Goal: Task Accomplishment & Management: Use online tool/utility

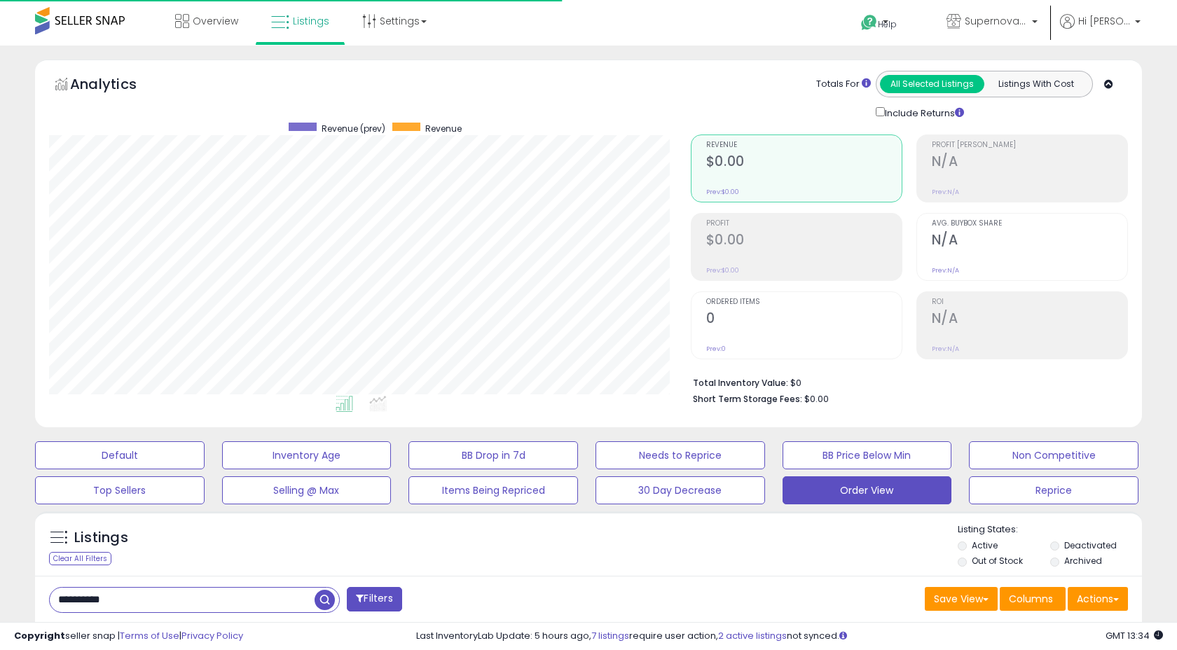
select select "**"
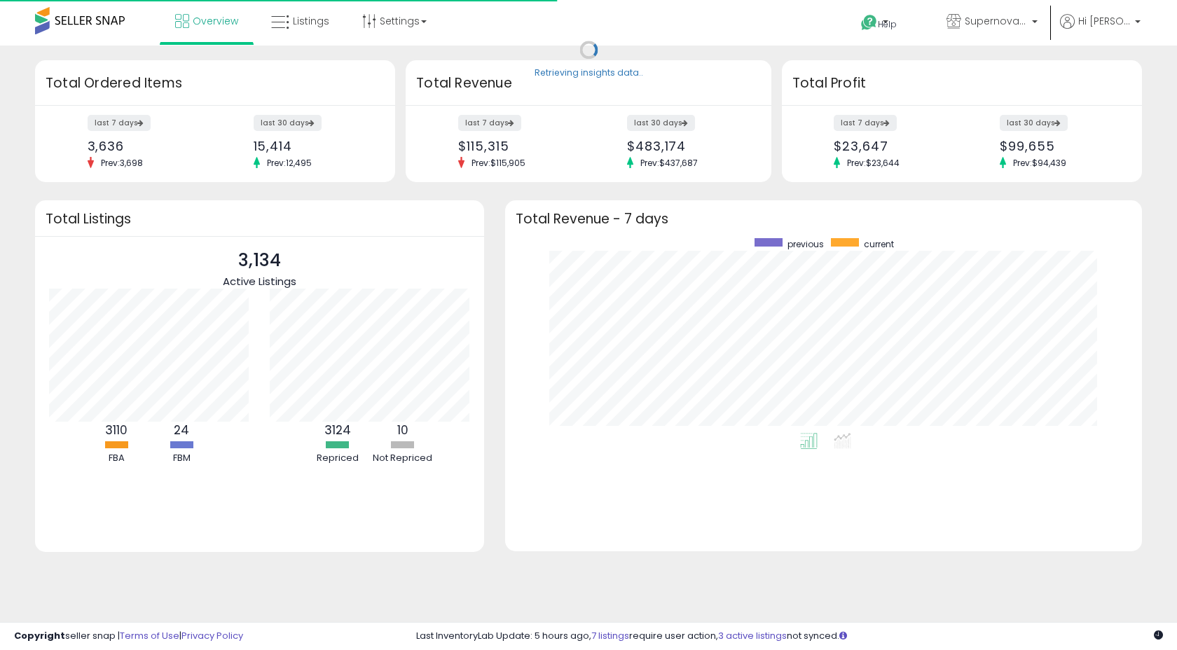
scroll to position [195, 609]
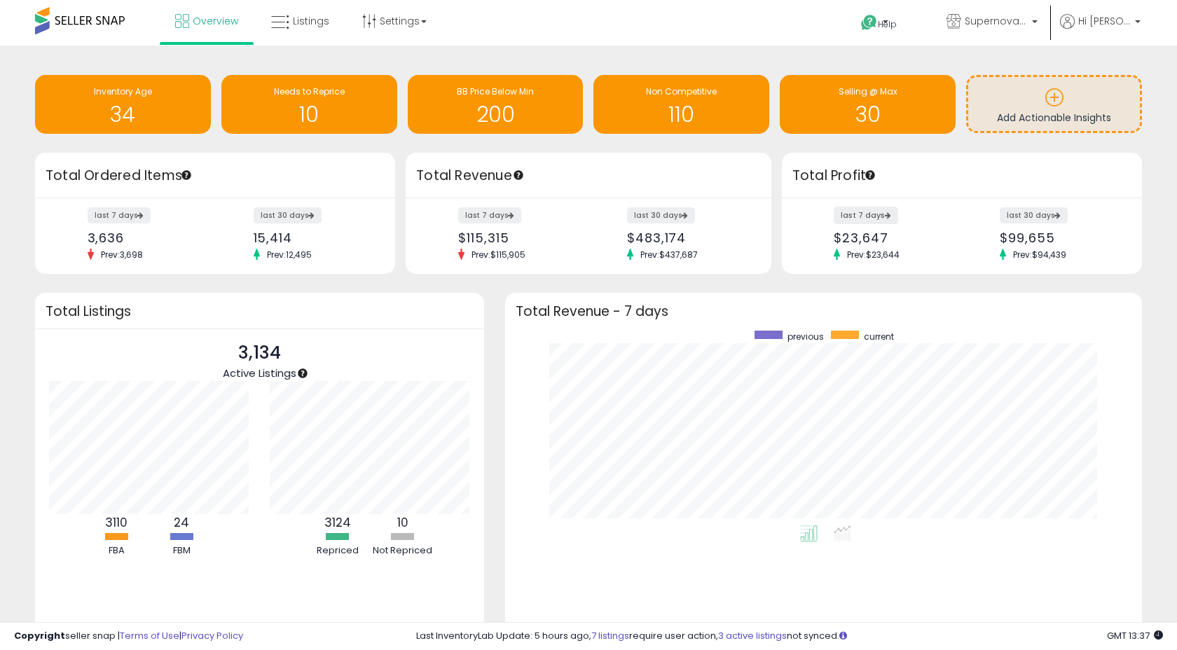
click at [869, 214] on label "last 7 days" at bounding box center [866, 216] width 64 height 18
click at [305, 18] on span "Listings" at bounding box center [311, 21] width 36 height 14
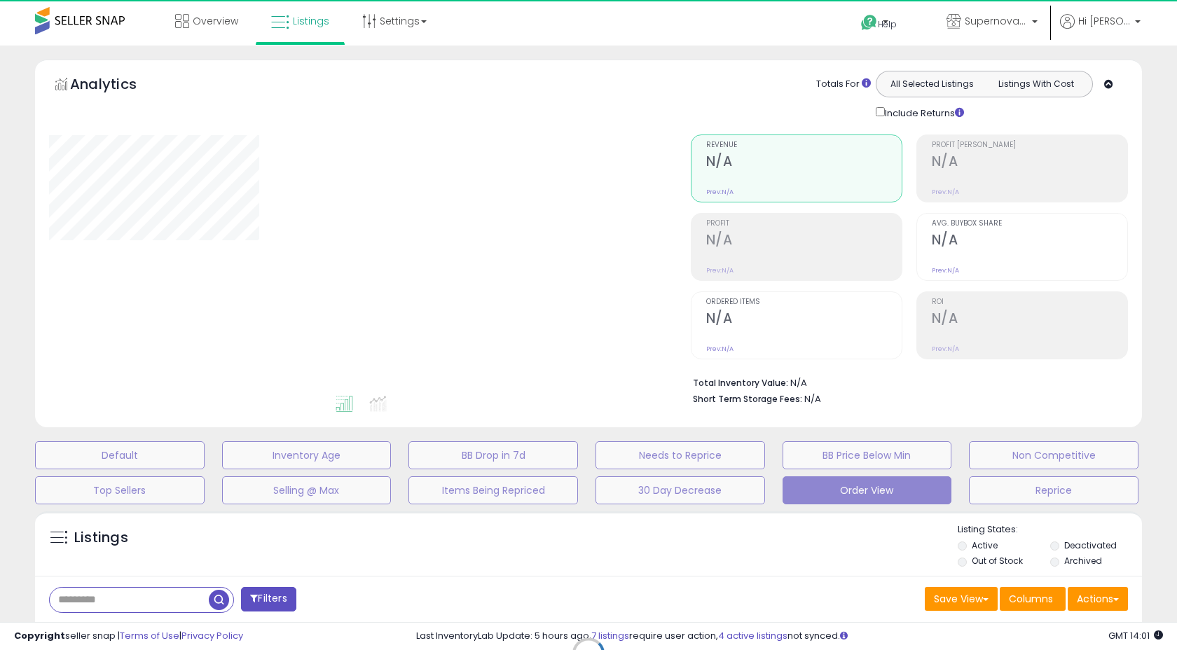
click at [0, 0] on div "Retrieving graph data.." at bounding box center [0, 0] width 0 height 0
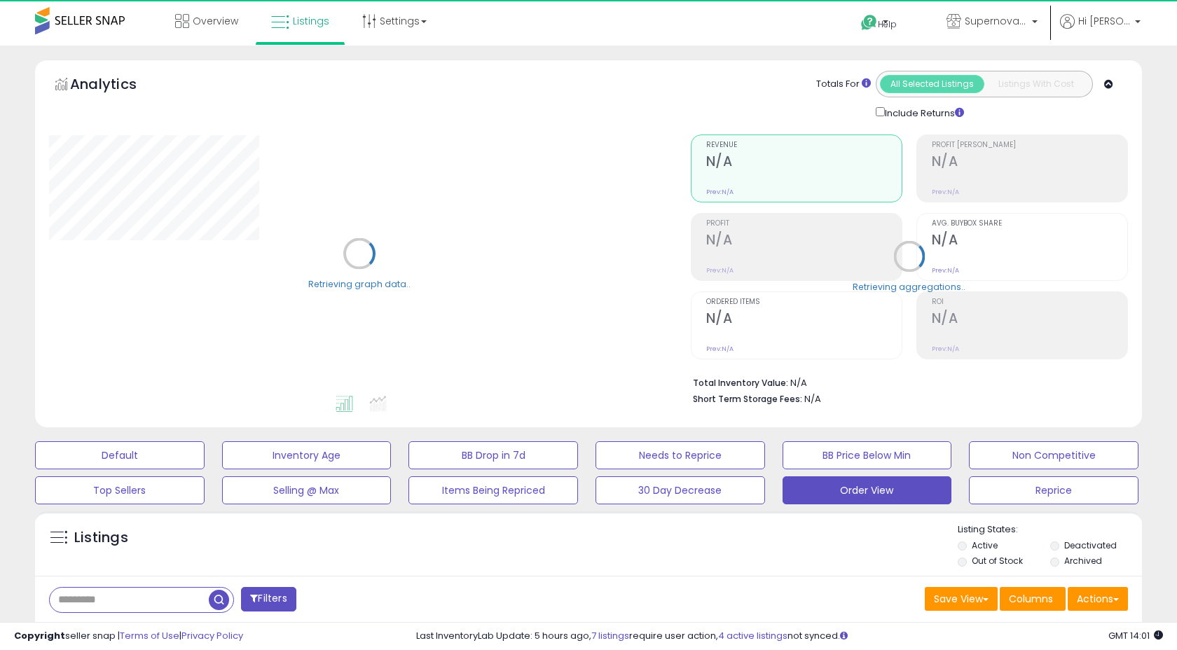
select select "**"
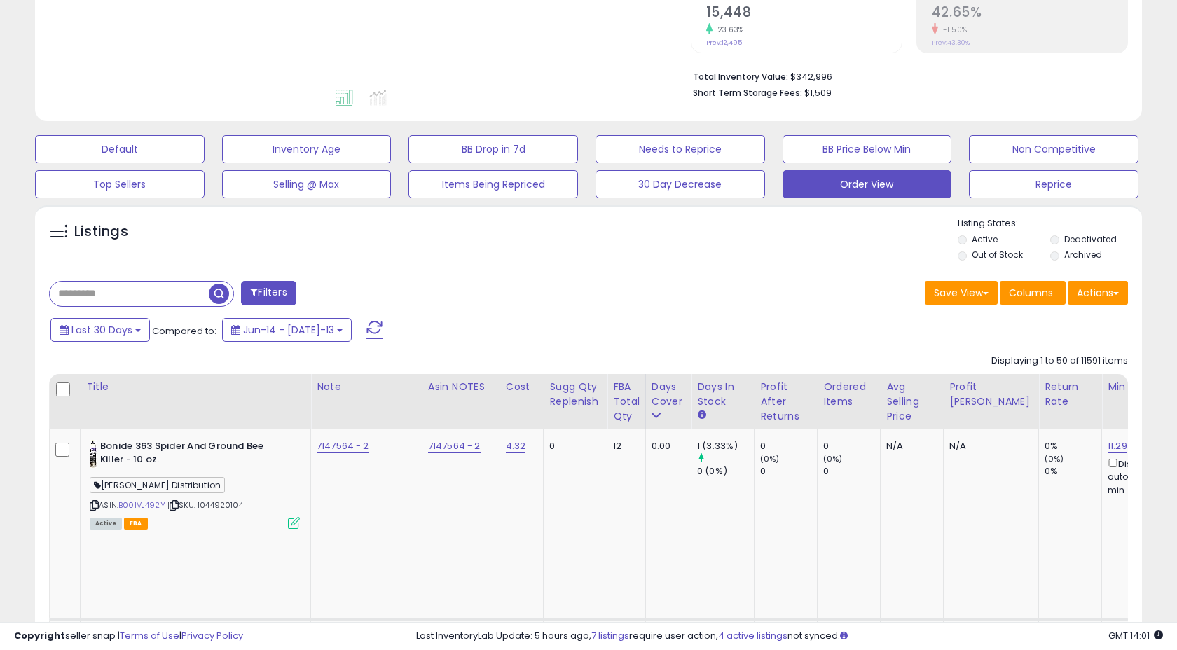
scroll to position [324, 0]
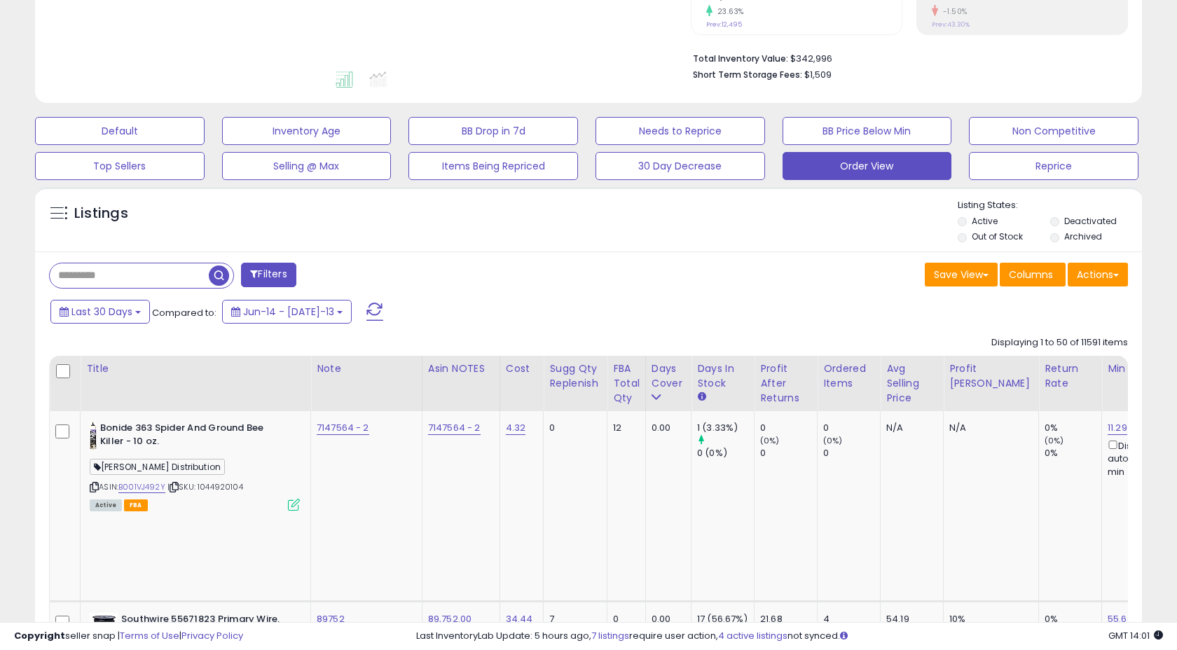
click at [148, 277] on input "text" at bounding box center [129, 275] width 159 height 25
type input "******"
click at [319, 271] on span "button" at bounding box center [325, 275] width 20 height 20
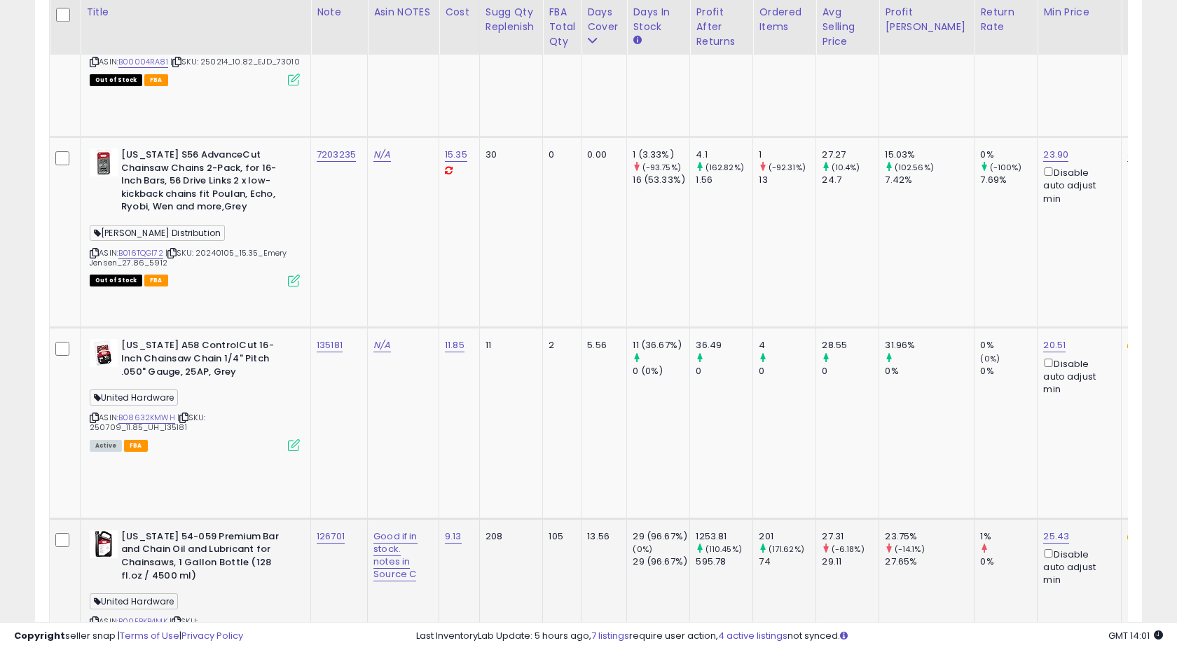
click at [352, 530] on div "126701" at bounding box center [337, 536] width 40 height 13
copy tr "126701"
click at [348, 518] on td "126701" at bounding box center [339, 613] width 57 height 191
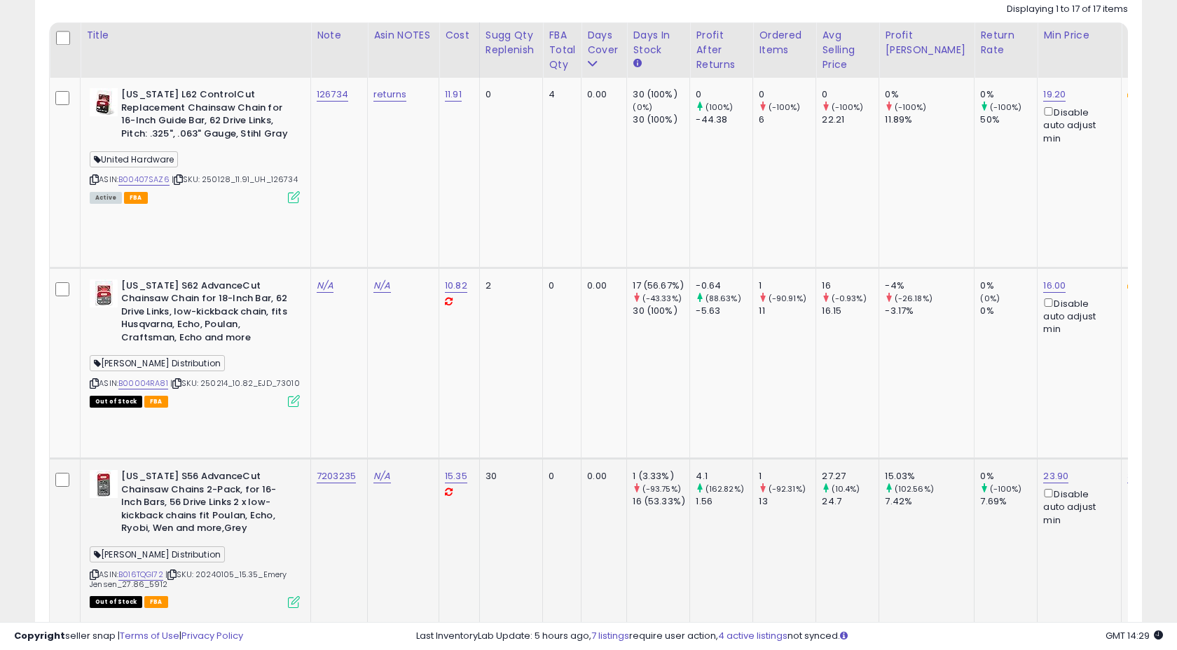
scroll to position [708, 0]
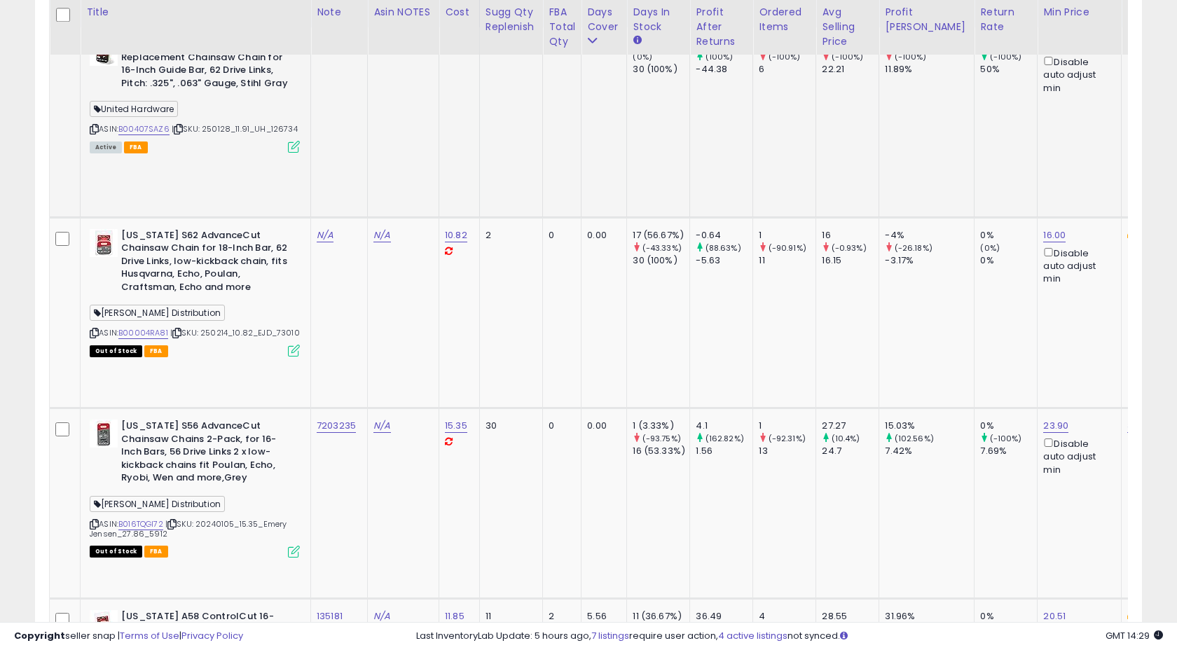
click at [154, 112] on span "United Hardware" at bounding box center [134, 109] width 88 height 16
copy span "United Hardware"
click at [235, 111] on div "United Hardware" at bounding box center [195, 111] width 210 height 19
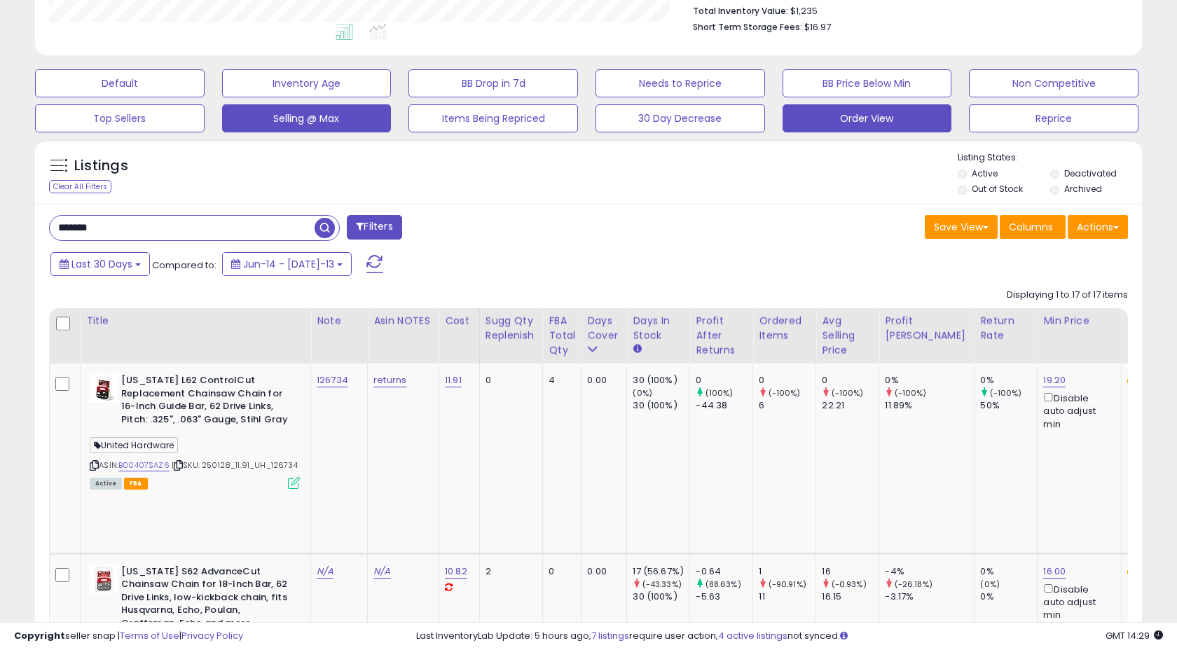
scroll to position [364, 0]
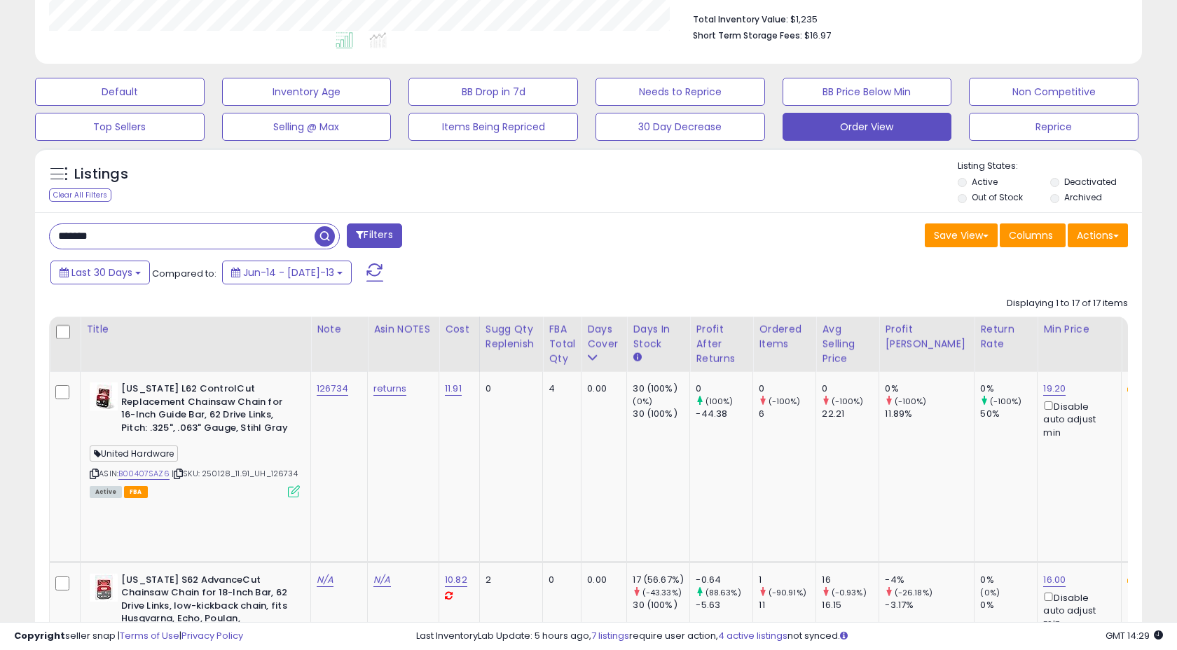
click at [207, 233] on input "******" at bounding box center [182, 236] width 265 height 25
click at [207, 234] on input "******" at bounding box center [182, 236] width 265 height 25
click at [207, 235] on input "******" at bounding box center [182, 236] width 265 height 25
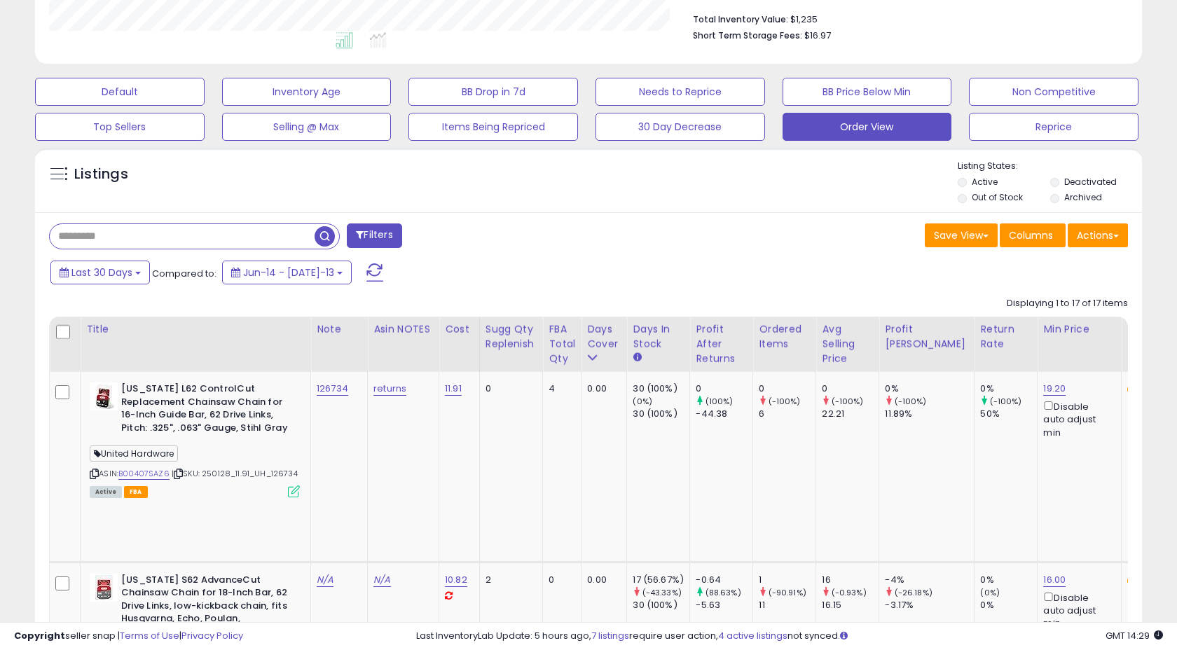
click at [379, 240] on button "Filters" at bounding box center [374, 235] width 55 height 25
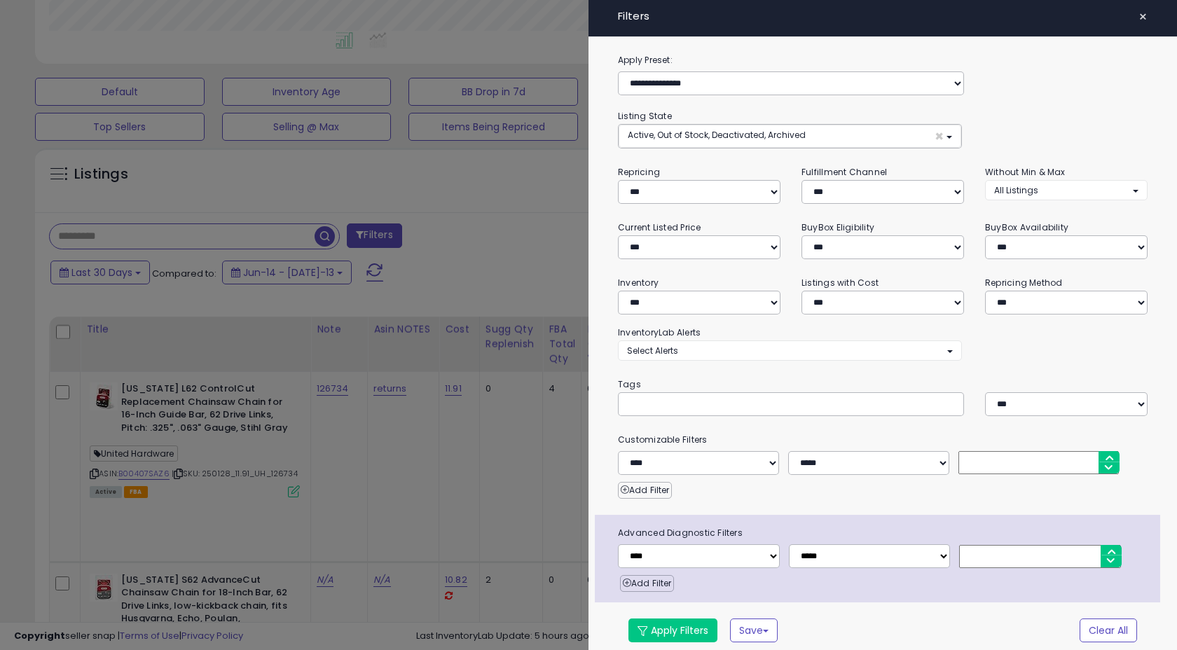
click at [662, 408] on input "text" at bounding box center [732, 403] width 210 height 14
paste input "**********"
type input "**********"
click at [720, 557] on select "**********" at bounding box center [699, 556] width 162 height 24
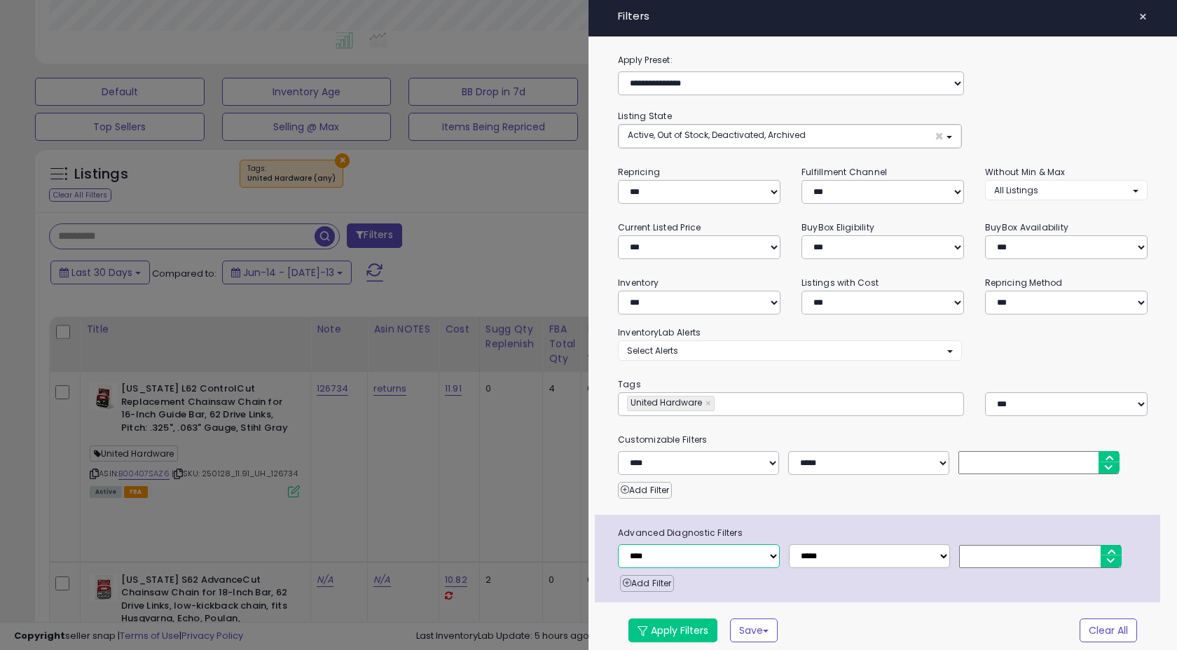
select select "**********"
click at [853, 553] on select "**********" at bounding box center [870, 556] width 162 height 24
select select "**"
click at [1012, 558] on input "number" at bounding box center [1040, 556] width 162 height 23
type input "*"
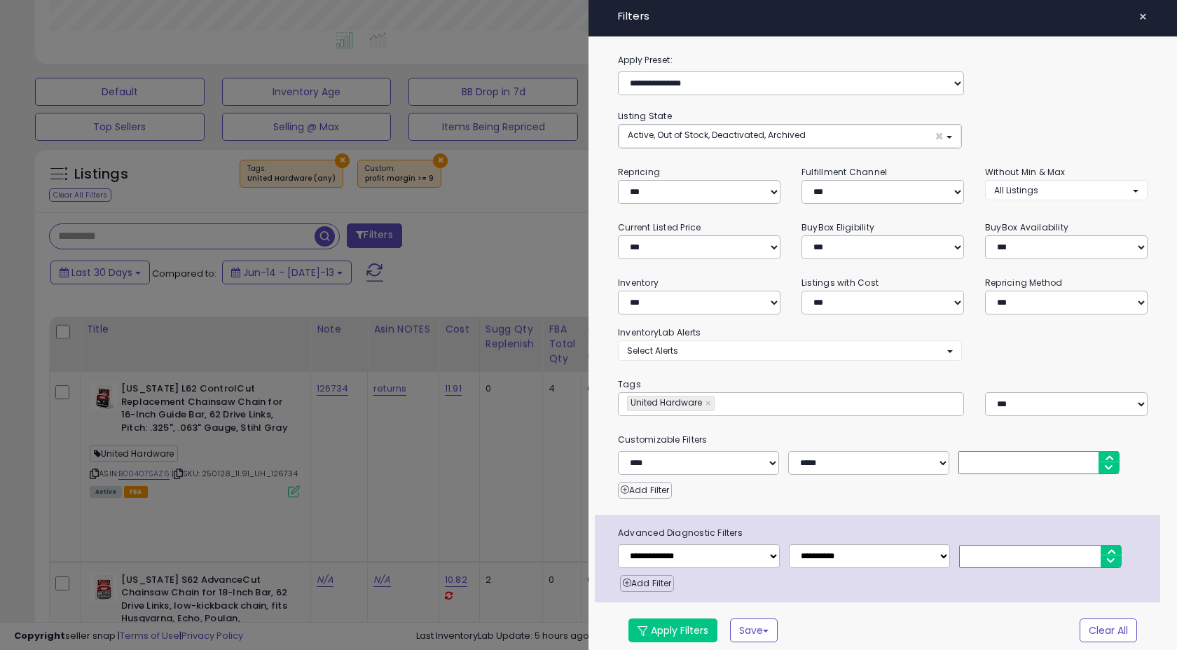
type input "*"
click at [1010, 602] on div "**********" at bounding box center [877, 559] width 565 height 88
click at [677, 632] on button "Apply Filters" at bounding box center [672, 631] width 89 height 24
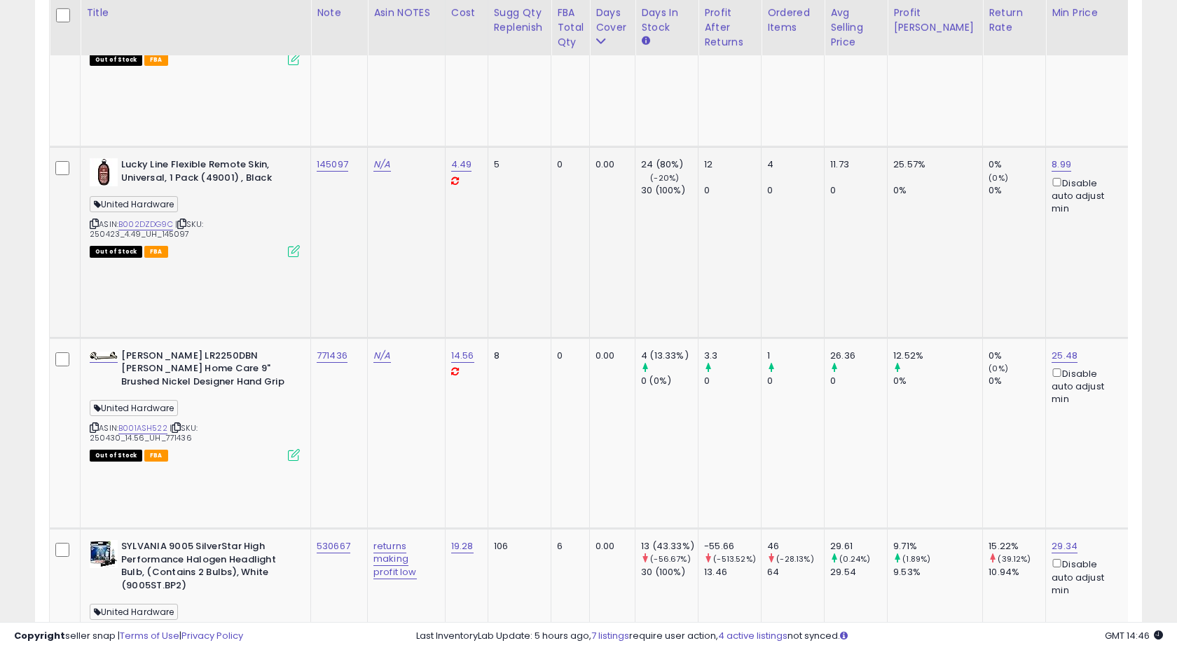
scroll to position [1168, 0]
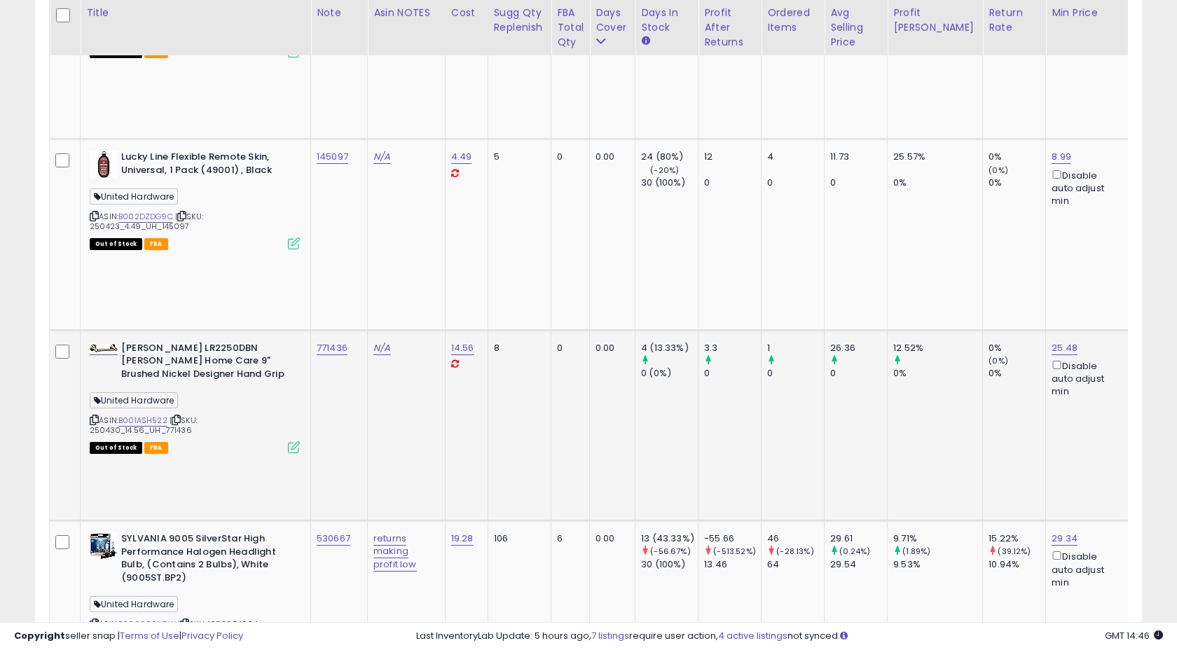
click at [352, 342] on div "771436" at bounding box center [337, 348] width 40 height 13
copy tr "771436"
click at [364, 521] on td "530667" at bounding box center [339, 616] width 57 height 191
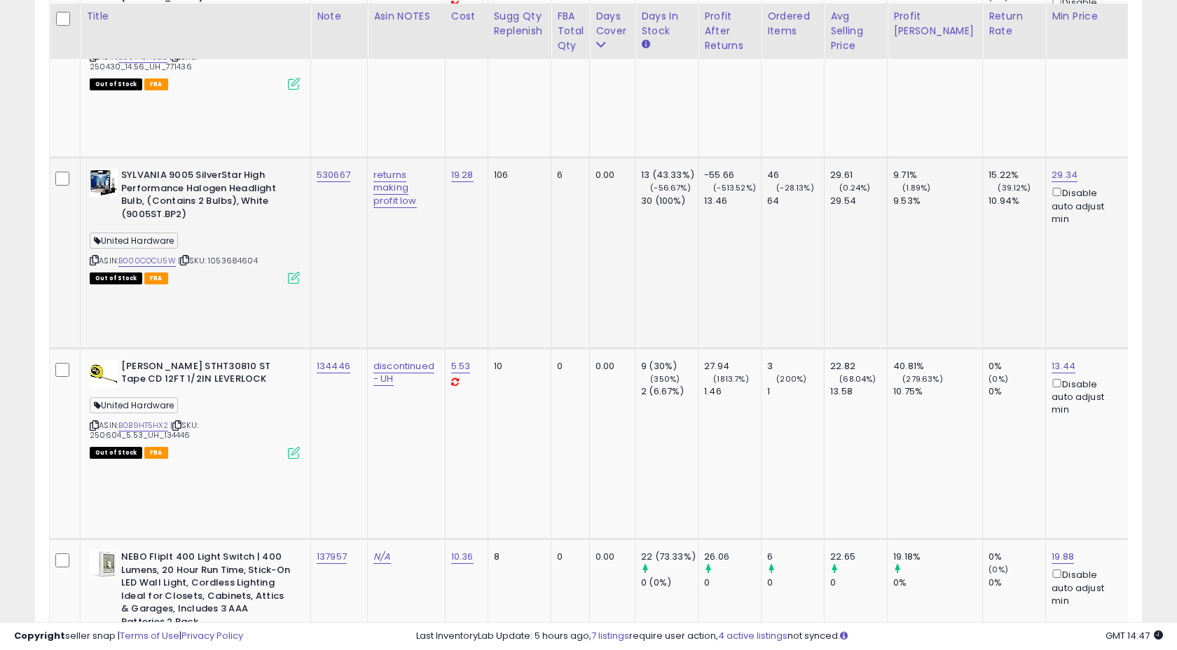
scroll to position [1541, 0]
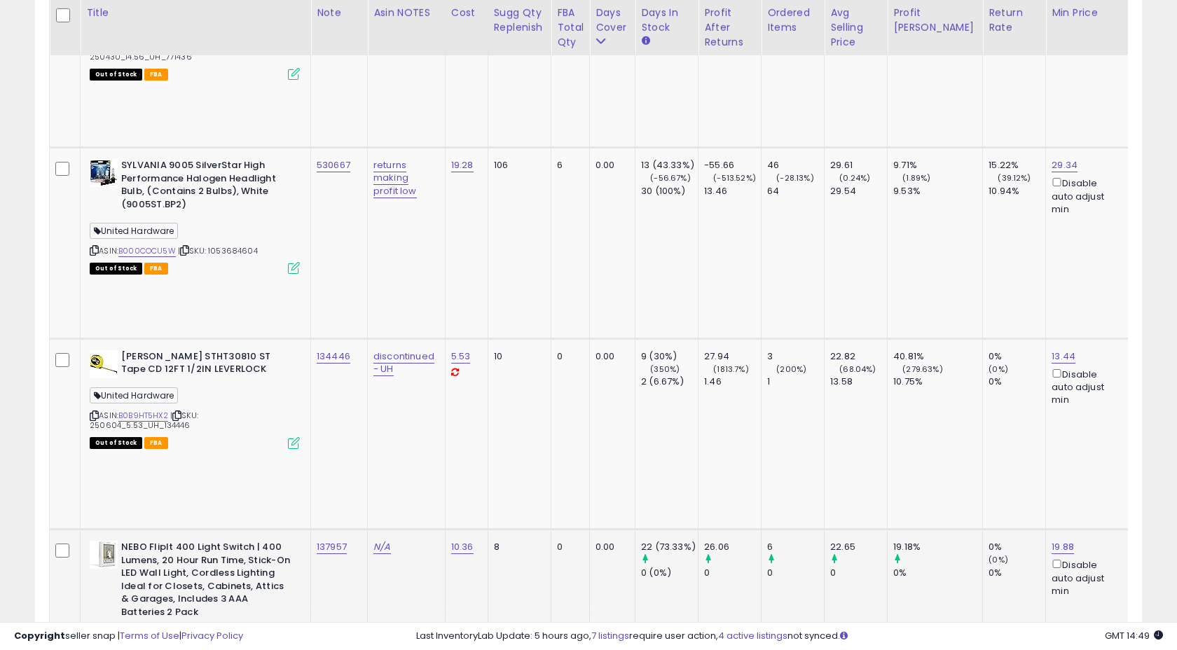
click at [352, 541] on div "137957" at bounding box center [337, 547] width 40 height 13
copy tr "137957"
click at [350, 530] on td "137957" at bounding box center [339, 625] width 57 height 191
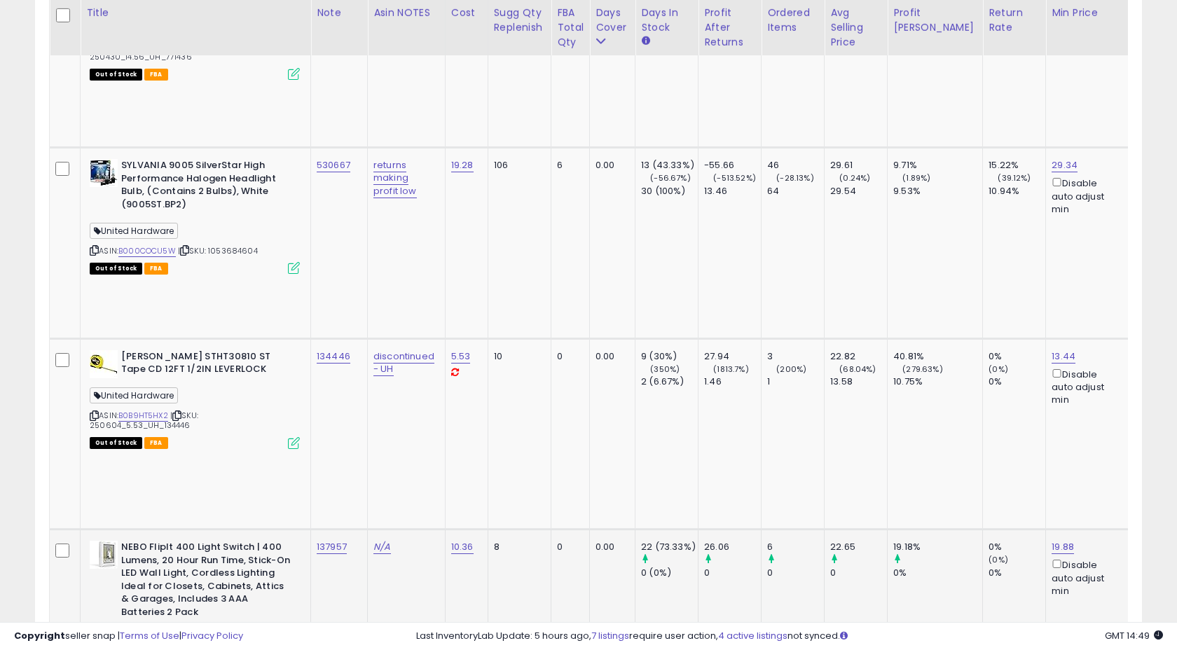
click at [394, 530] on td "N/A" at bounding box center [407, 625] width 78 height 191
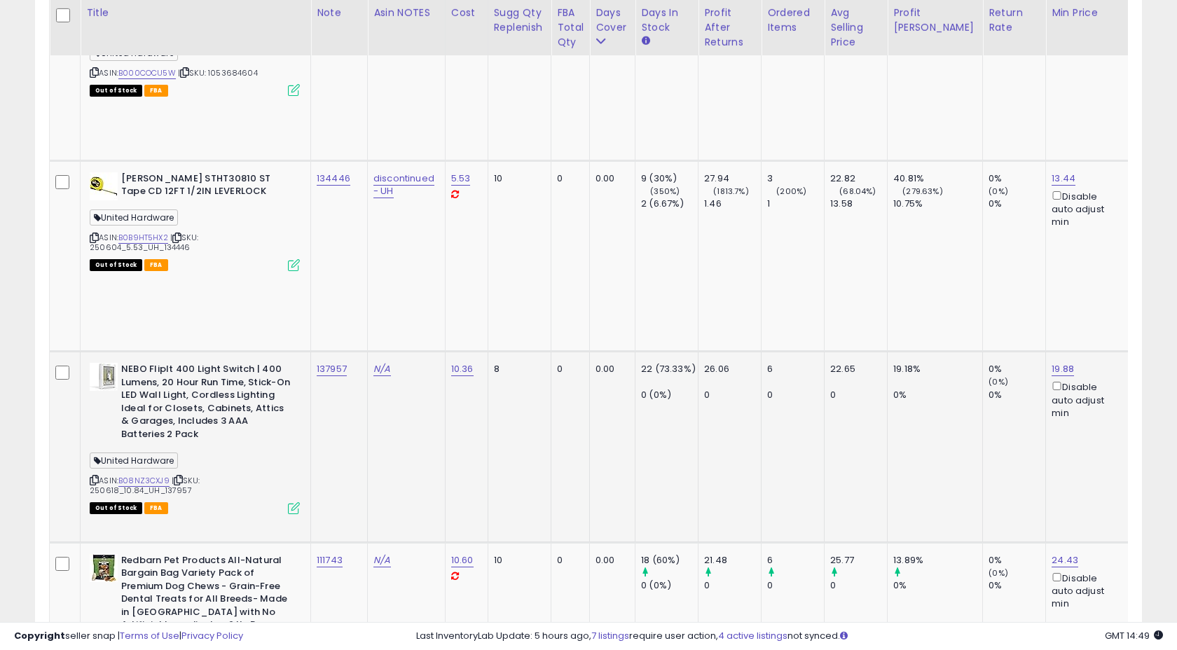
scroll to position [1718, 0]
click at [351, 556] on div "111743" at bounding box center [337, 562] width 40 height 13
copy tr "111743"
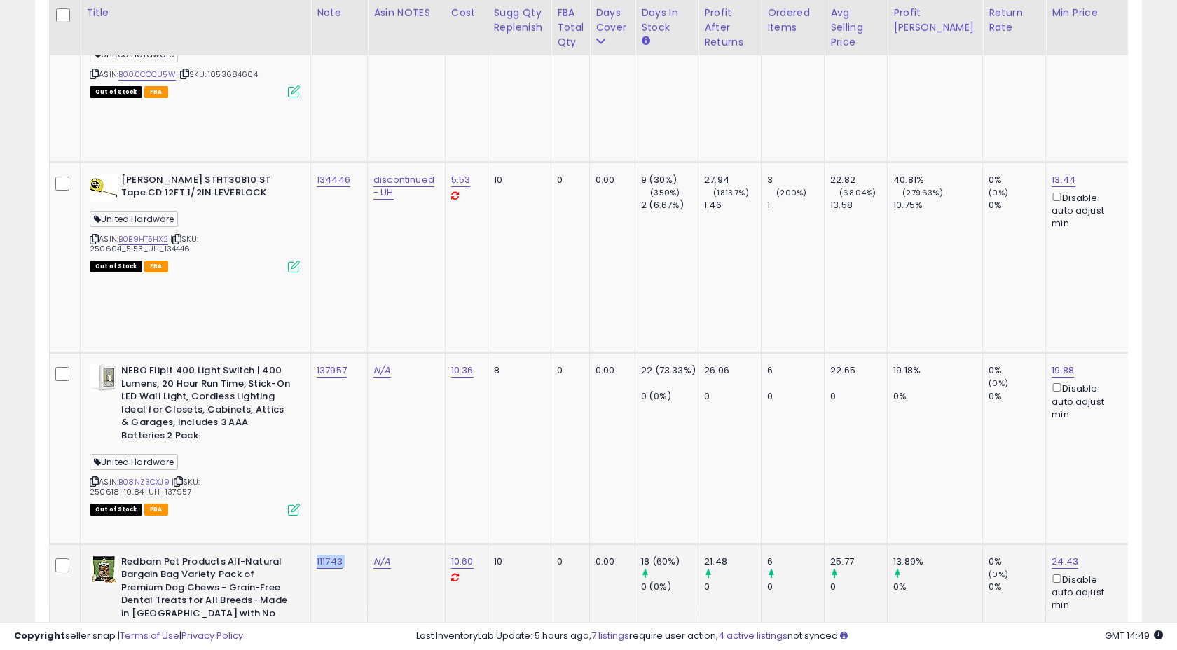
click at [354, 544] on td "111743" at bounding box center [339, 639] width 57 height 191
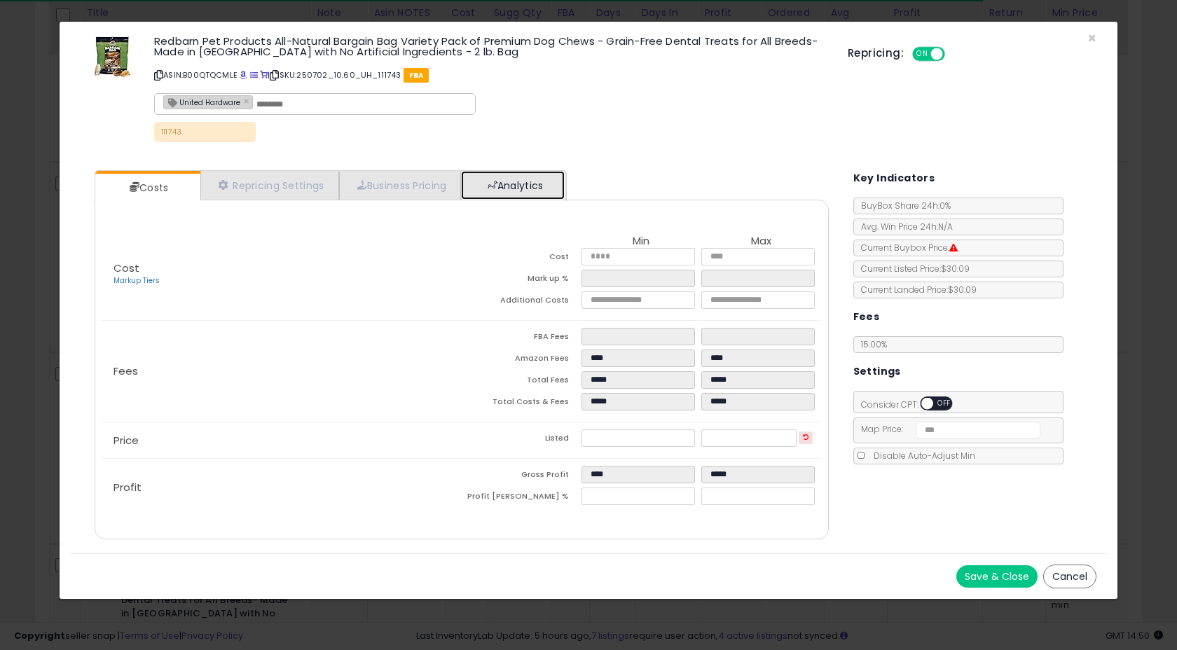
click at [518, 195] on link "Analytics" at bounding box center [513, 185] width 104 height 29
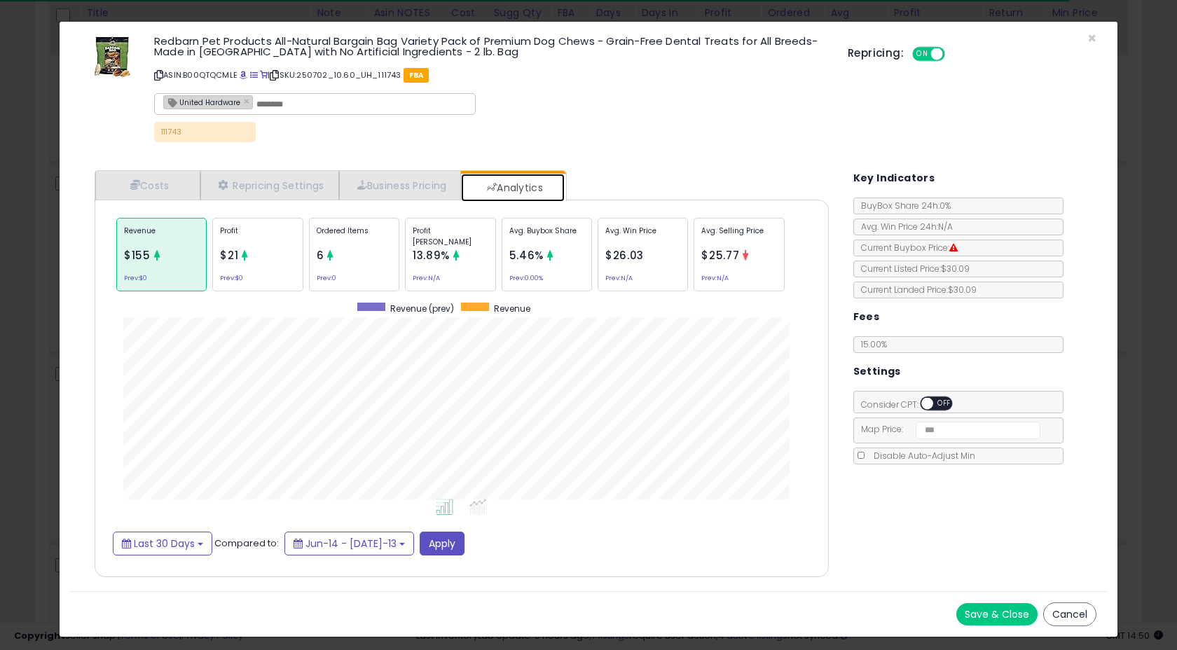
scroll to position [431, 761]
click at [266, 277] on div "Profit $21 Prev: $0" at bounding box center [257, 255] width 90 height 74
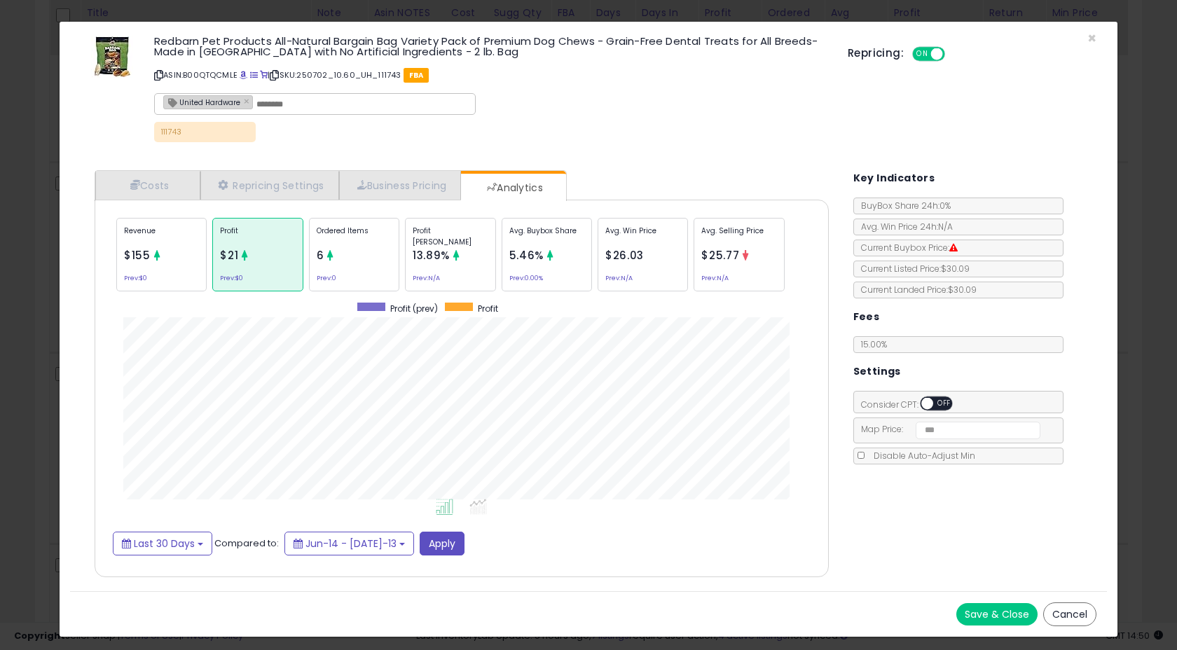
click at [180, 277] on div "Revenue $155 Prev: $0" at bounding box center [161, 255] width 90 height 74
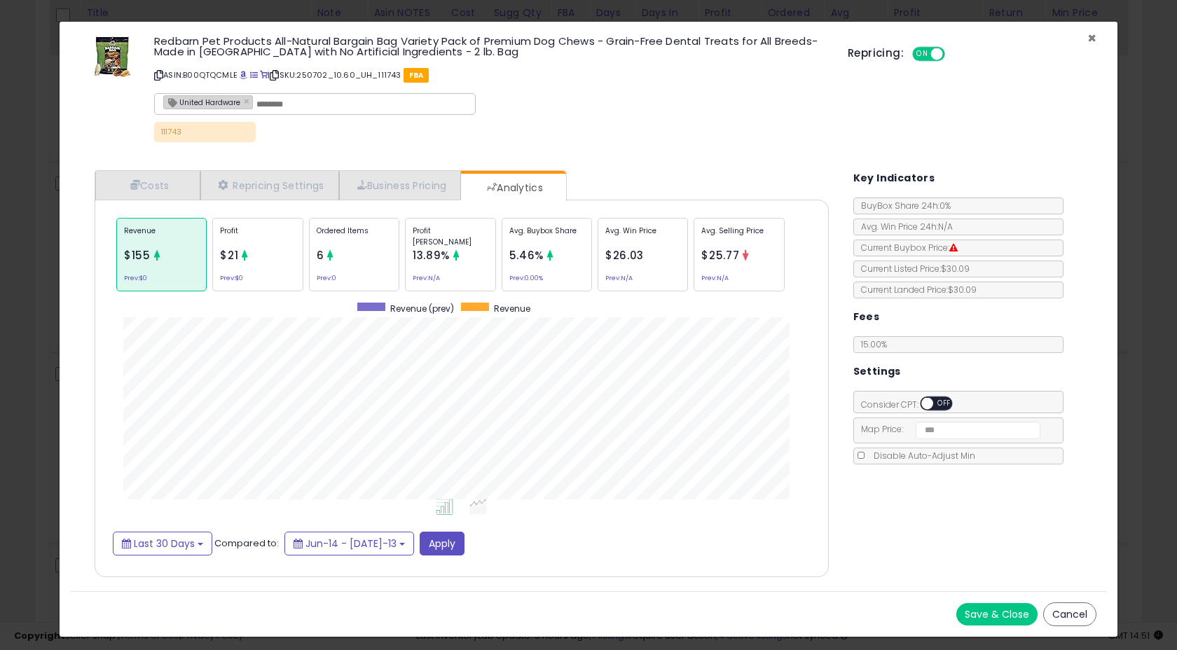
click at [1089, 35] on span "×" at bounding box center [1091, 38] width 9 height 20
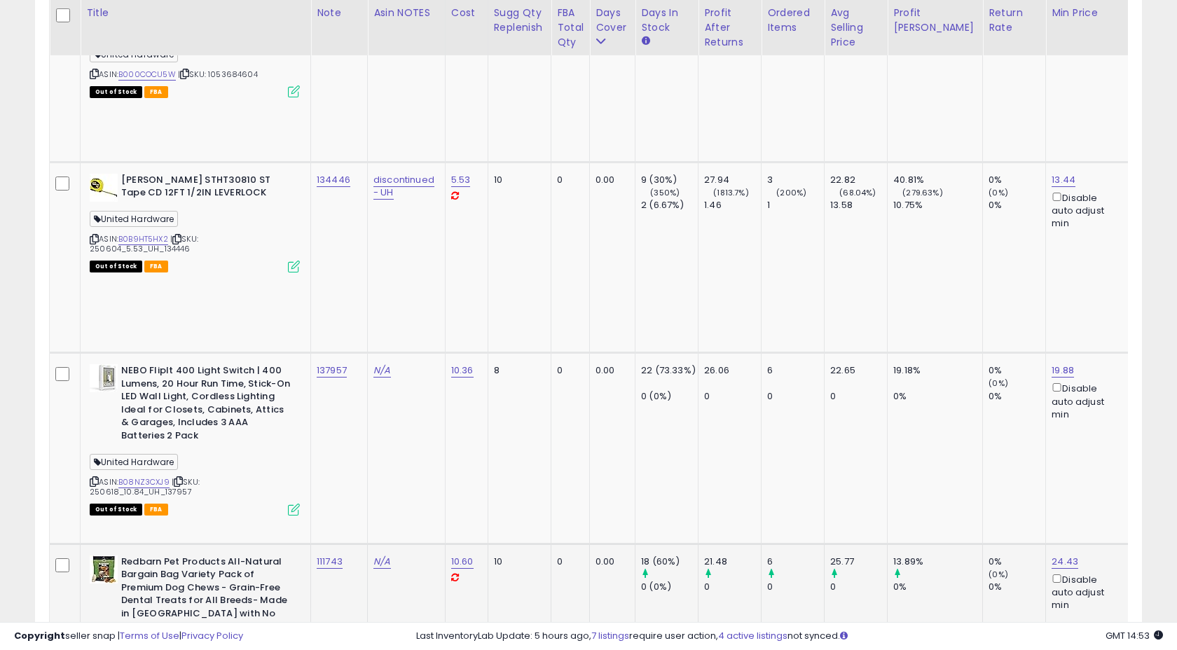
click at [353, 556] on div "111743" at bounding box center [337, 562] width 40 height 13
copy tr "111743"
click at [366, 544] on td "111743" at bounding box center [339, 639] width 57 height 191
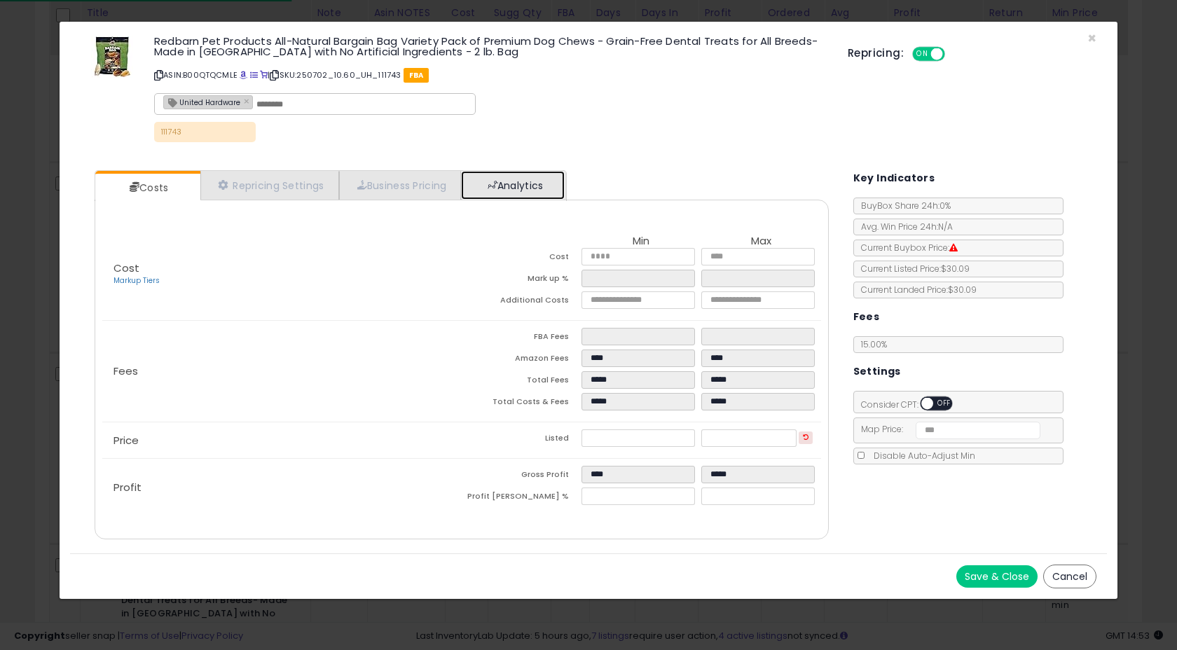
click at [532, 174] on link "Analytics" at bounding box center [513, 185] width 104 height 29
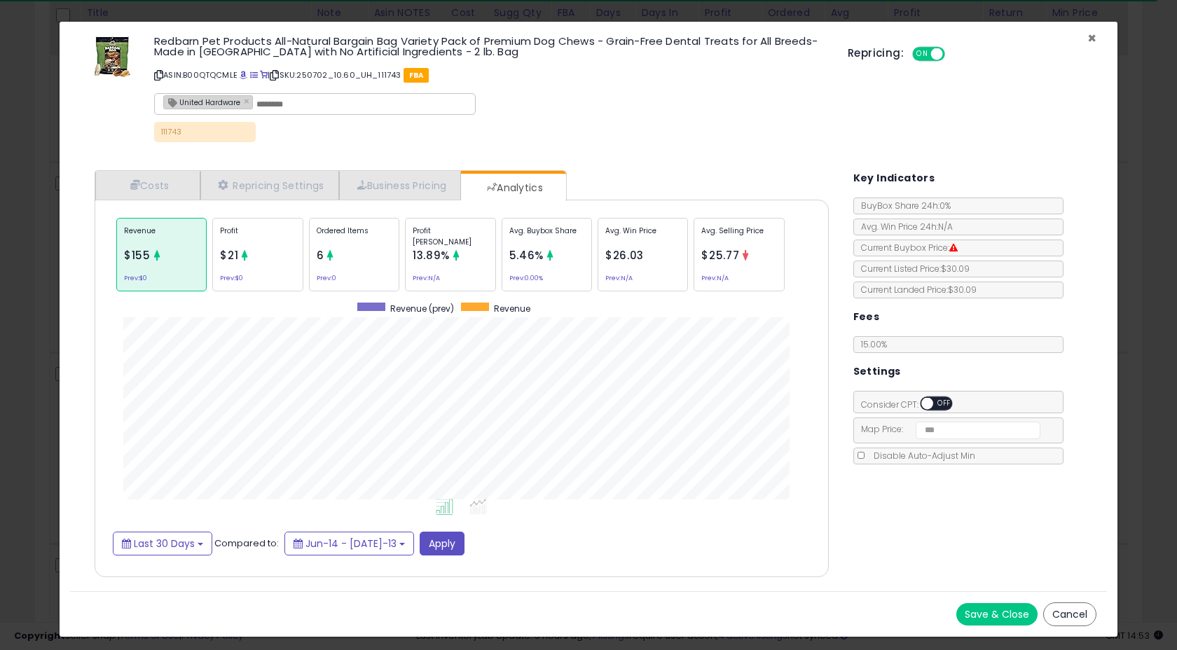
click at [1094, 34] on span "×" at bounding box center [1091, 38] width 9 height 20
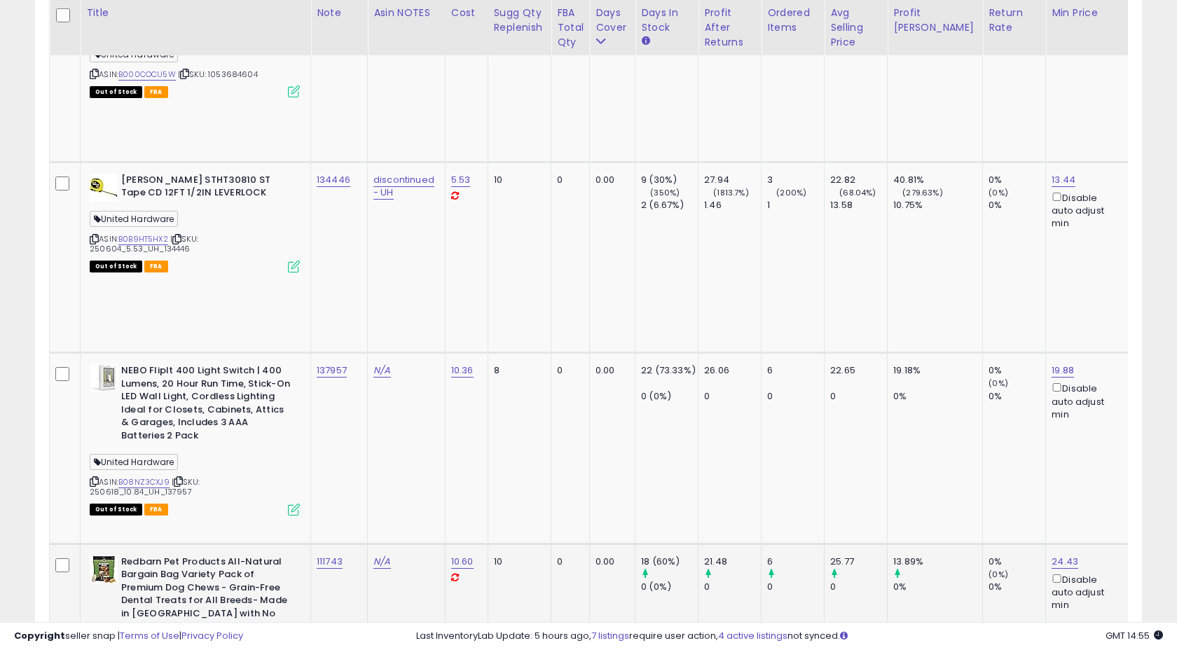
click at [478, 544] on td "10.60" at bounding box center [466, 639] width 43 height 191
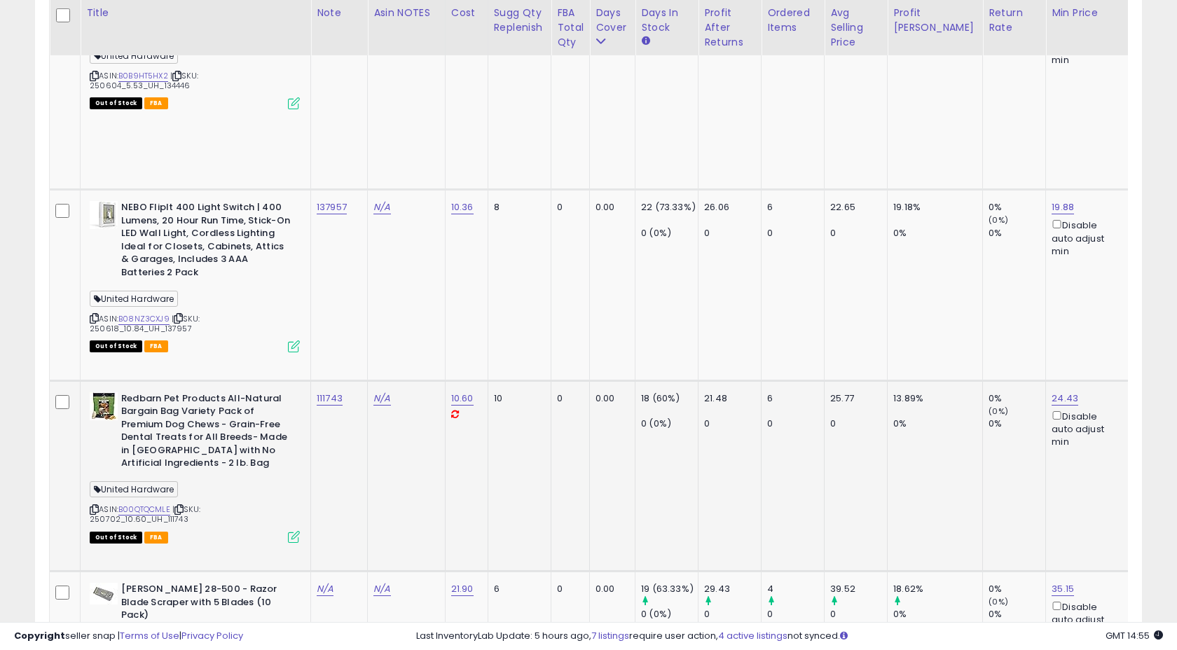
scroll to position [1891, 0]
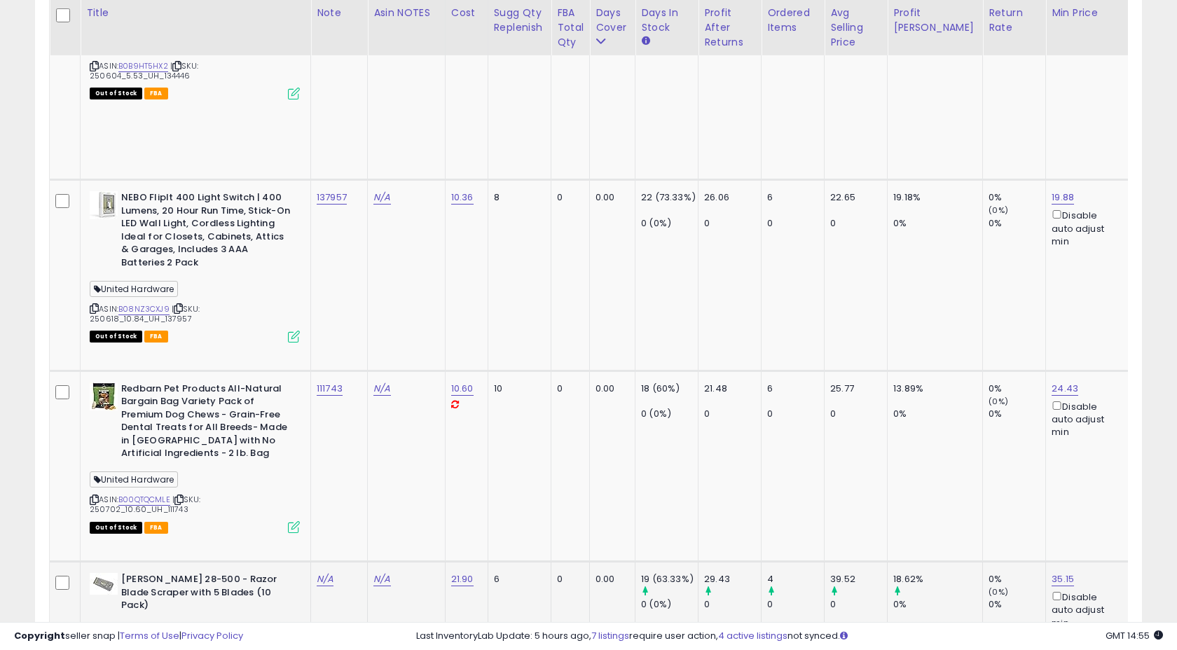
drag, startPoint x: 164, startPoint y: 149, endPoint x: 192, endPoint y: 149, distance: 28.0
click at [192, 646] on span "| SKU: 250702_21.90_UH_988659_1" at bounding box center [149, 656] width 118 height 21
copy span "988659"
click at [311, 562] on td "N/A" at bounding box center [339, 657] width 57 height 191
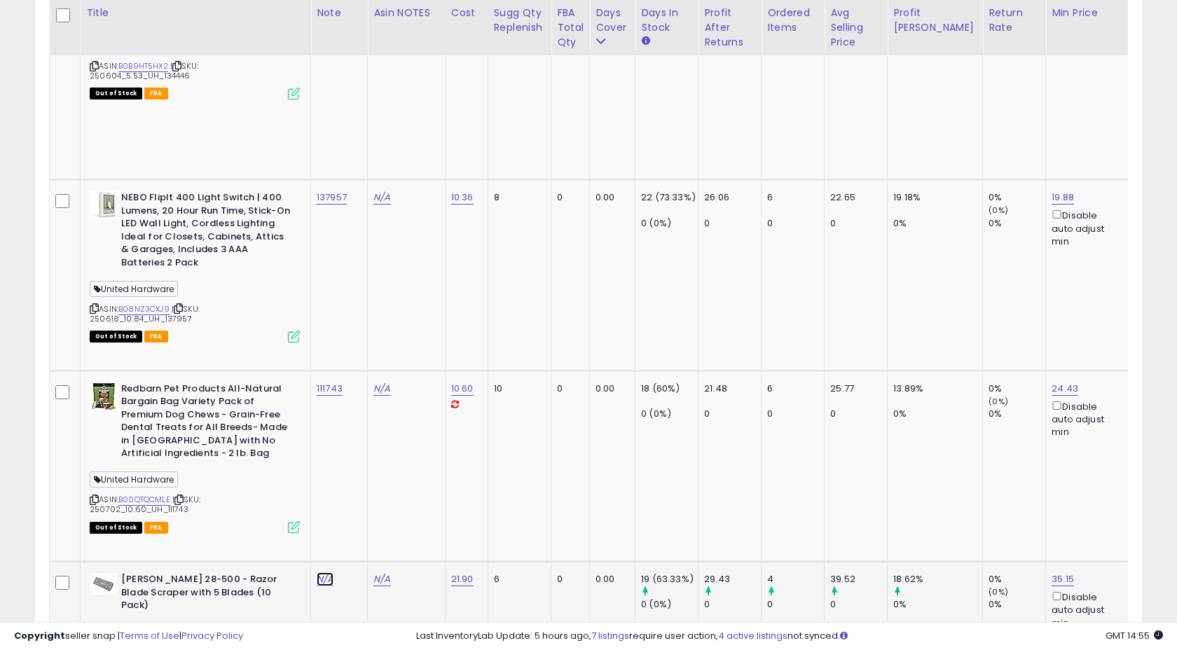
click at [318, 572] on link "N/A" at bounding box center [325, 579] width 17 height 14
paste input "******"
type input "******"
click at [374, 46] on icon "submit" at bounding box center [370, 43] width 8 height 8
click at [357, 562] on td "988659" at bounding box center [339, 657] width 57 height 191
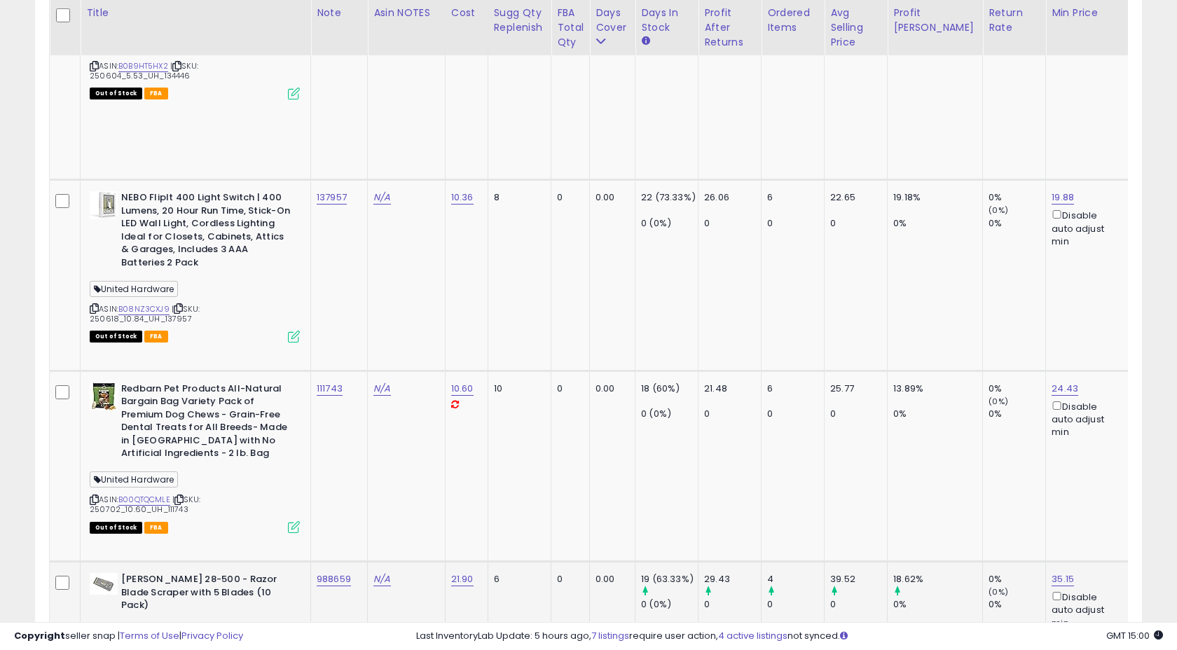
click at [357, 562] on td "988659" at bounding box center [339, 657] width 57 height 191
copy tr "988659"
click at [359, 562] on td "988659" at bounding box center [339, 657] width 57 height 191
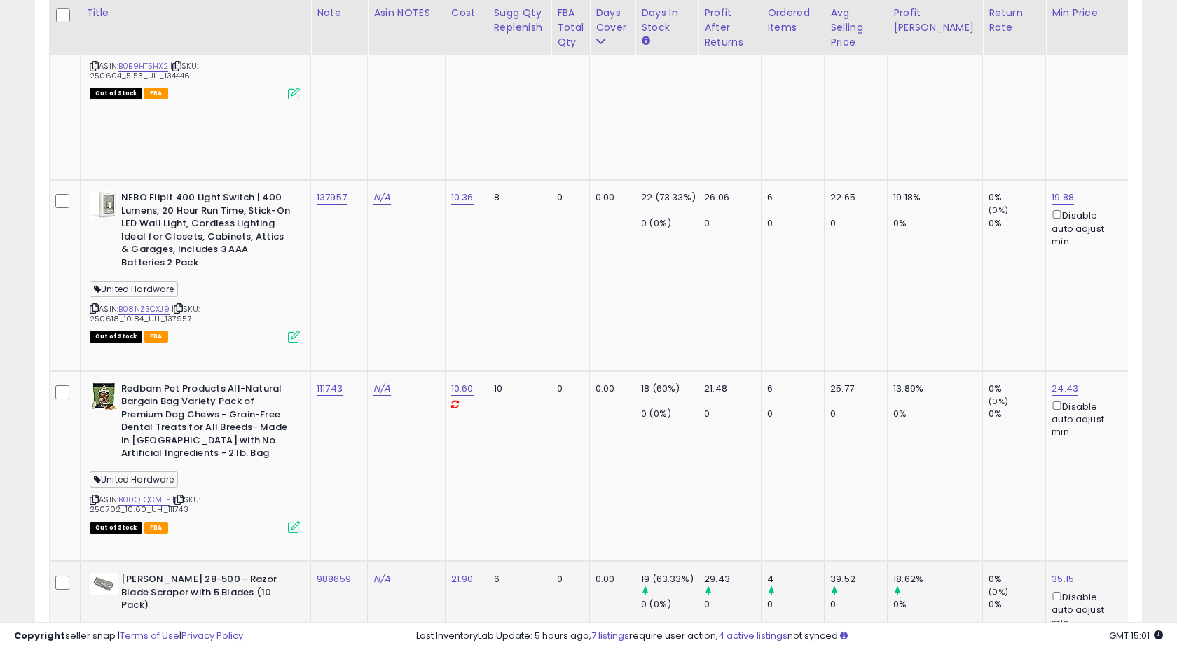
click at [359, 562] on td "988659" at bounding box center [339, 657] width 57 height 191
copy tr "988659"
click at [354, 562] on td "988659" at bounding box center [339, 657] width 57 height 191
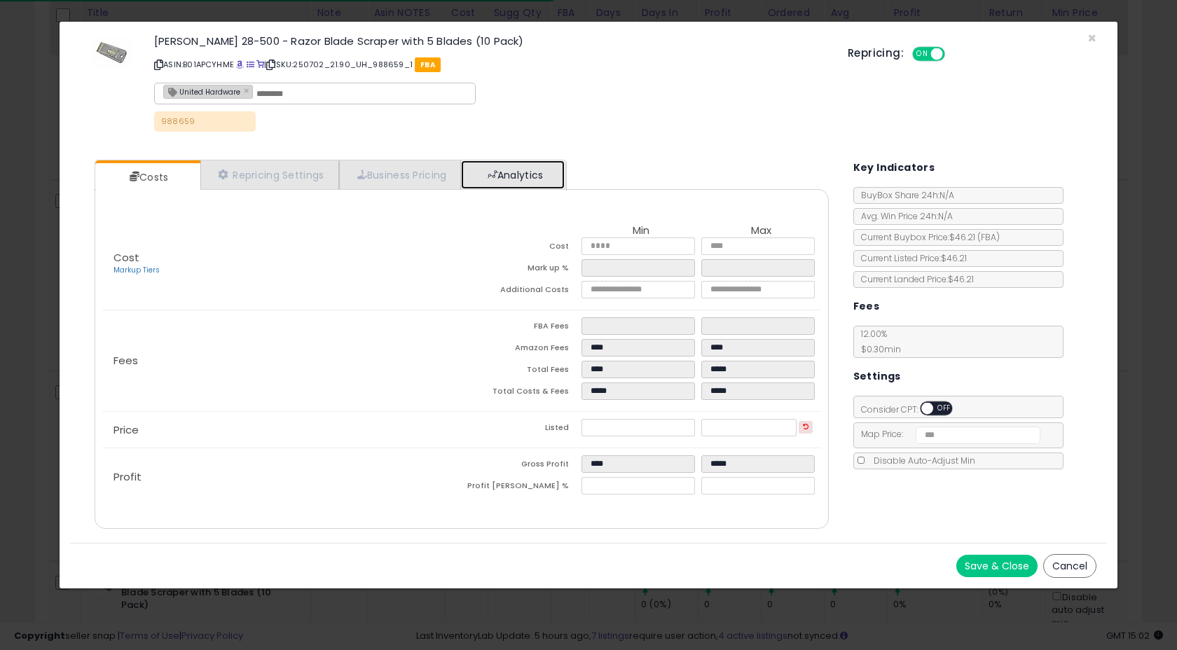
click at [506, 180] on link "Analytics" at bounding box center [513, 174] width 104 height 29
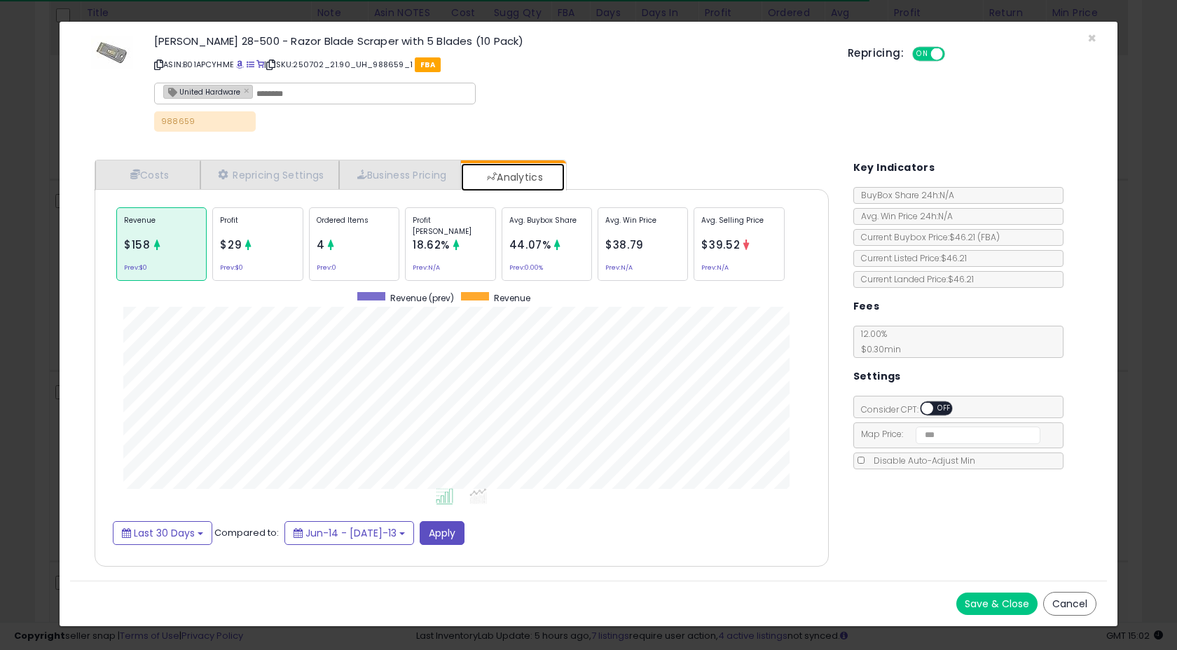
scroll to position [431, 761]
click at [502, 261] on div "Ordered Items 4 Prev: 0" at bounding box center [547, 244] width 90 height 74
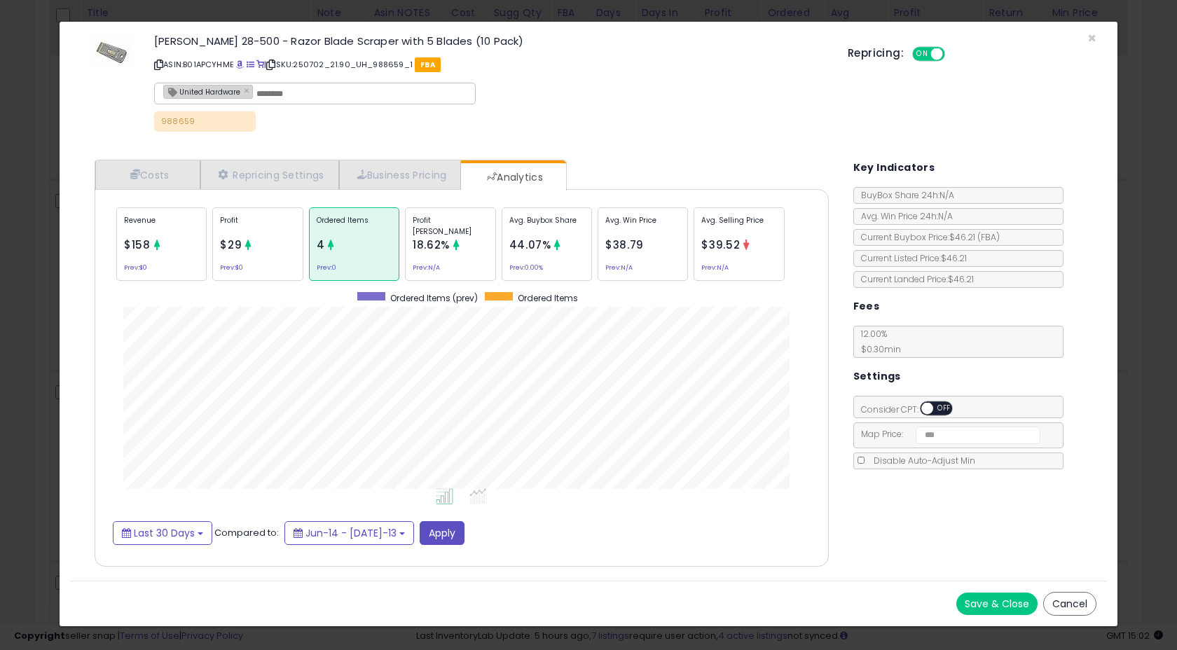
click at [263, 228] on p "Profit" at bounding box center [257, 225] width 75 height 21
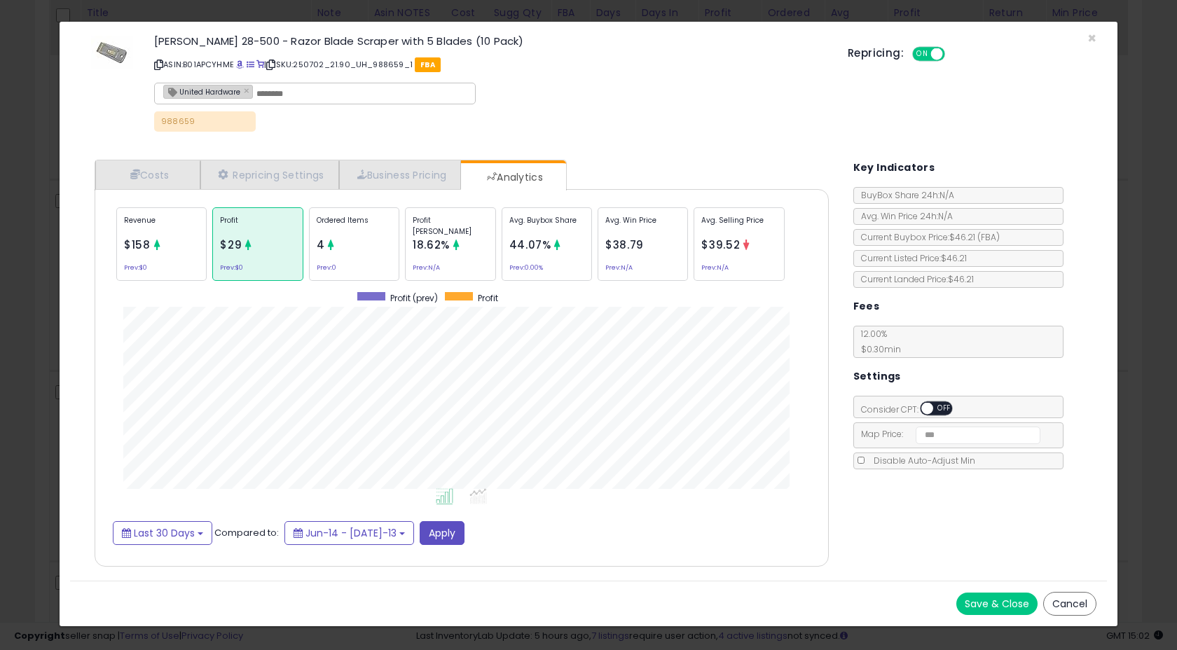
click at [151, 275] on div "Revenue $158 Prev: $0" at bounding box center [161, 244] width 90 height 74
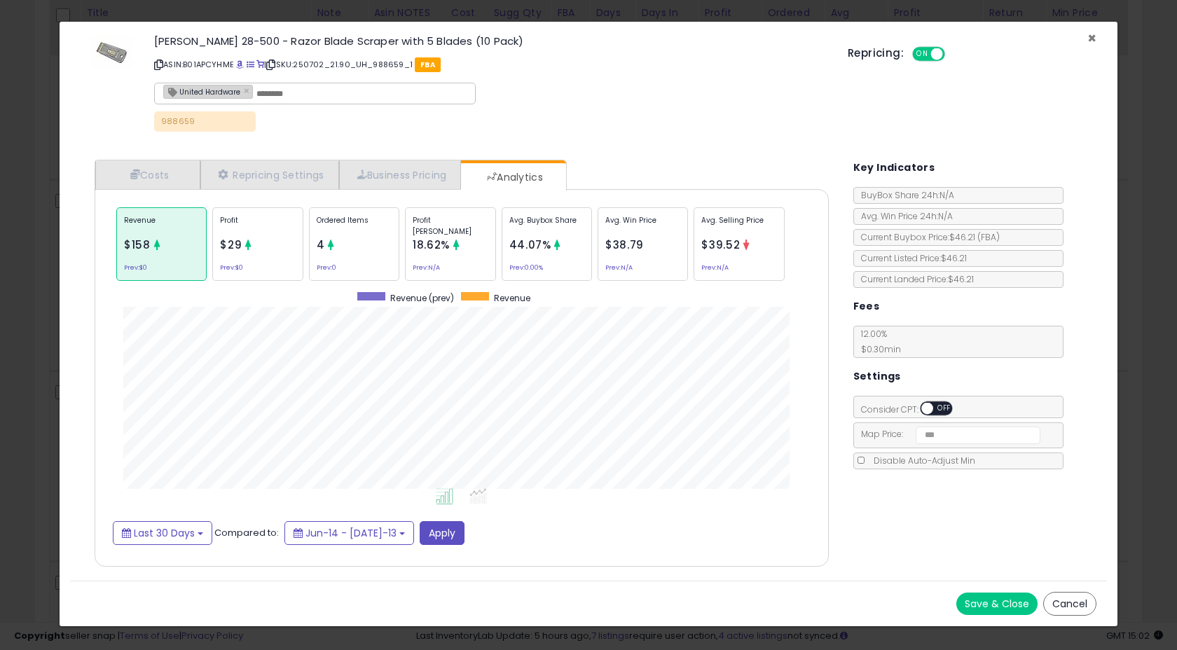
click at [1093, 39] on span "×" at bounding box center [1091, 38] width 9 height 20
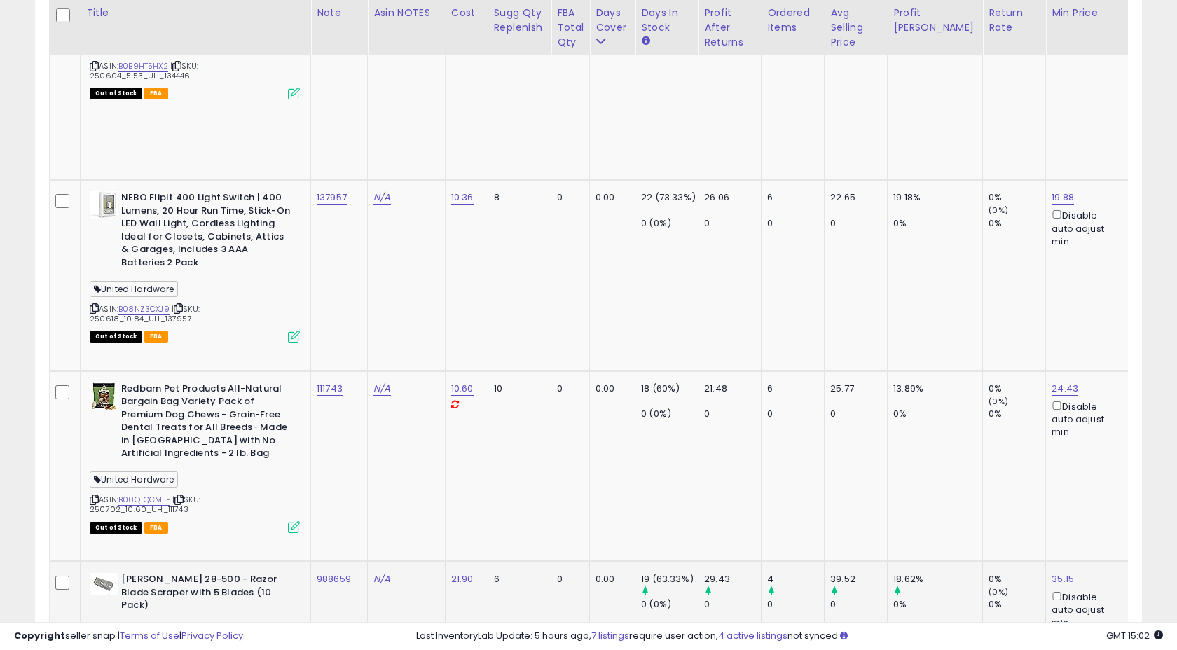
click at [427, 562] on td "N/A" at bounding box center [407, 657] width 78 height 191
click at [370, 562] on td "N/A" at bounding box center [407, 657] width 78 height 191
click at [336, 562] on td "988659" at bounding box center [339, 657] width 57 height 191
click at [364, 562] on td "988659" at bounding box center [339, 657] width 57 height 191
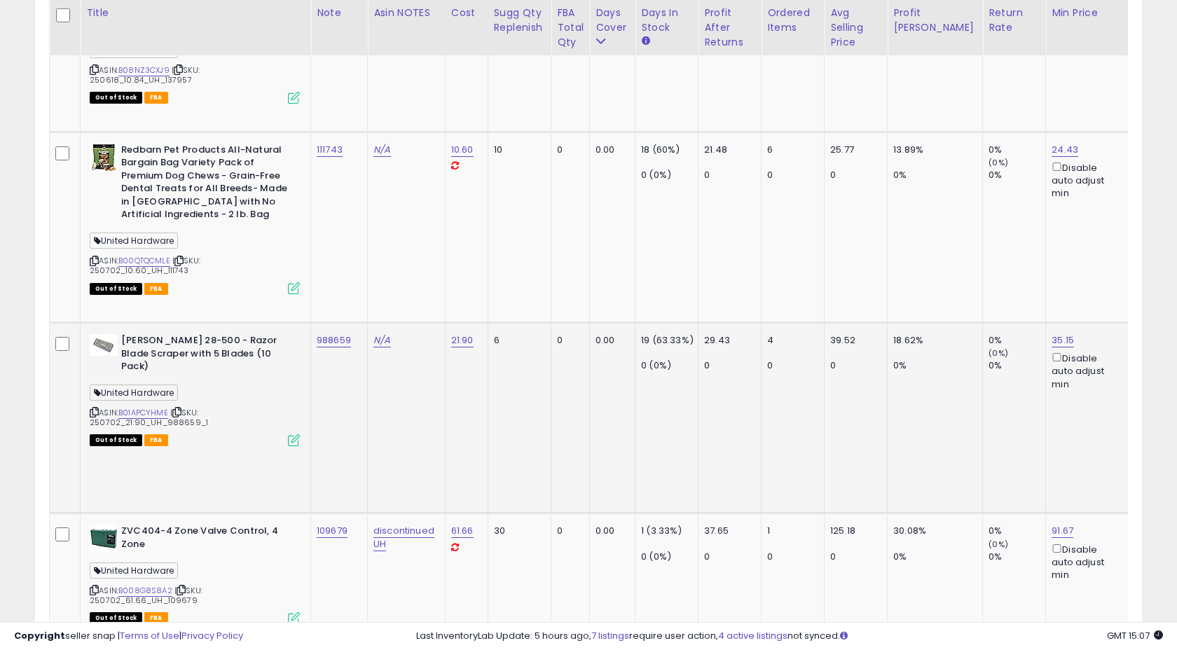
scroll to position [2127, 0]
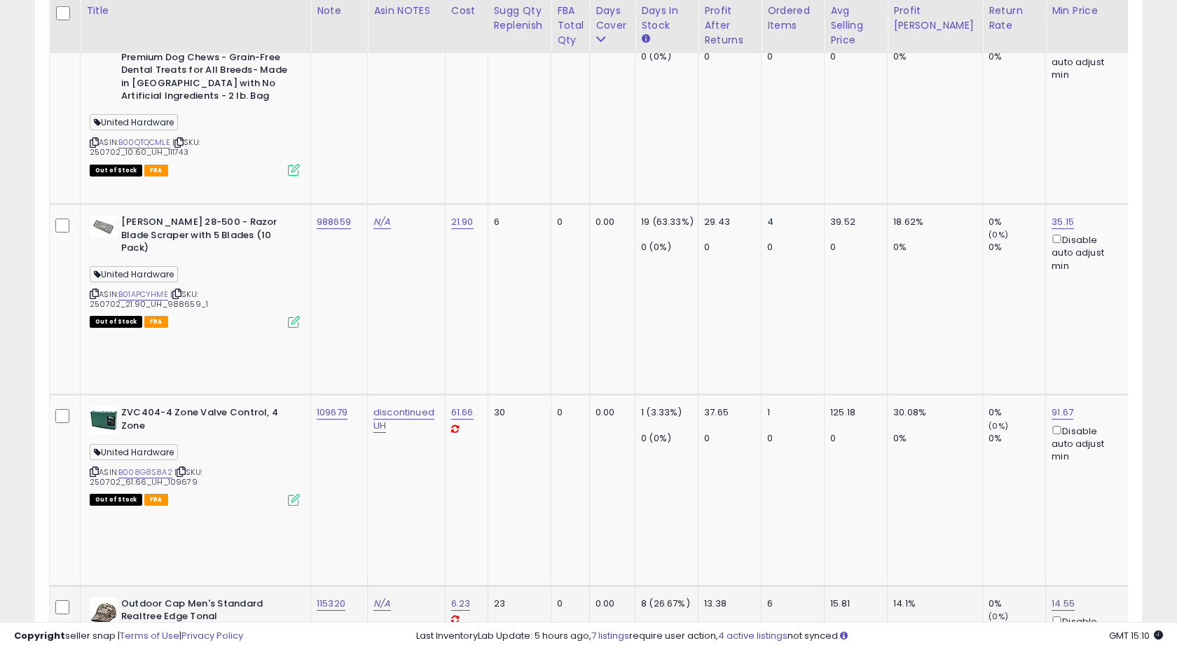
scroll to position [2246, 0]
copy tr "112928"
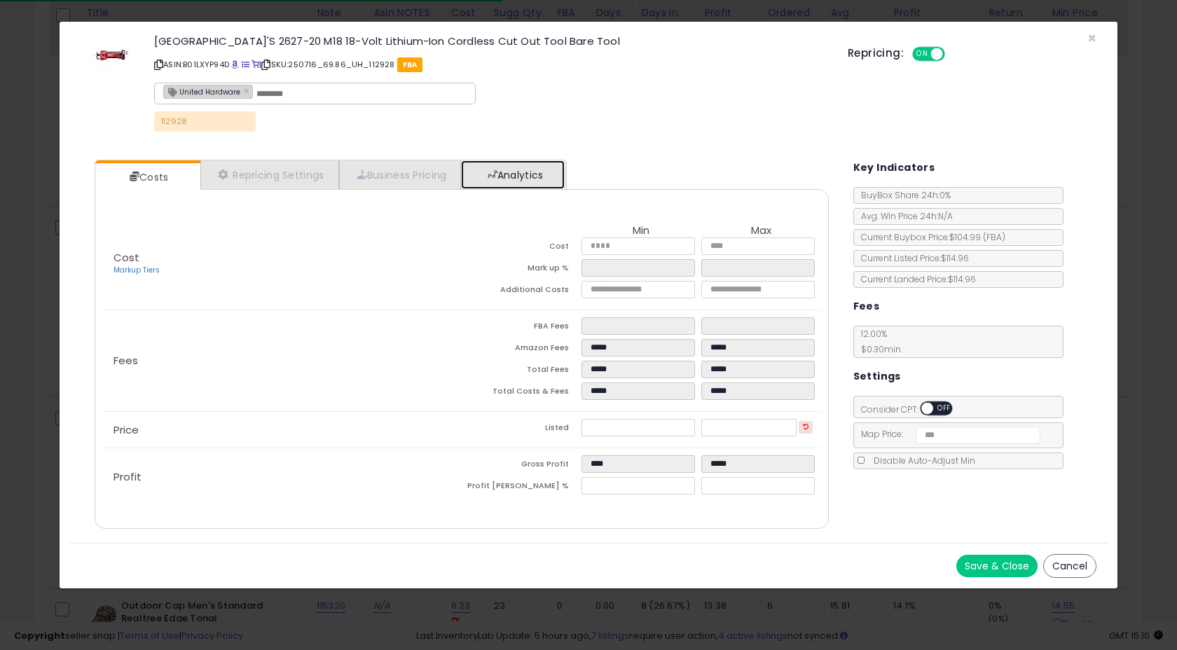
click at [509, 174] on link "Analytics" at bounding box center [513, 174] width 104 height 29
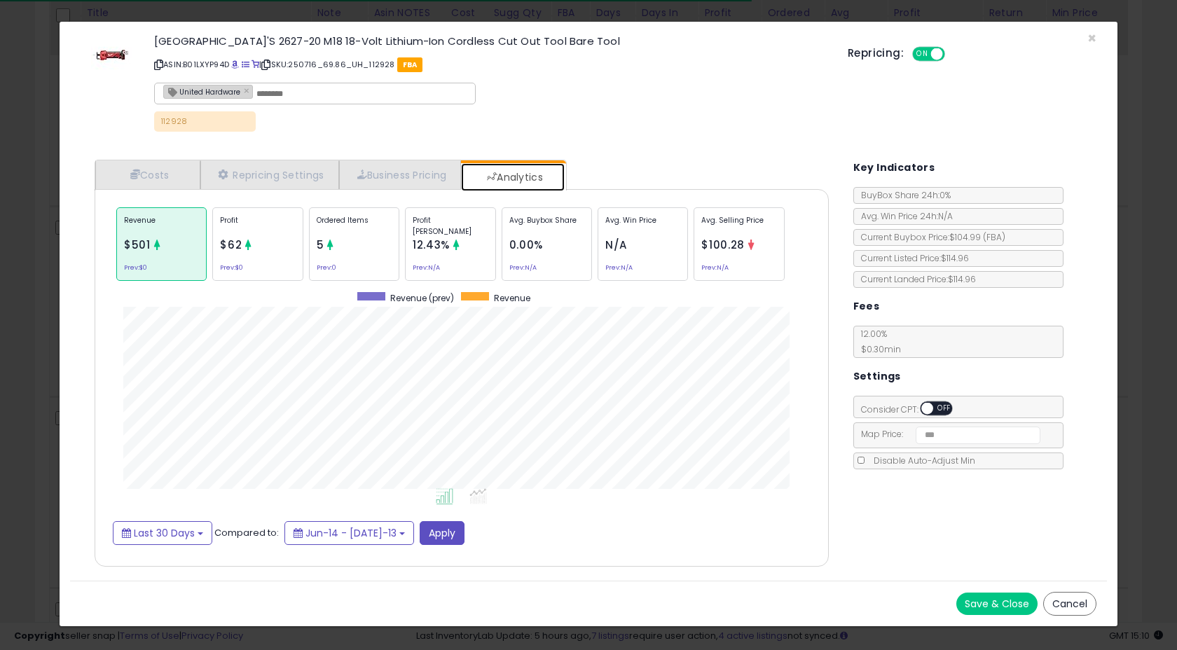
scroll to position [431, 761]
click at [1086, 36] on div "MILWAUKEE'S 2627-20 M18 18-Volt Lithium-Ion Cordless Cut Out Tool Bare Tool ASI…" at bounding box center [588, 85] width 1037 height 106
click at [1092, 37] on span "×" at bounding box center [1091, 38] width 9 height 20
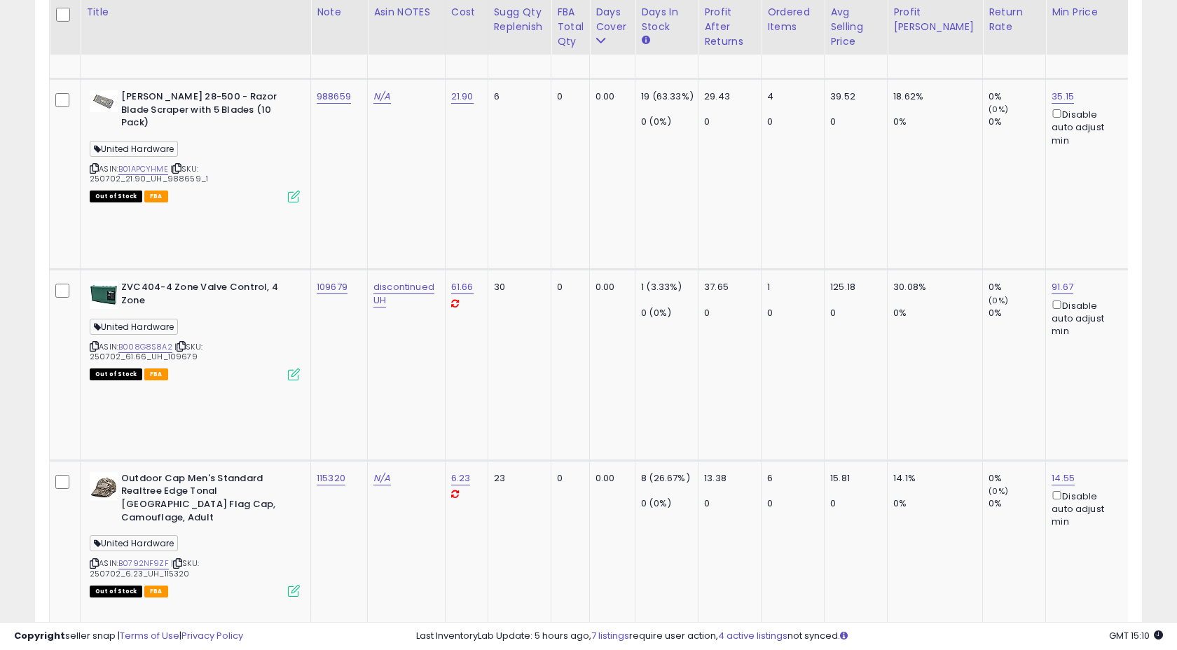
scroll to position [2373, 0]
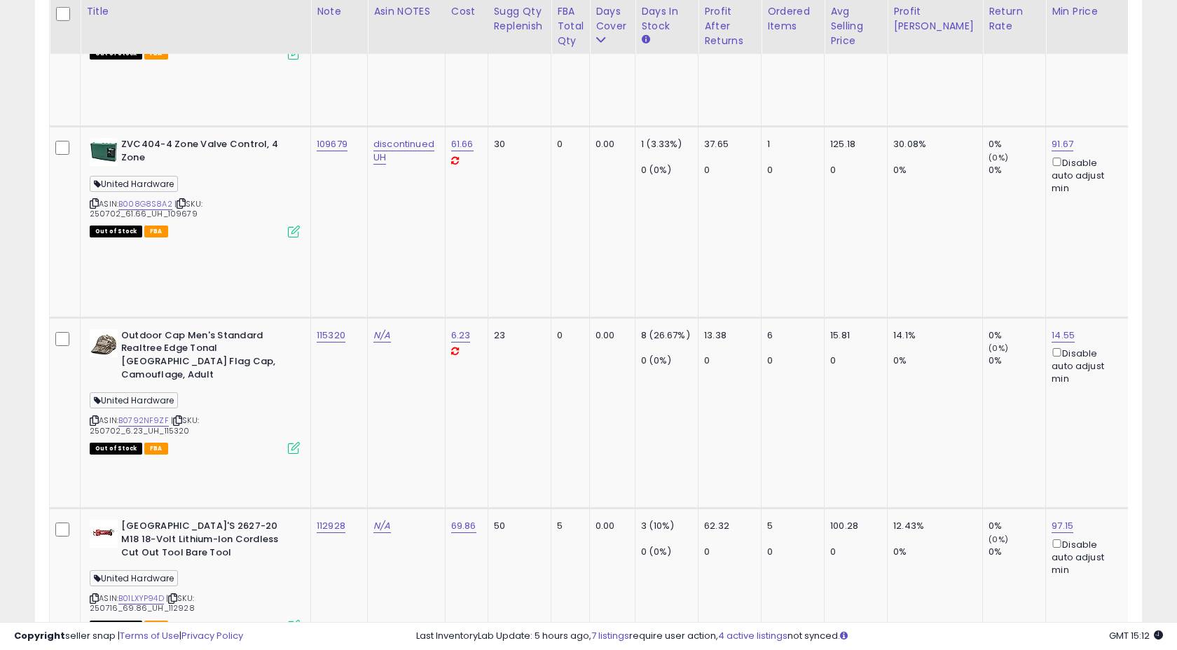
scroll to position [2515, 0]
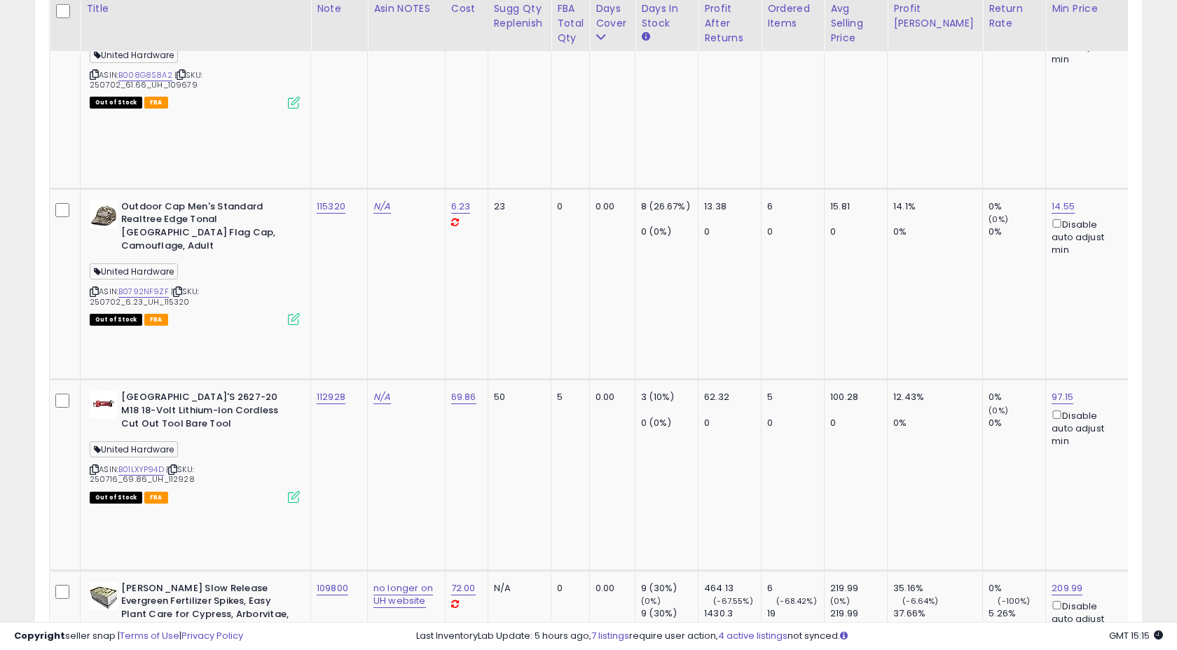
scroll to position [2640, 0]
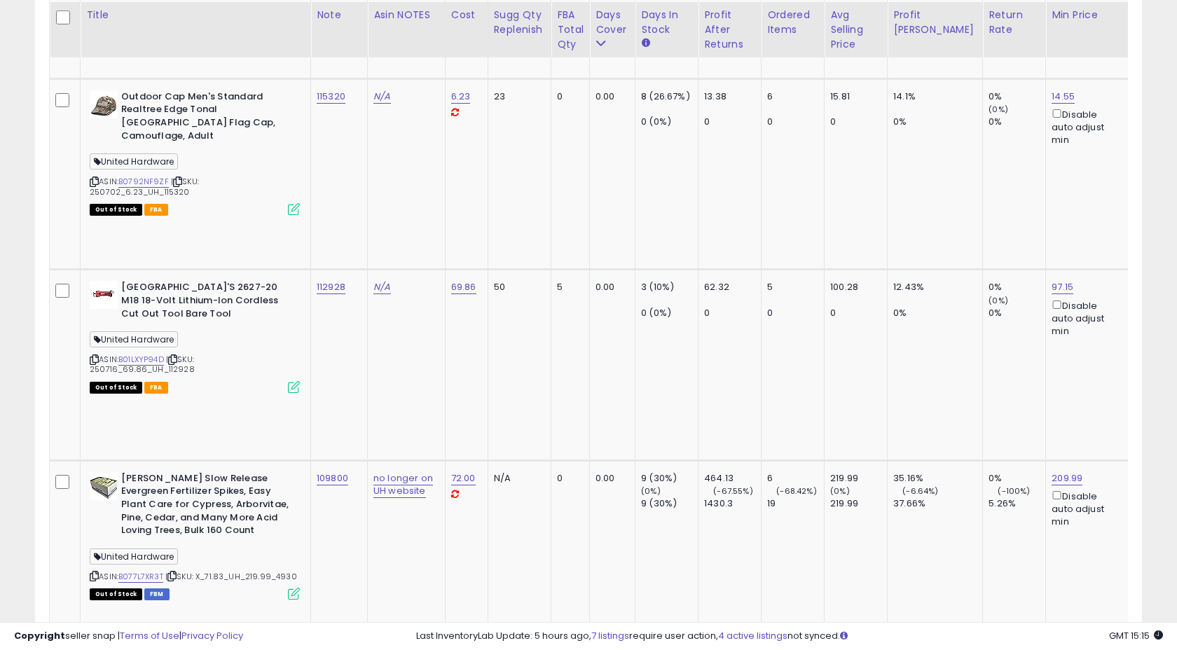
scroll to position [2757, 0]
drag, startPoint x: 311, startPoint y: 76, endPoint x: 346, endPoint y: 79, distance: 35.2
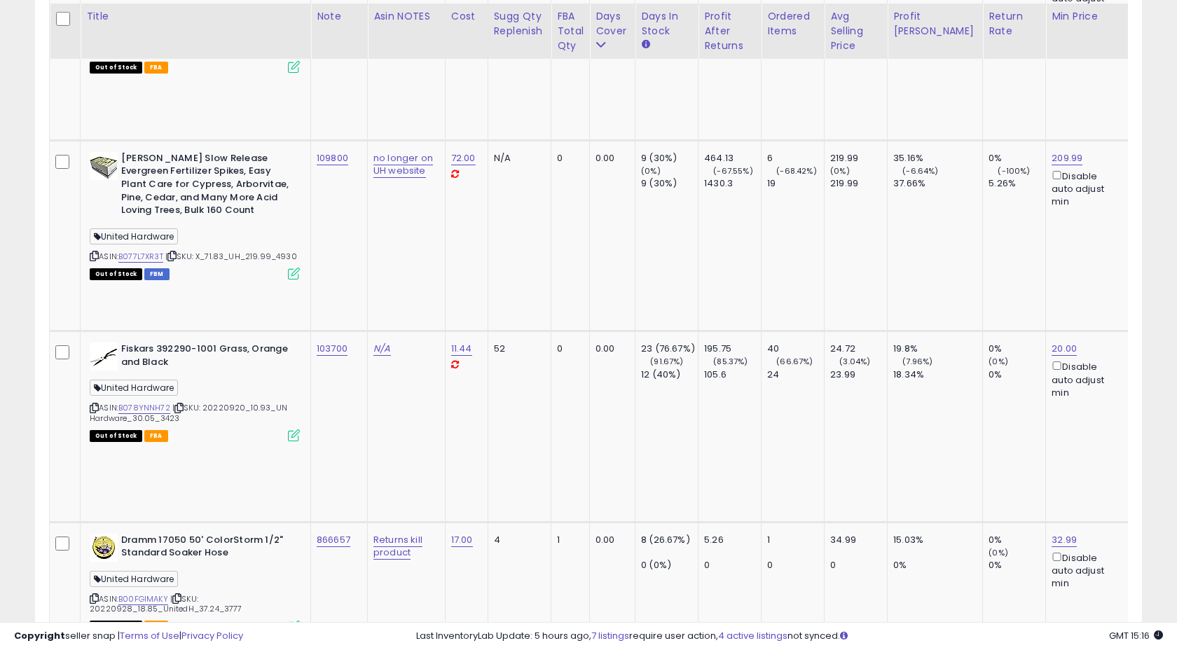
scroll to position [3082, 0]
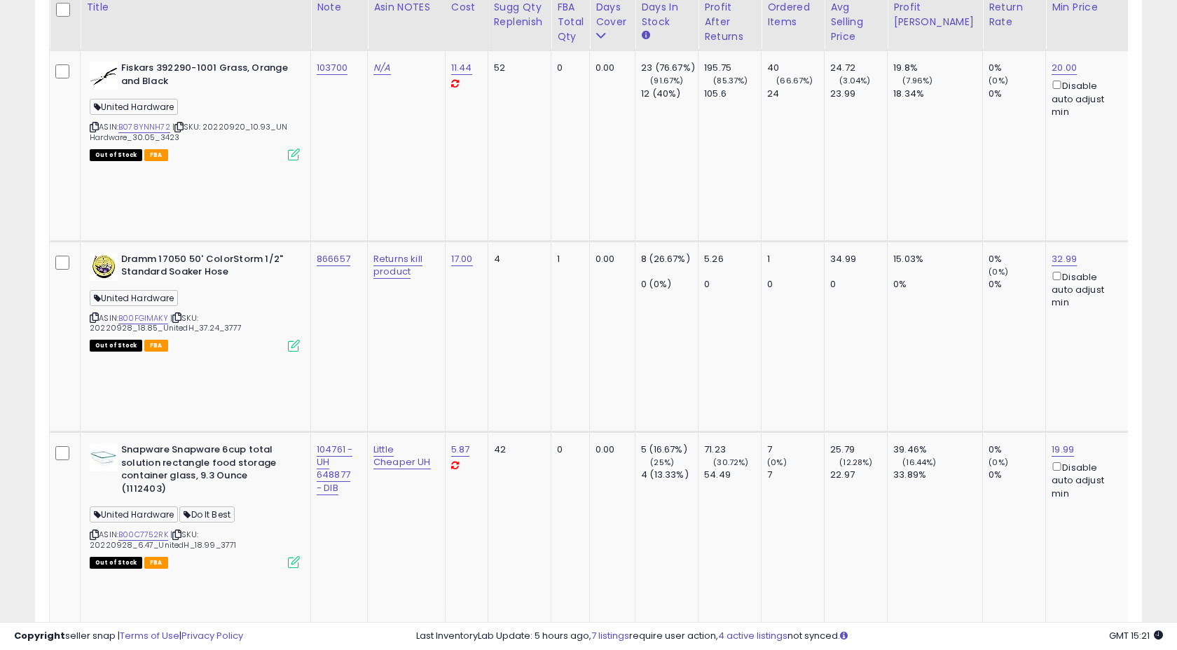
scroll to position [3349, 0]
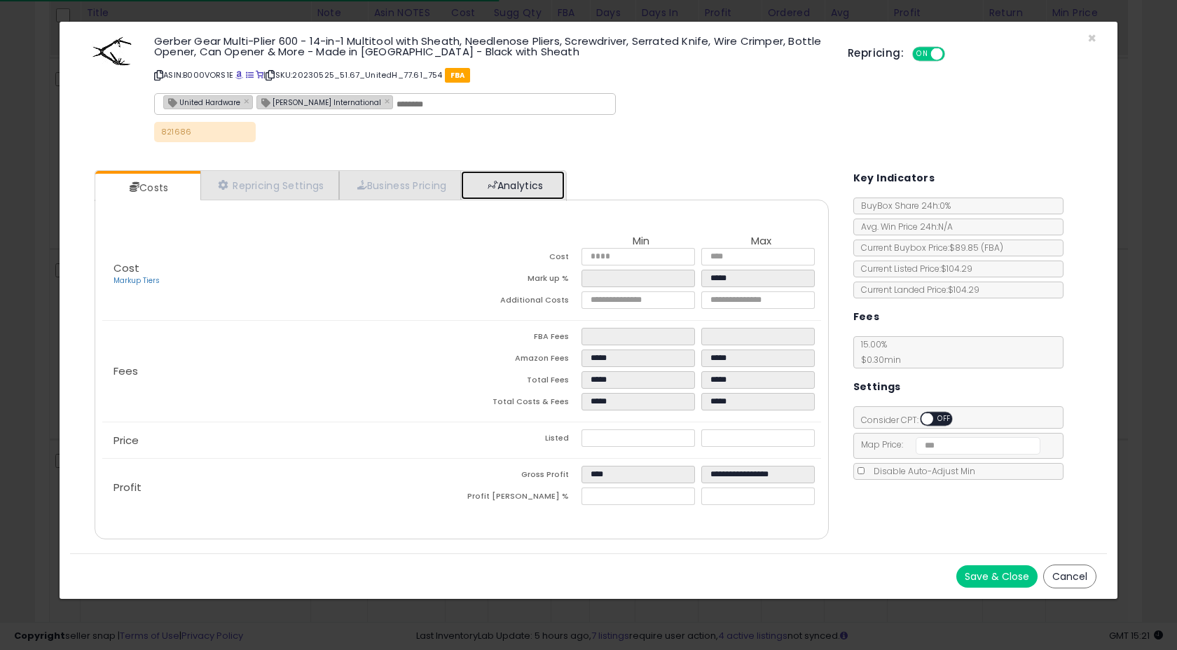
click at [497, 180] on span at bounding box center [493, 185] width 10 height 10
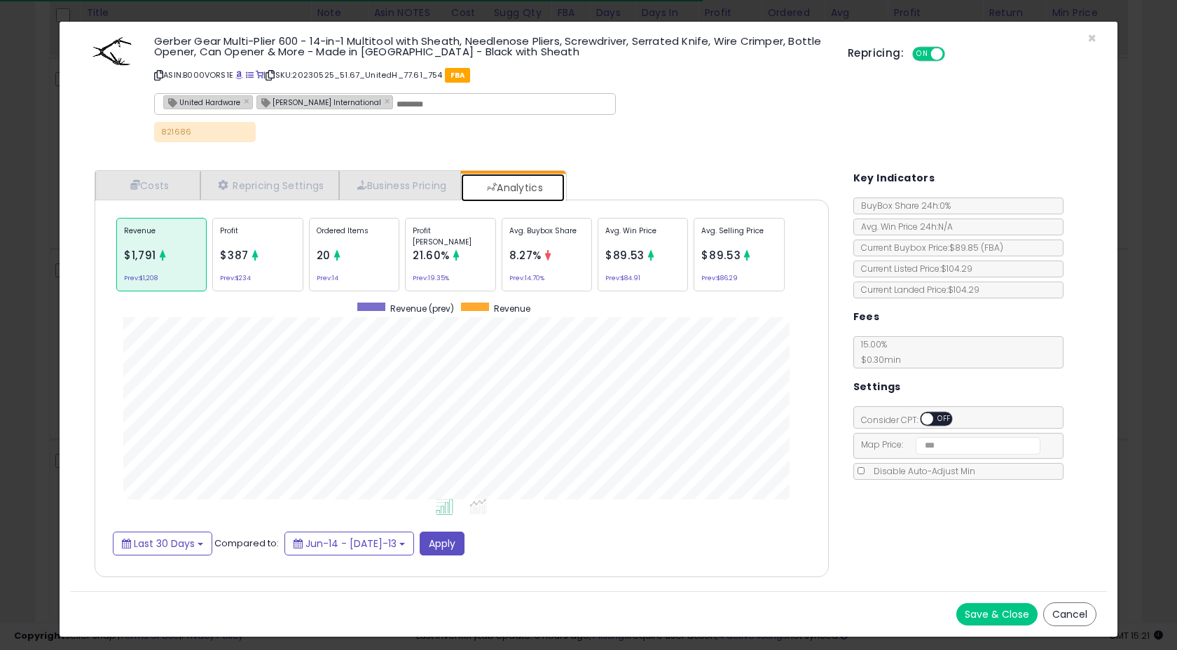
scroll to position [431, 761]
click at [1087, 41] on span "×" at bounding box center [1091, 38] width 9 height 20
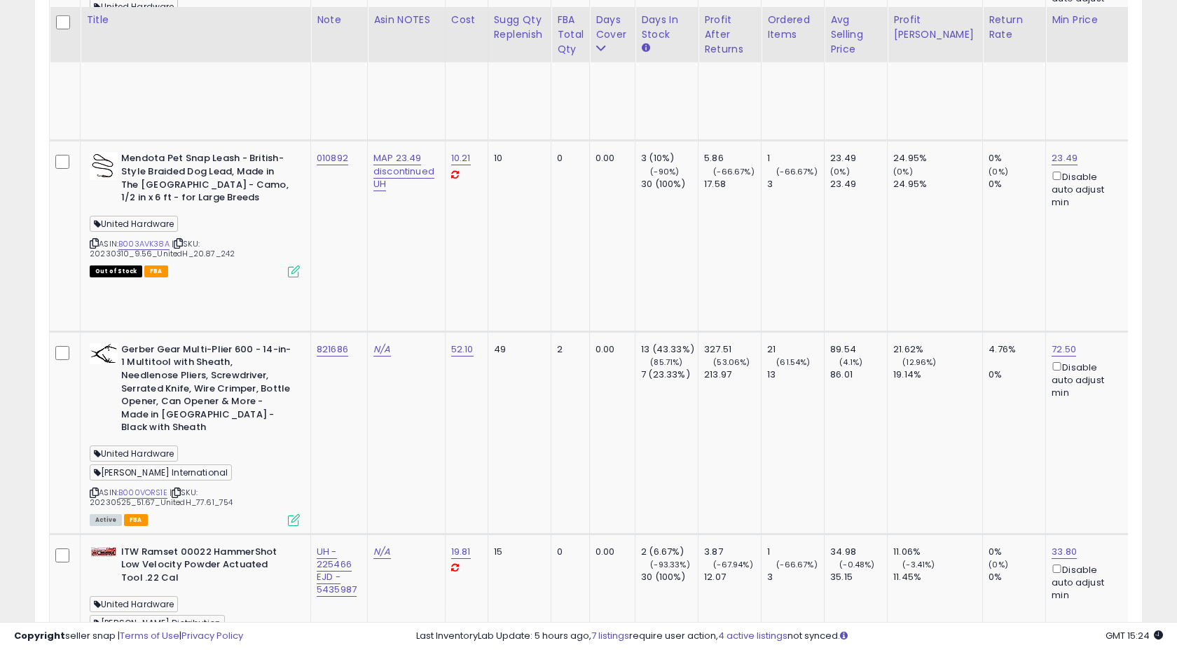
scroll to position [4227, 0]
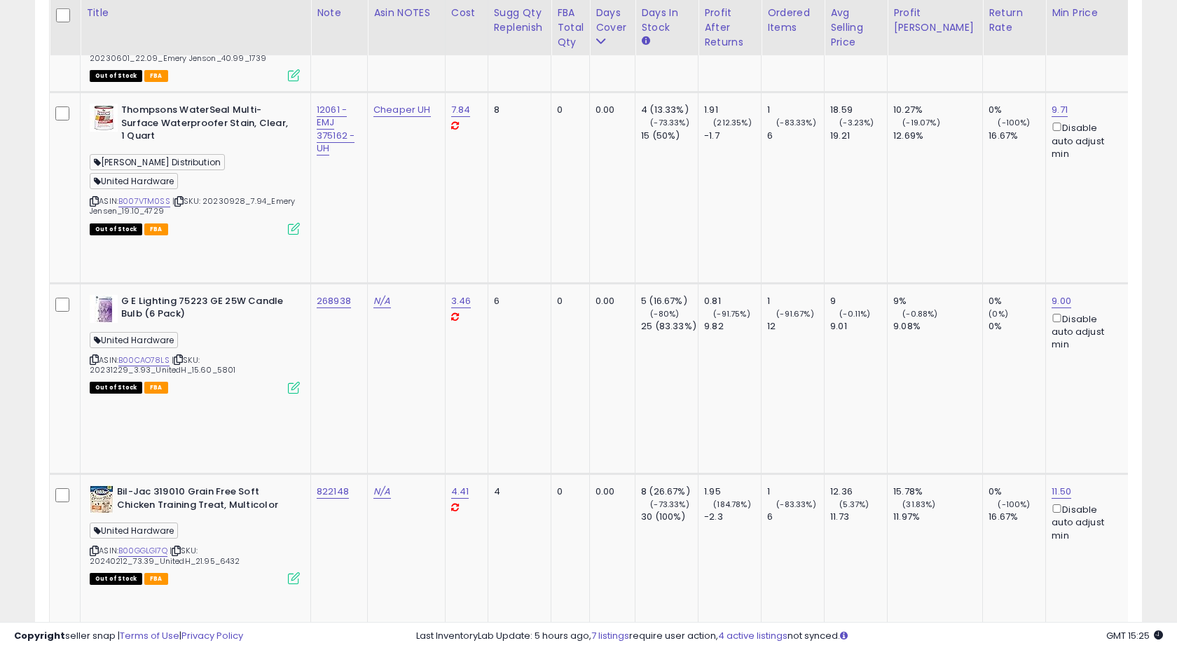
scroll to position [4854, 0]
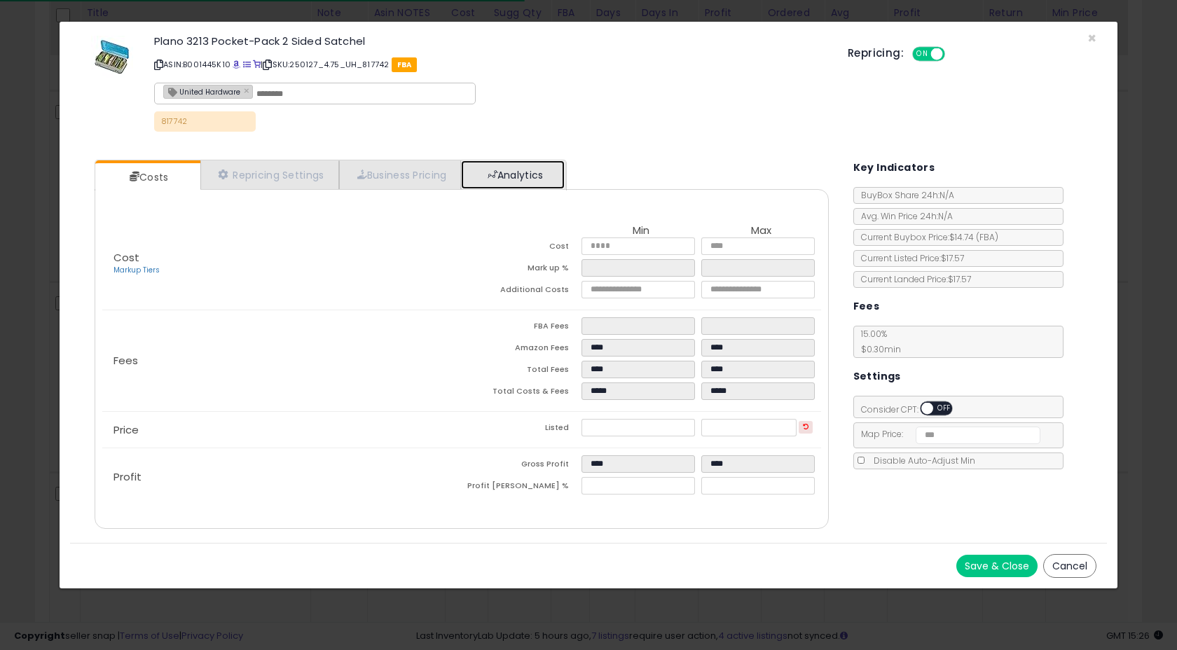
click at [524, 183] on link "Analytics" at bounding box center [513, 174] width 104 height 29
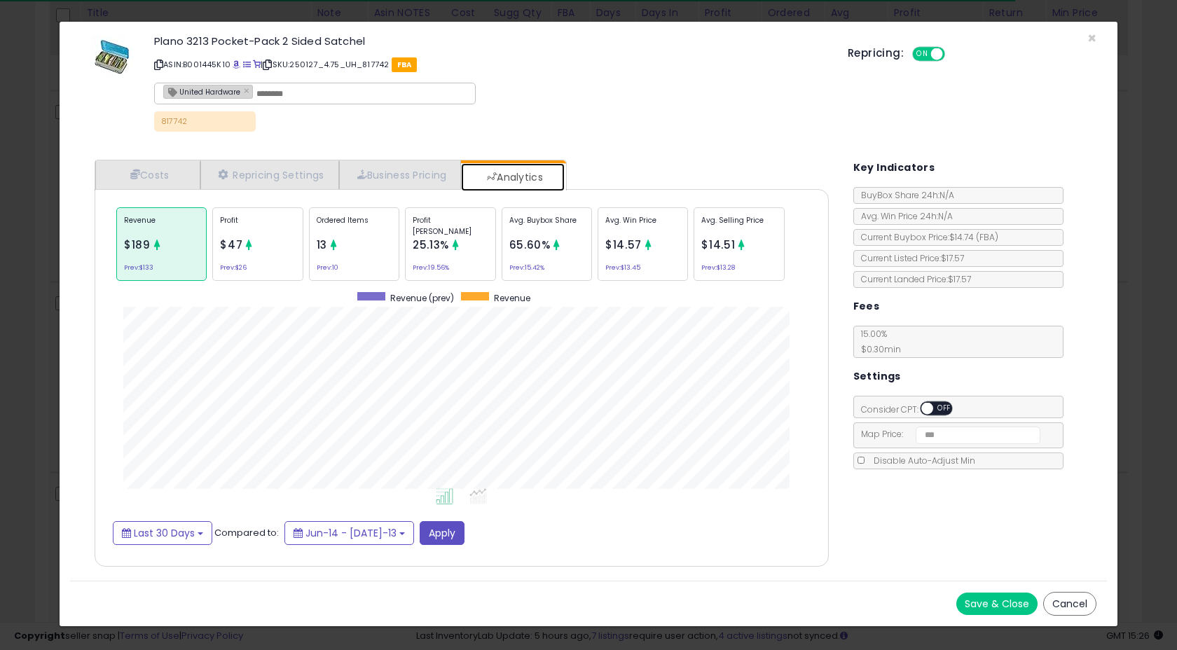
scroll to position [431, 761]
click at [1095, 39] on span "×" at bounding box center [1091, 38] width 9 height 20
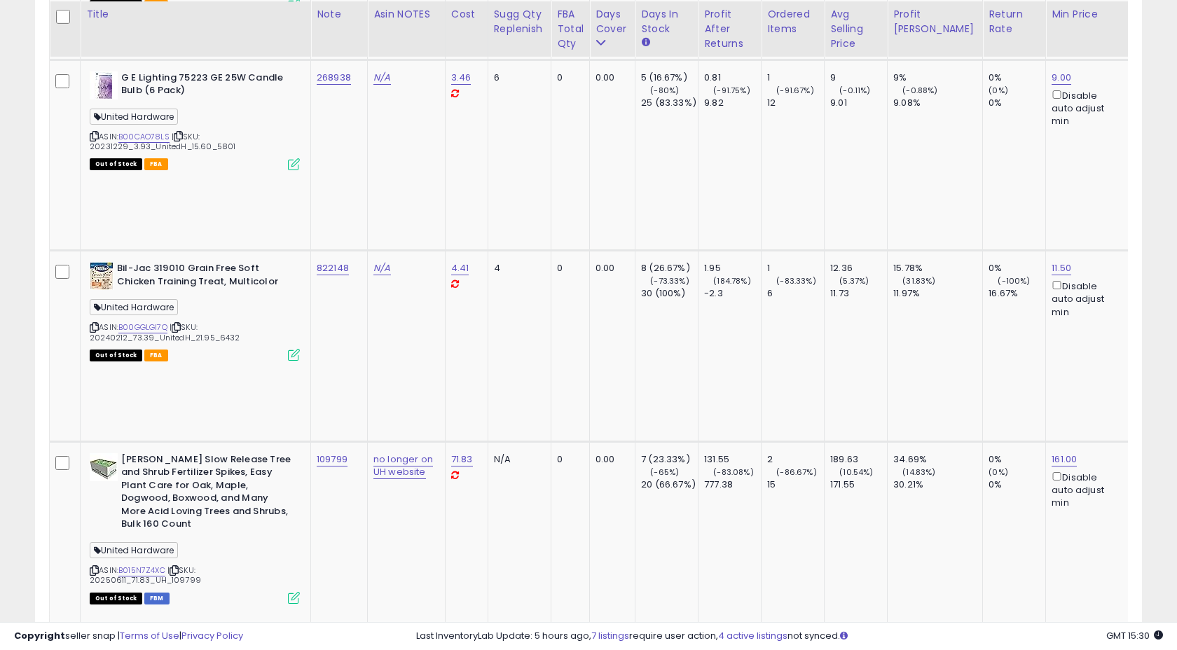
scroll to position [5077, 0]
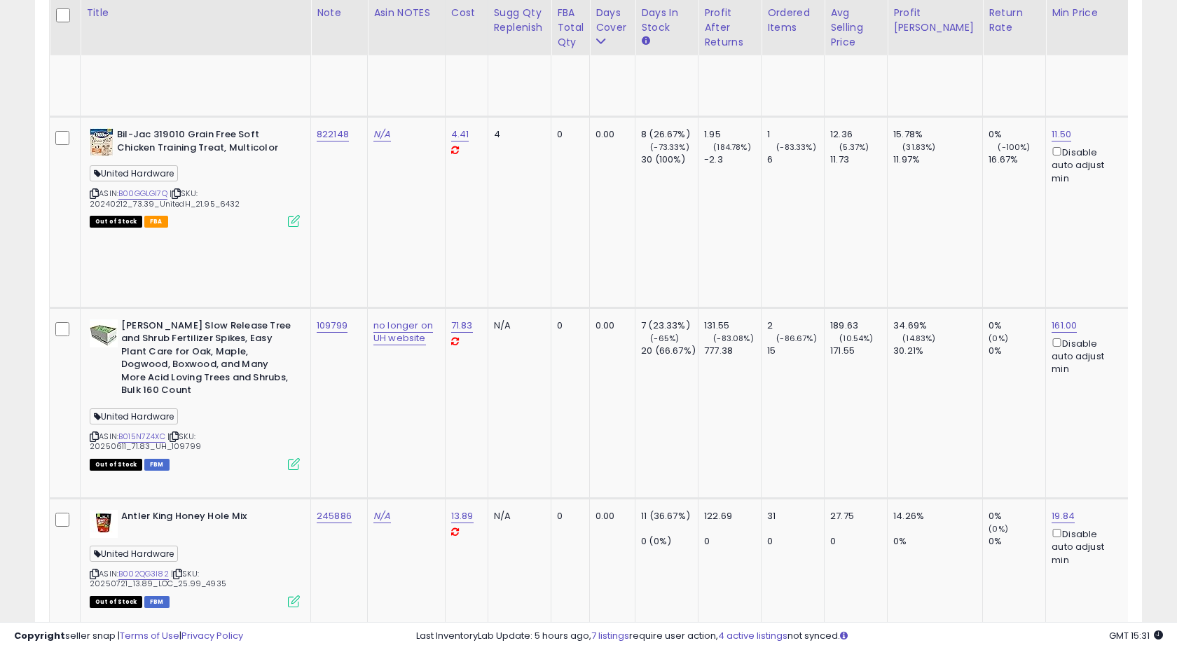
scroll to position [5209, 0]
drag, startPoint x: 272, startPoint y: 132, endPoint x: 310, endPoint y: 132, distance: 38.5
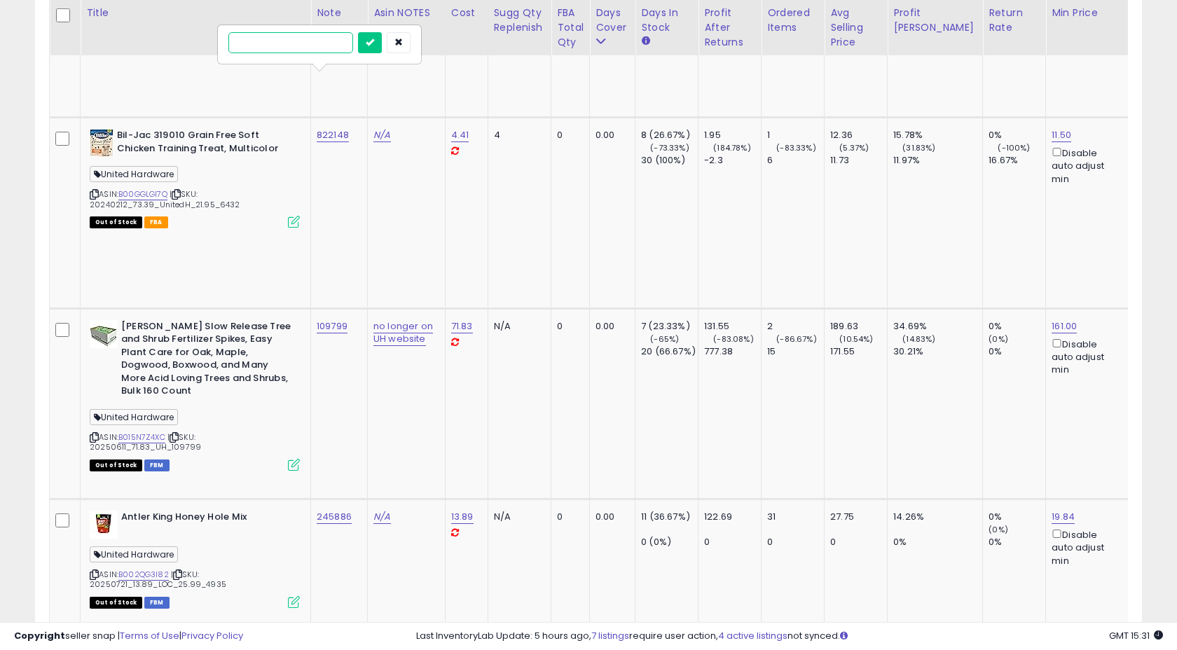
paste input "******"
type input "******"
click at [374, 43] on icon "submit" at bounding box center [370, 42] width 8 height 8
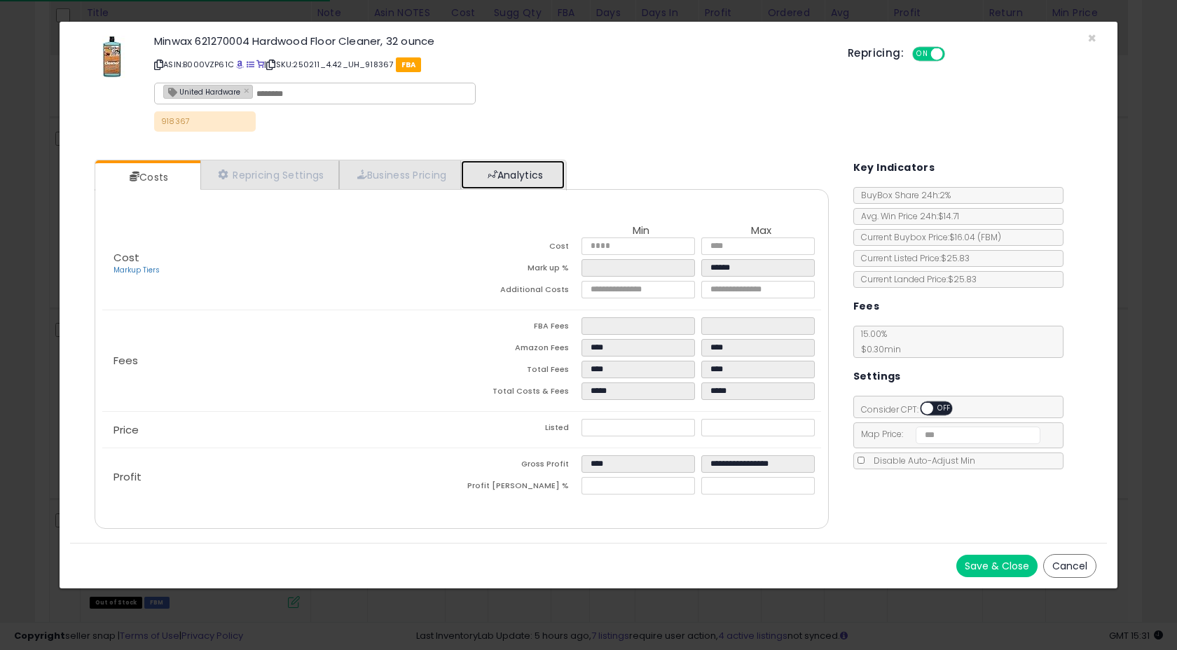
click at [497, 171] on span at bounding box center [493, 175] width 10 height 10
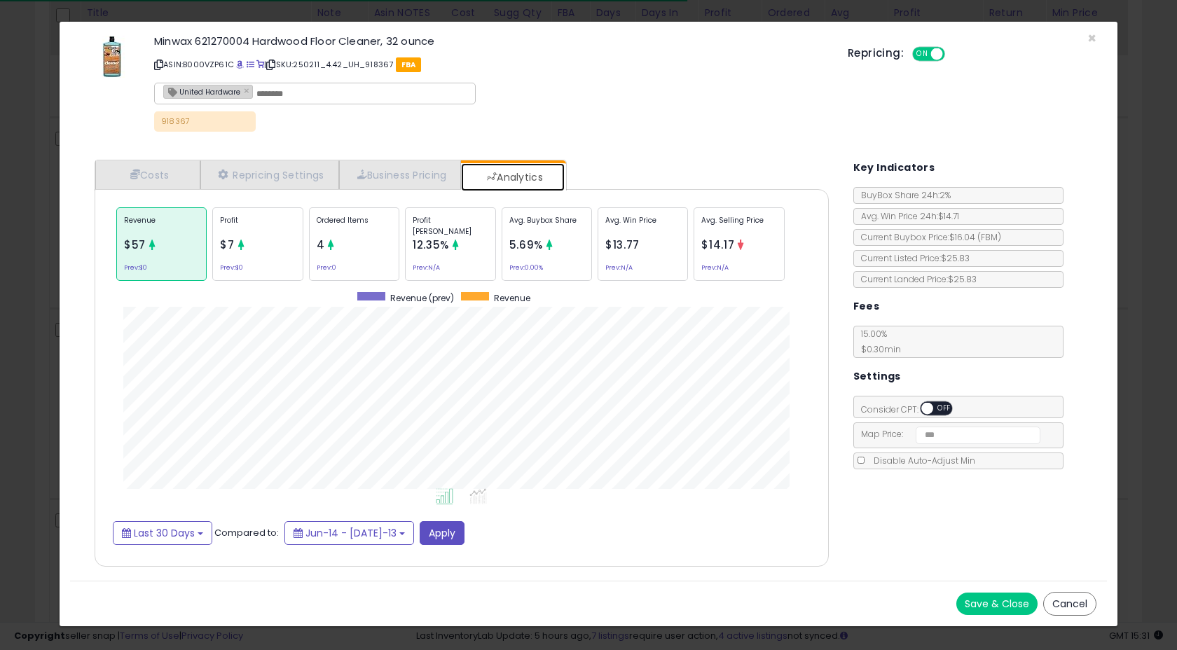
scroll to position [431, 761]
click at [237, 247] on icon at bounding box center [241, 245] width 11 height 11
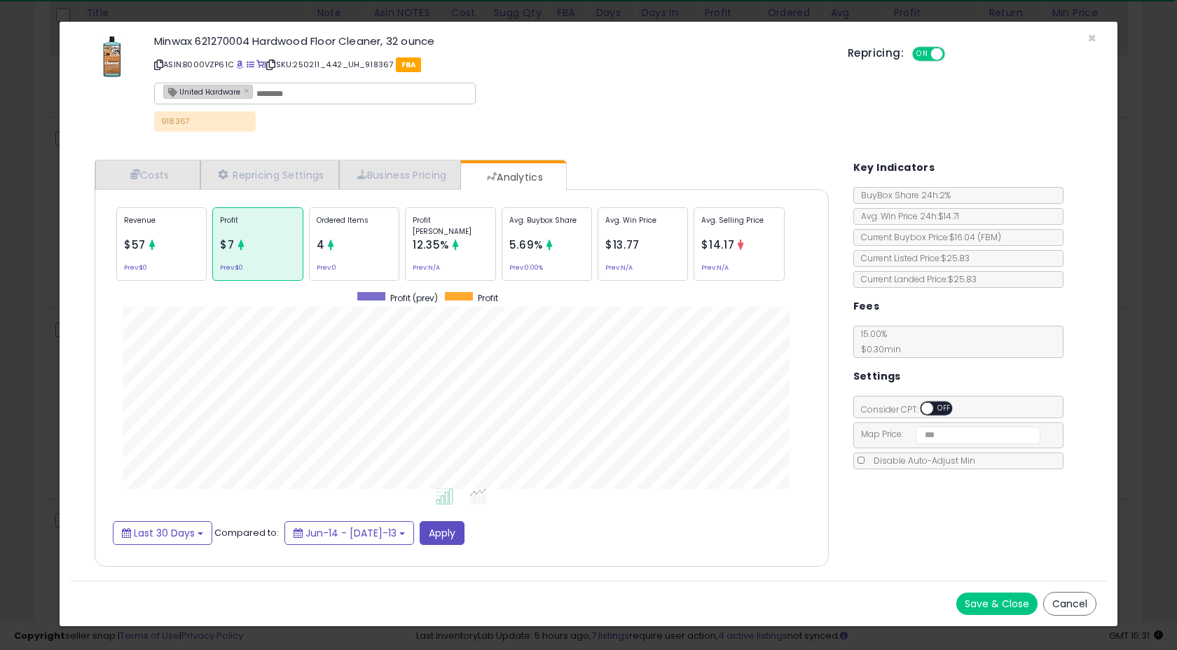
click at [167, 234] on p "Revenue" at bounding box center [161, 225] width 75 height 21
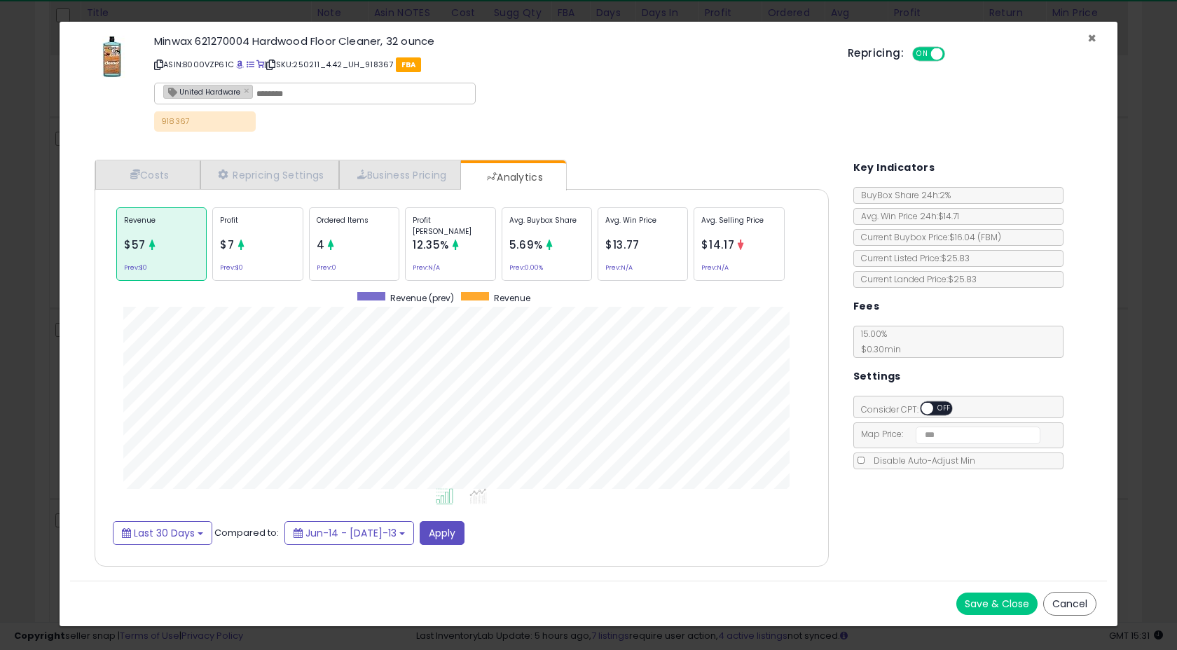
click at [1091, 37] on span "×" at bounding box center [1091, 38] width 9 height 20
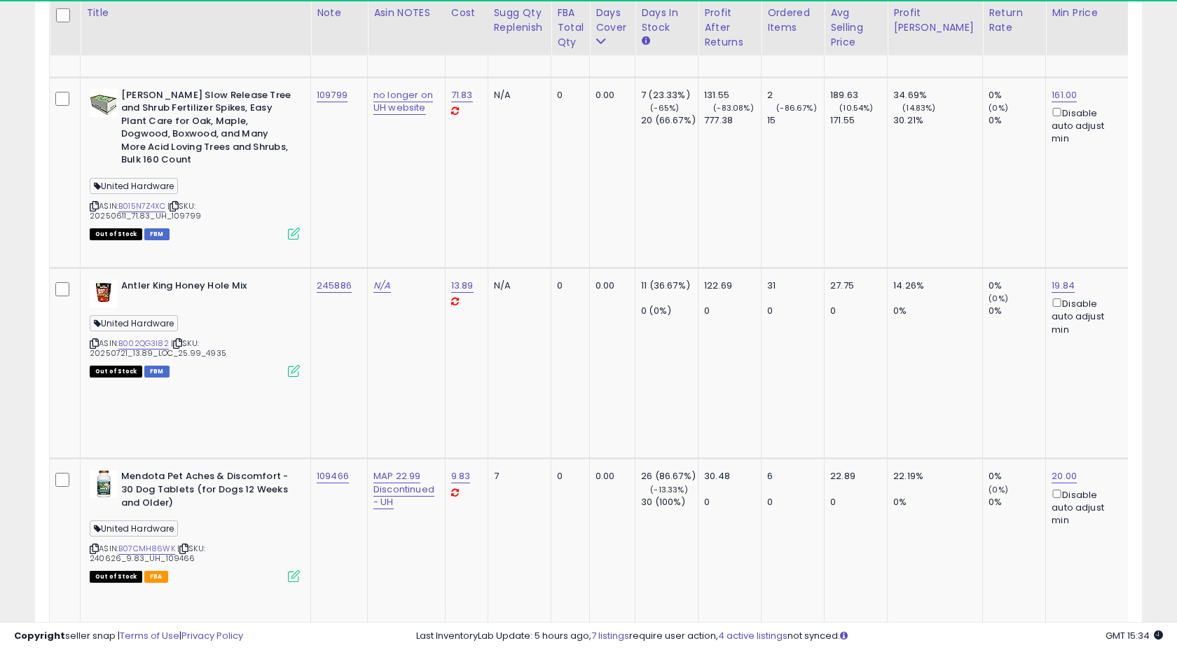
scroll to position [5435, 0]
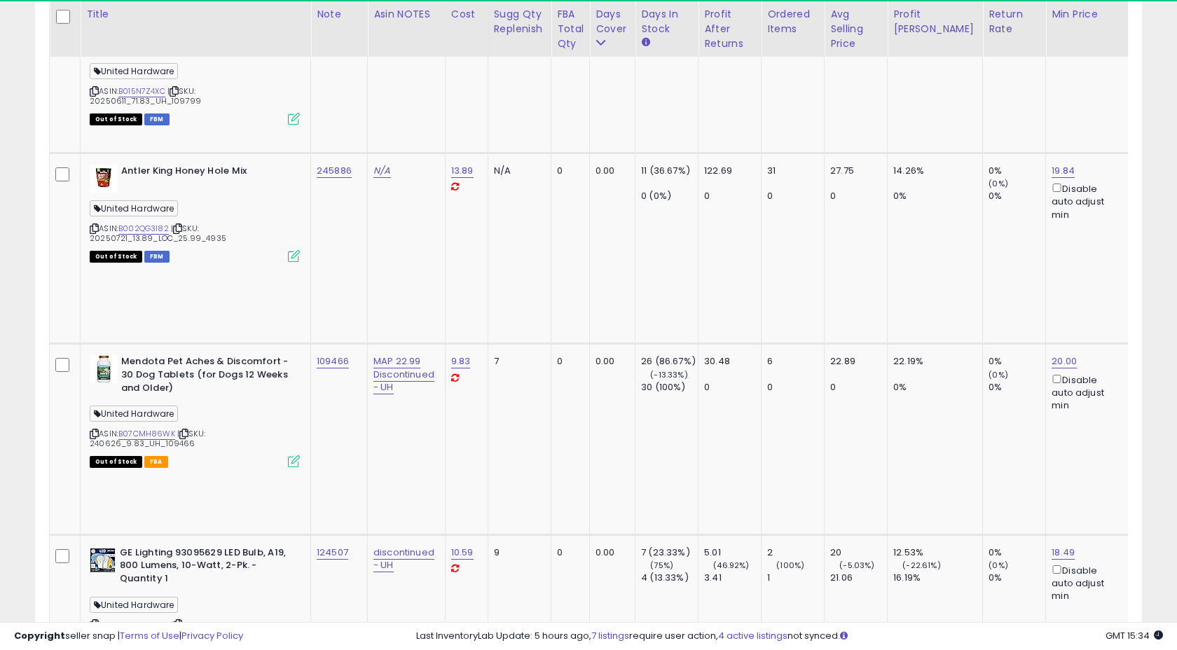
scroll to position [5557, 0]
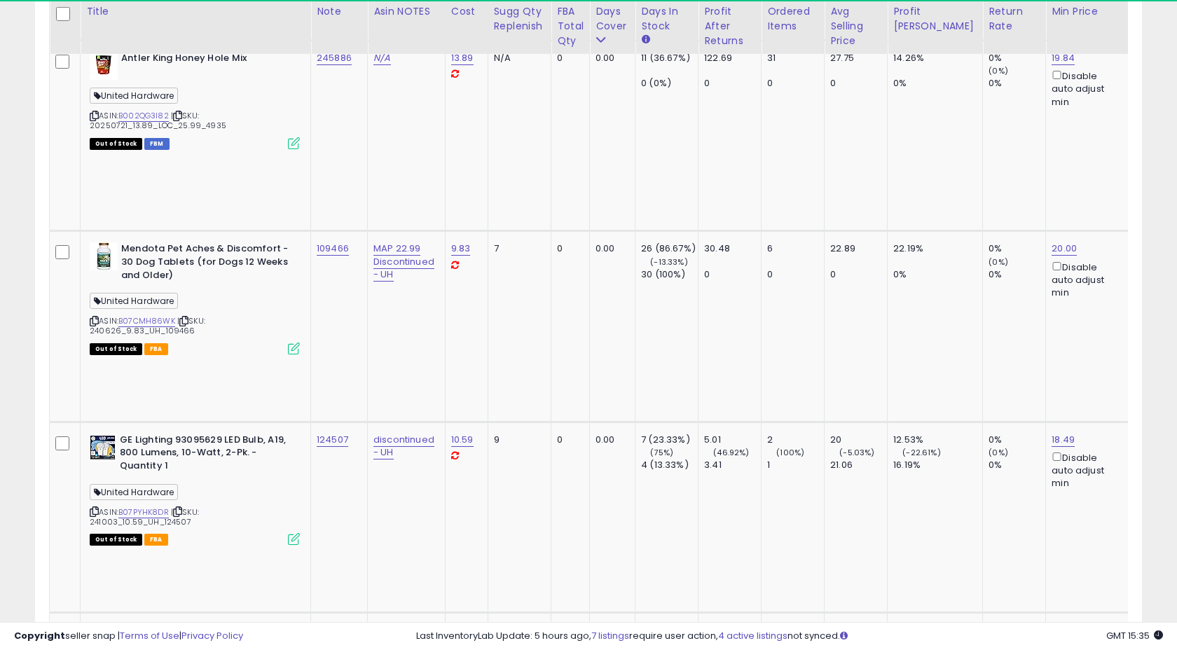
scroll to position [5667, 0]
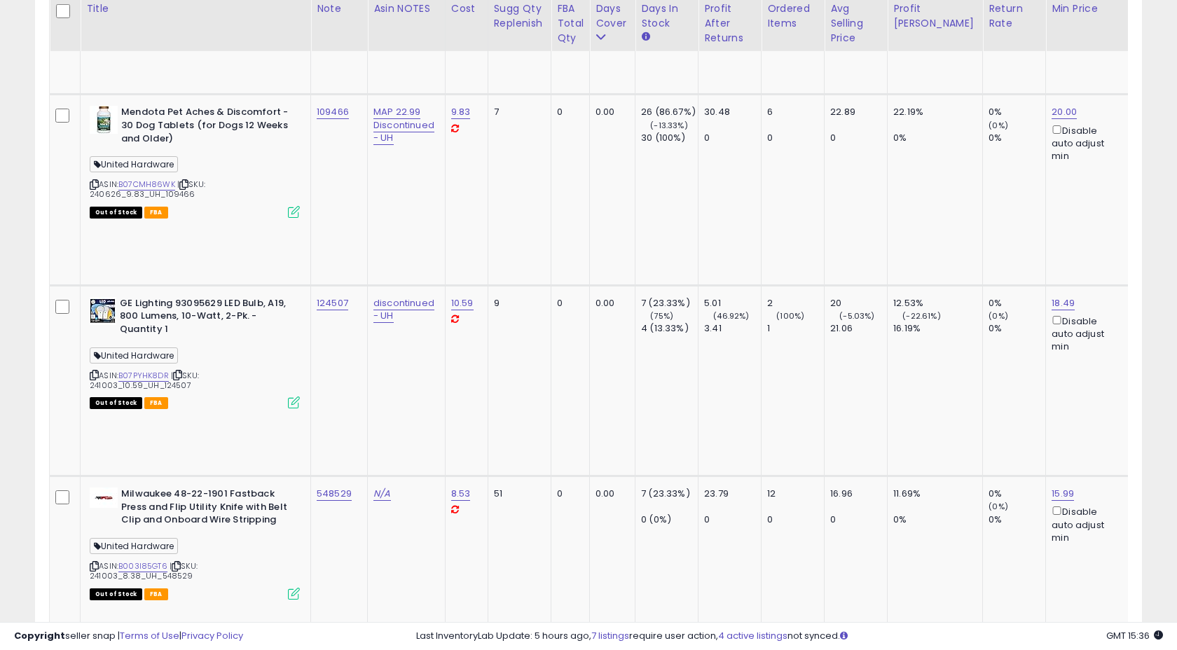
scroll to position [5797, 0]
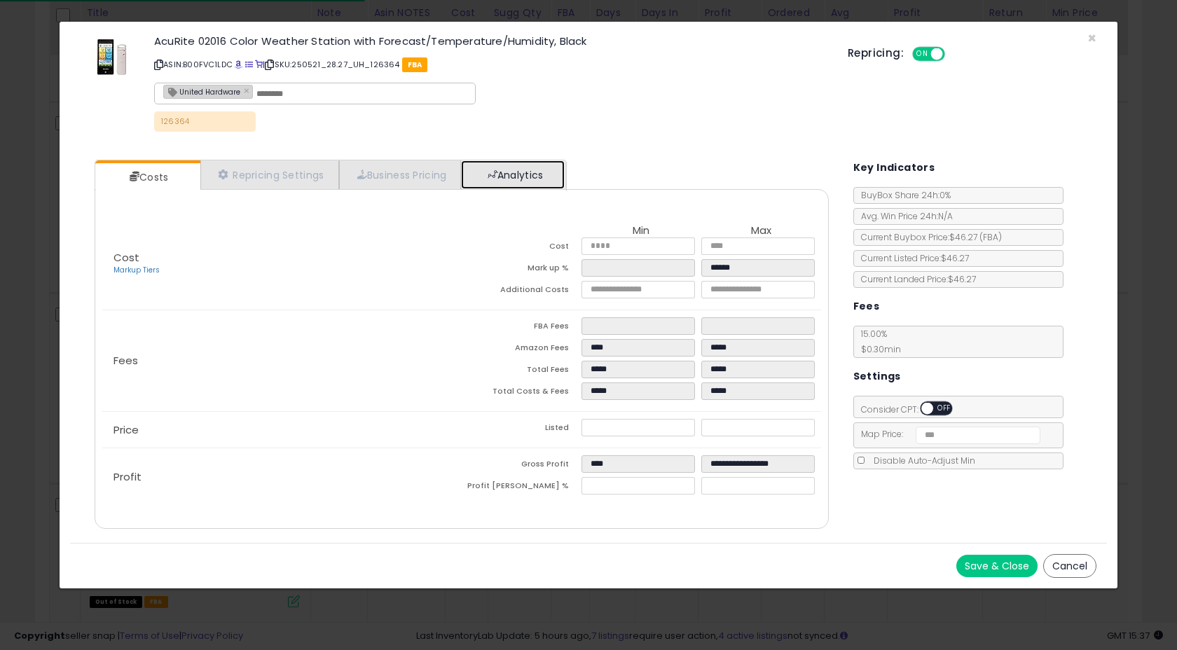
click at [507, 172] on link "Analytics" at bounding box center [513, 174] width 104 height 29
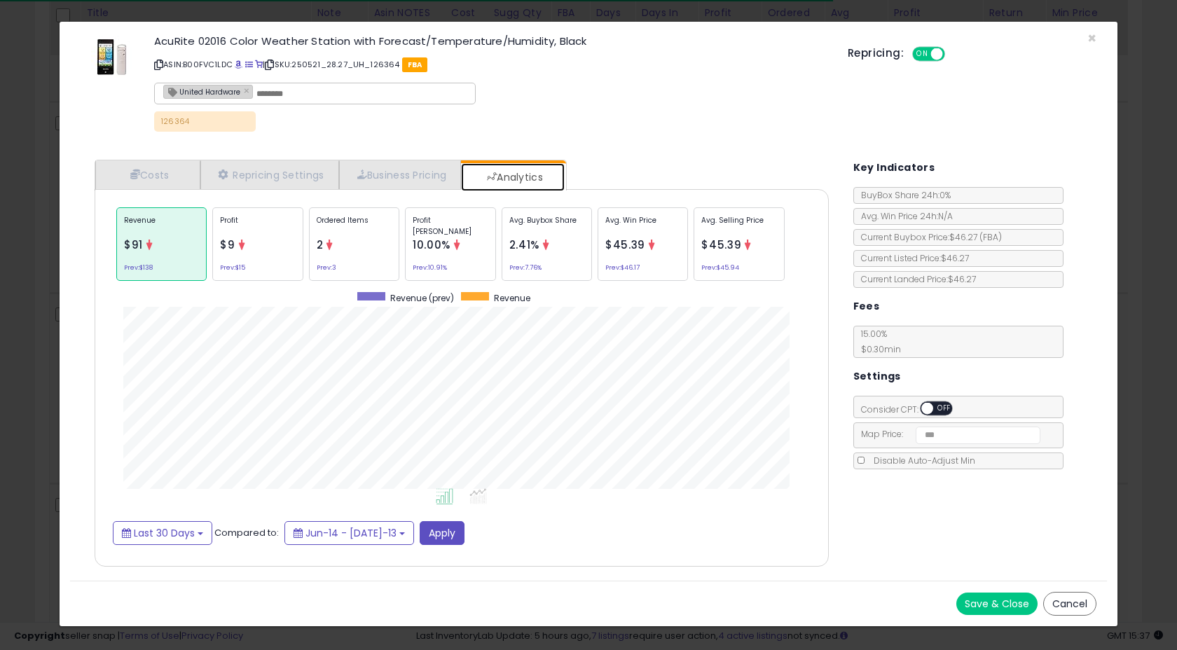
scroll to position [431, 761]
click at [1090, 36] on span "×" at bounding box center [1091, 38] width 9 height 20
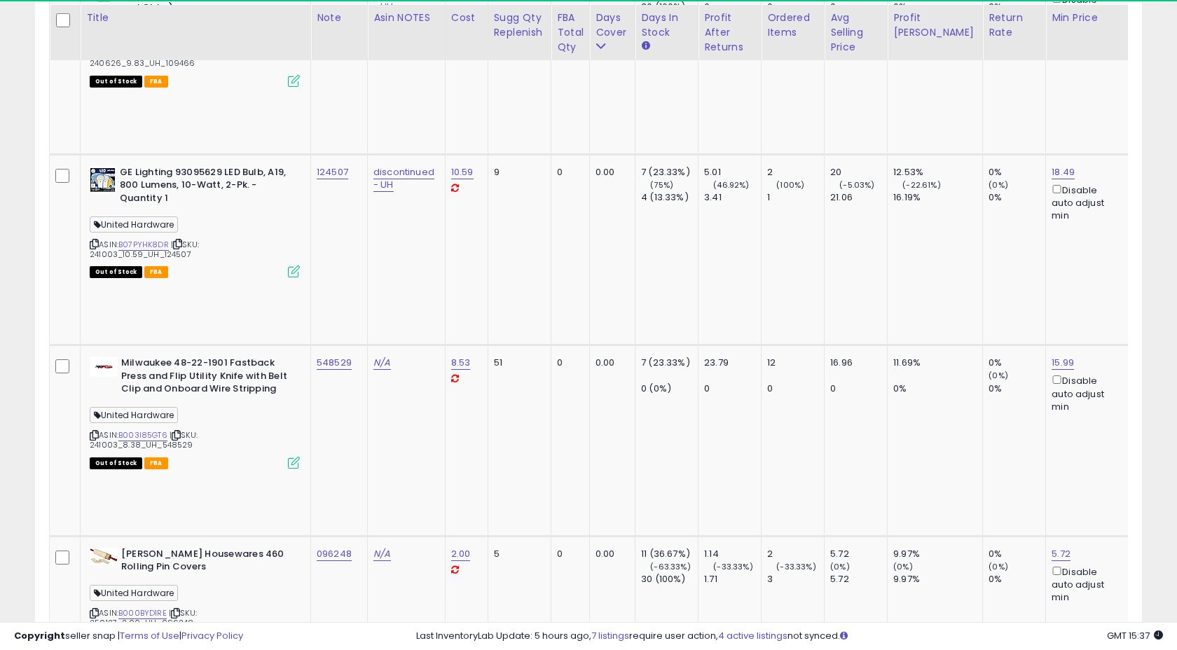
scroll to position [5940, 0]
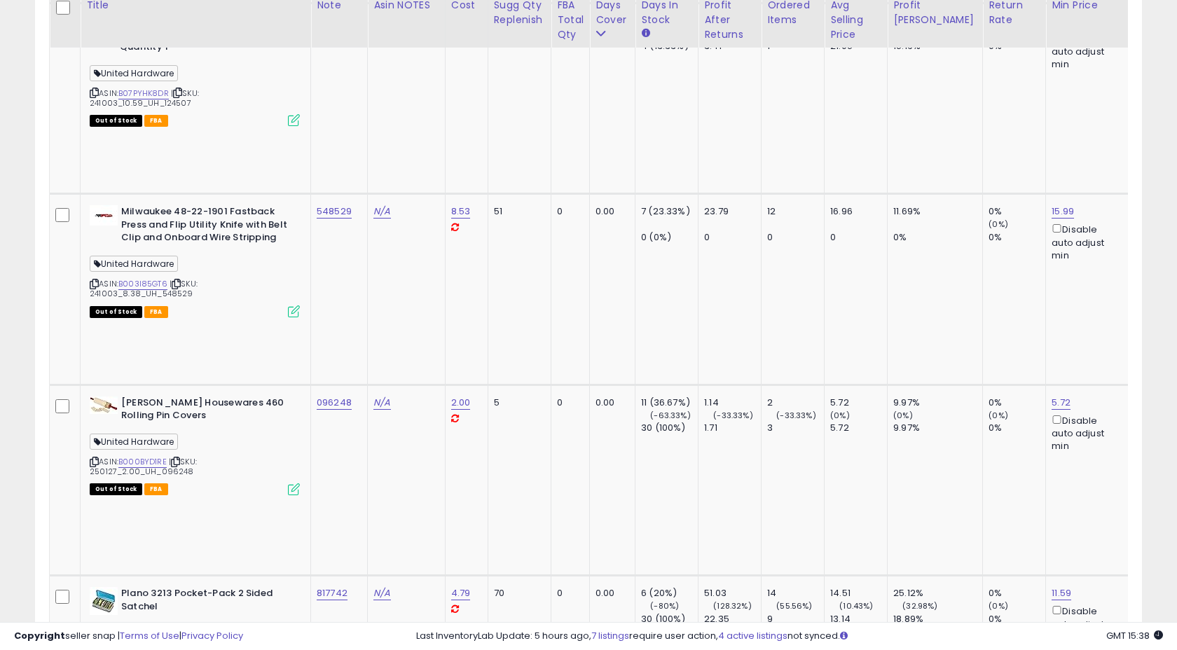
scroll to position [6079, 0]
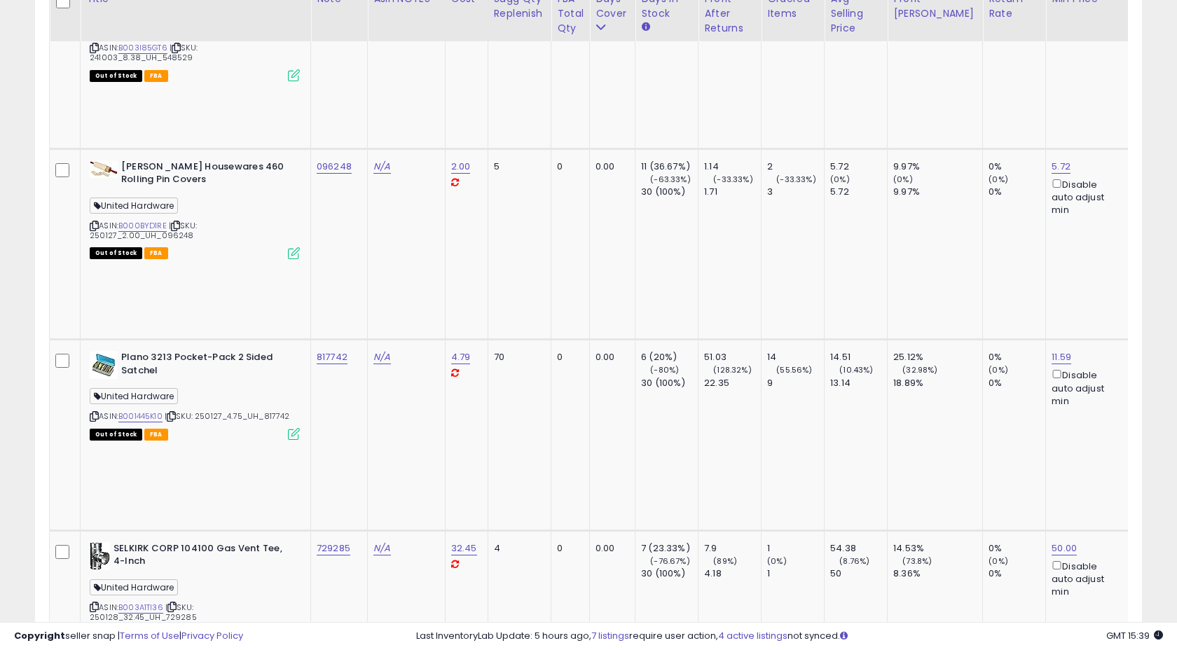
scroll to position [6305, 0]
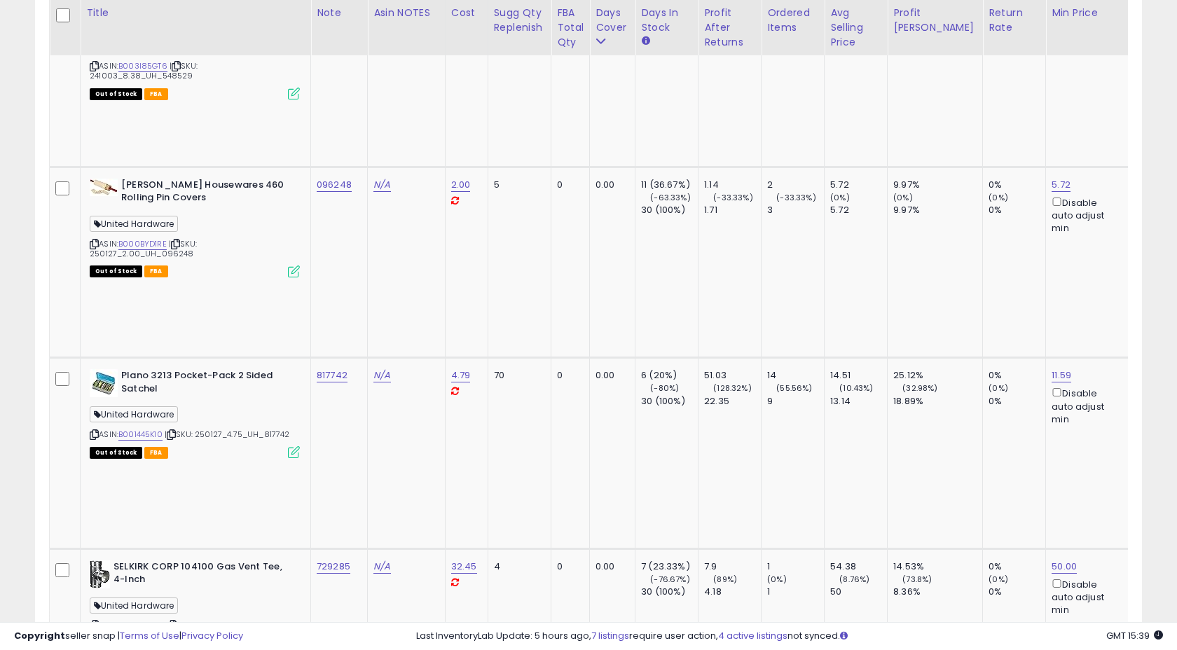
drag, startPoint x: 310, startPoint y: 73, endPoint x: 345, endPoint y: 71, distance: 34.4
drag, startPoint x: 315, startPoint y: 72, endPoint x: 344, endPoint y: 69, distance: 29.6
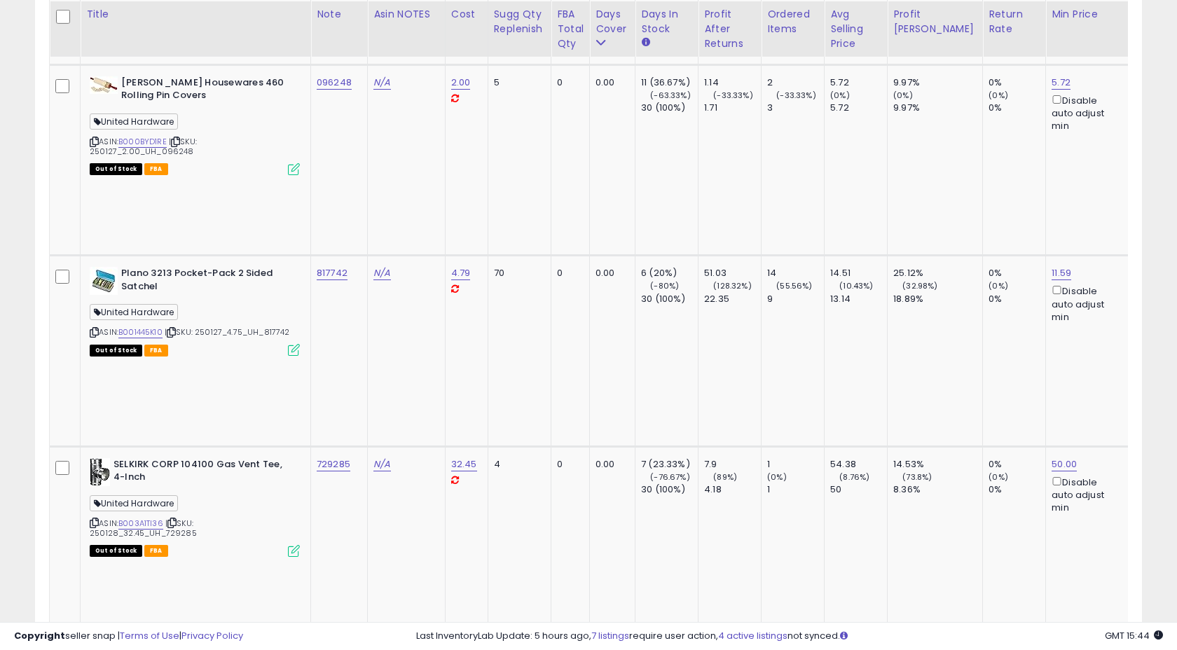
scroll to position [6410, 0]
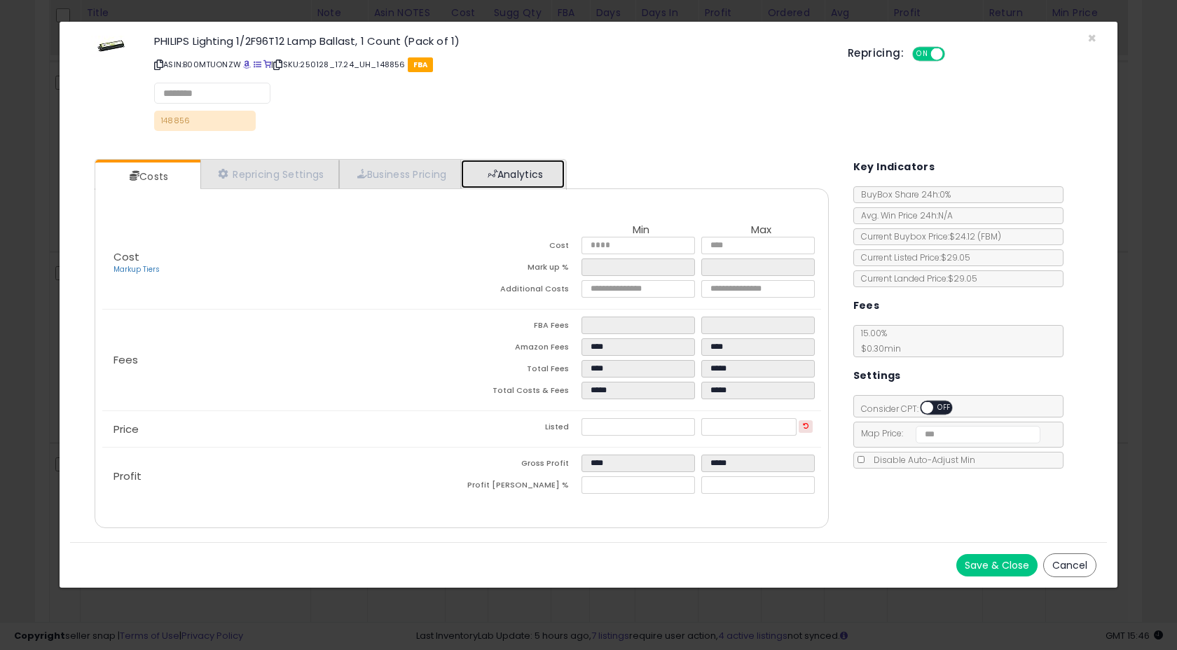
click at [513, 162] on link "Analytics" at bounding box center [513, 174] width 104 height 29
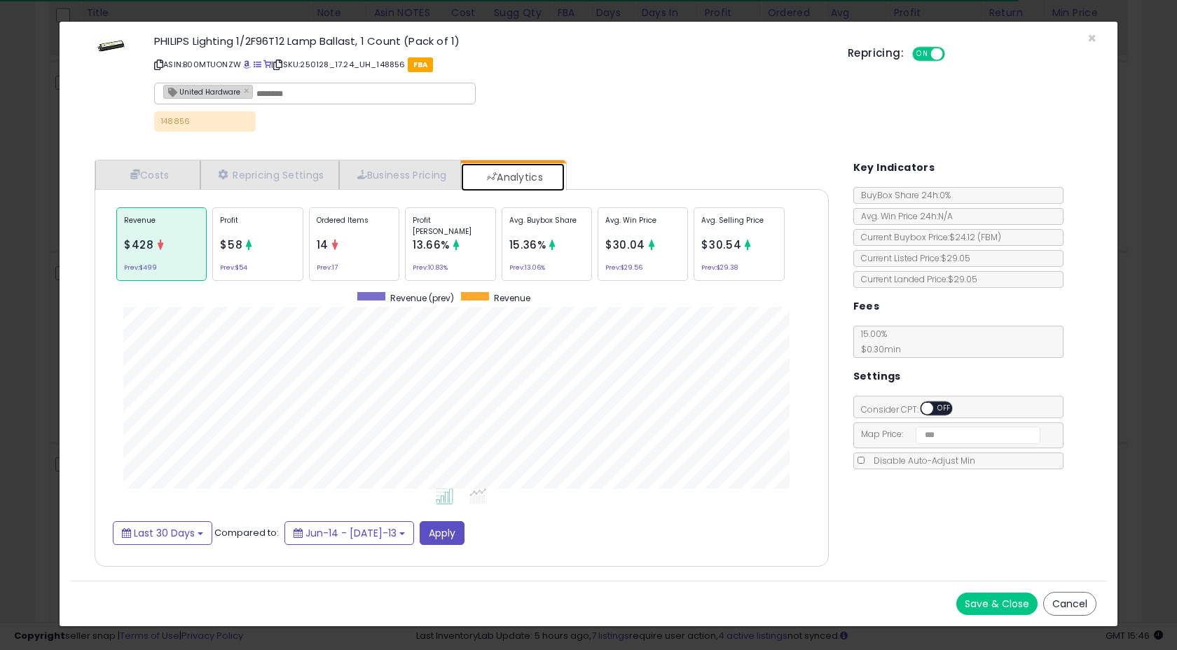
scroll to position [431, 761]
click at [502, 257] on div "Ordered Items 14 Prev: 17" at bounding box center [547, 244] width 90 height 74
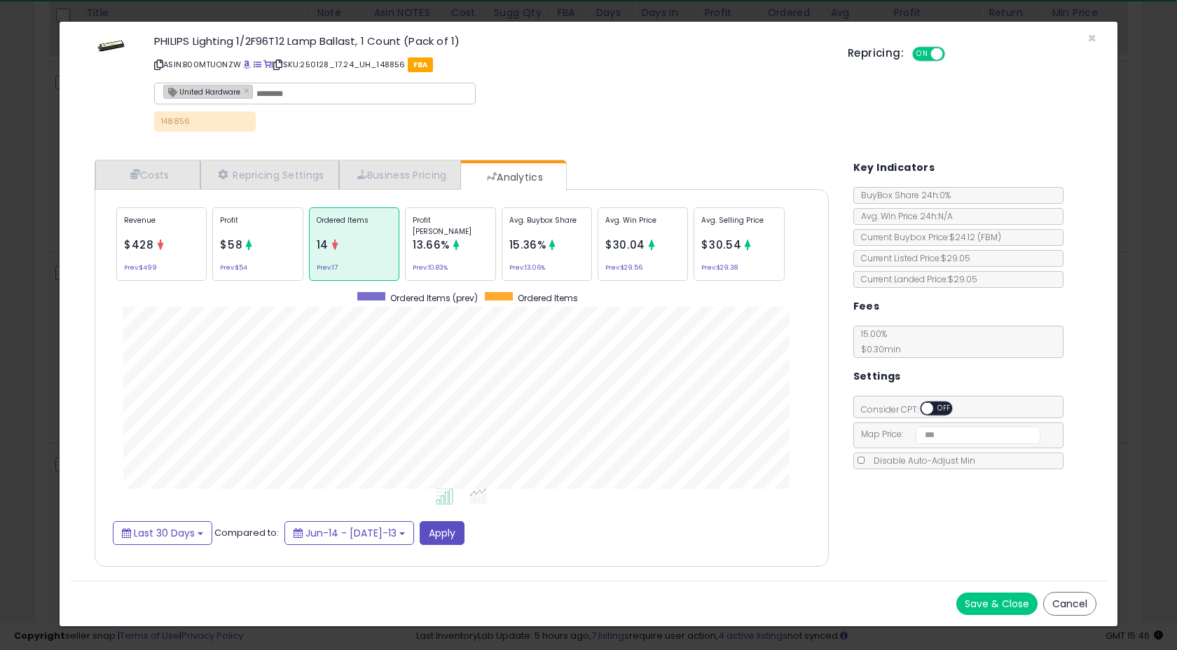
click at [262, 242] on div "Profit $58 Prev: $54" at bounding box center [257, 244] width 90 height 74
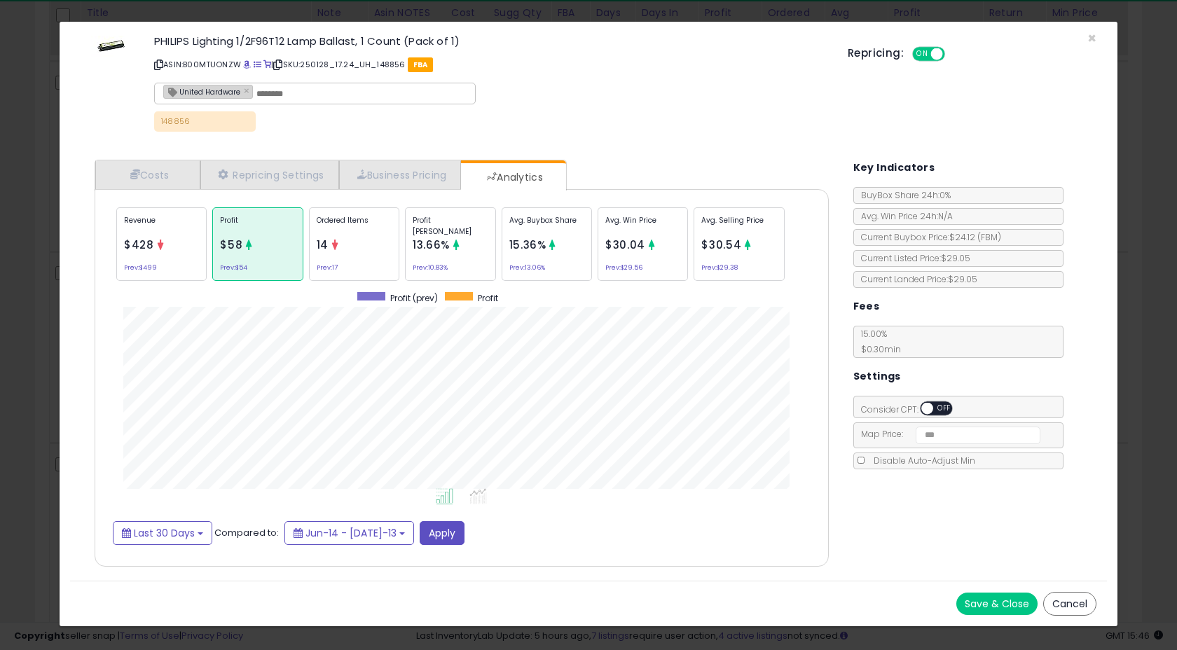
click at [159, 244] on icon at bounding box center [161, 245] width 11 height 11
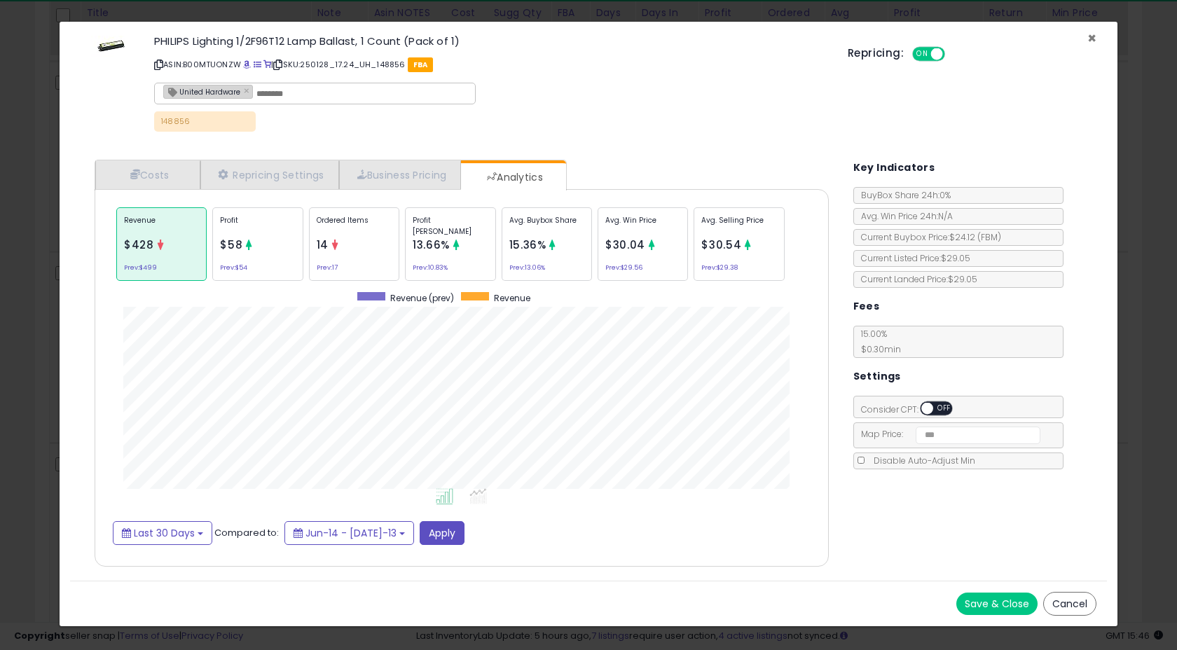
click at [1093, 34] on span "×" at bounding box center [1091, 38] width 9 height 20
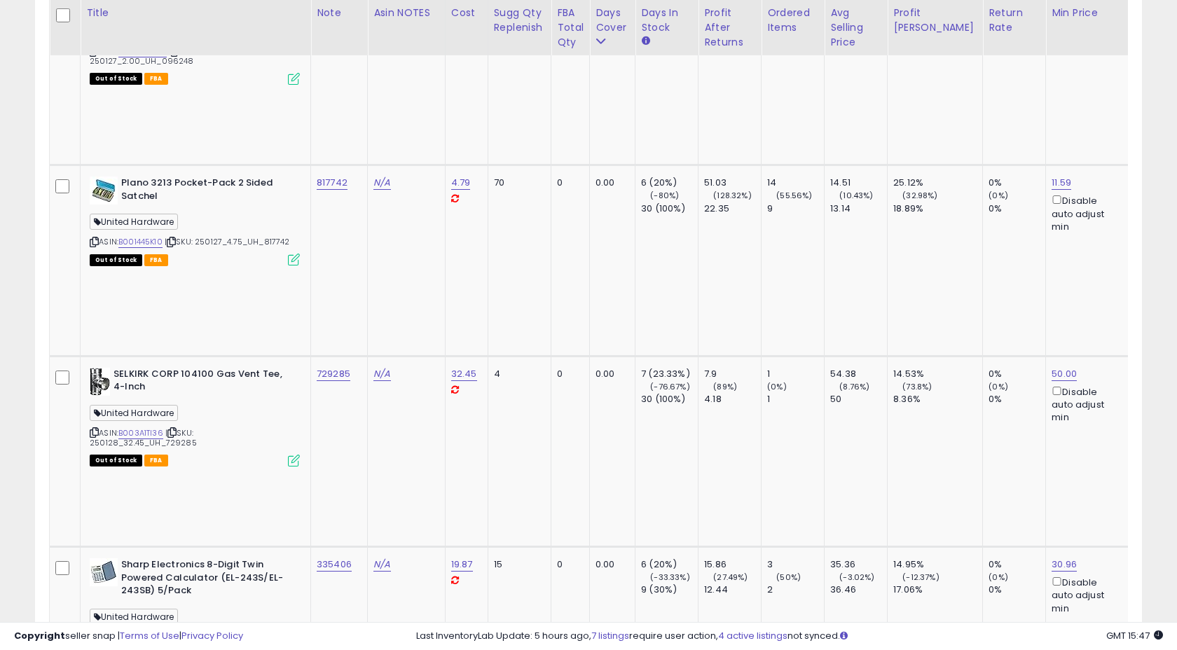
scroll to position [6523, 0]
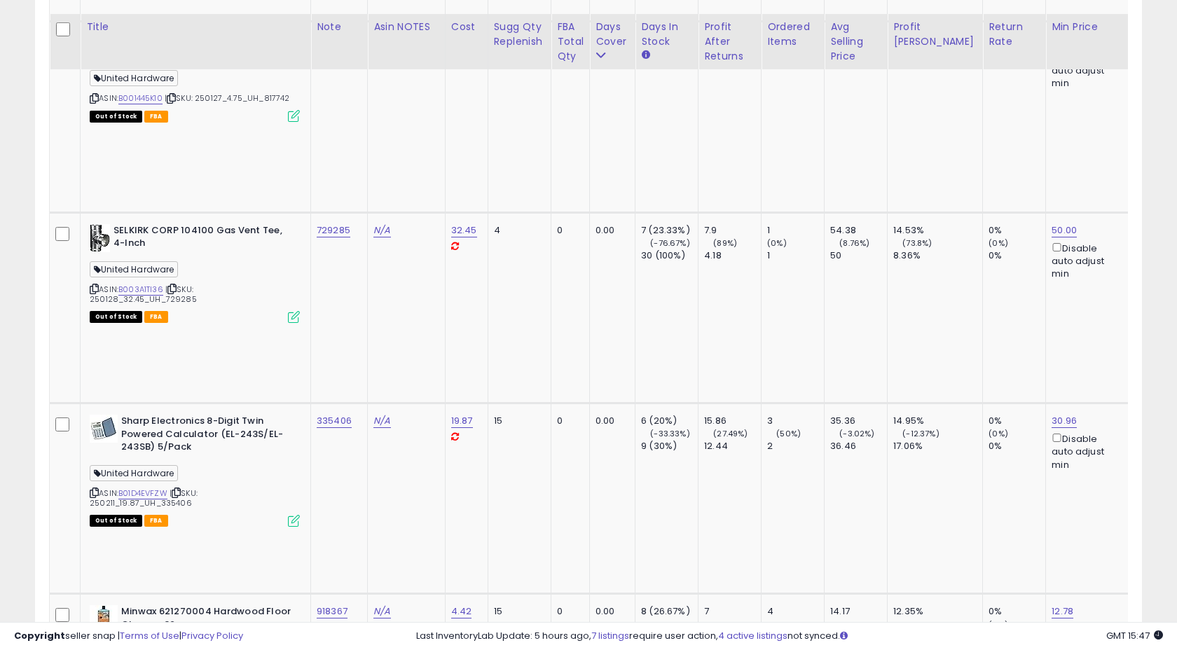
scroll to position [6656, 0]
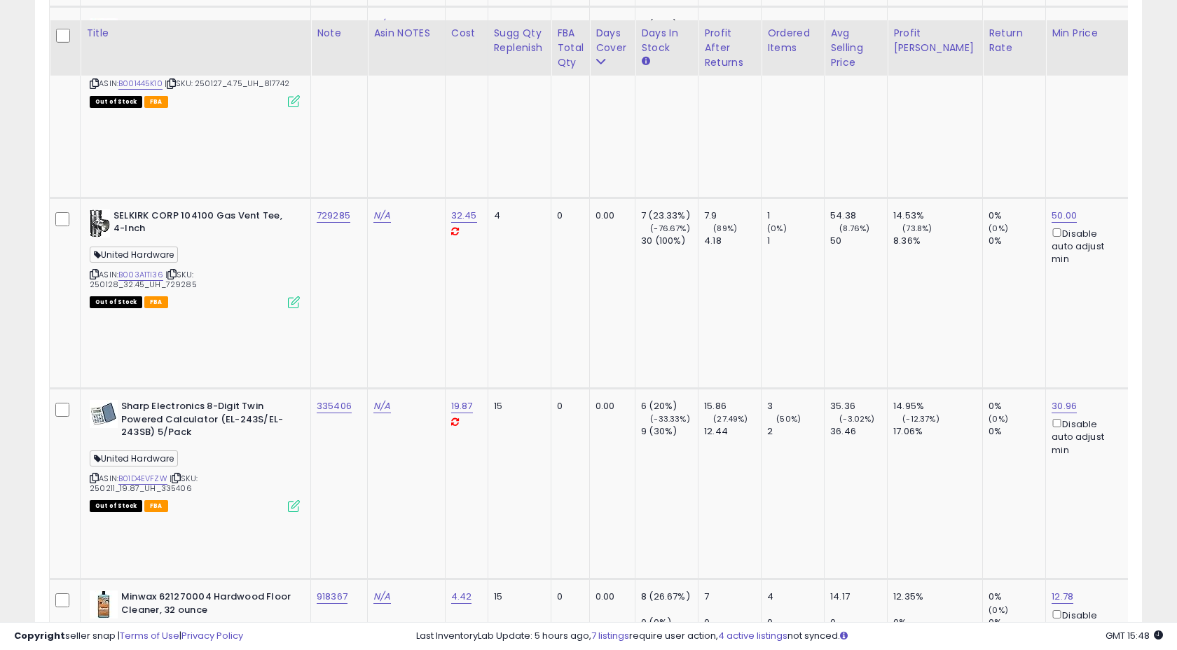
scroll to position [6676, 0]
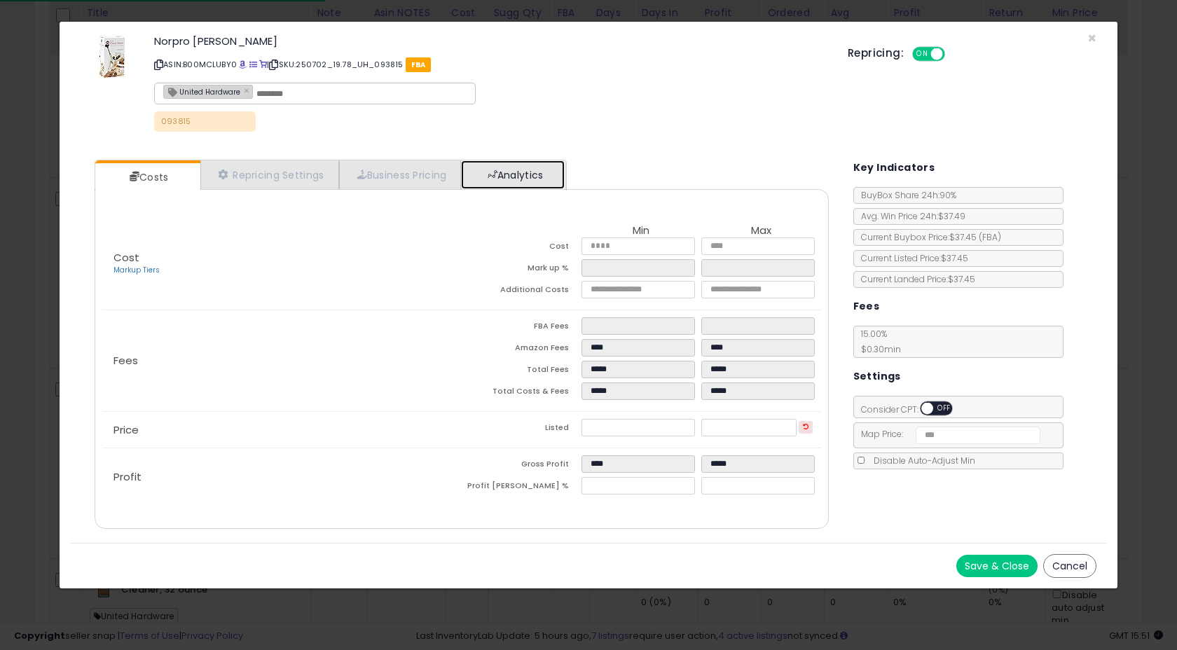
click at [526, 181] on link "Analytics" at bounding box center [513, 174] width 104 height 29
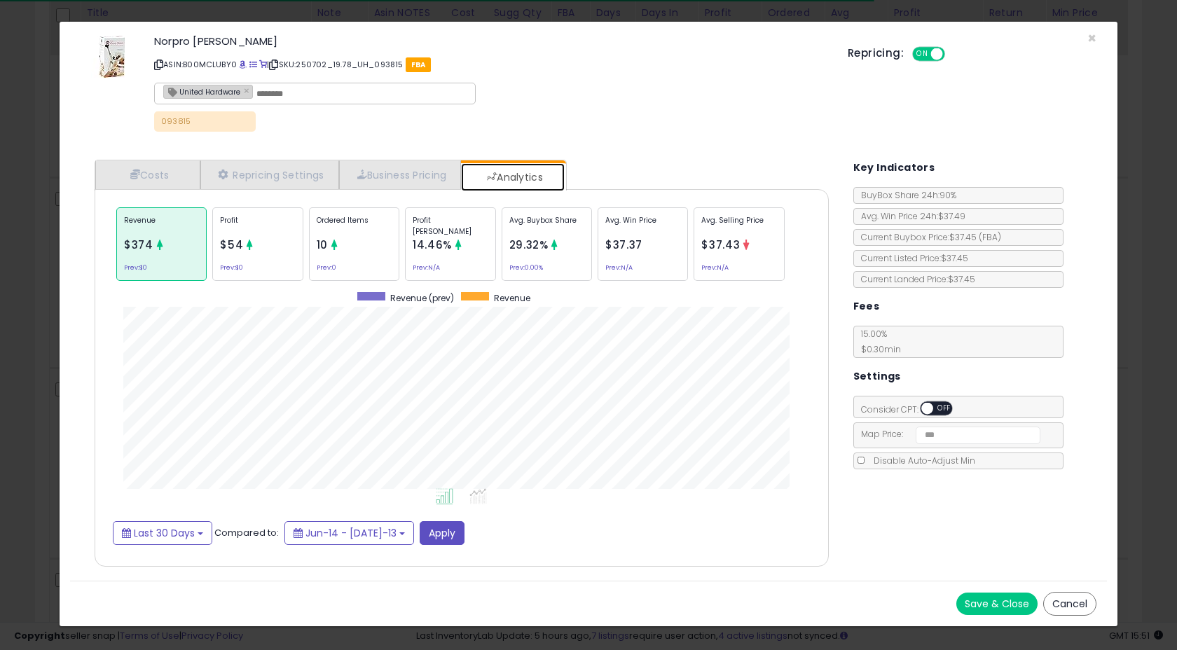
scroll to position [431, 761]
click at [1090, 39] on span "×" at bounding box center [1091, 38] width 9 height 20
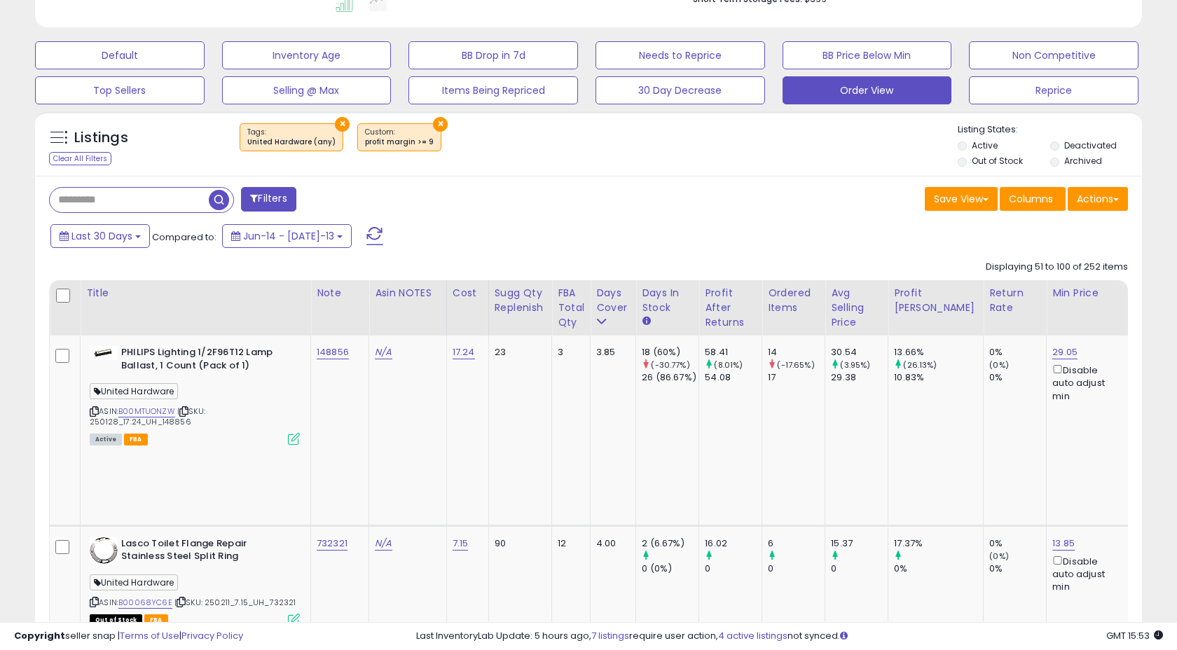
scroll to position [537, 0]
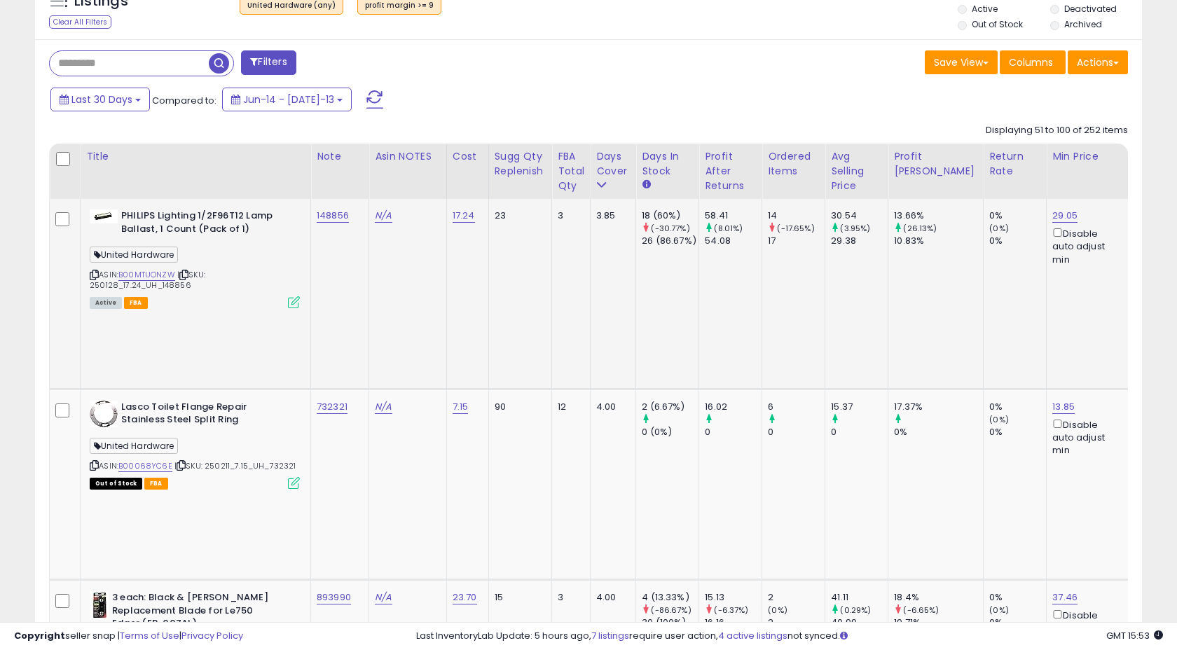
click at [360, 218] on td "148856" at bounding box center [340, 294] width 58 height 190
click at [350, 247] on td "148856" at bounding box center [340, 294] width 58 height 190
click at [366, 266] on td "148856" at bounding box center [340, 294] width 58 height 190
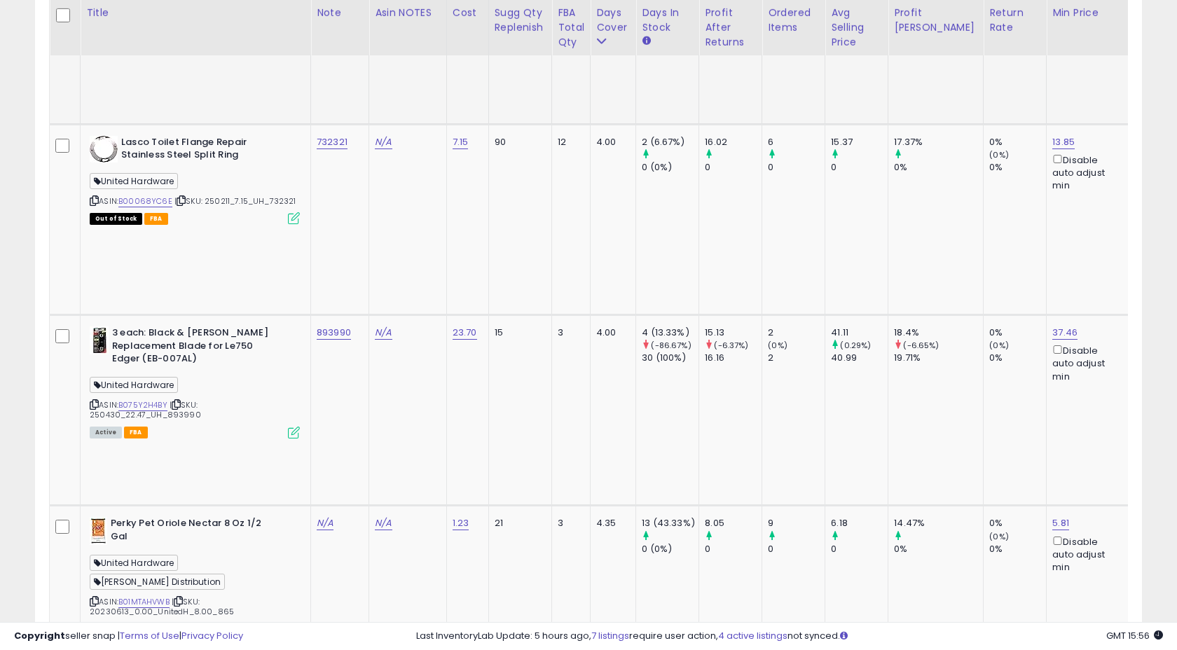
scroll to position [796, 0]
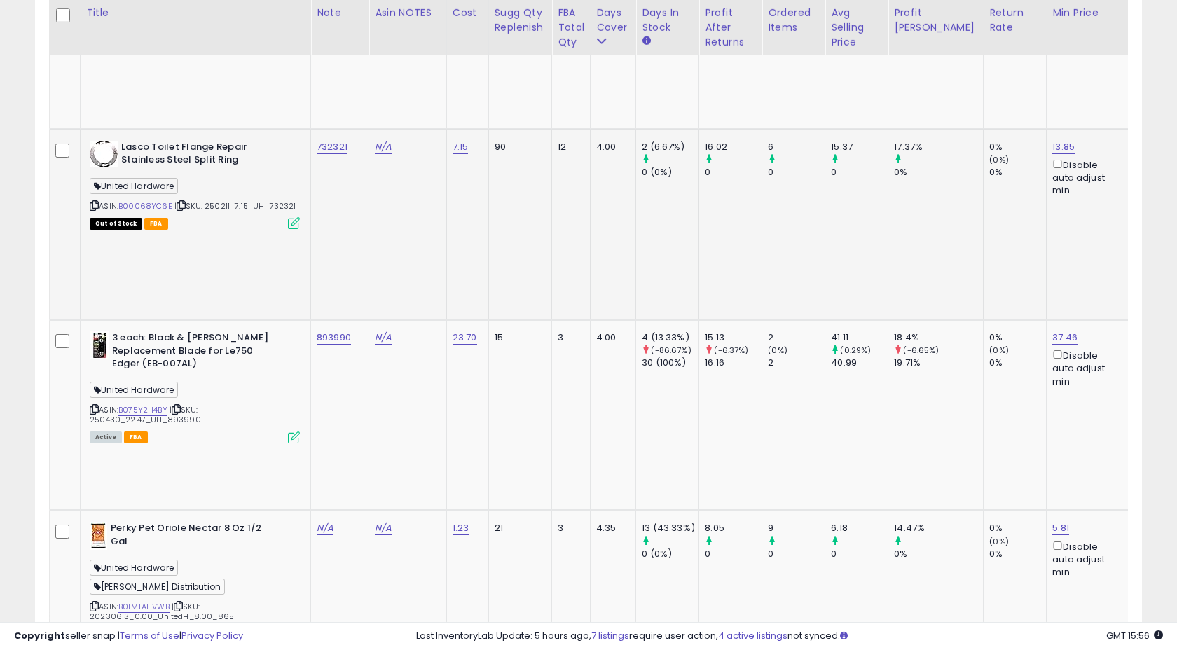
click at [354, 141] on div "732321" at bounding box center [337, 147] width 41 height 13
click at [352, 129] on td "732321" at bounding box center [340, 224] width 58 height 191
click at [294, 217] on icon at bounding box center [294, 223] width 12 height 12
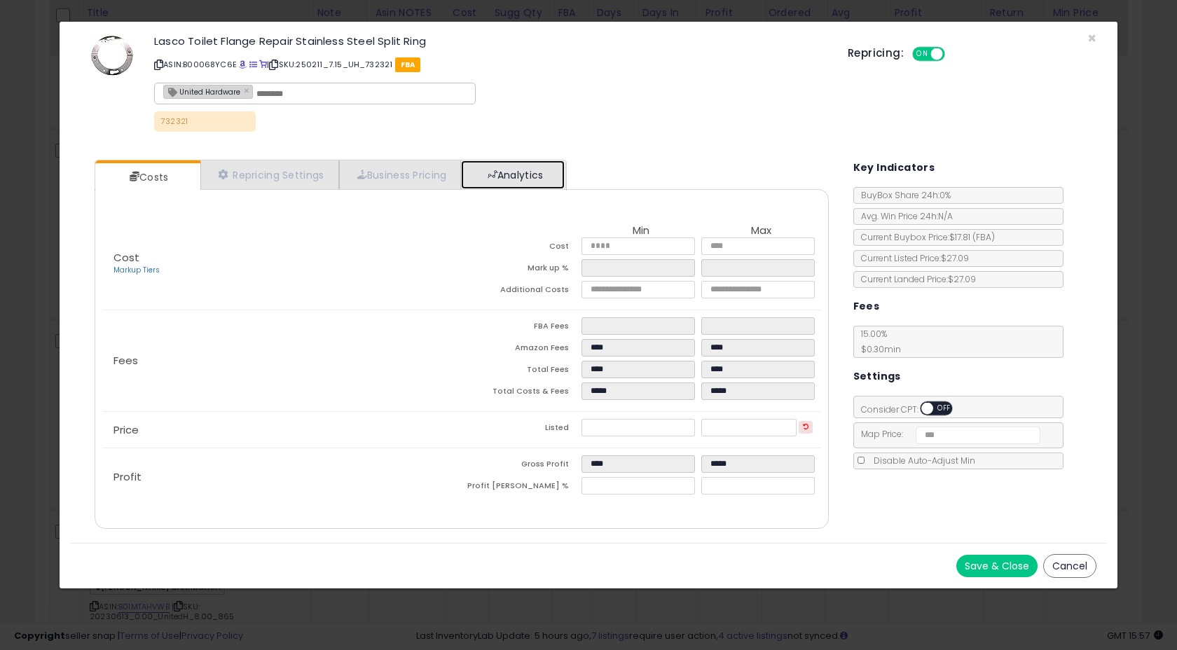
click at [505, 172] on link "Analytics" at bounding box center [513, 174] width 104 height 29
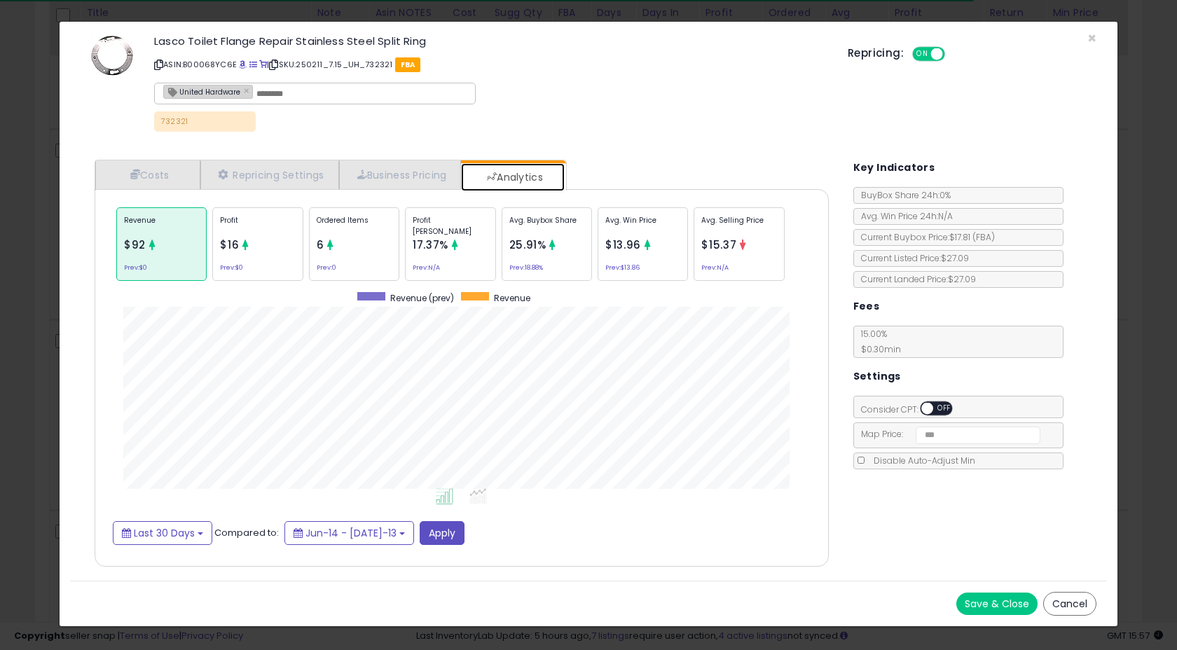
scroll to position [431, 761]
click at [1091, 35] on span "×" at bounding box center [1091, 38] width 9 height 20
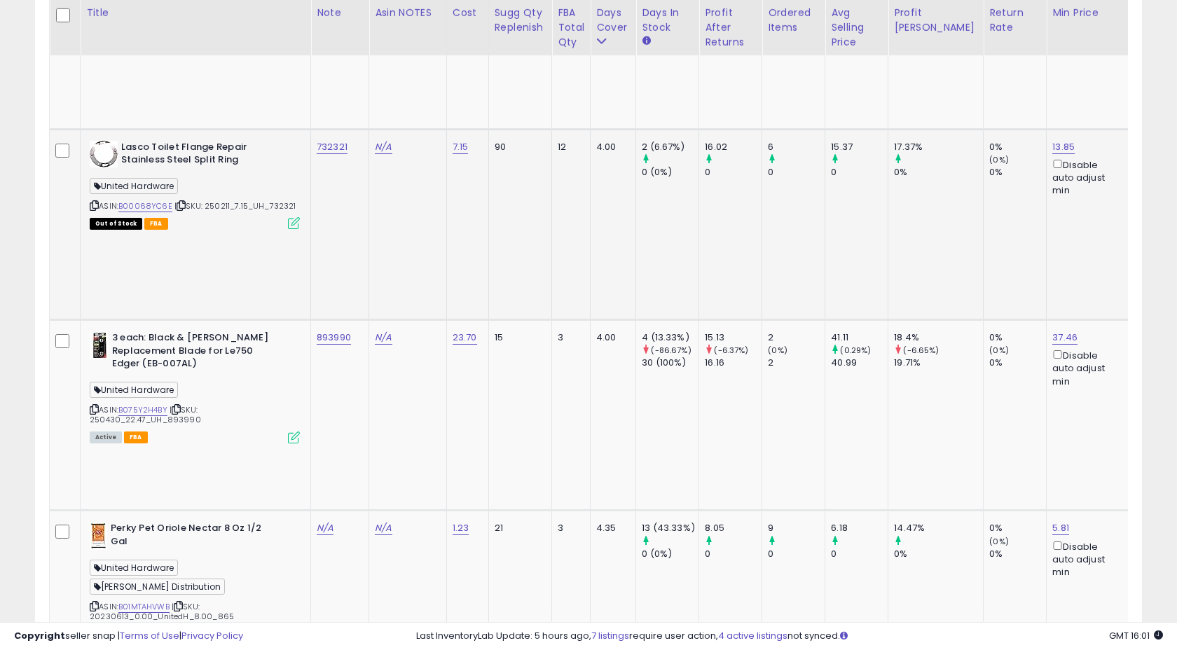
click at [422, 129] on td "N/A" at bounding box center [408, 224] width 78 height 191
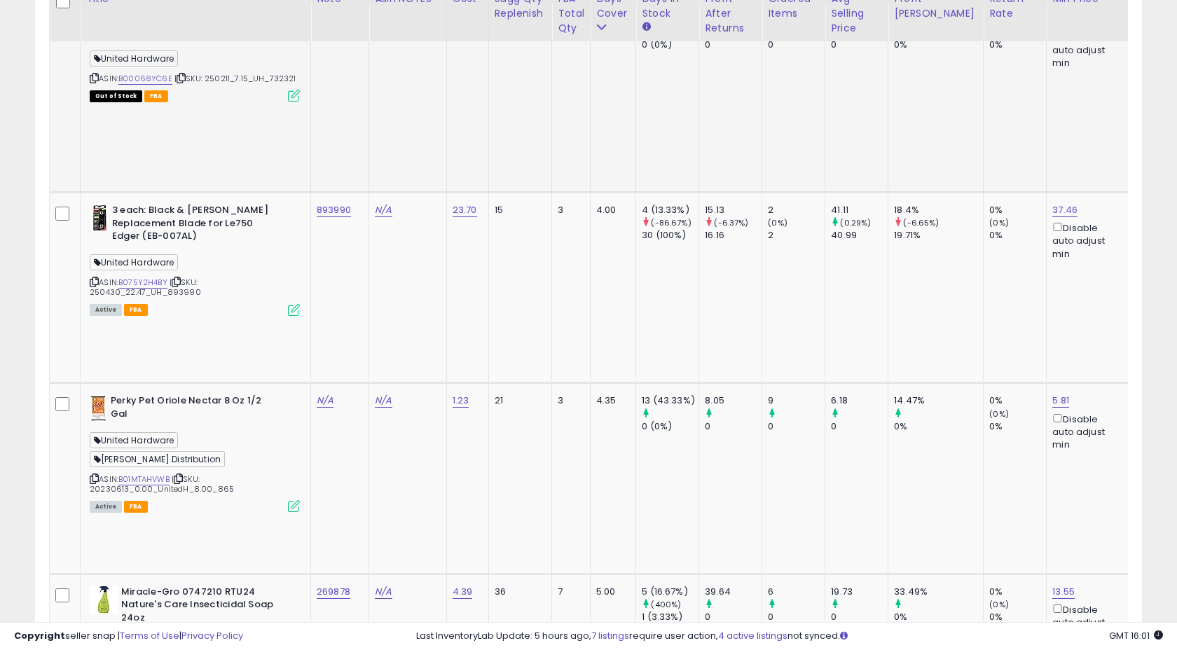
scroll to position [908, 0]
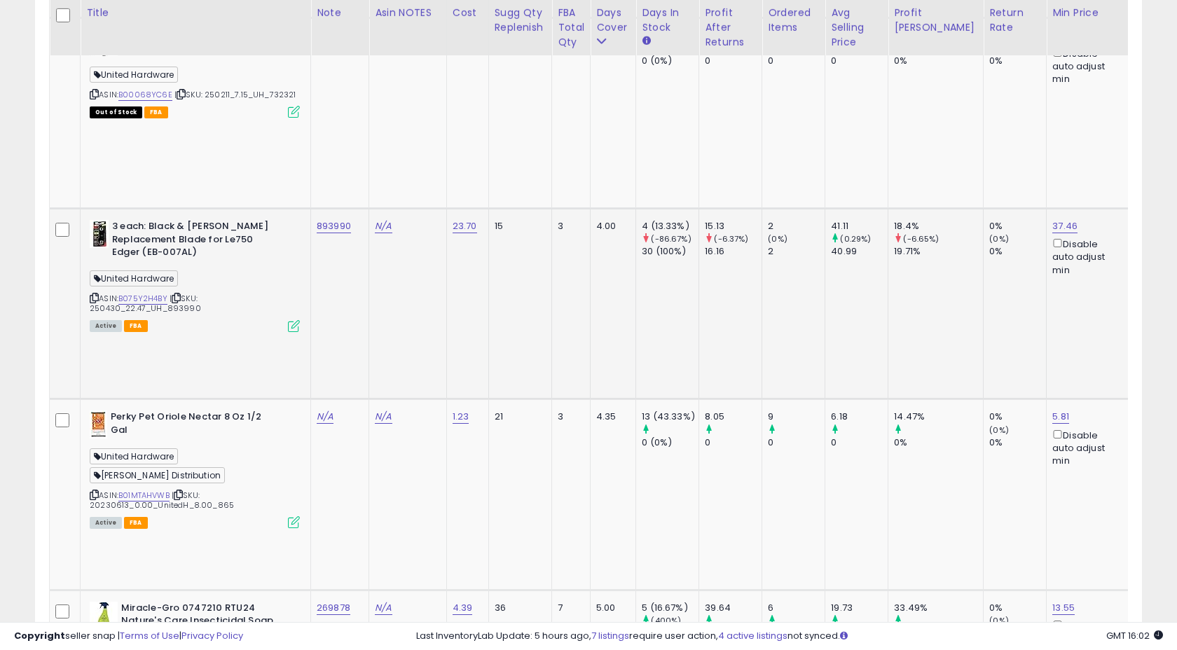
click at [354, 220] on div "893990" at bounding box center [337, 226] width 41 height 13
click at [354, 208] on td "893990" at bounding box center [340, 303] width 58 height 191
click at [292, 320] on icon at bounding box center [294, 326] width 12 height 12
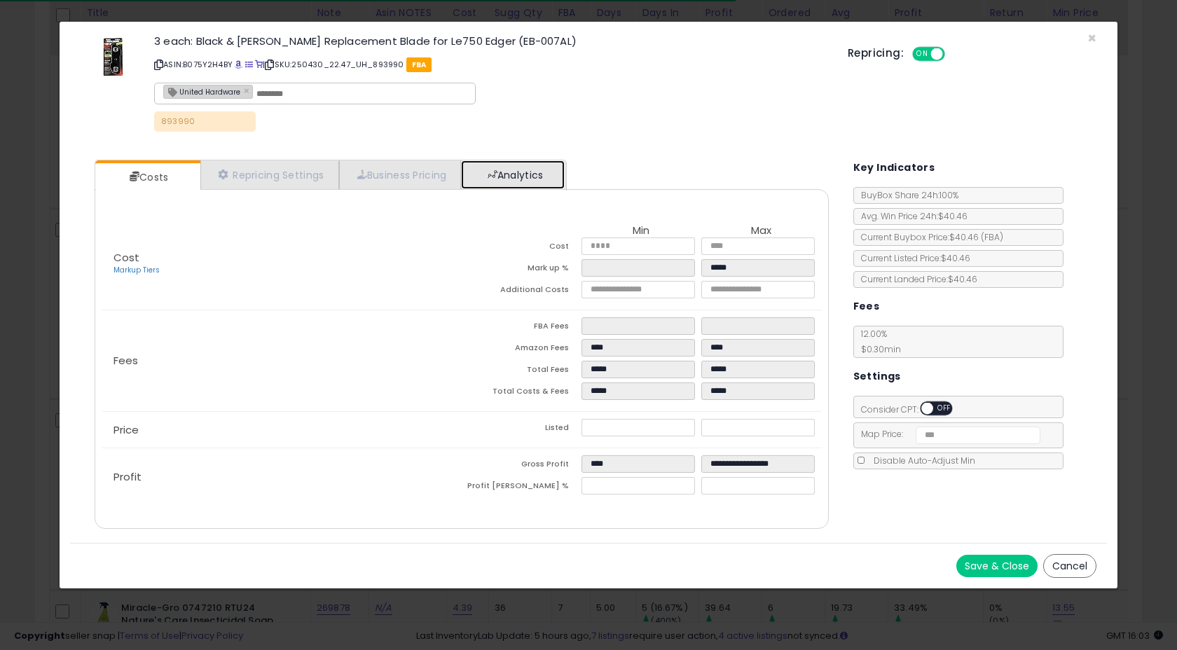
click at [512, 171] on link "Analytics" at bounding box center [513, 174] width 104 height 29
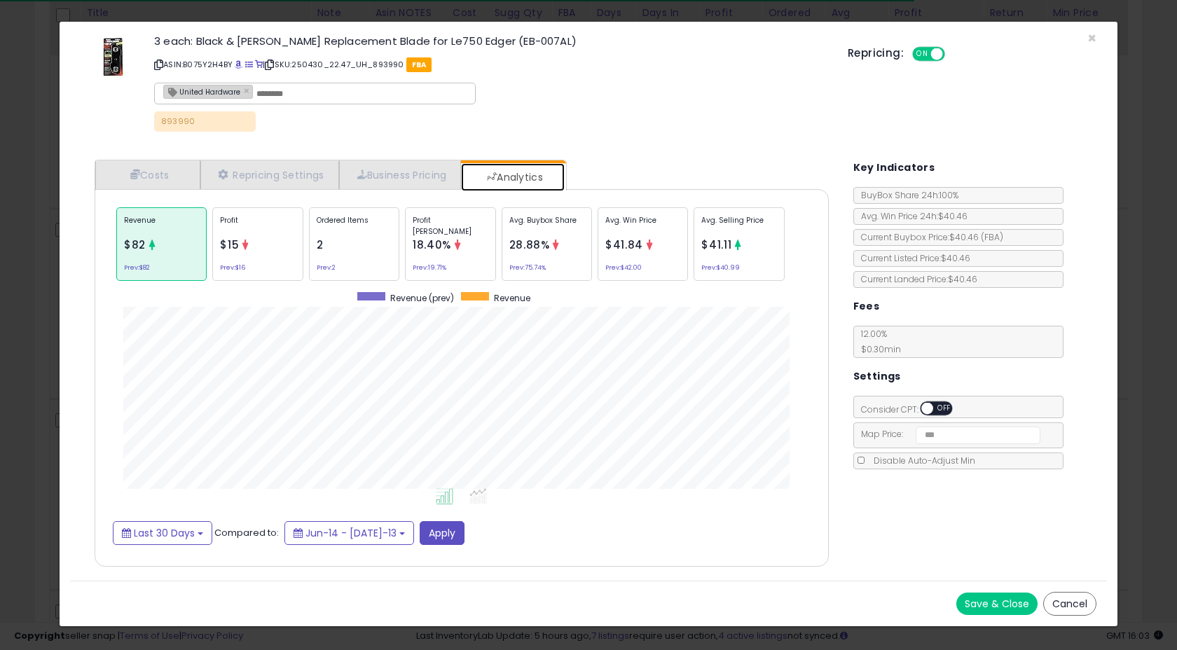
scroll to position [431, 761]
click at [368, 218] on p "Ordered Items" at bounding box center [354, 225] width 75 height 21
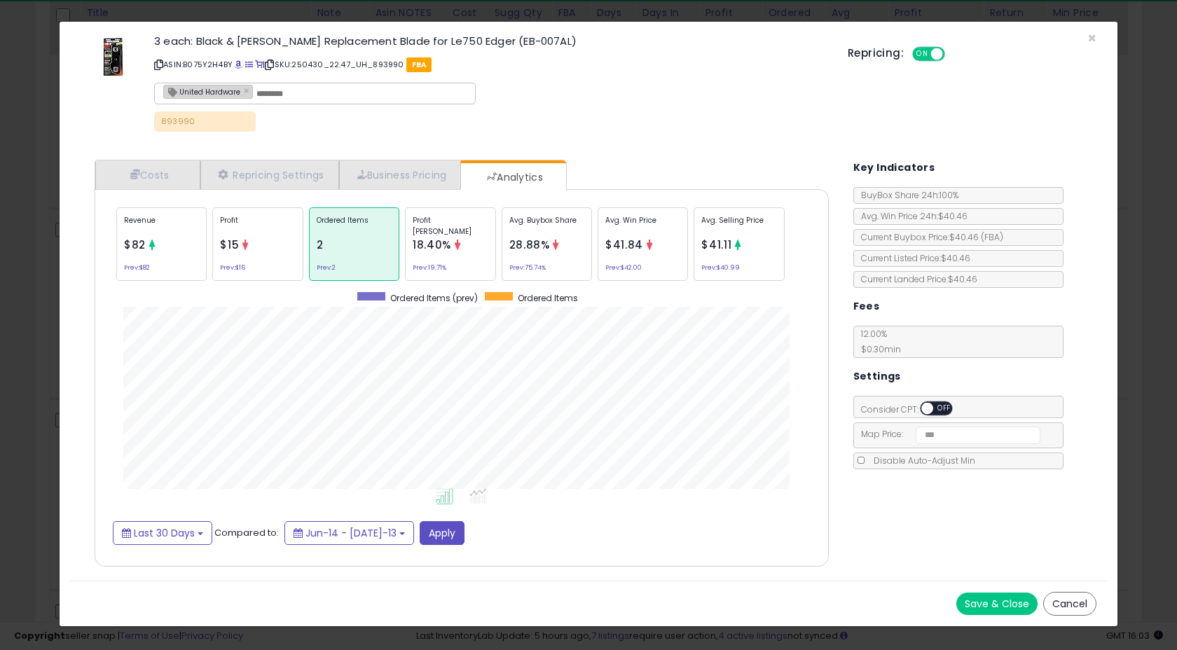
click at [287, 272] on div "Profit $15 Prev: $16" at bounding box center [257, 244] width 90 height 74
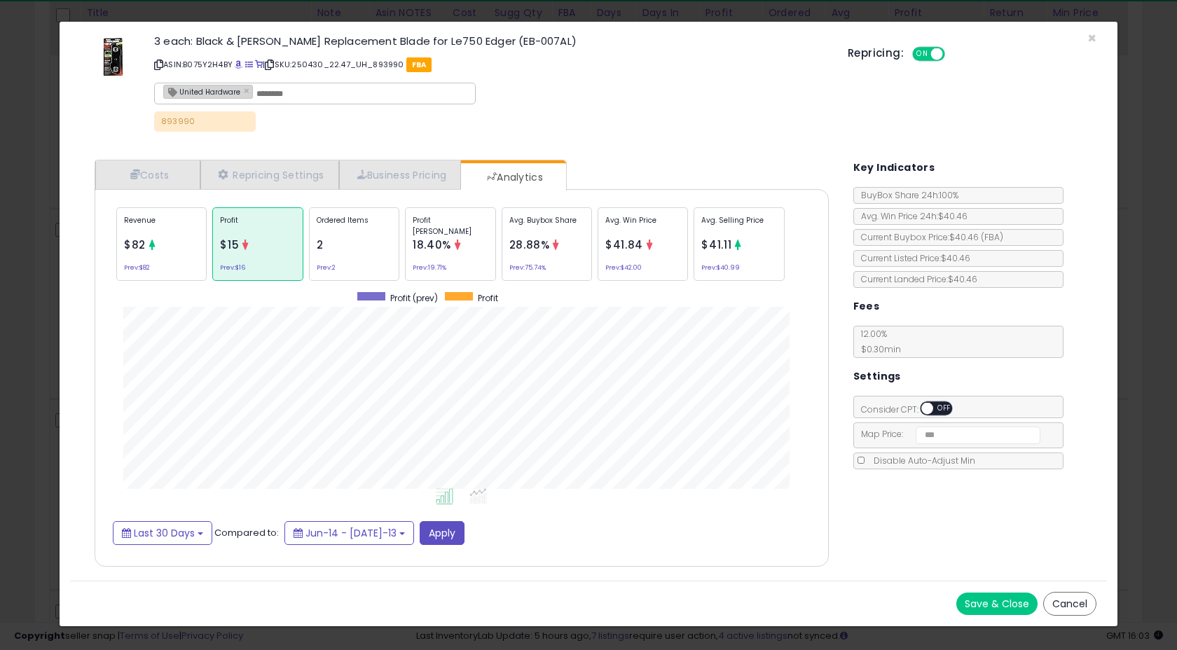
click at [320, 239] on span "2" at bounding box center [320, 244] width 7 height 15
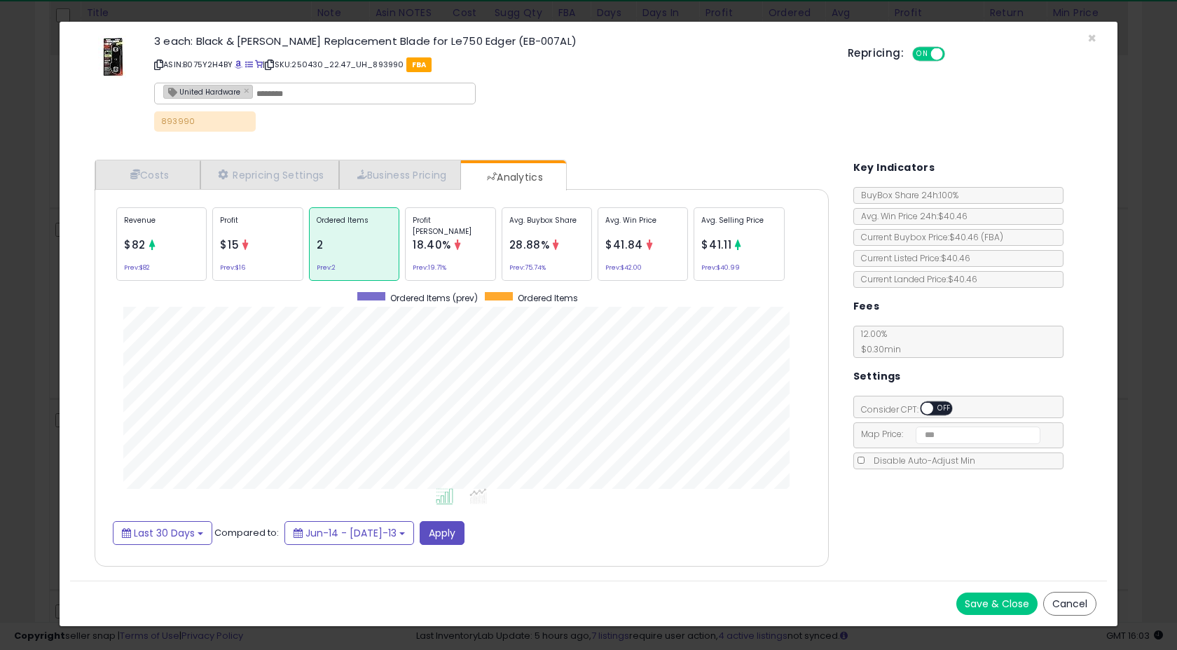
click at [169, 244] on div "Revenue $82 Prev: $82" at bounding box center [161, 244] width 90 height 74
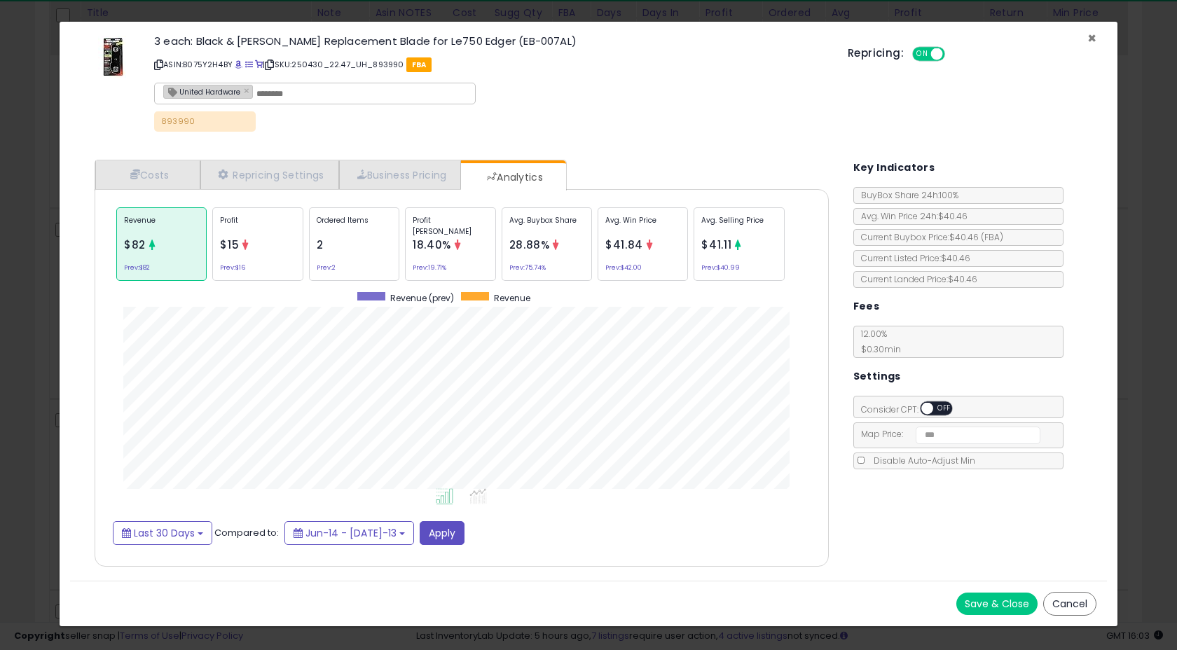
click at [1094, 39] on span "×" at bounding box center [1091, 38] width 9 height 20
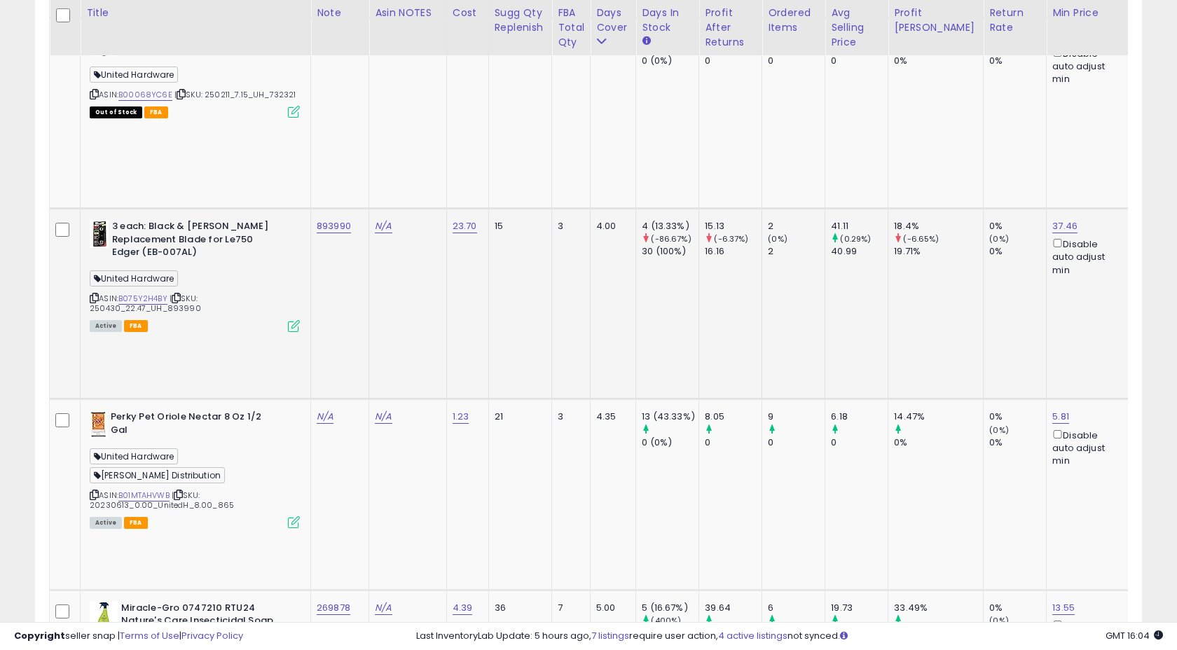
click at [298, 320] on icon at bounding box center [294, 326] width 12 height 12
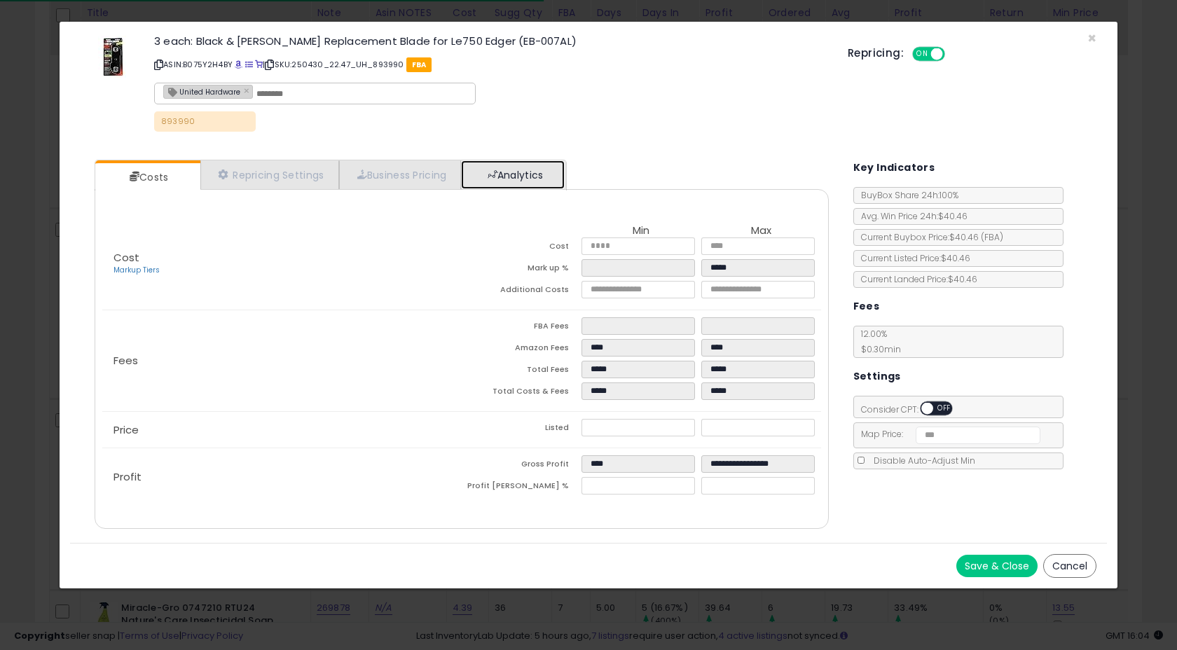
click at [541, 177] on link "Analytics" at bounding box center [513, 174] width 104 height 29
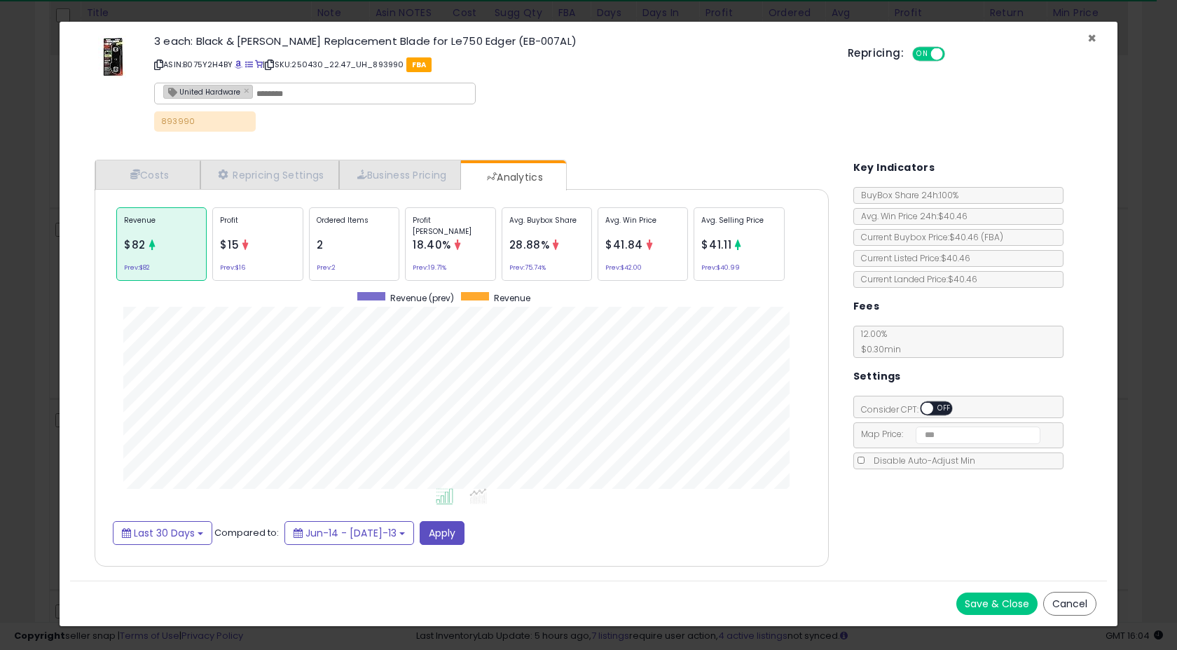
click at [1090, 41] on span "×" at bounding box center [1091, 38] width 9 height 20
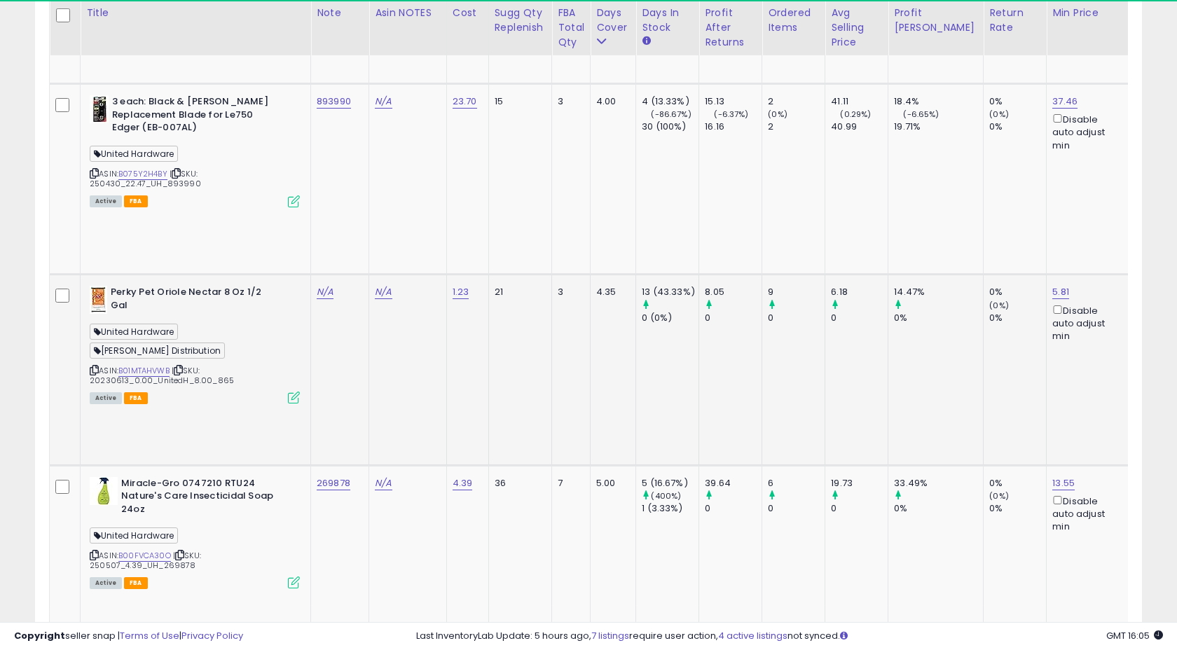
scroll to position [1028, 0]
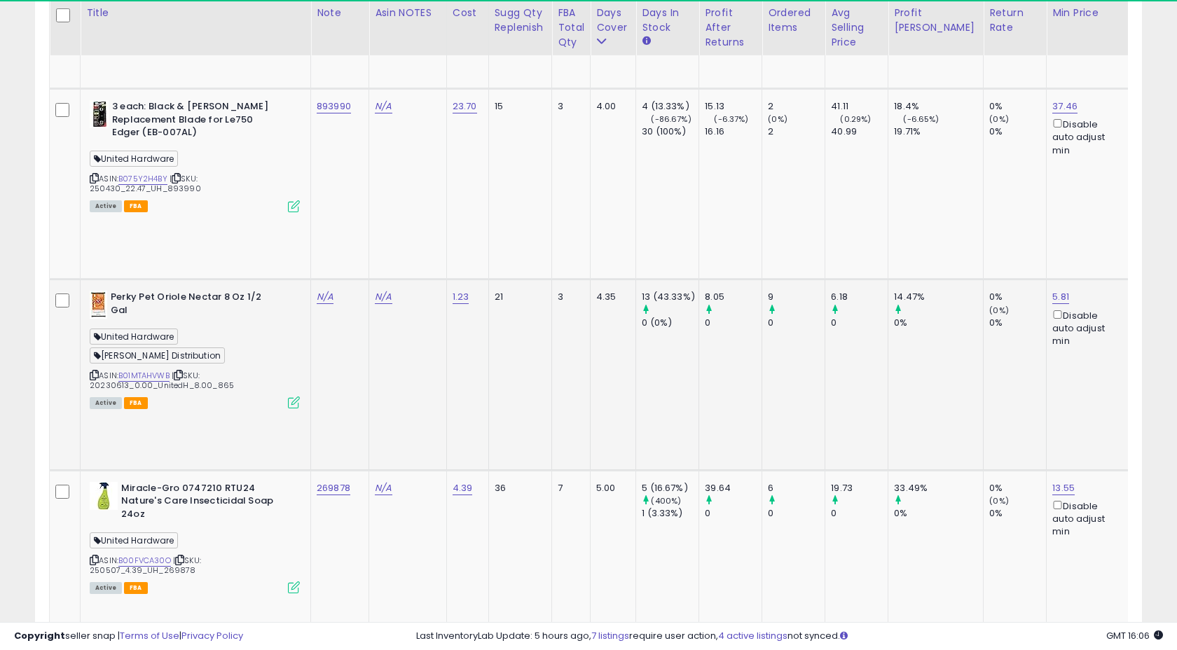
click at [95, 371] on icon at bounding box center [94, 375] width 9 height 8
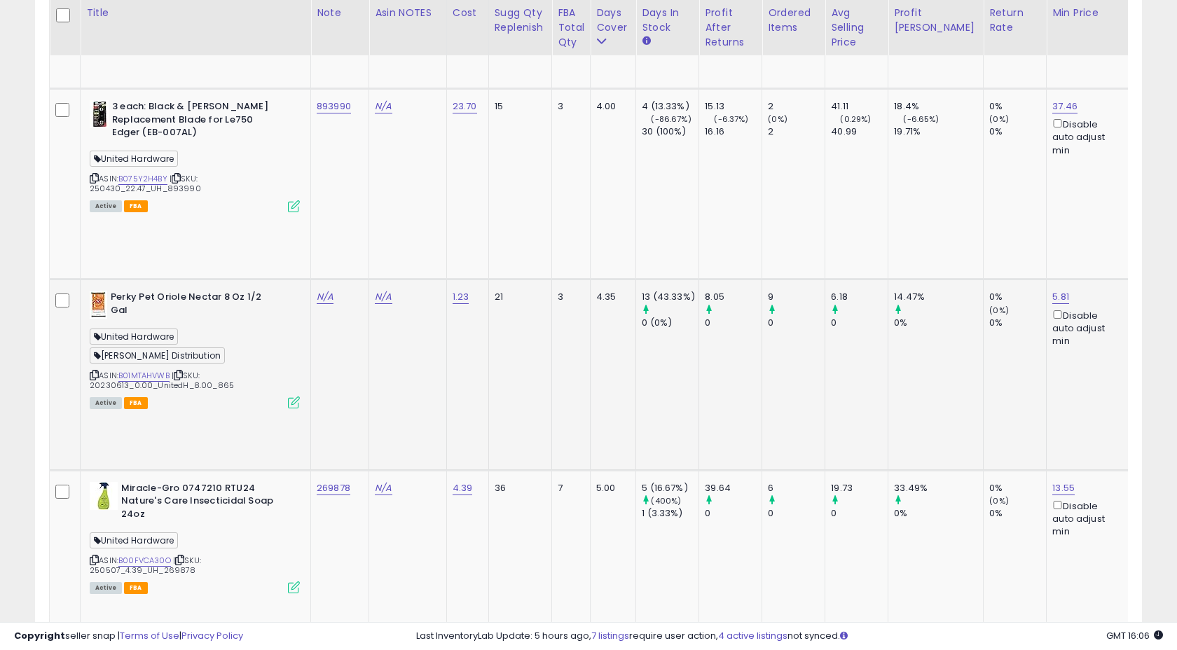
click at [322, 280] on td "N/A" at bounding box center [340, 375] width 58 height 191
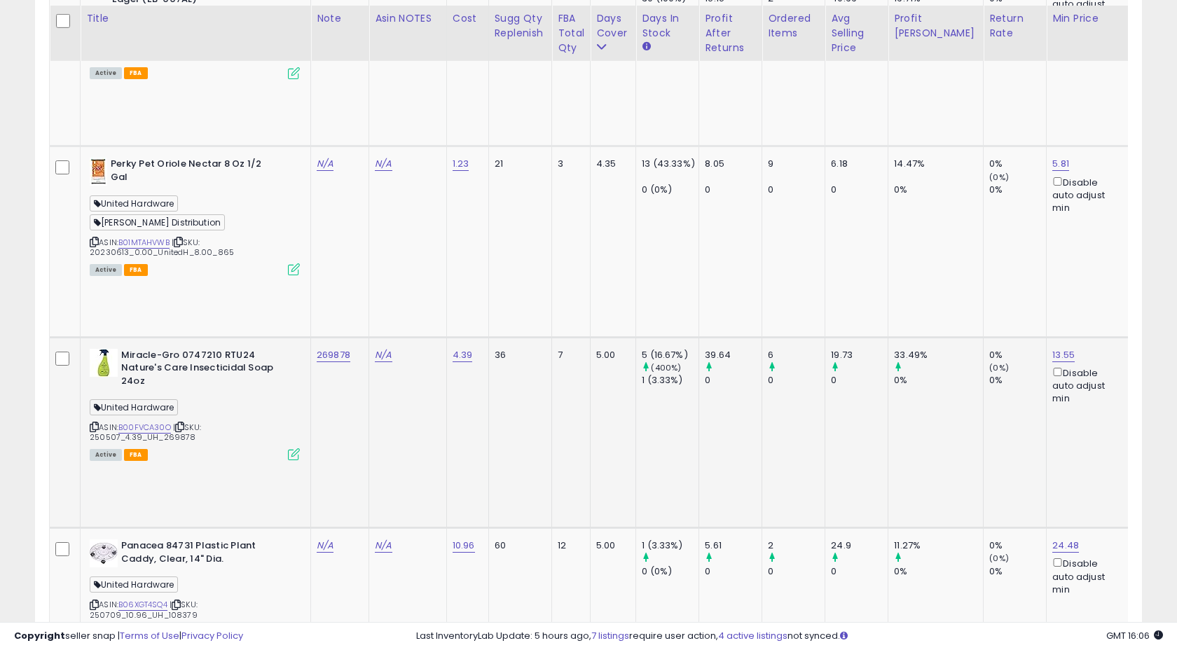
scroll to position [1166, 0]
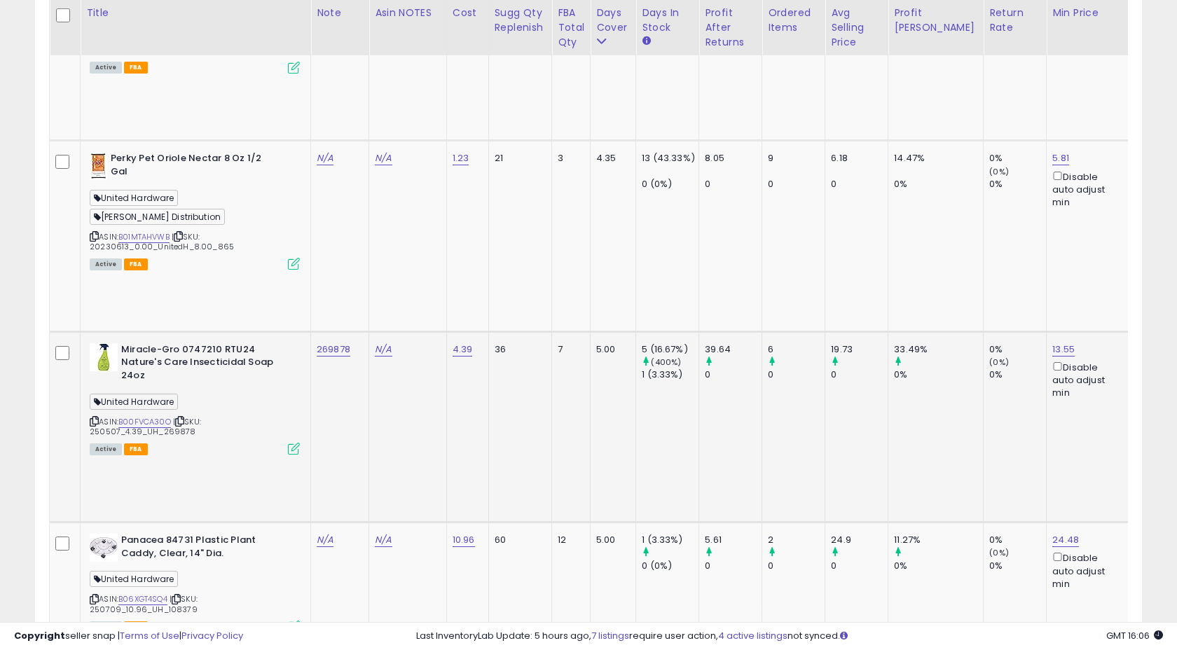
click at [359, 331] on td "269878" at bounding box center [340, 426] width 58 height 191
click at [292, 443] on icon at bounding box center [294, 449] width 12 height 12
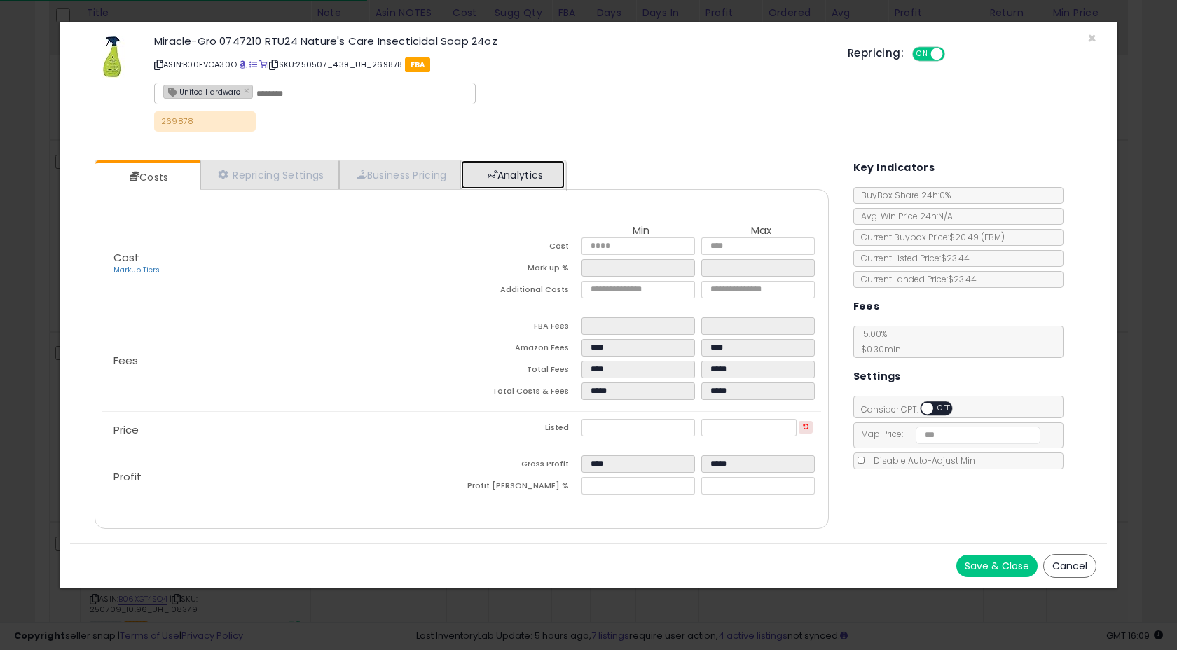
click at [497, 171] on span at bounding box center [493, 175] width 10 height 10
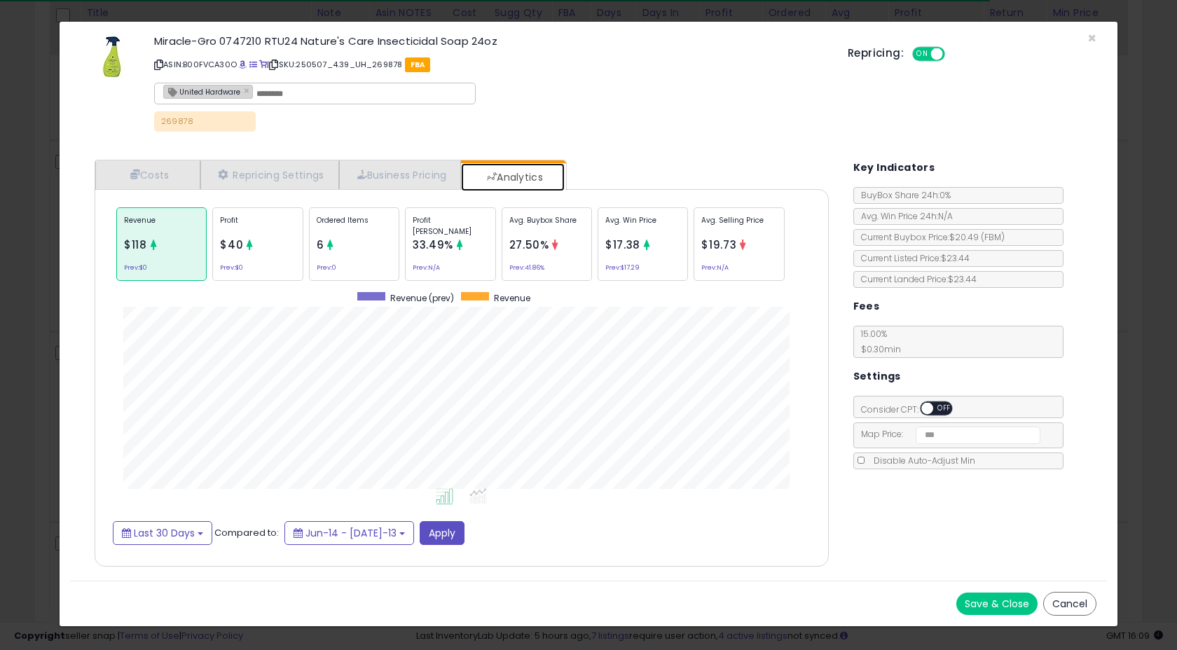
scroll to position [431, 761]
click at [502, 259] on div "Ordered Items 6 Prev: 0" at bounding box center [547, 244] width 90 height 74
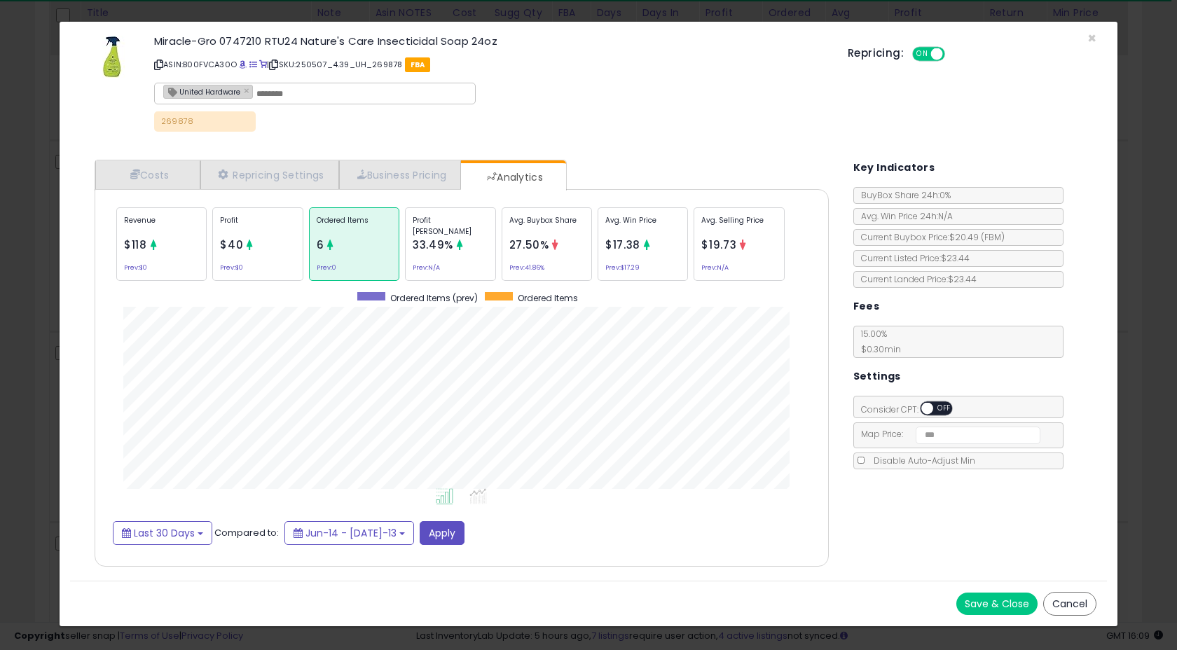
click at [258, 263] on div "Profit $40 Prev: $0" at bounding box center [257, 244] width 90 height 74
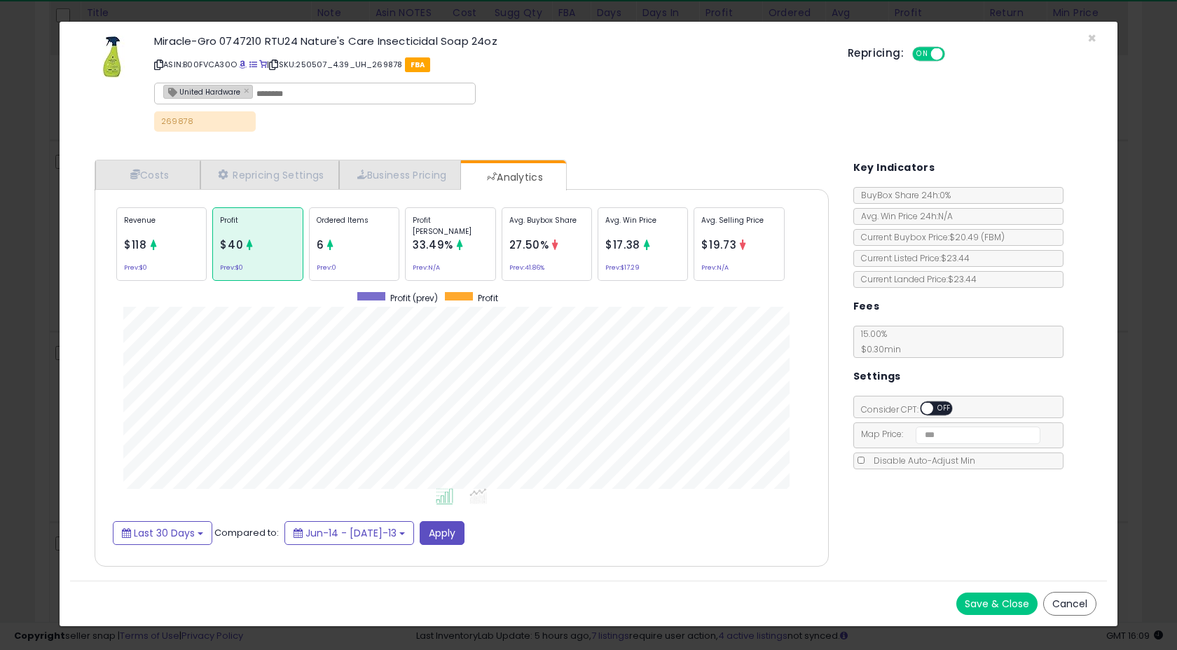
click at [160, 252] on div "Revenue $118 Prev: $0" at bounding box center [161, 244] width 90 height 74
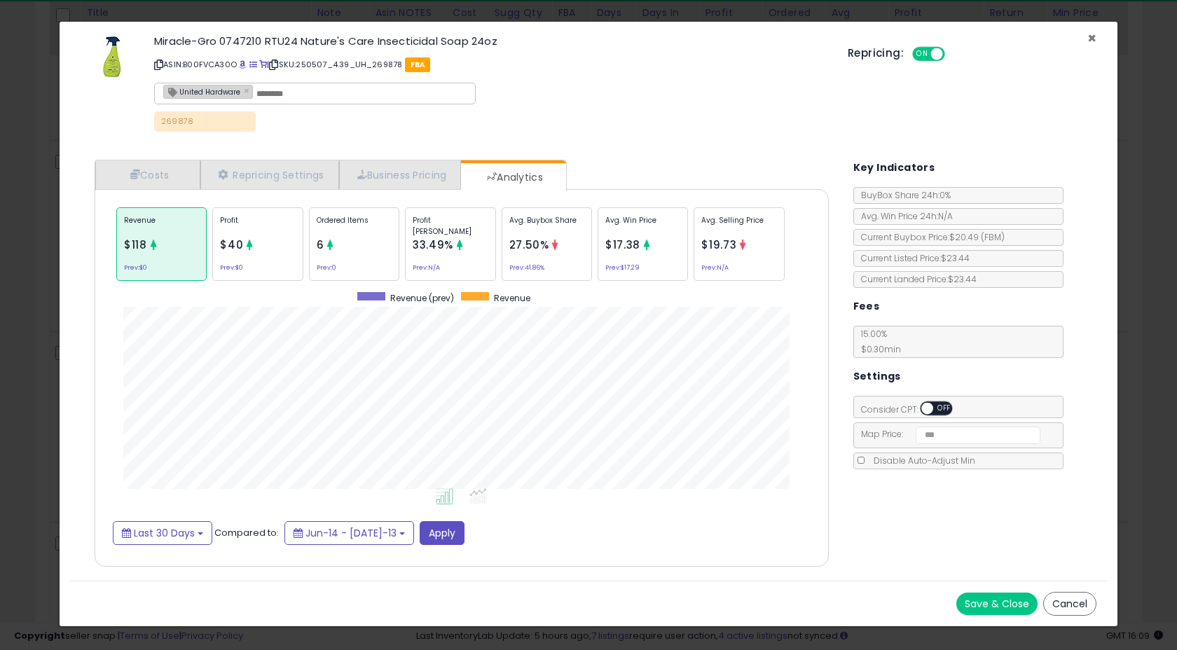
click at [1091, 36] on span "×" at bounding box center [1091, 38] width 9 height 20
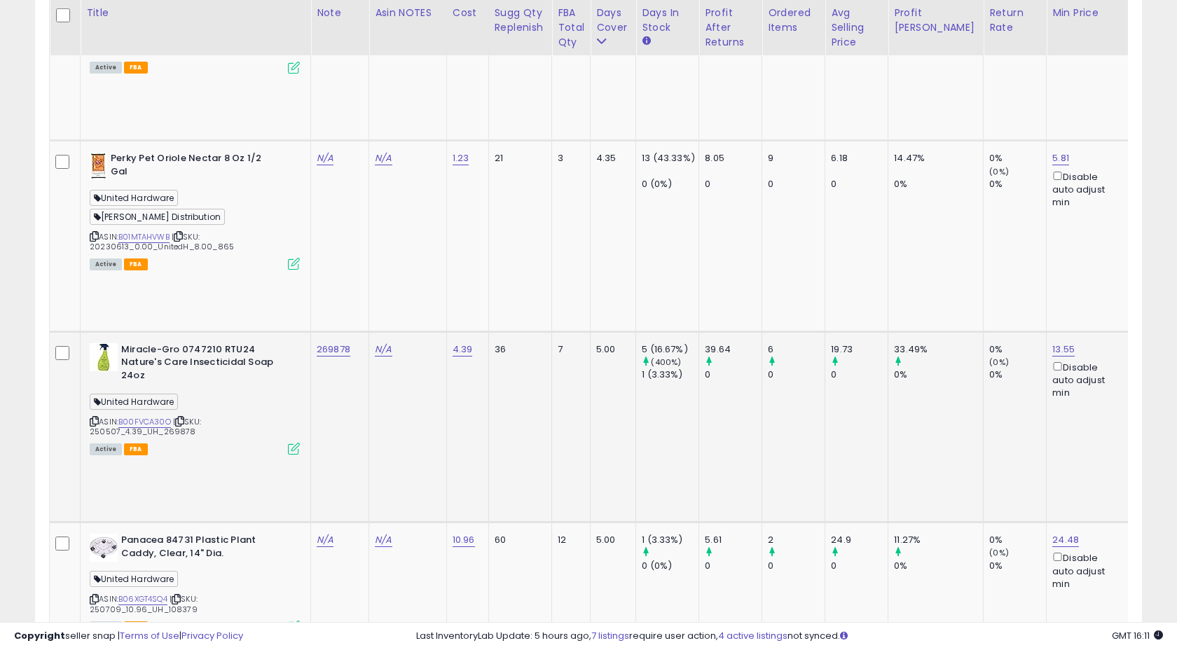
click at [365, 331] on td "269878" at bounding box center [340, 426] width 58 height 191
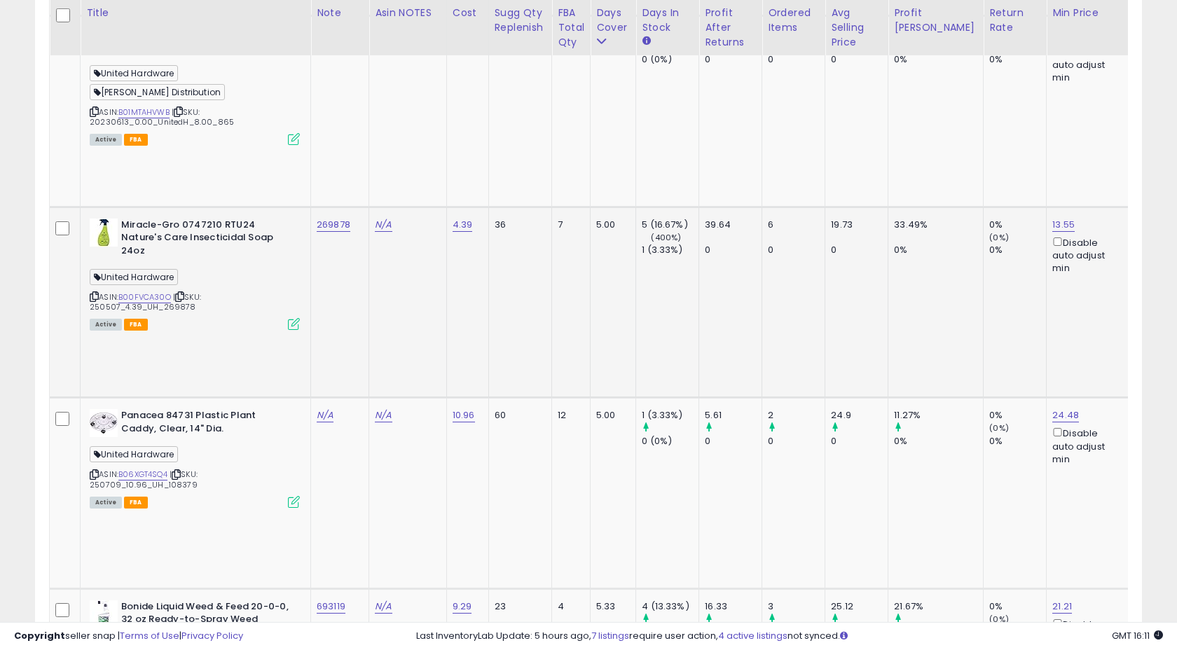
scroll to position [1284, 0]
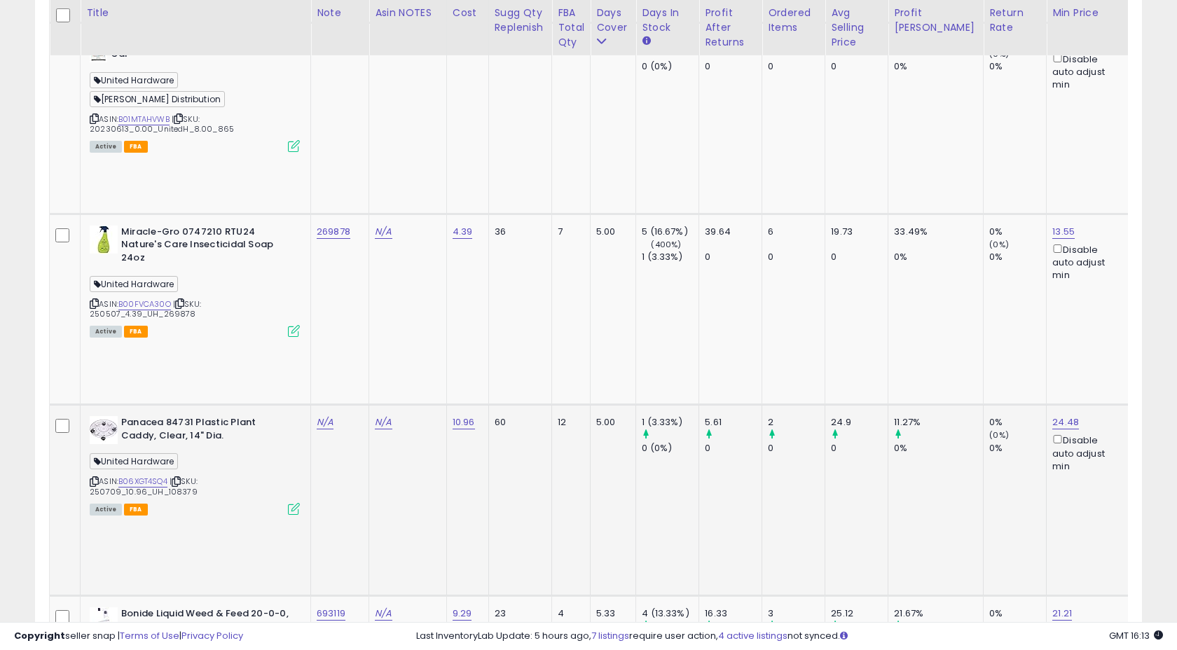
drag, startPoint x: 163, startPoint y: 152, endPoint x: 191, endPoint y: 153, distance: 28.1
click at [191, 416] on div "ASIN: B06XGT4SQ4 | SKU: 250709_10.96_UH_108379 Active FBA" at bounding box center [195, 464] width 210 height 97
click at [338, 416] on div "N/A" at bounding box center [337, 422] width 41 height 13
click at [327, 48] on link "N/A" at bounding box center [325, 41] width 17 height 14
type input "******"
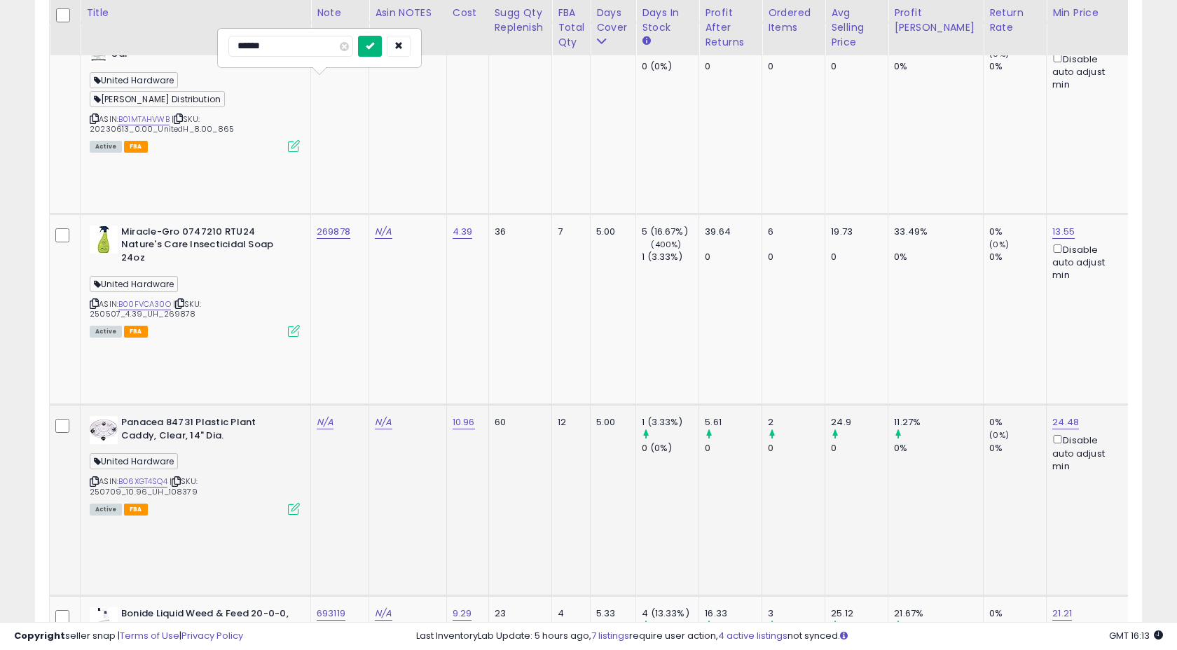
click at [382, 50] on button "submit" at bounding box center [370, 46] width 24 height 21
click at [292, 503] on icon at bounding box center [294, 509] width 12 height 12
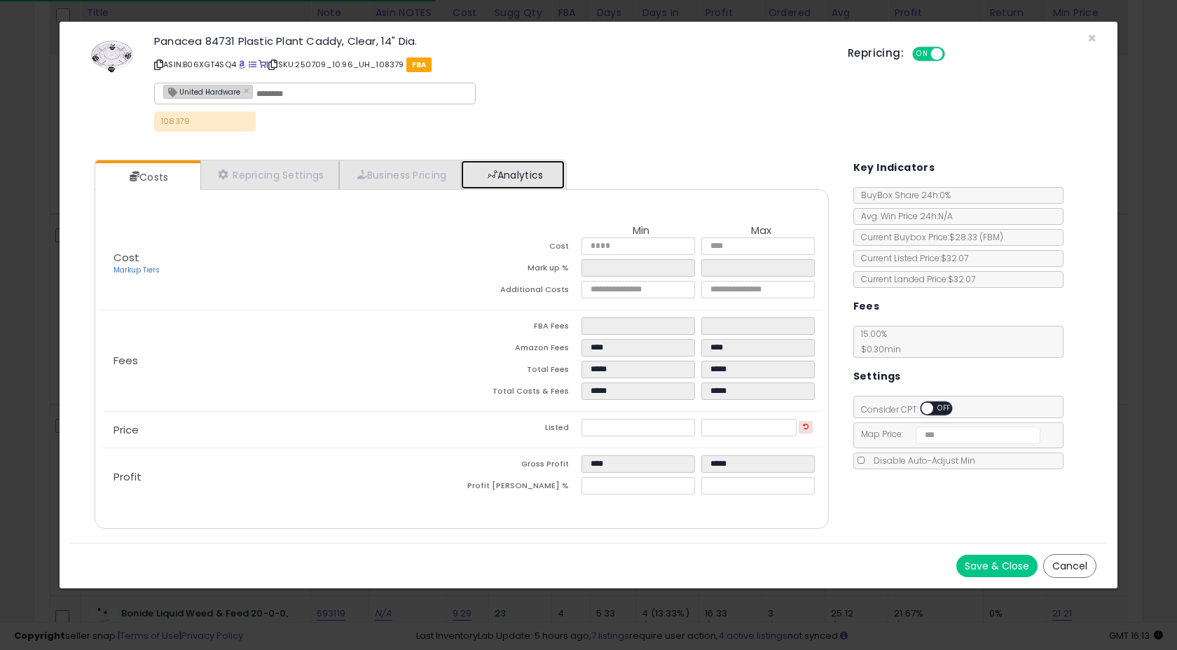
click at [518, 173] on link "Analytics" at bounding box center [513, 174] width 104 height 29
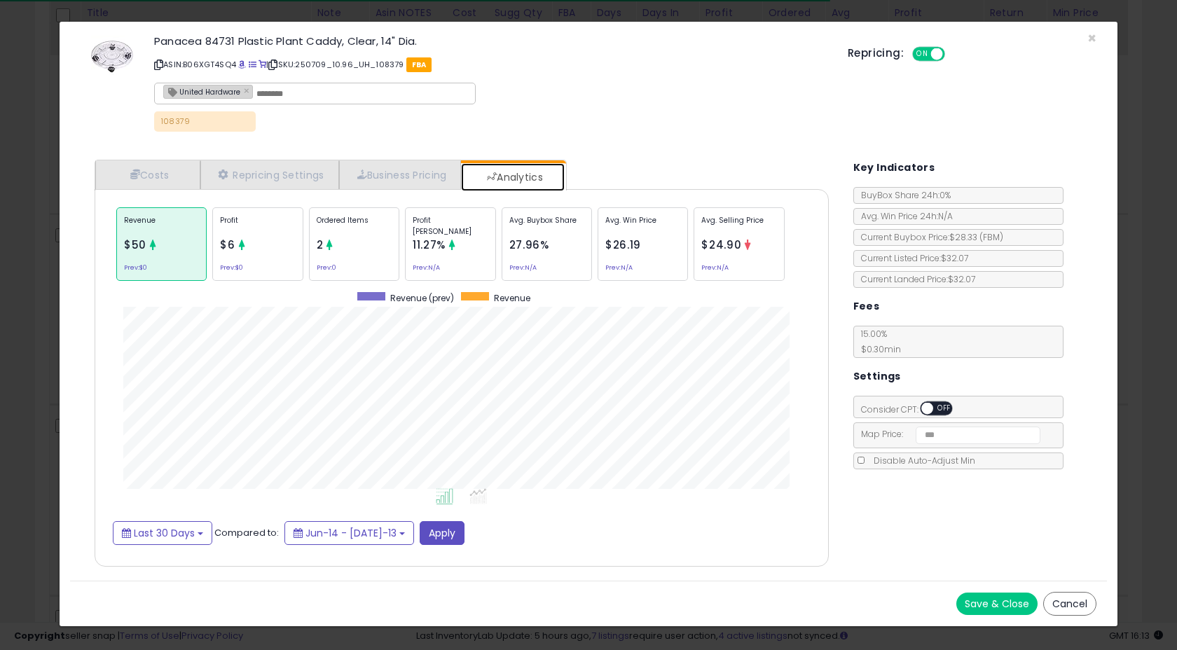
scroll to position [431, 761]
click at [1094, 37] on span "×" at bounding box center [1091, 38] width 9 height 20
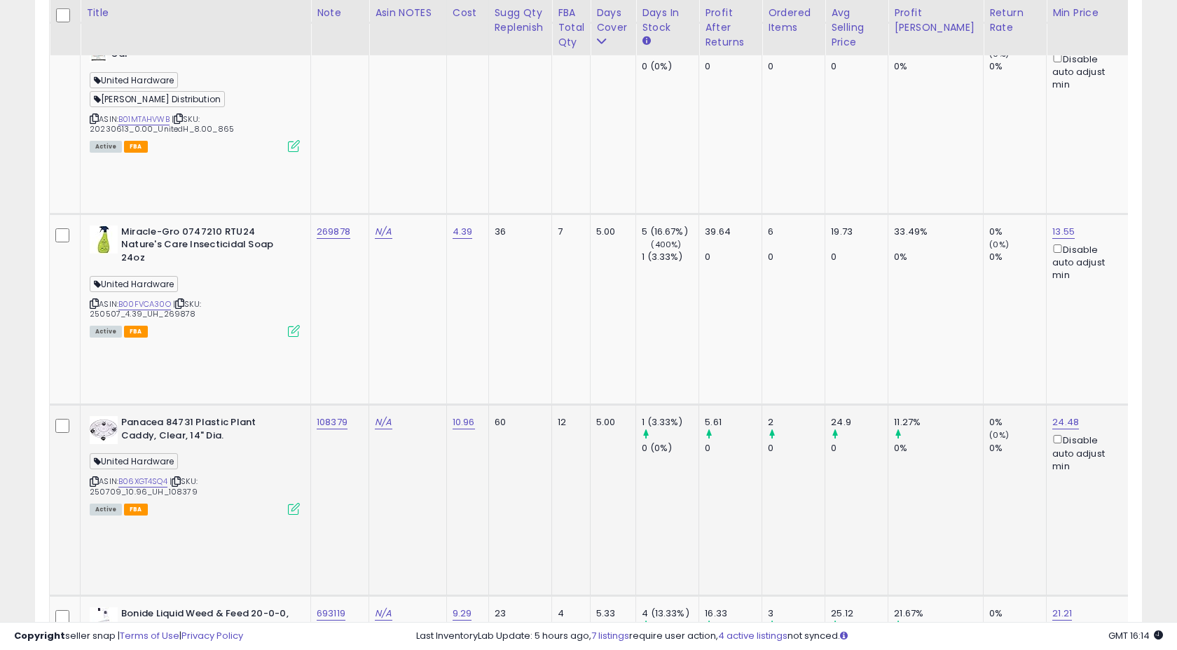
click at [565, 405] on td "12" at bounding box center [571, 500] width 39 height 191
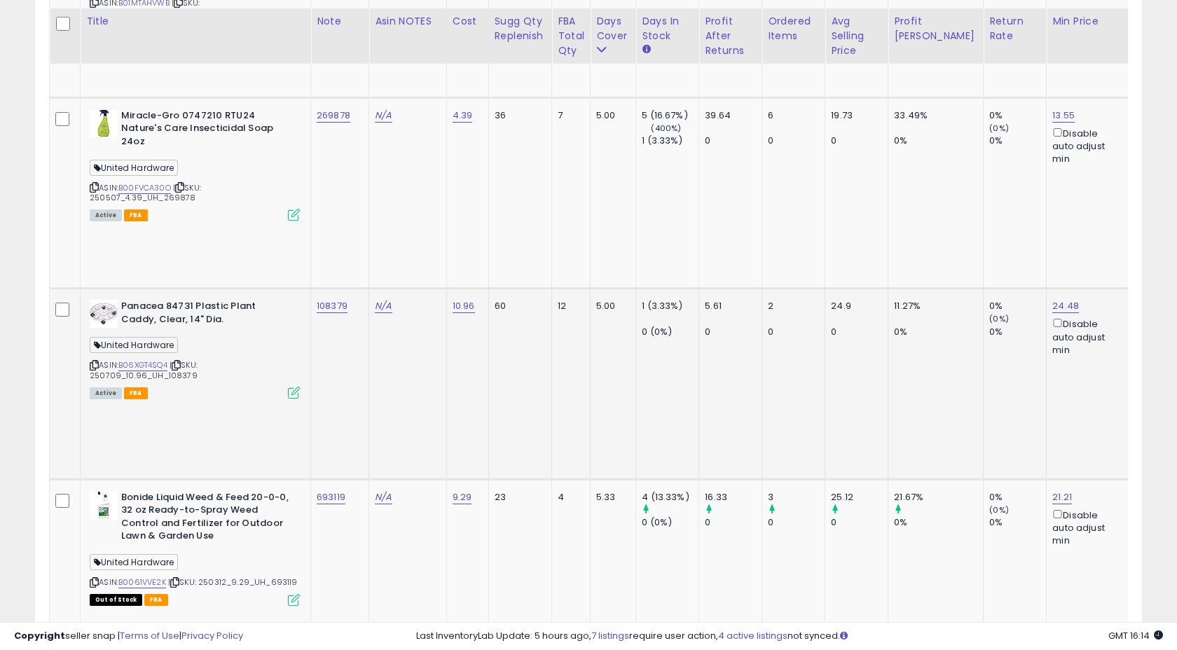
scroll to position [1410, 0]
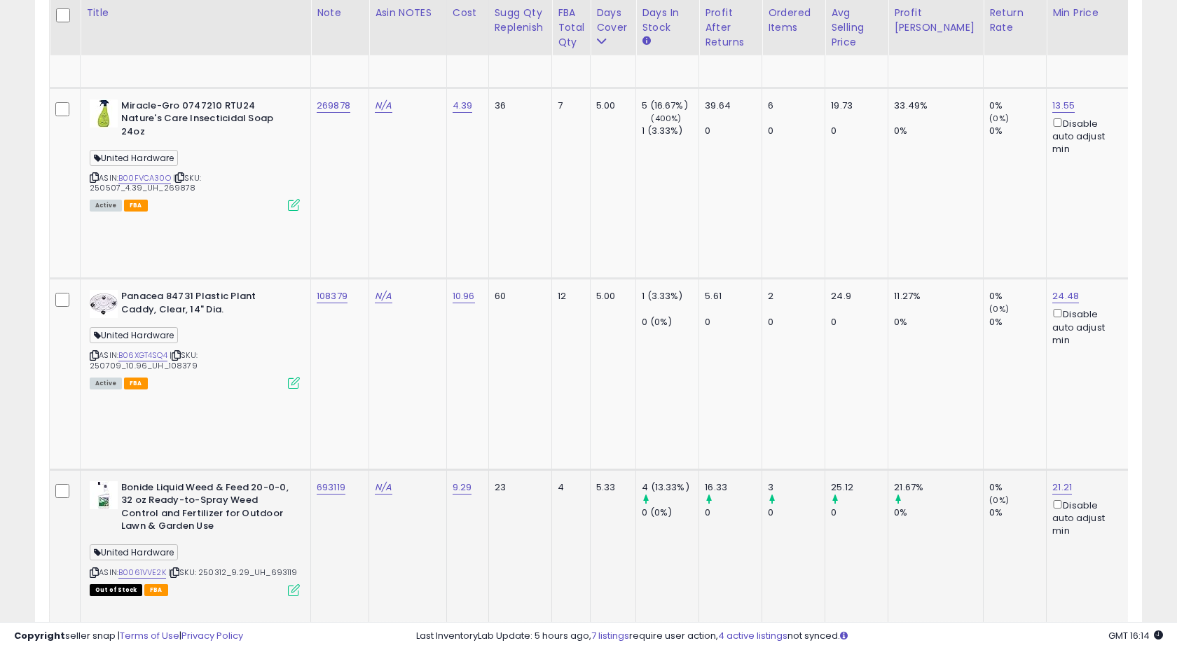
click at [418, 469] on td "N/A" at bounding box center [408, 564] width 78 height 191
click at [353, 481] on div "693119" at bounding box center [337, 487] width 41 height 13
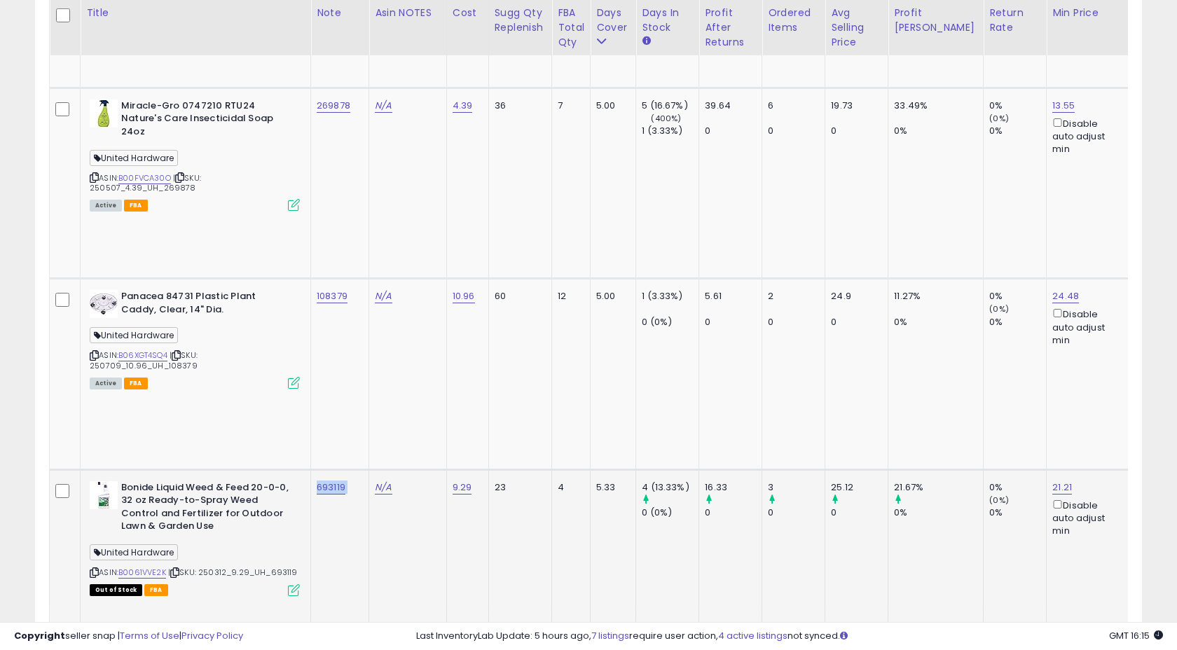
click at [353, 481] on div "693119" at bounding box center [337, 487] width 41 height 13
click at [395, 469] on td "N/A" at bounding box center [408, 564] width 78 height 191
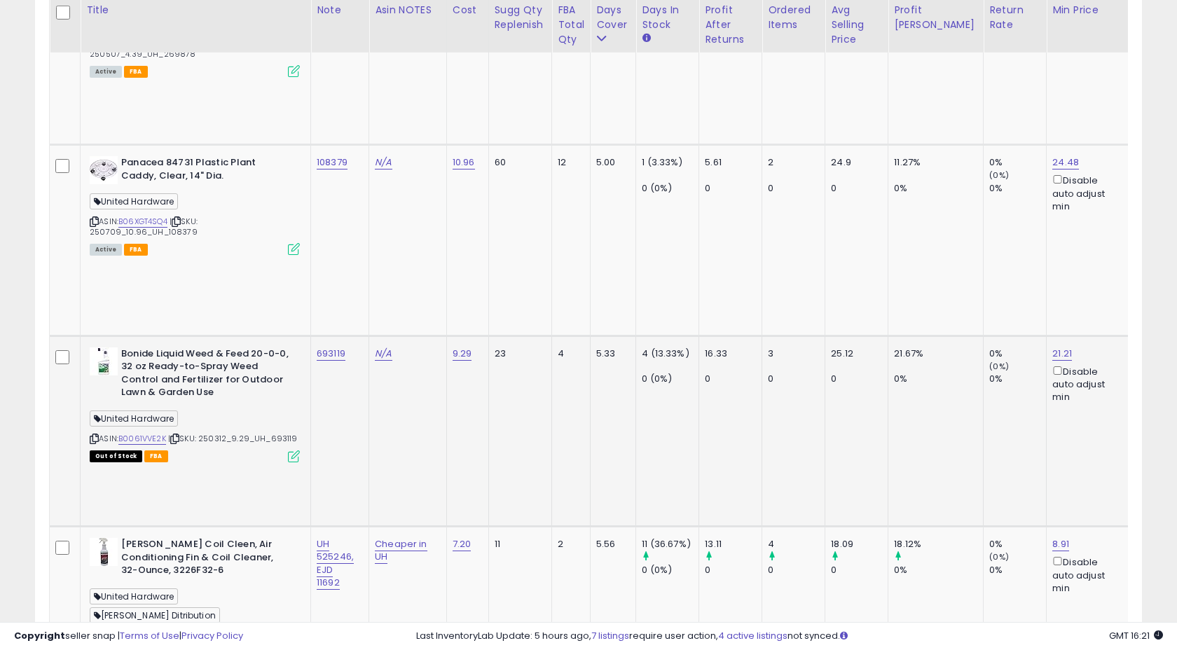
scroll to position [1541, 0]
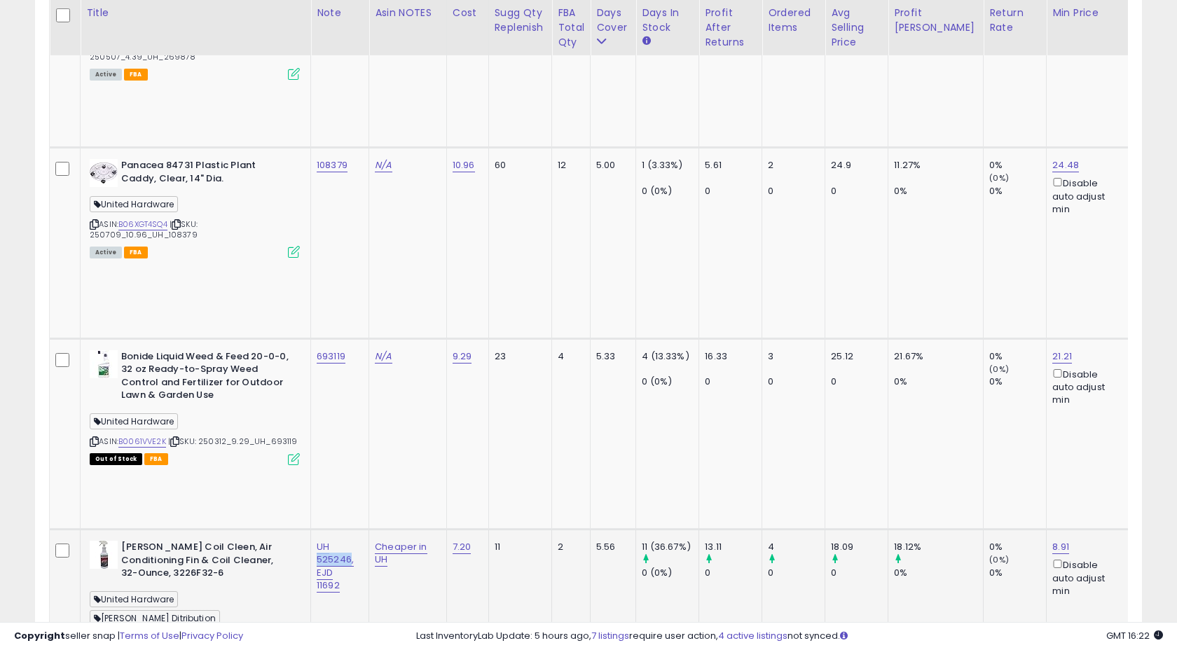
drag, startPoint x: 314, startPoint y: 90, endPoint x: 348, endPoint y: 94, distance: 34.6
click at [349, 530] on td "UH 525246, EJD 11692" at bounding box center [340, 625] width 58 height 191
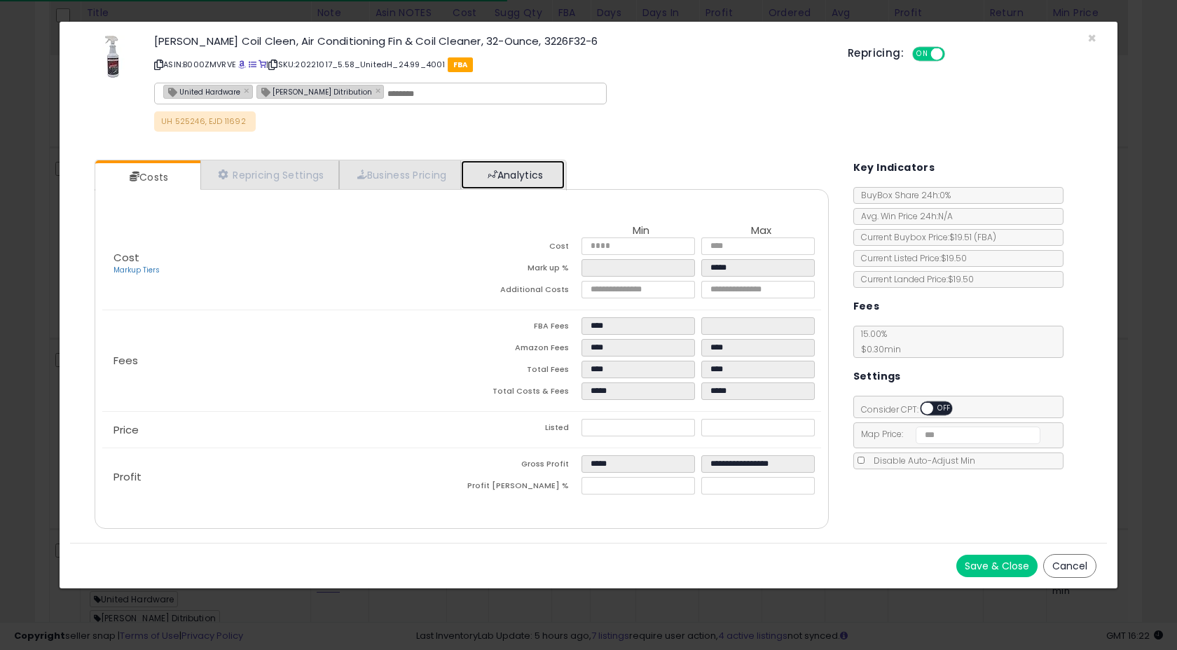
click at [513, 177] on link "Analytics" at bounding box center [513, 174] width 104 height 29
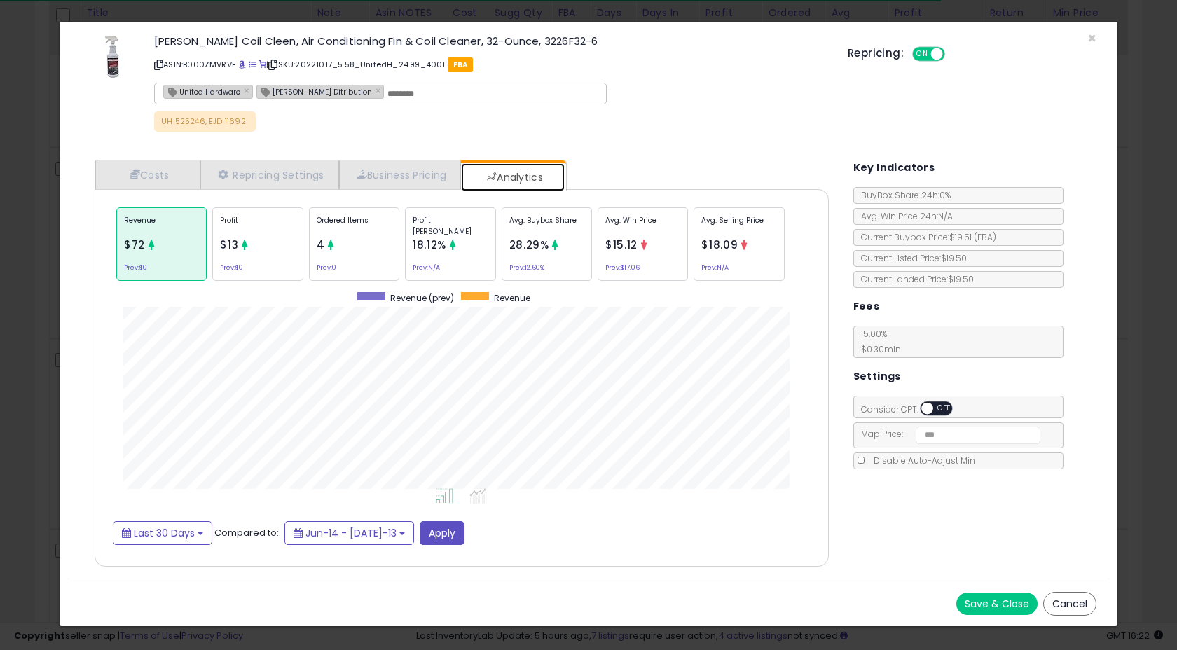
scroll to position [431, 761]
click at [162, 270] on div "Revenue $72 Prev: $0" at bounding box center [161, 244] width 90 height 74
click at [218, 256] on div "Profit $13 Prev: $0" at bounding box center [257, 244] width 90 height 74
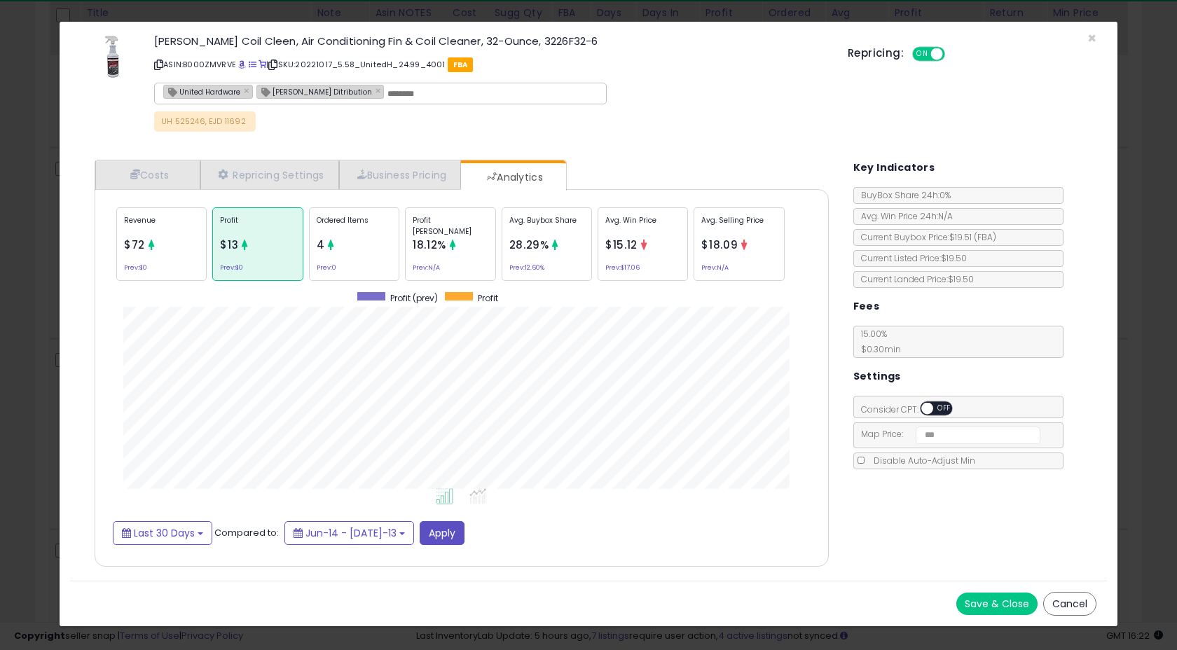
click at [179, 261] on div "Revenue $72 Prev: $0" at bounding box center [161, 244] width 90 height 74
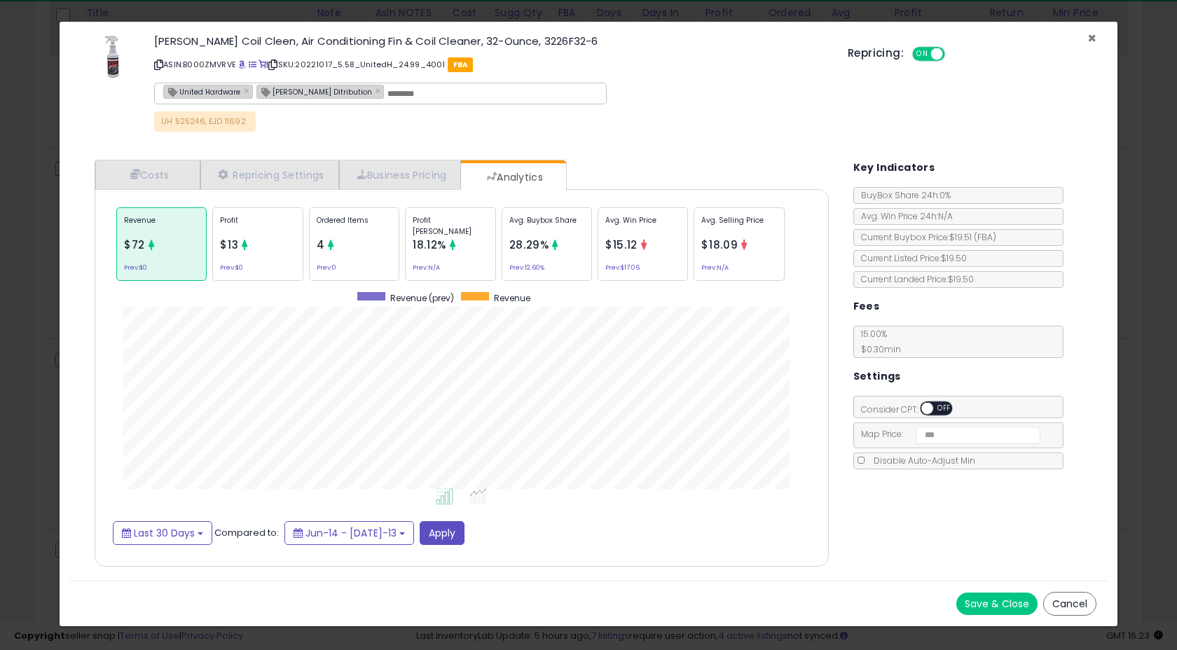
click at [1090, 39] on span "×" at bounding box center [1091, 38] width 9 height 20
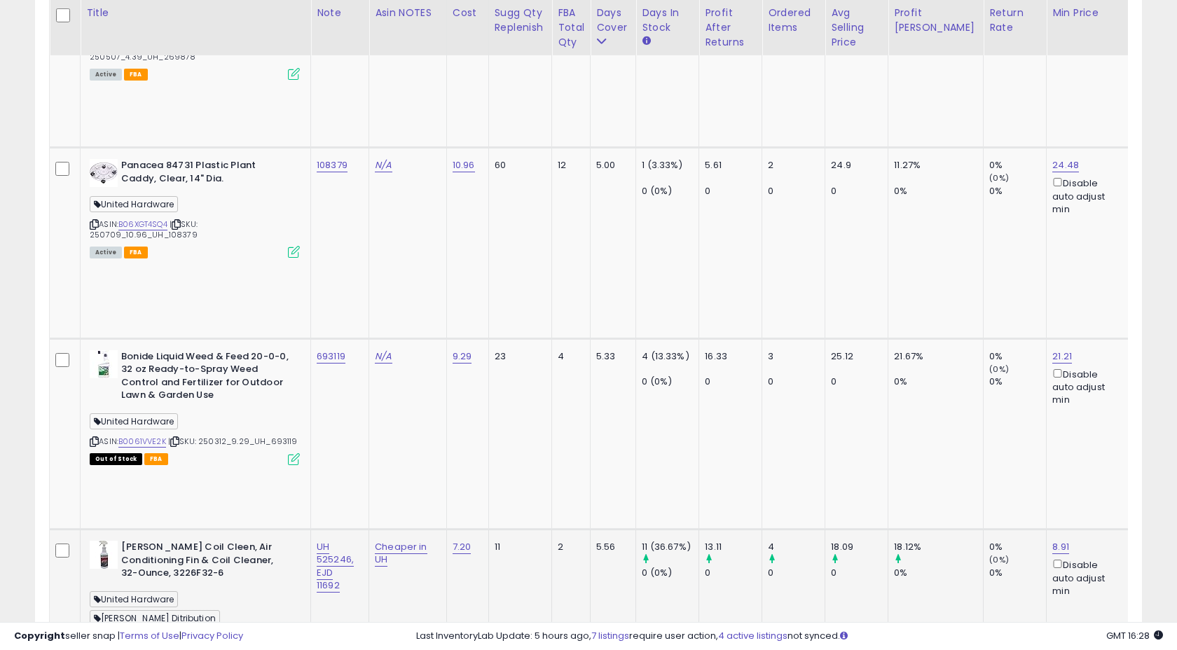
click at [379, 530] on td "Cheaper in UH" at bounding box center [408, 625] width 78 height 191
click at [364, 530] on td "UH 525246, EJD 11692" at bounding box center [340, 625] width 58 height 191
click at [425, 530] on td "Cheaper in UH" at bounding box center [408, 625] width 78 height 191
click at [375, 530] on td "Cheaper in UH" at bounding box center [408, 625] width 78 height 191
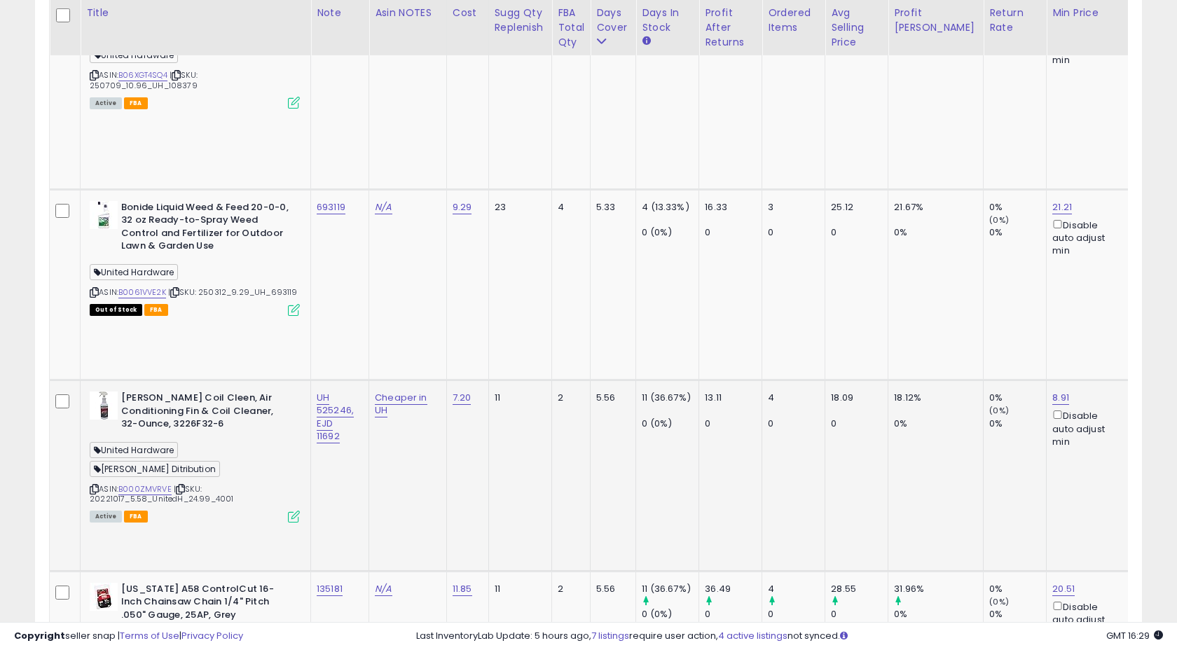
scroll to position [1689, 0]
click at [350, 584] on div "135181" at bounding box center [337, 590] width 41 height 13
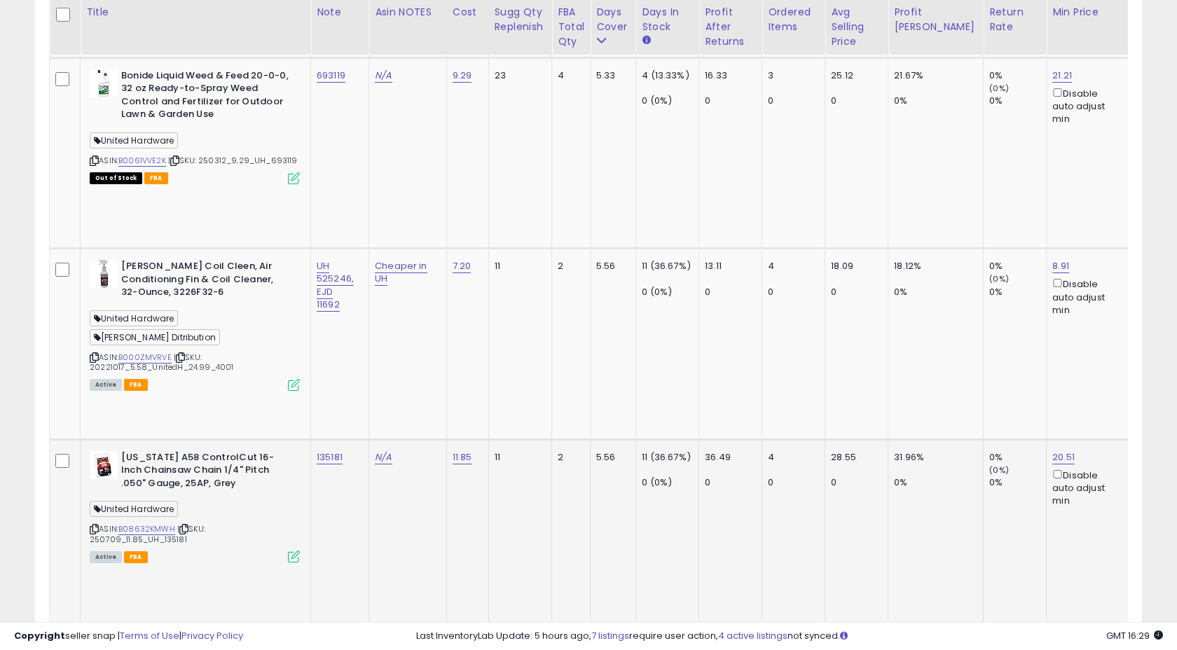
scroll to position [1821, 0]
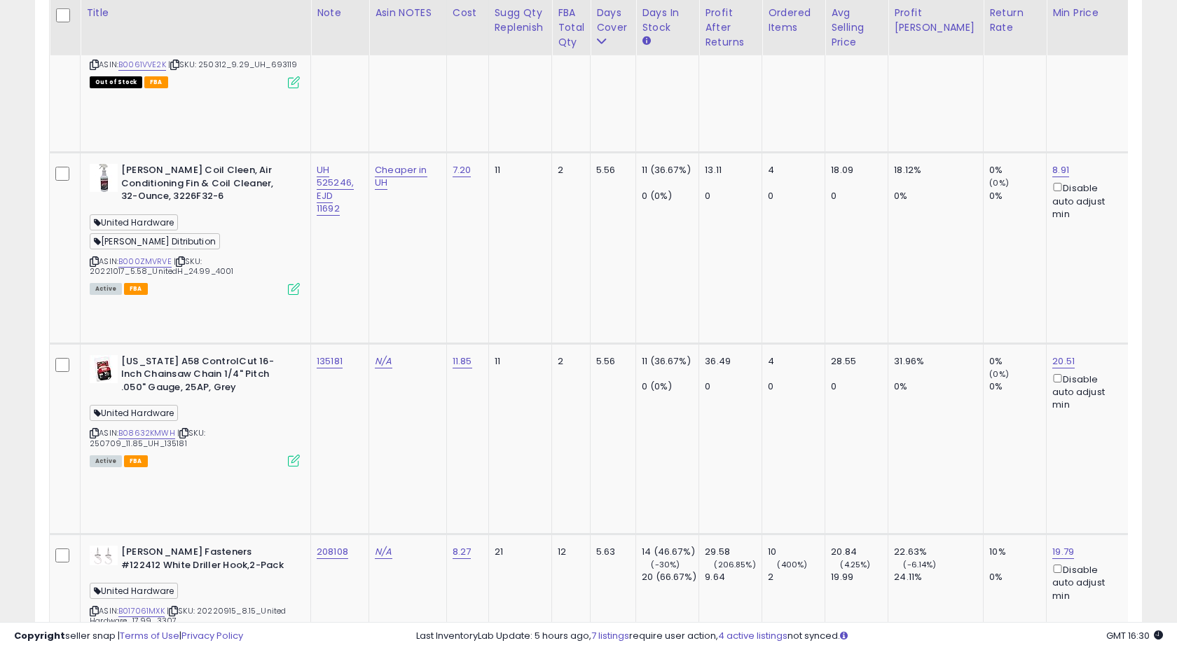
scroll to position [1941, 0]
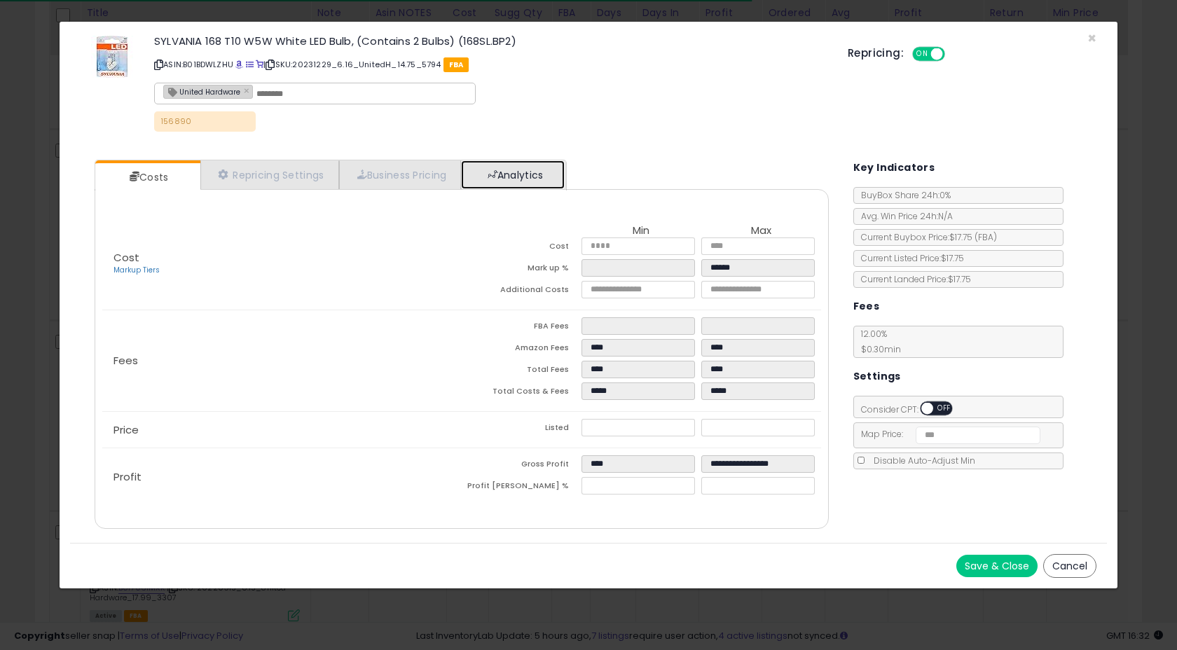
click at [547, 177] on link "Analytics" at bounding box center [513, 174] width 104 height 29
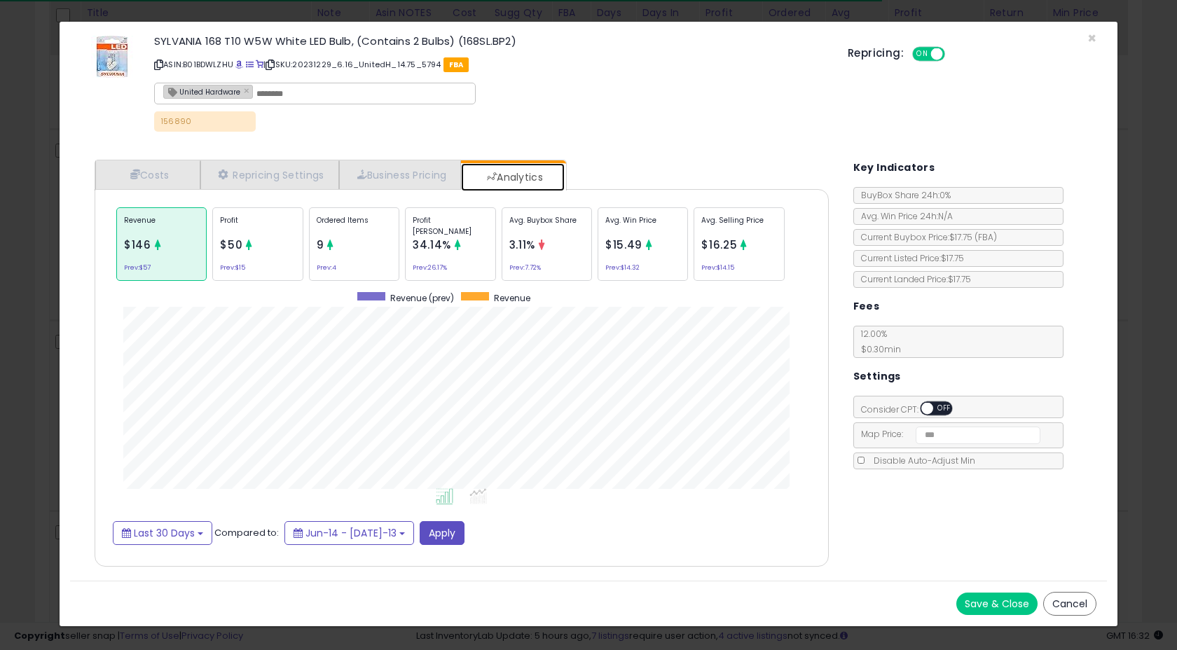
scroll to position [431, 761]
click at [382, 229] on p "Ordered Items" at bounding box center [354, 225] width 75 height 21
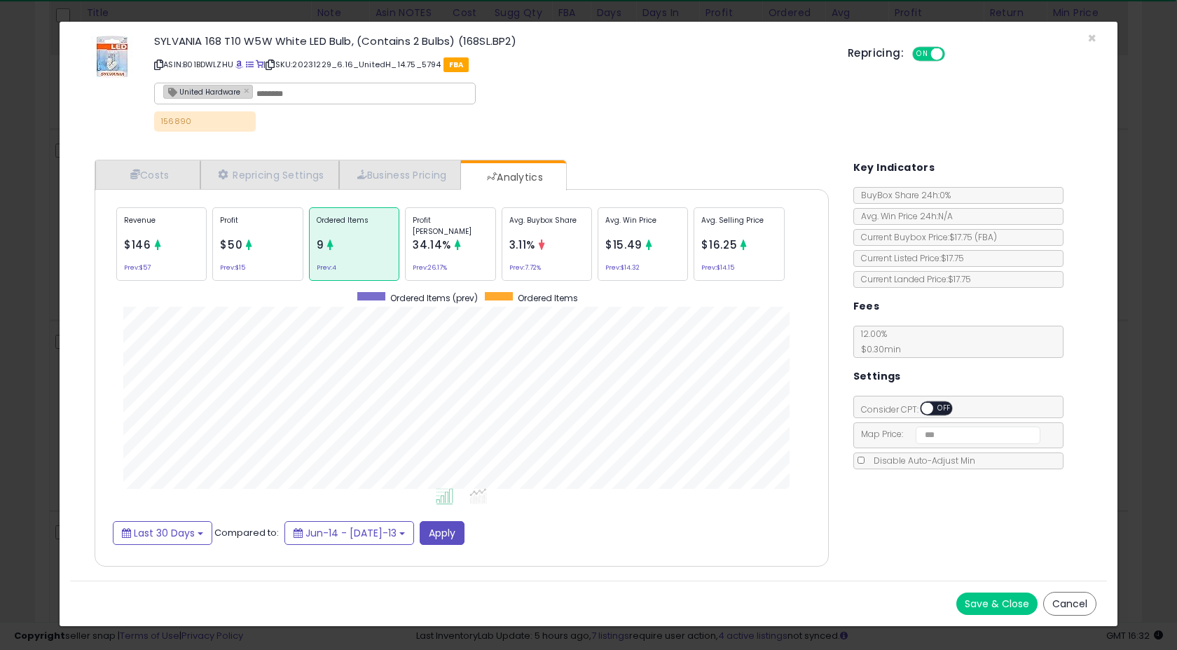
click at [287, 272] on div "Profit $50 Prev: $15" at bounding box center [257, 244] width 90 height 74
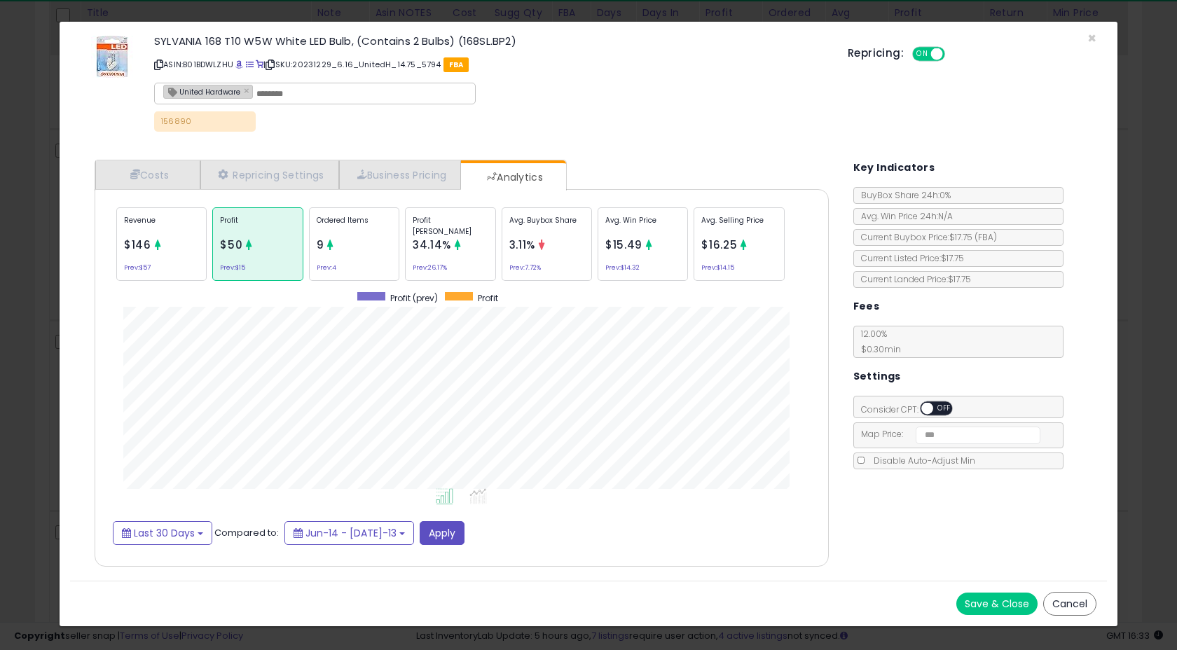
click at [172, 256] on div "Revenue $146 Prev: $57" at bounding box center [161, 244] width 90 height 74
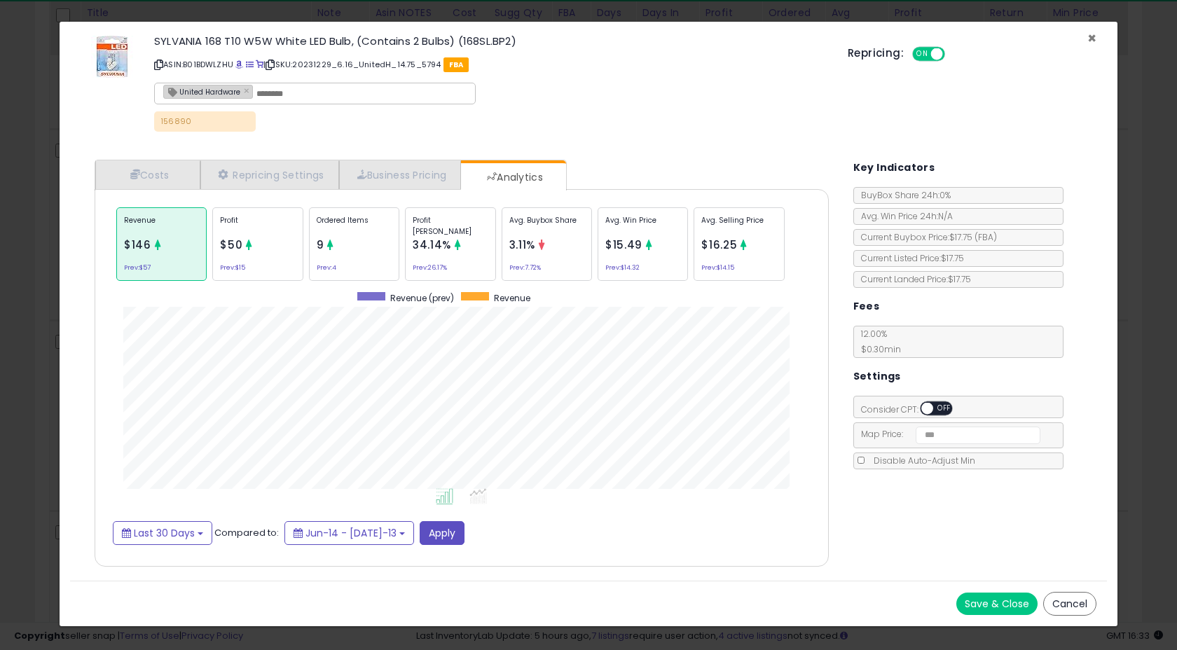
click at [1093, 37] on span "×" at bounding box center [1091, 38] width 9 height 20
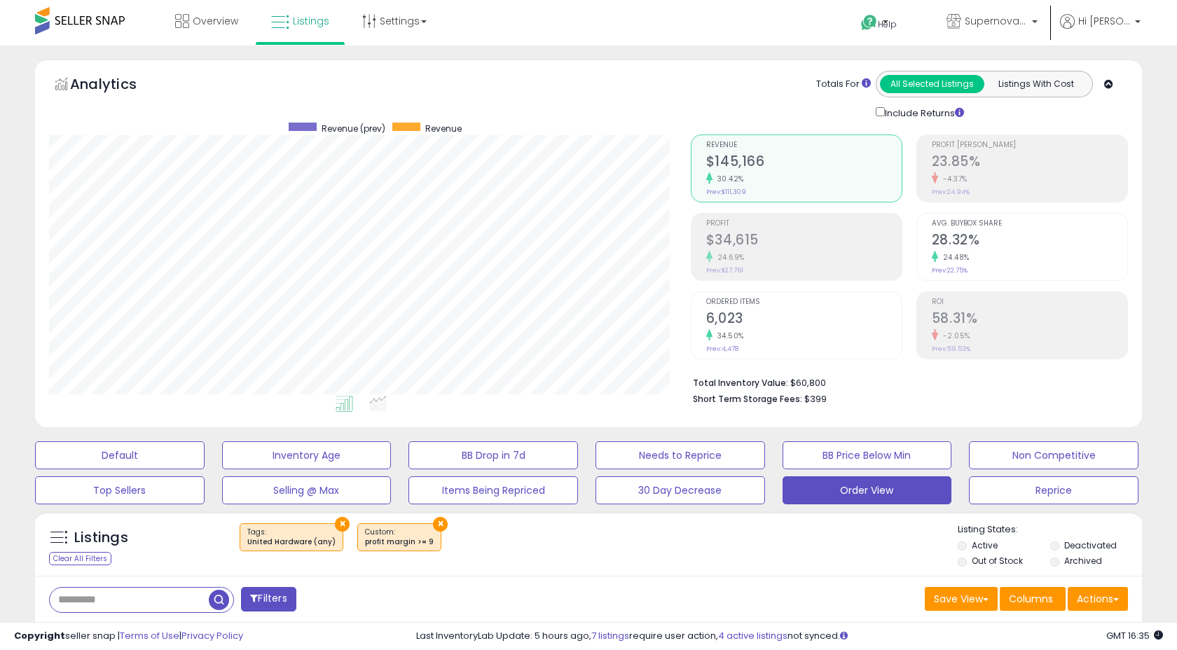
select select "**"
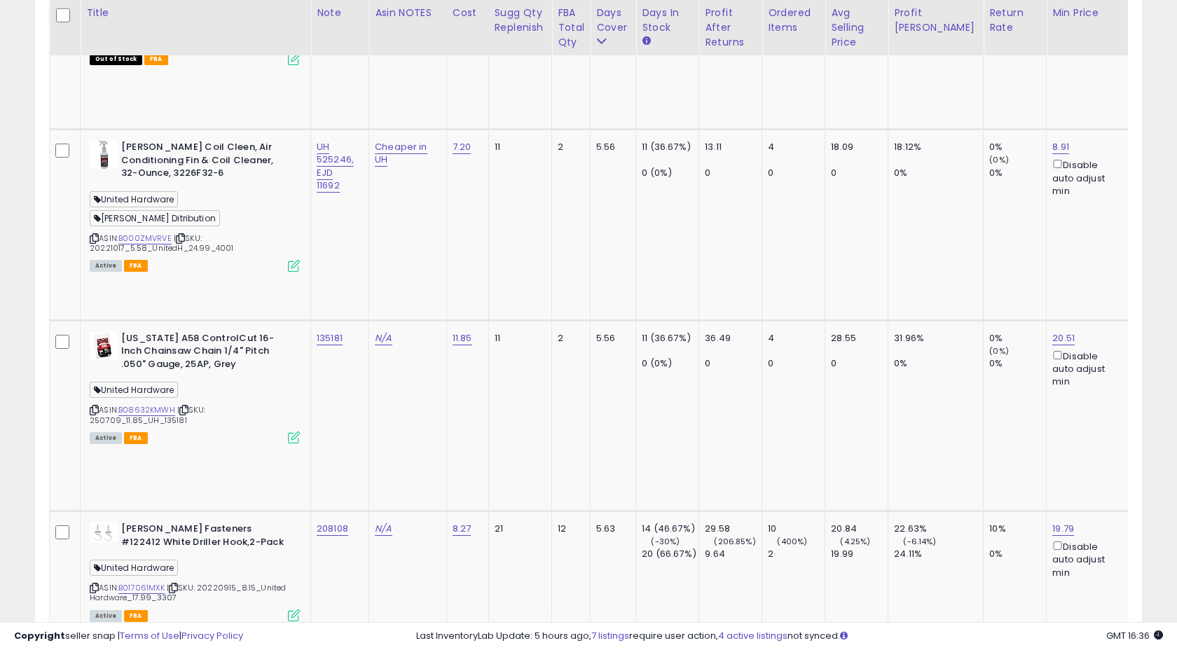
scroll to position [287, 641]
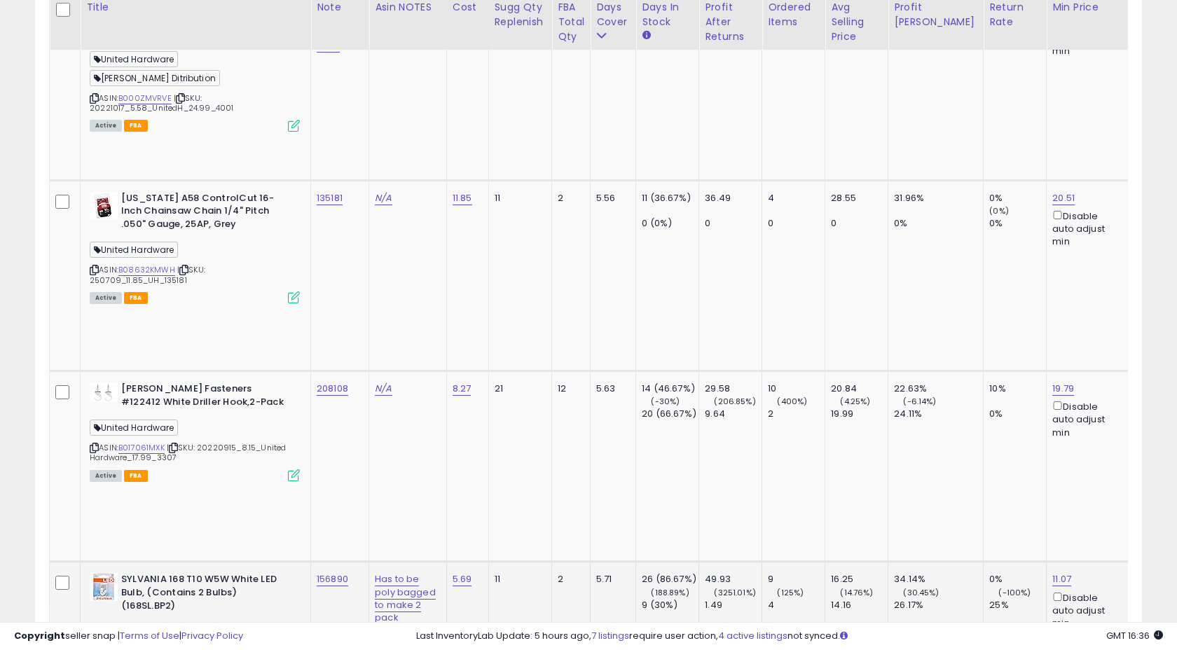
scroll to position [2070, 0]
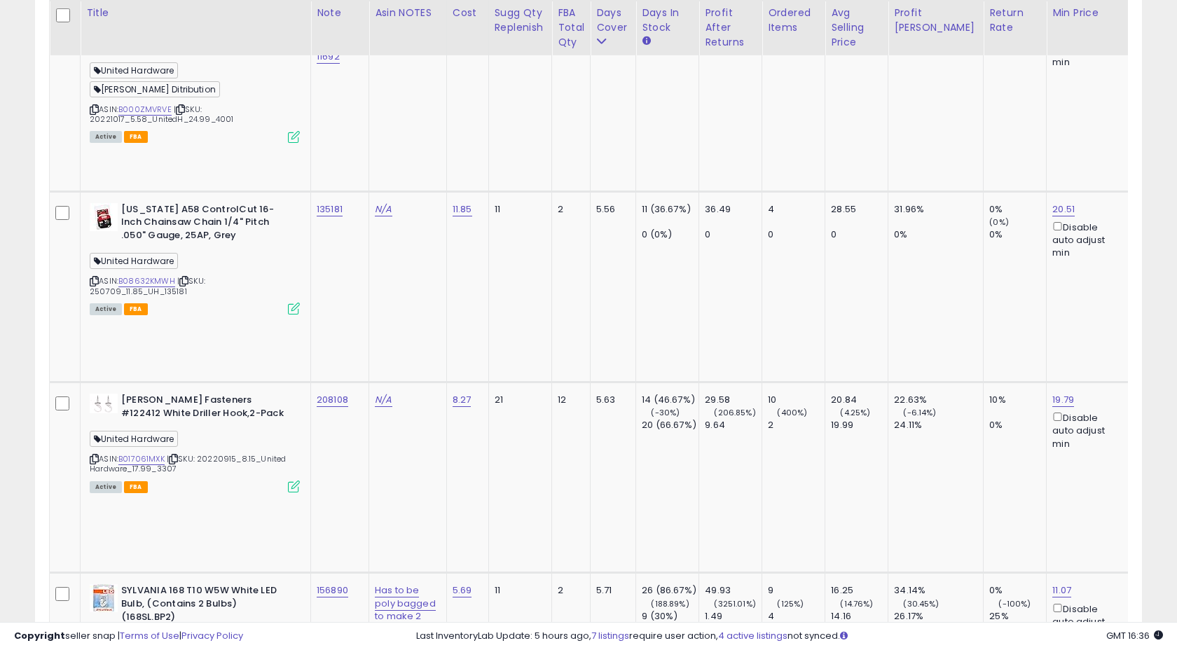
copy tr "489831"
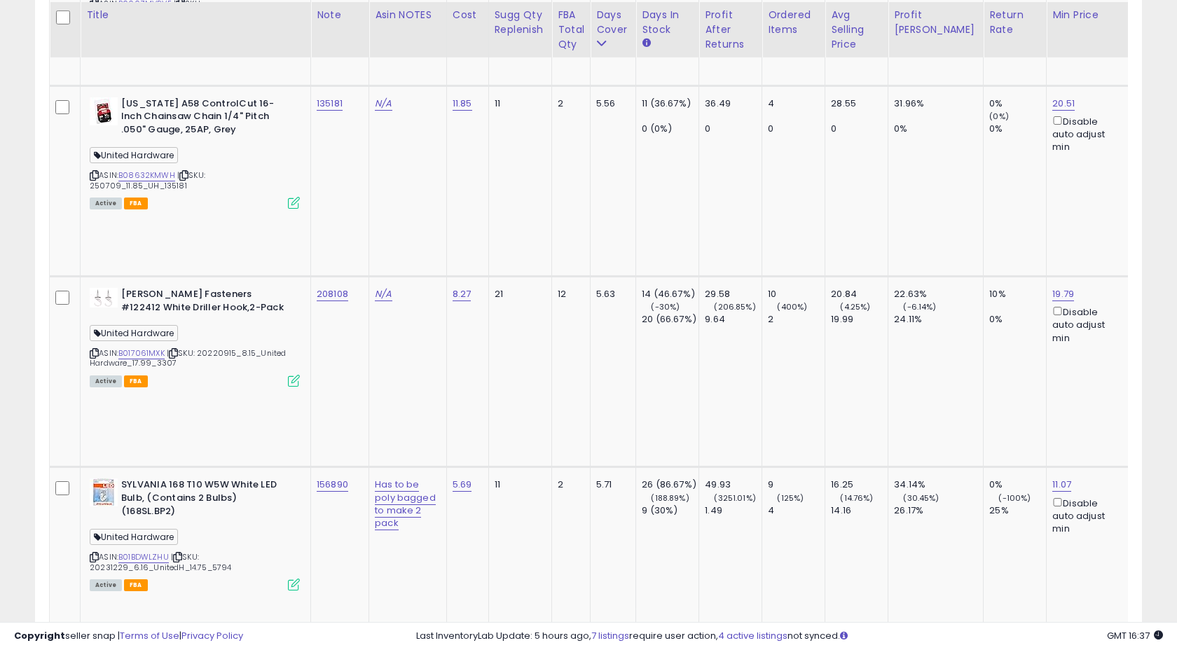
scroll to position [2179, 0]
copy tr "723395"
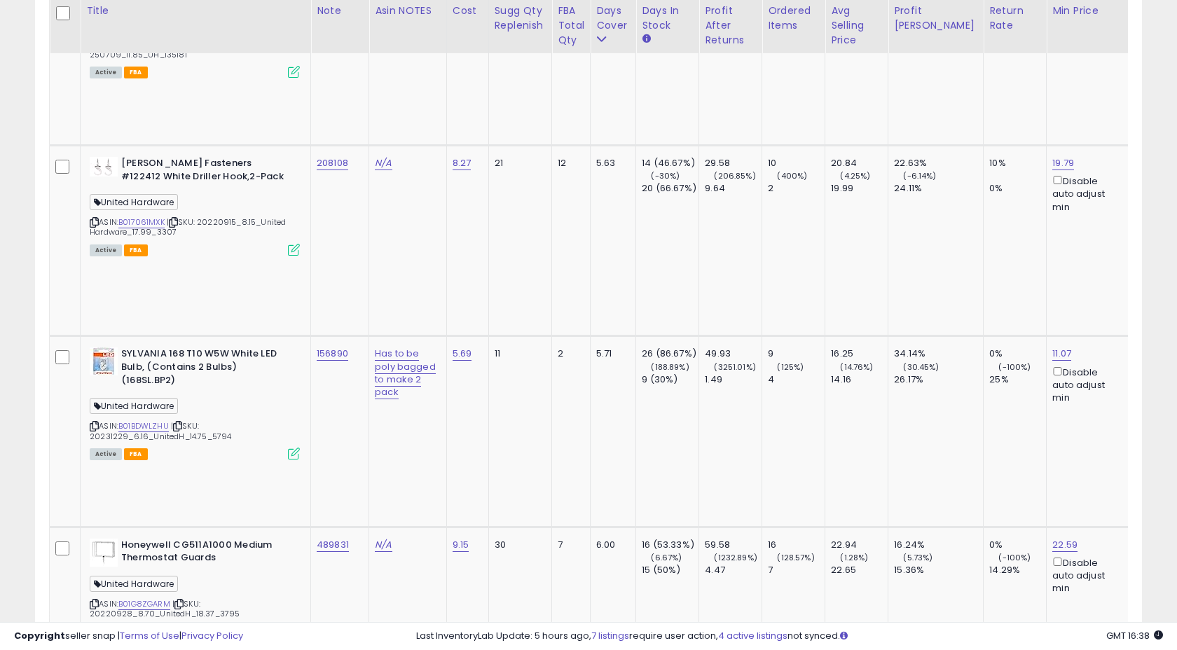
scroll to position [2305, 0]
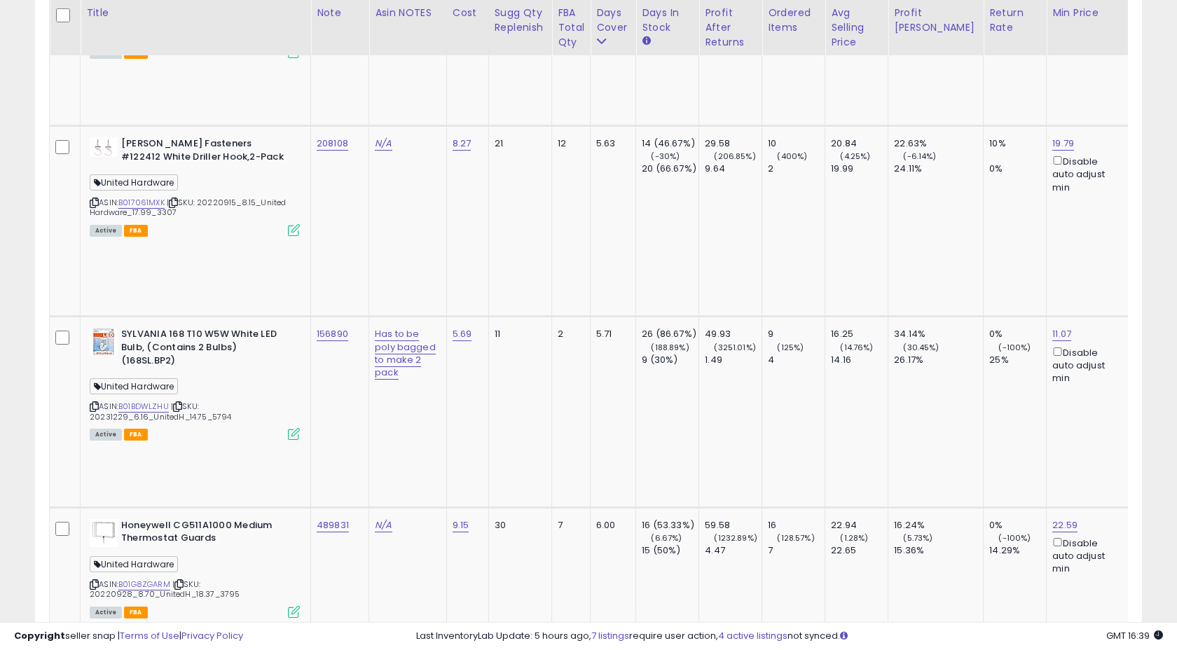
scroll to position [2317, 0]
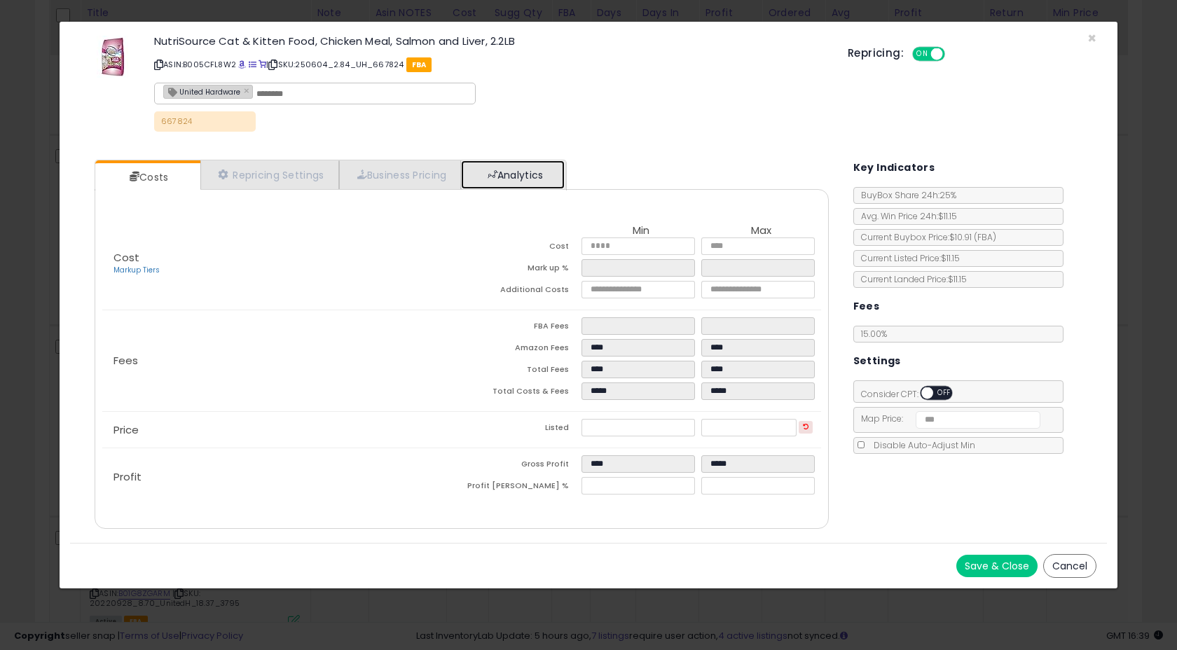
click at [497, 170] on span at bounding box center [493, 175] width 10 height 10
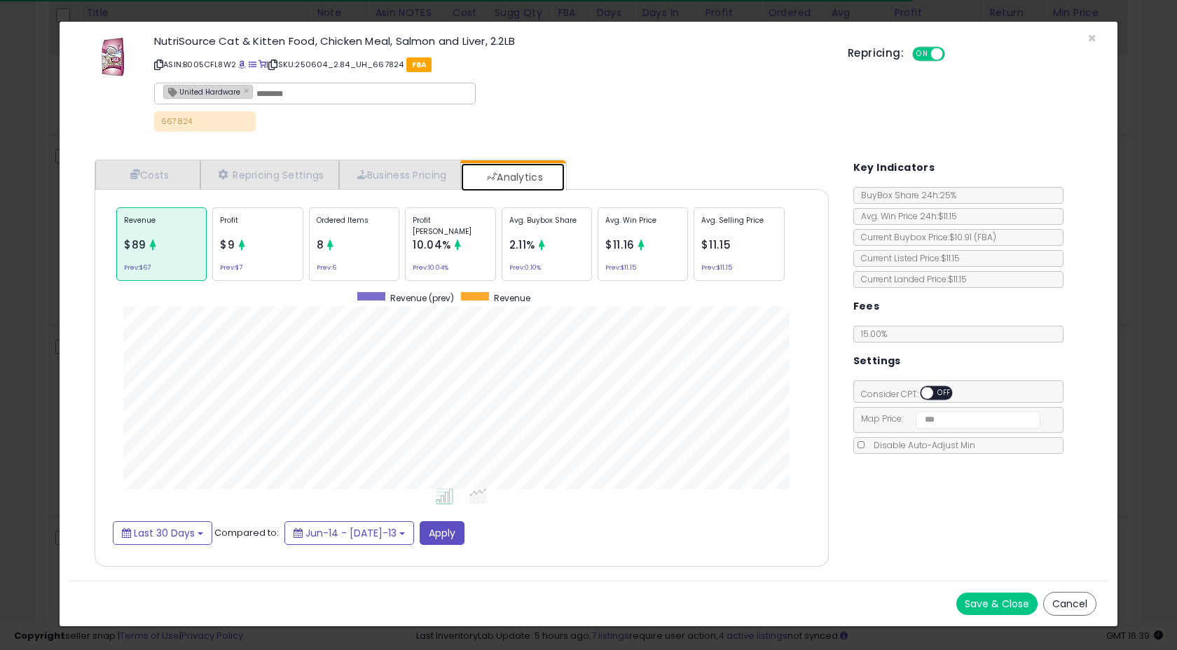
scroll to position [431, 761]
click at [241, 228] on p "Profit" at bounding box center [257, 225] width 75 height 21
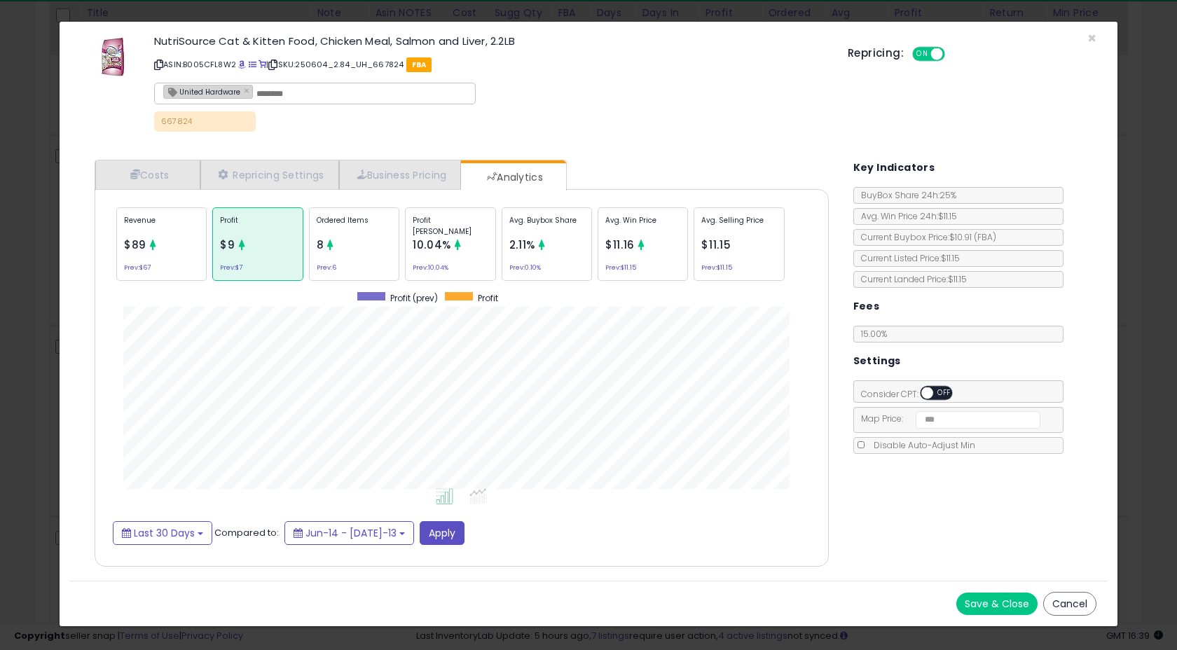
click at [176, 251] on div "Revenue $89 Prev: $67" at bounding box center [161, 244] width 90 height 74
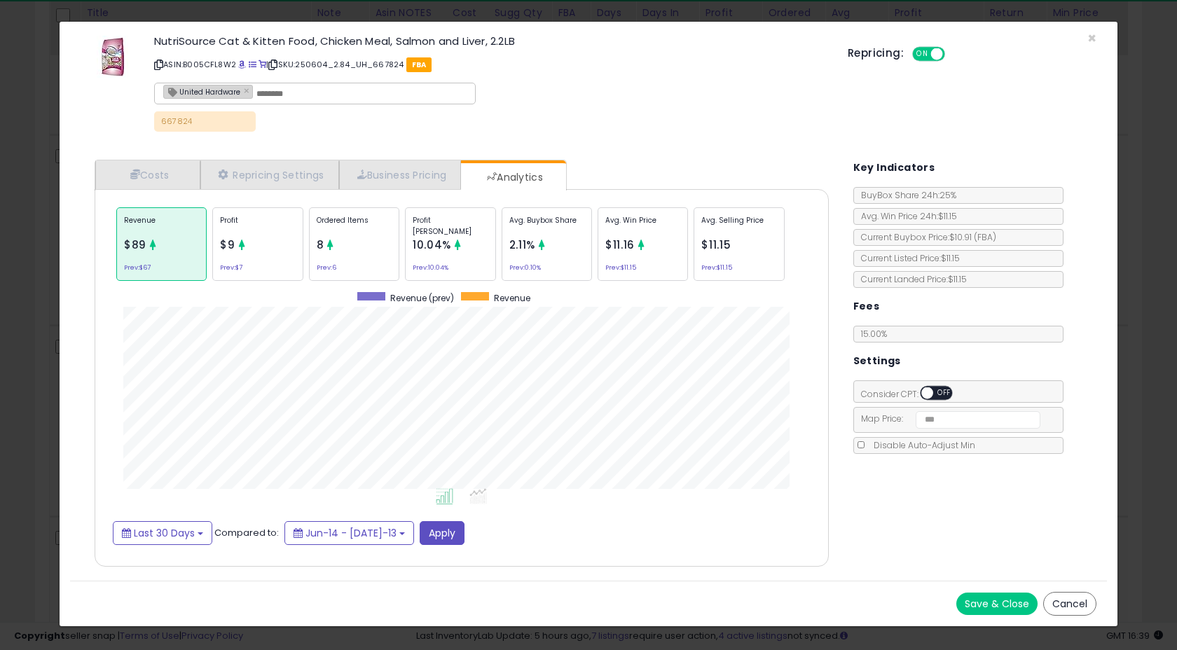
click at [502, 269] on div "Ordered Items 8 Prev: 6" at bounding box center [547, 244] width 90 height 74
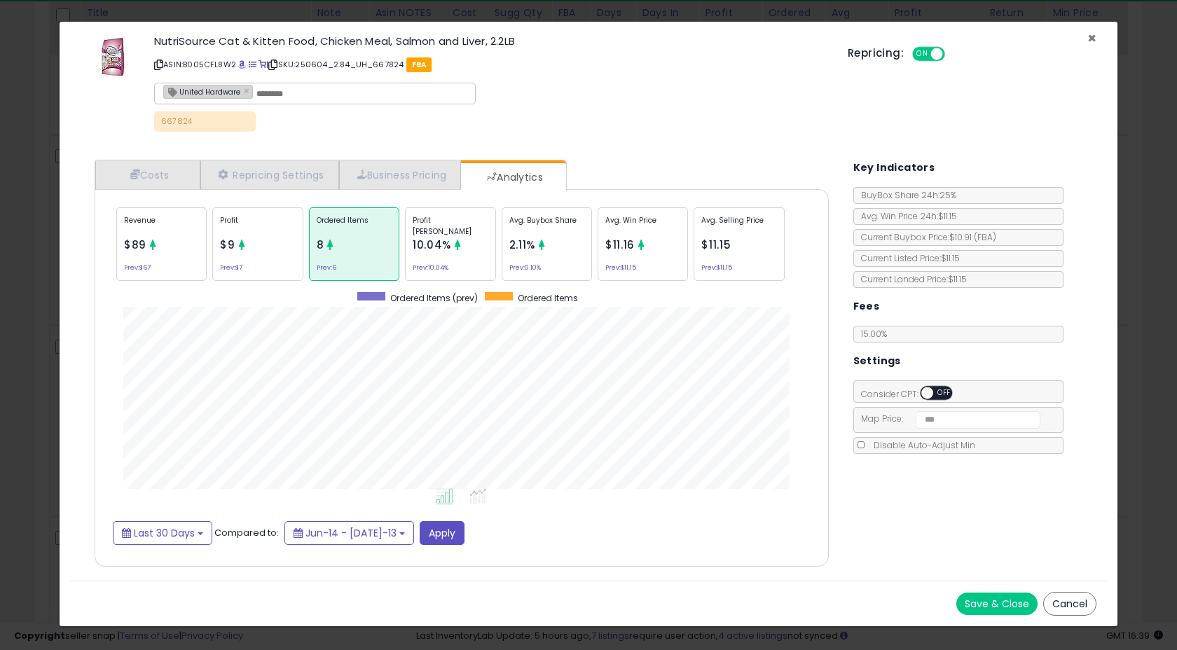
click at [1091, 36] on span "×" at bounding box center [1091, 38] width 9 height 20
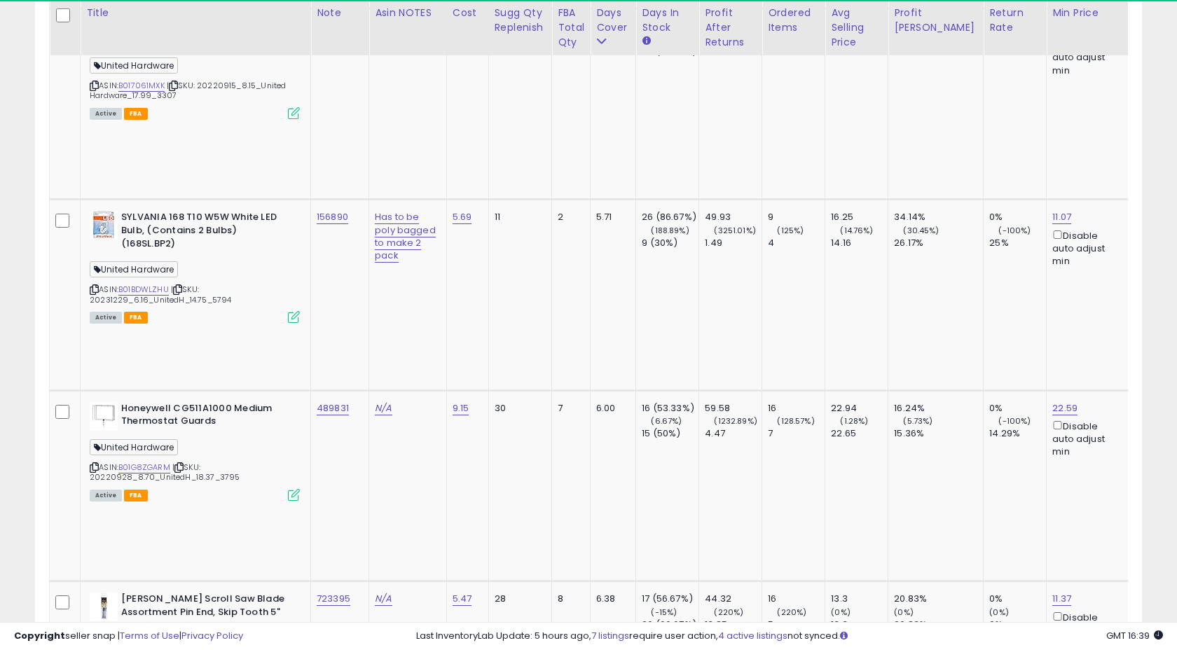
scroll to position [2443, 0]
copy tr "106662"
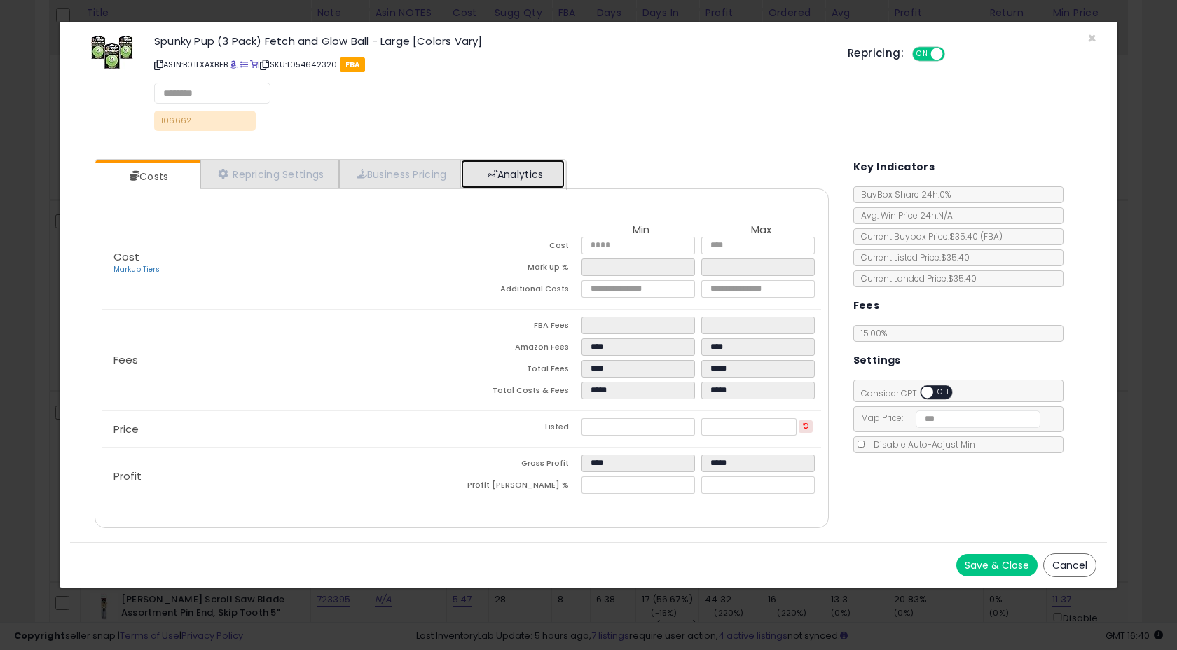
click at [529, 172] on link "Analytics" at bounding box center [513, 174] width 104 height 29
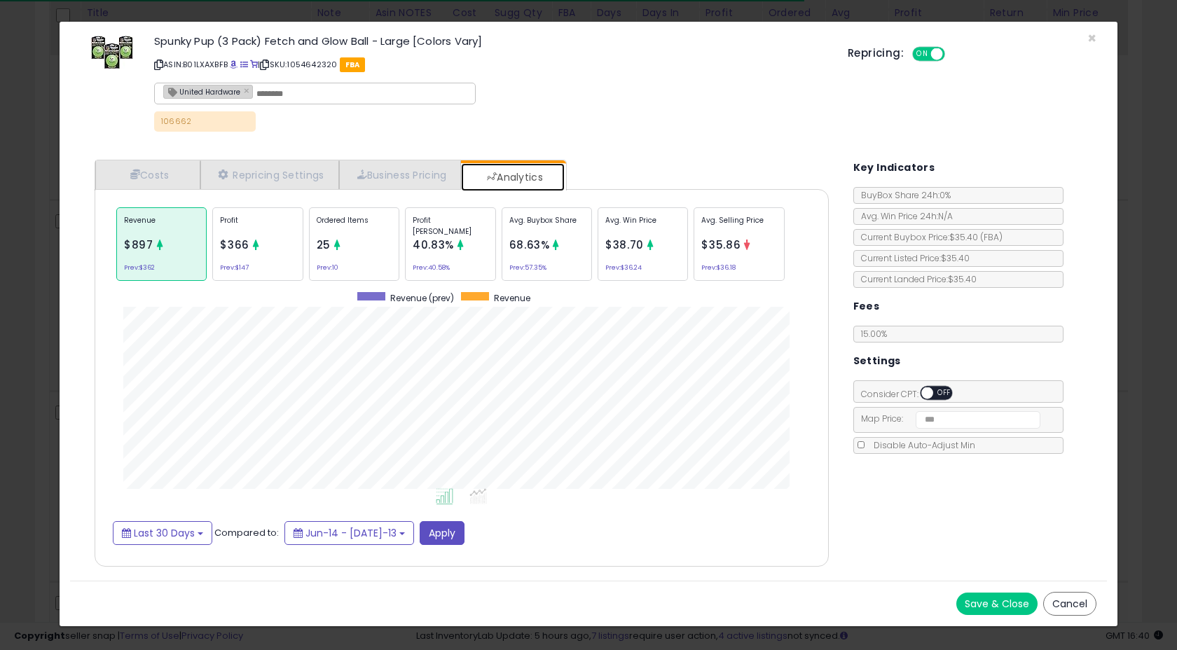
scroll to position [431, 761]
click at [281, 259] on div "Profit $366 Prev: $147" at bounding box center [257, 244] width 90 height 74
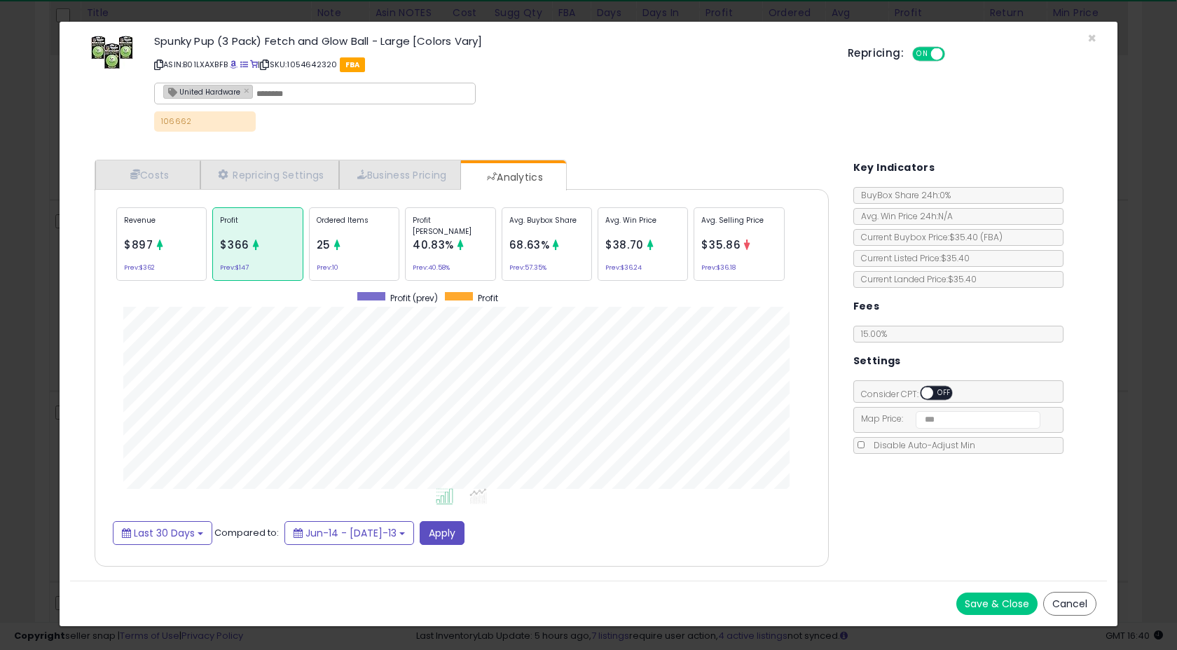
click at [502, 259] on div "Ordered Items 25 Prev: 10" at bounding box center [547, 244] width 90 height 74
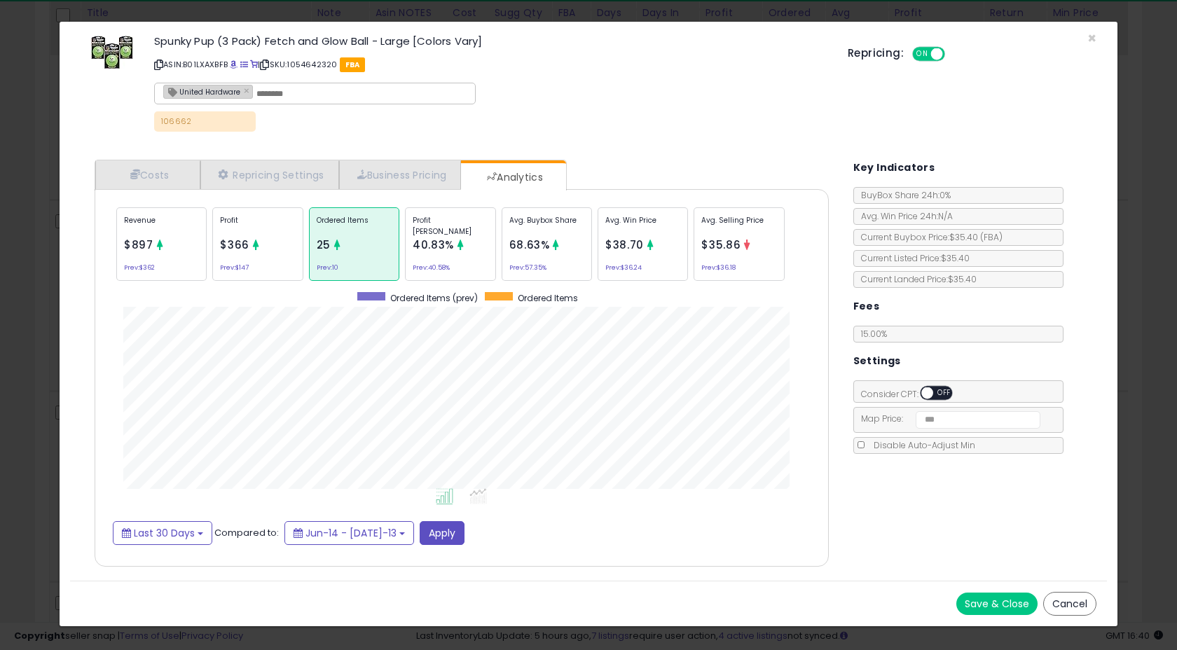
click at [146, 249] on span "$897" at bounding box center [138, 244] width 29 height 15
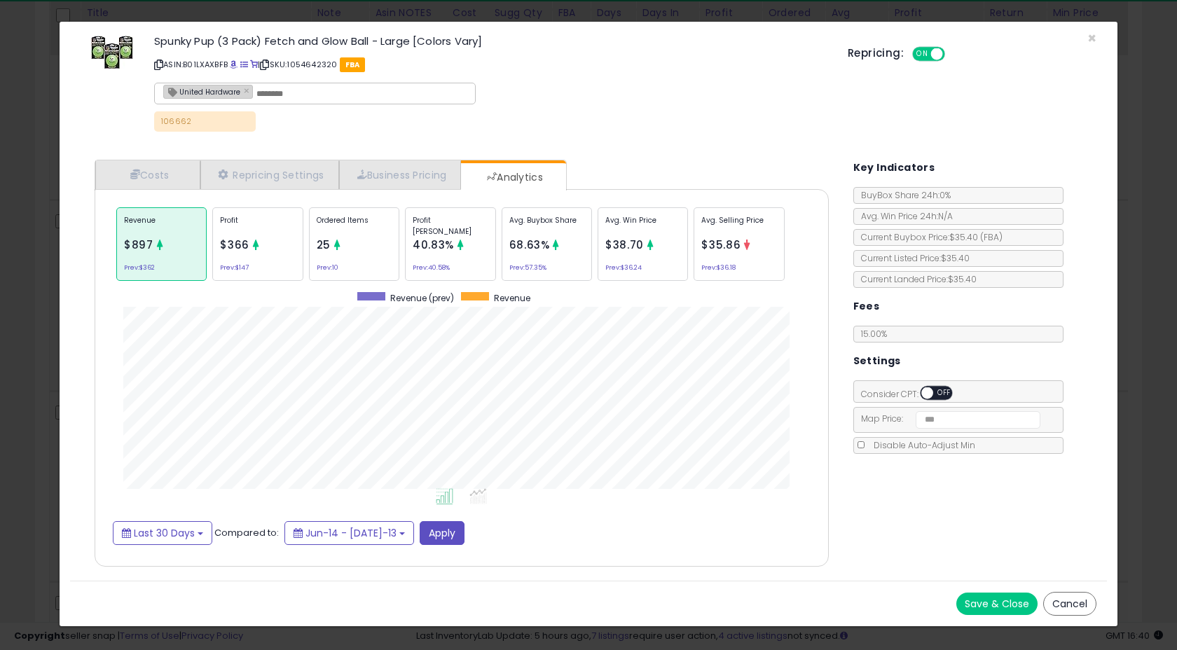
click at [502, 240] on div "Ordered Items 25 Prev: 10" at bounding box center [547, 244] width 90 height 74
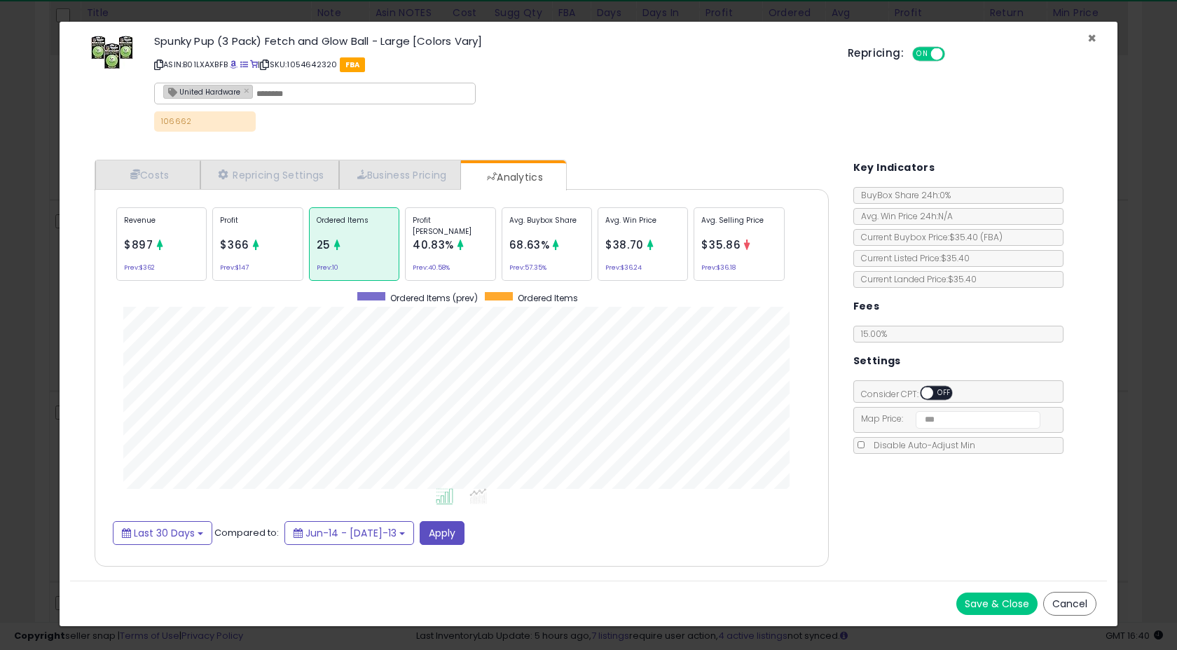
click at [1094, 37] on span "×" at bounding box center [1091, 38] width 9 height 20
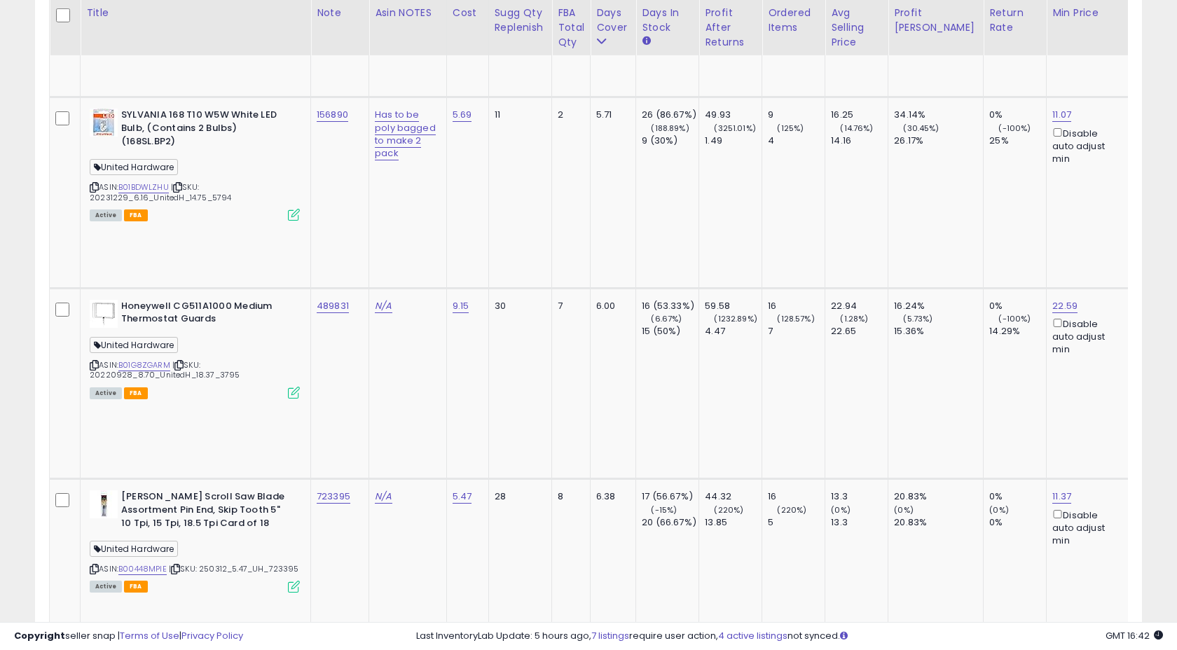
scroll to position [2551, 0]
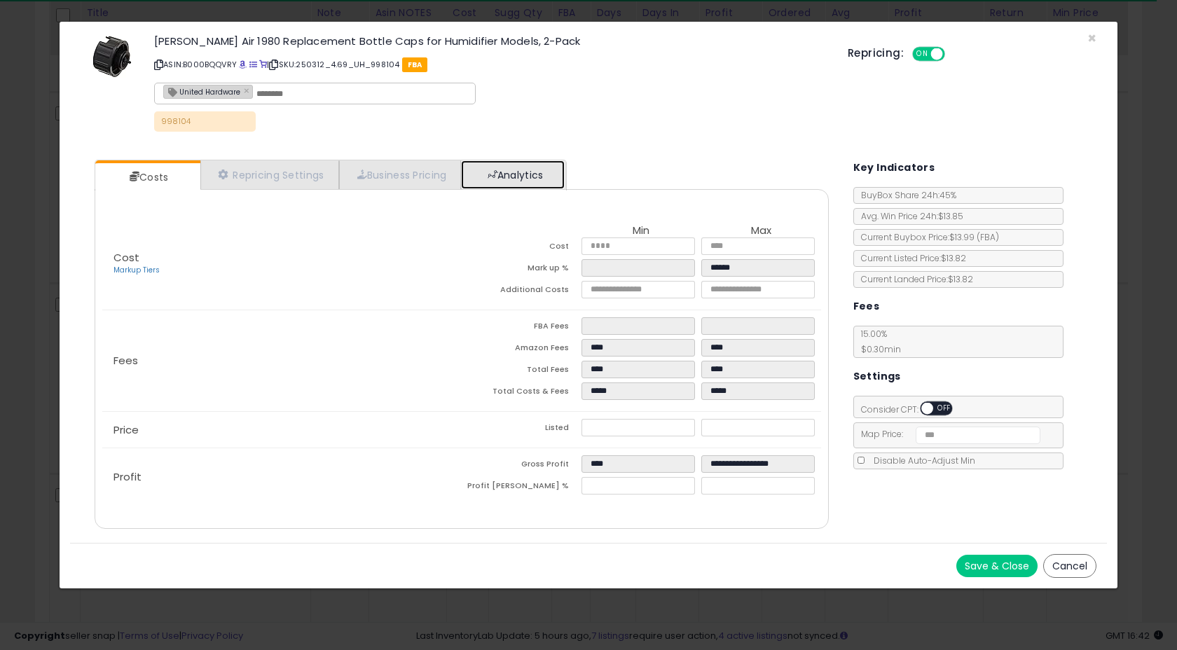
click at [521, 181] on link "Analytics" at bounding box center [513, 174] width 104 height 29
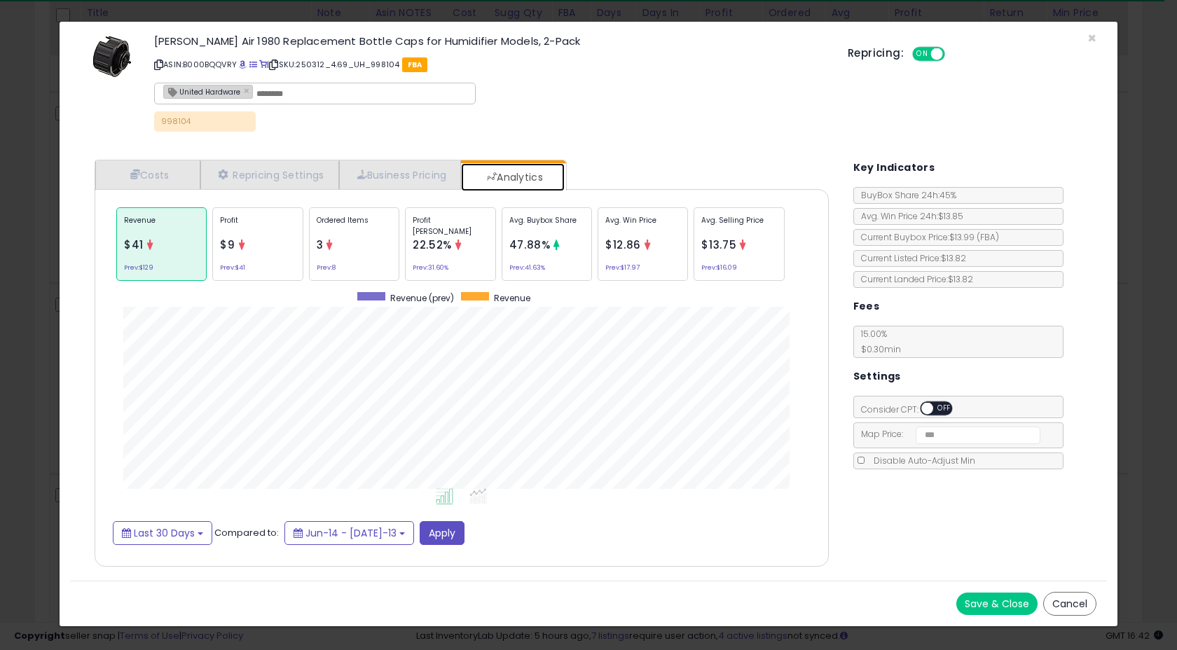
scroll to position [431, 761]
click at [1091, 39] on span "×" at bounding box center [1091, 38] width 9 height 20
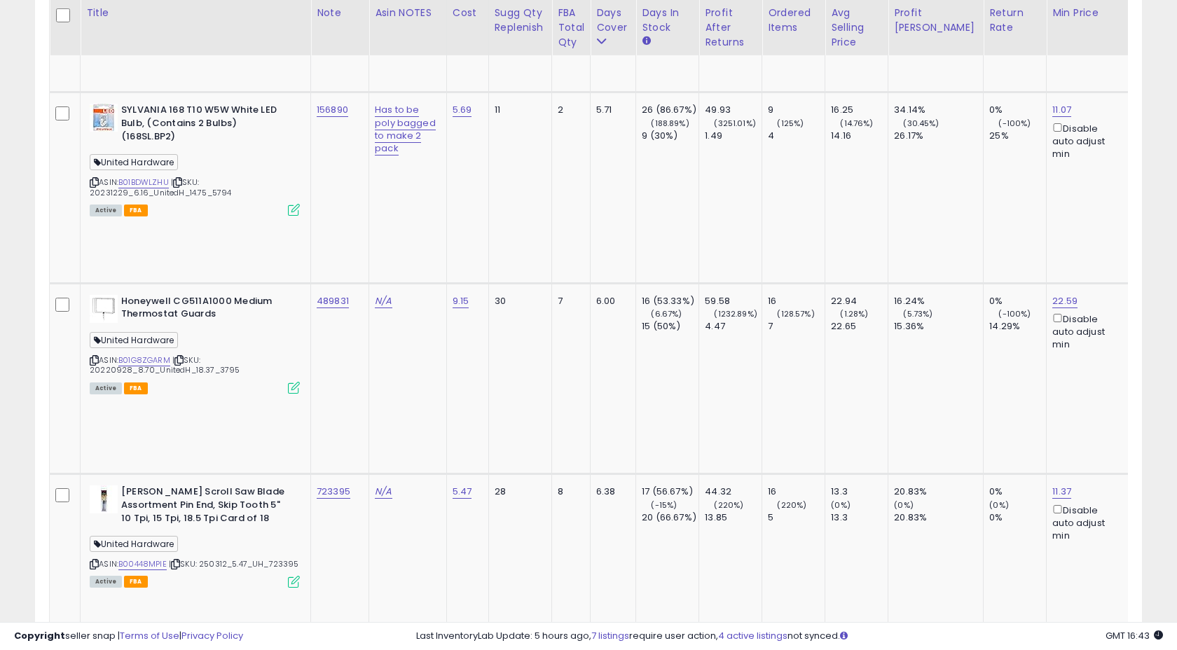
copy tr "998104"
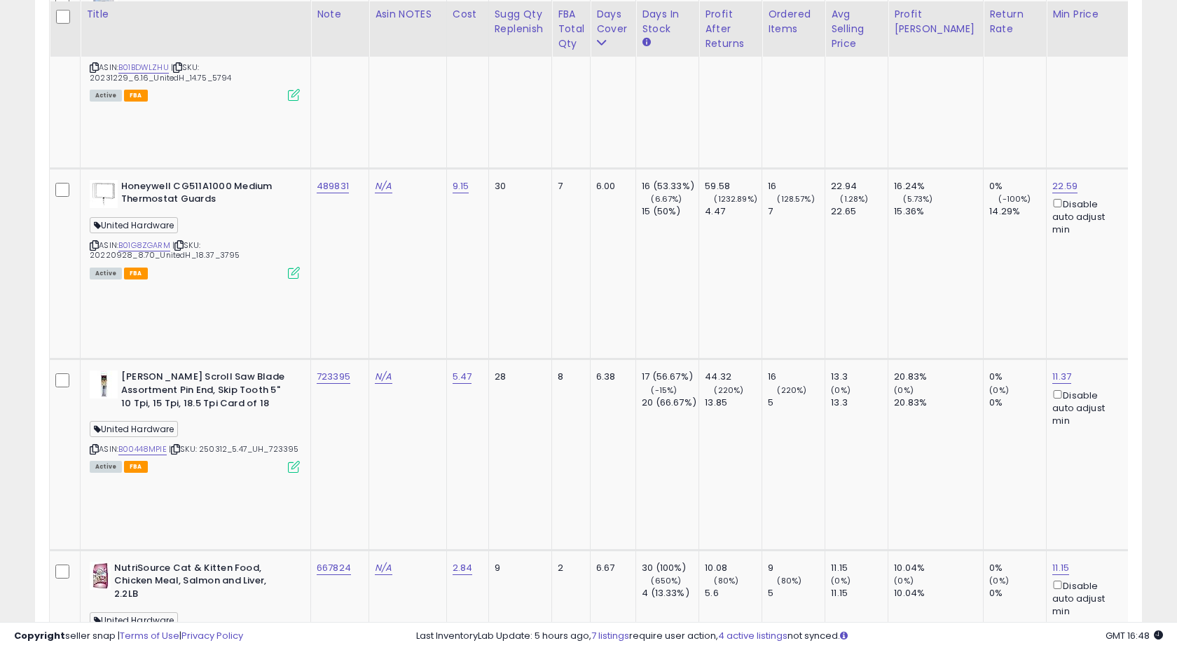
scroll to position [2671, 0]
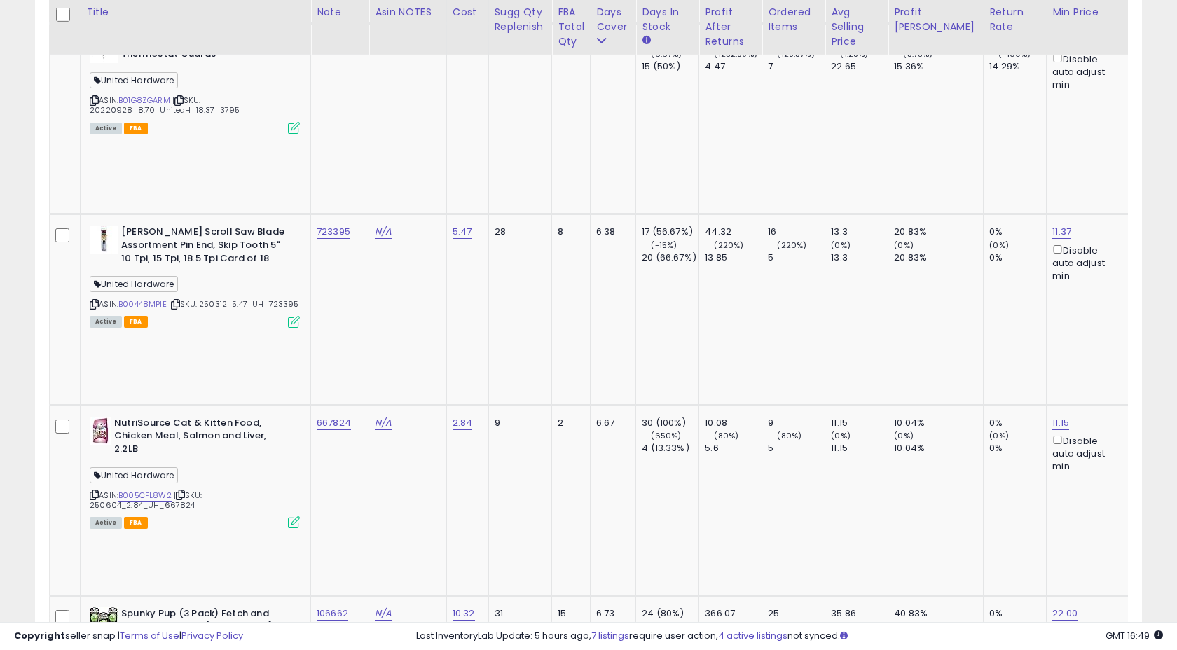
scroll to position [2809, 0]
copy tr "123400"
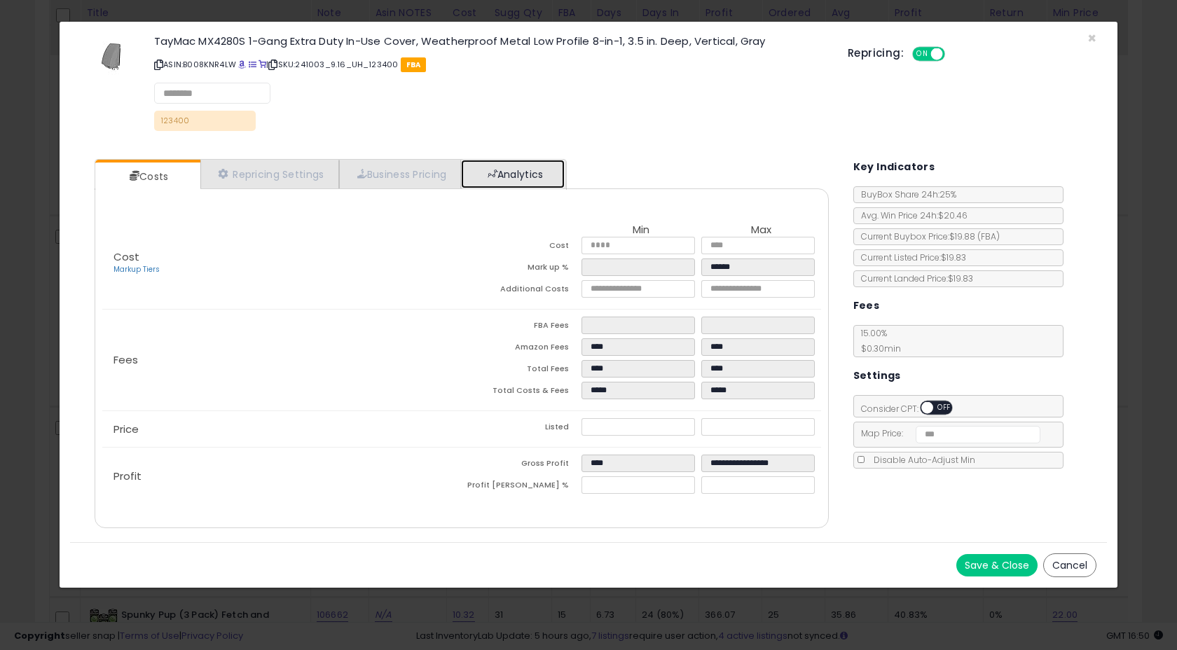
click at [504, 177] on link "Analytics" at bounding box center [513, 174] width 104 height 29
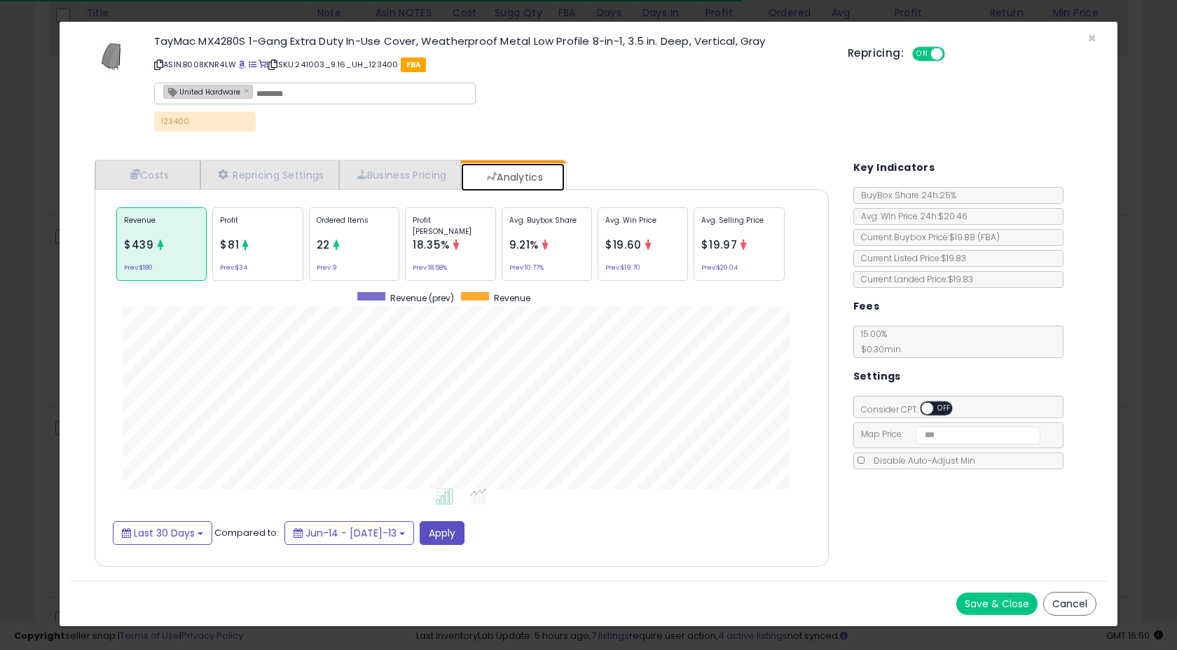
scroll to position [431, 761]
click at [502, 236] on div "Ordered Items 22 Prev: 9" at bounding box center [547, 244] width 90 height 74
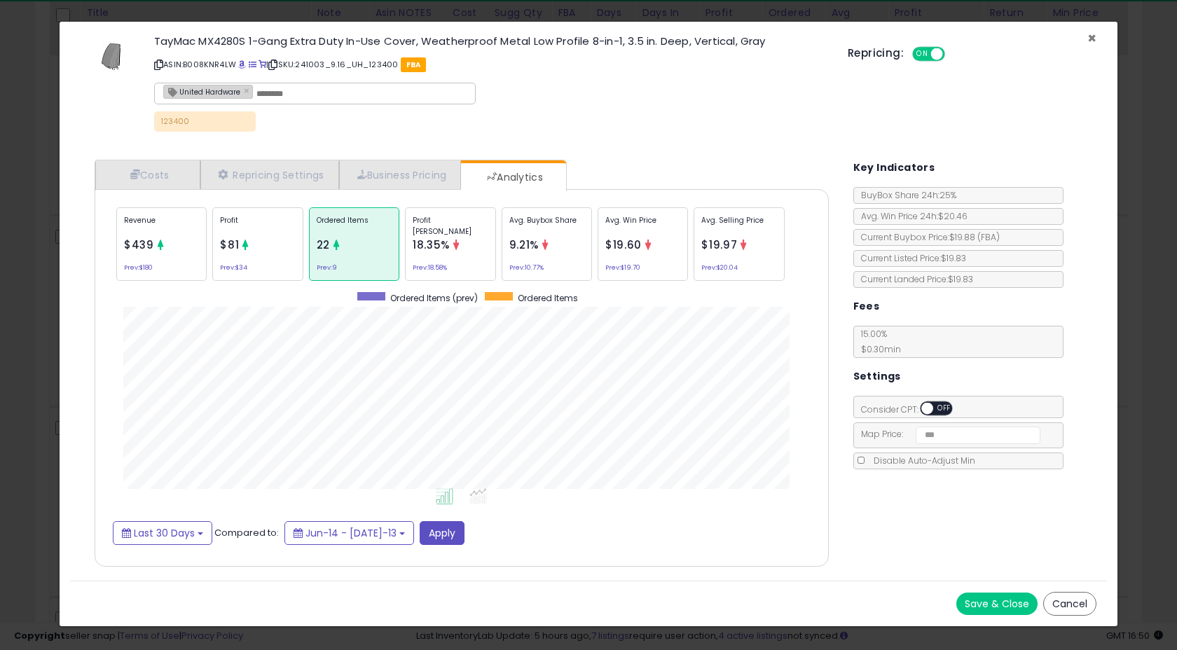
click at [1095, 40] on span "×" at bounding box center [1091, 38] width 9 height 20
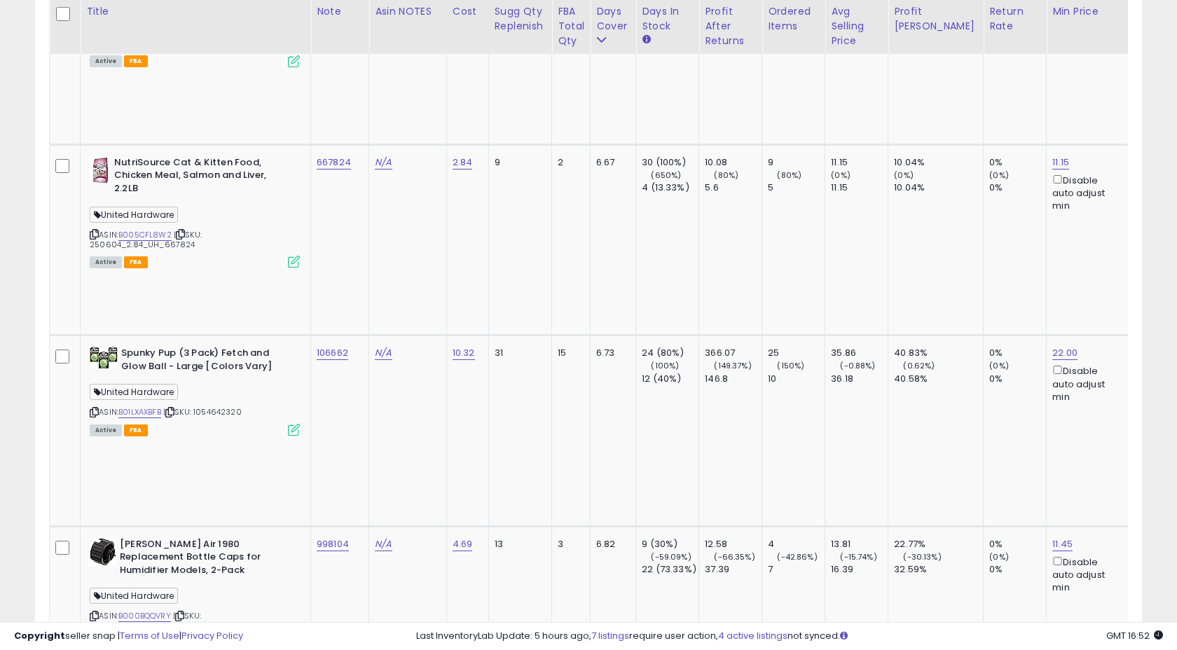
scroll to position [3070, 0]
copy tr "140143"
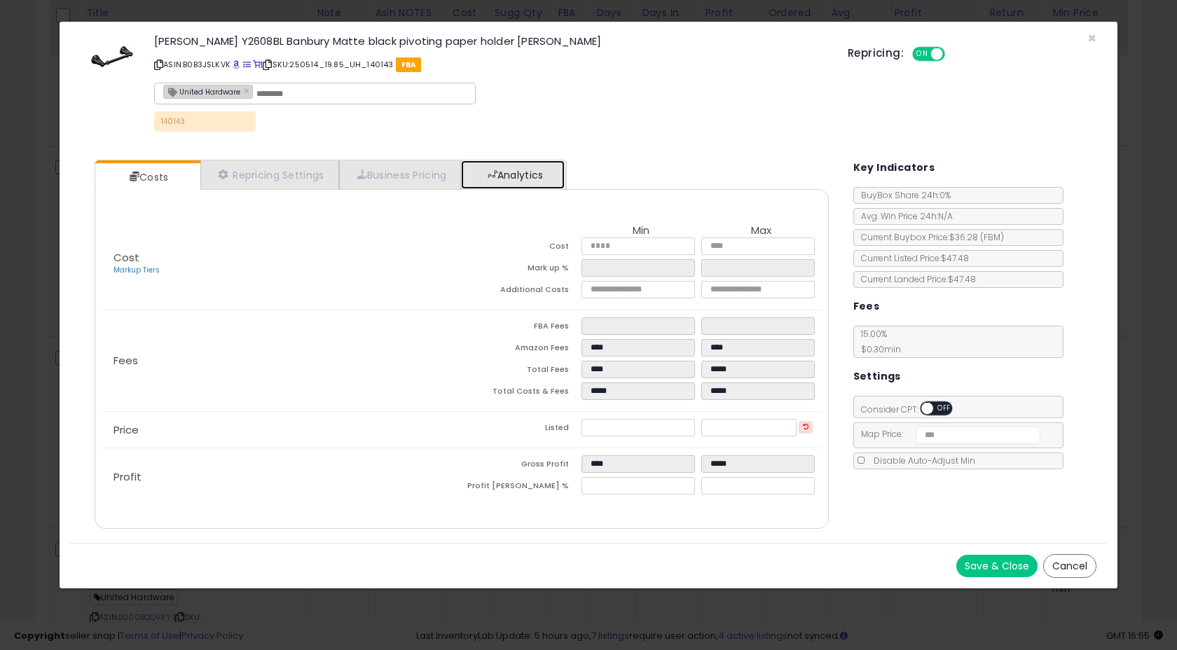
click at [508, 166] on link "Analytics" at bounding box center [513, 174] width 104 height 29
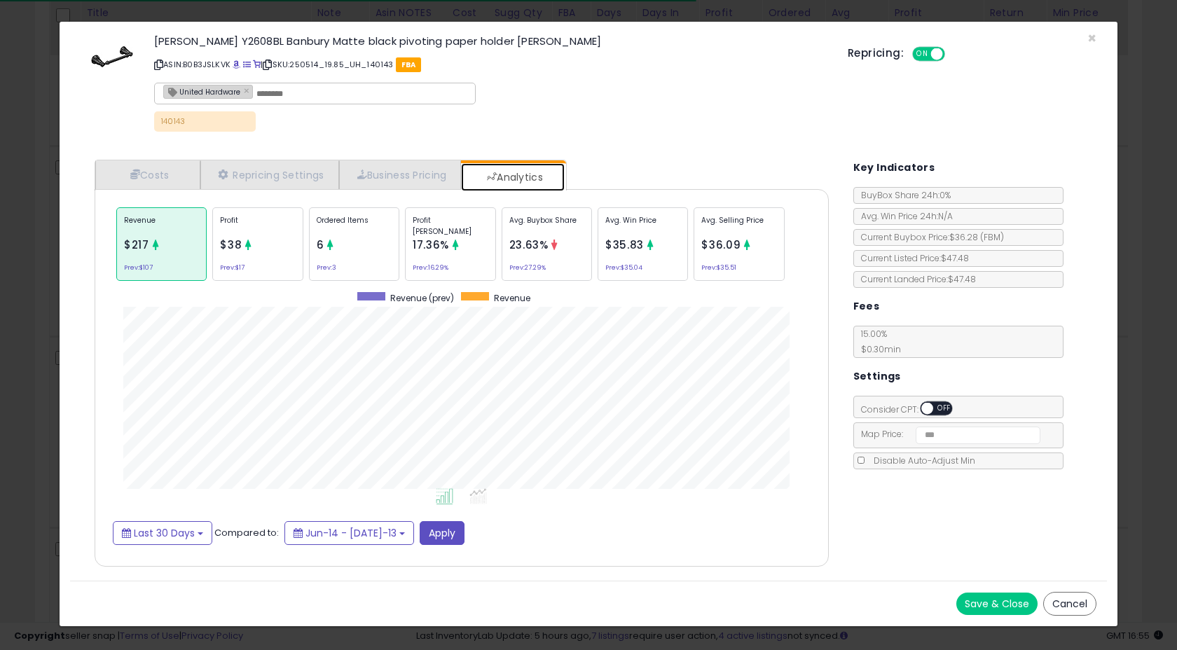
scroll to position [431, 761]
click at [502, 246] on div "Ordered Items 6 Prev: 3" at bounding box center [547, 244] width 90 height 74
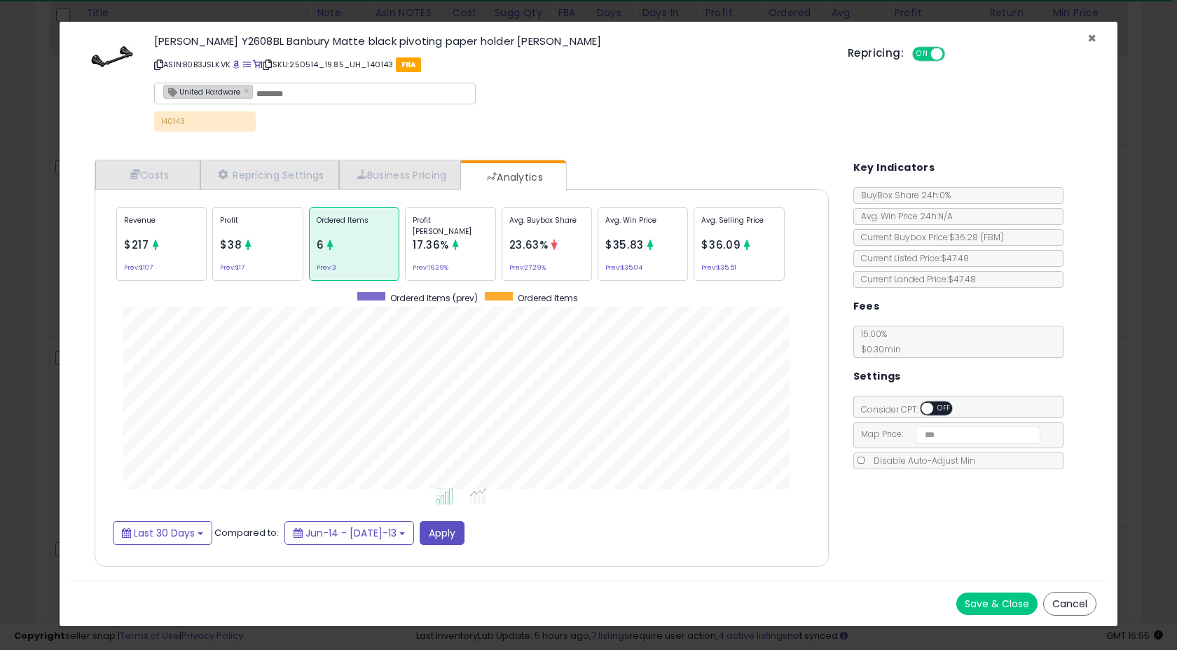
click at [1095, 36] on span "×" at bounding box center [1091, 38] width 9 height 20
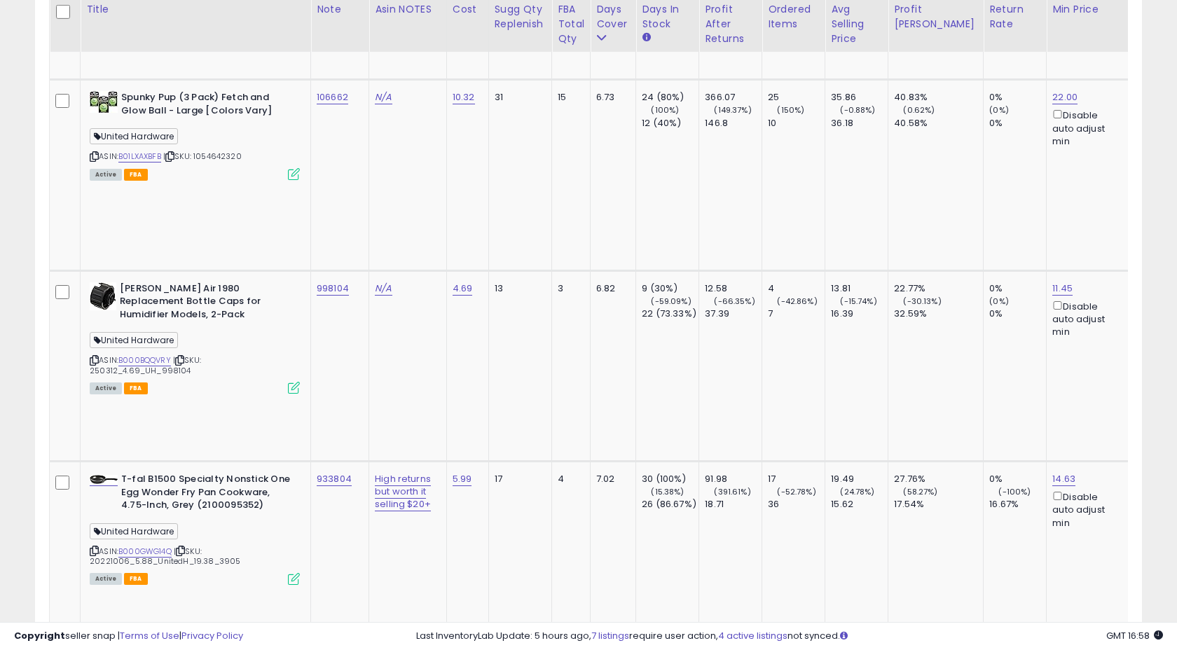
scroll to position [3323, 0]
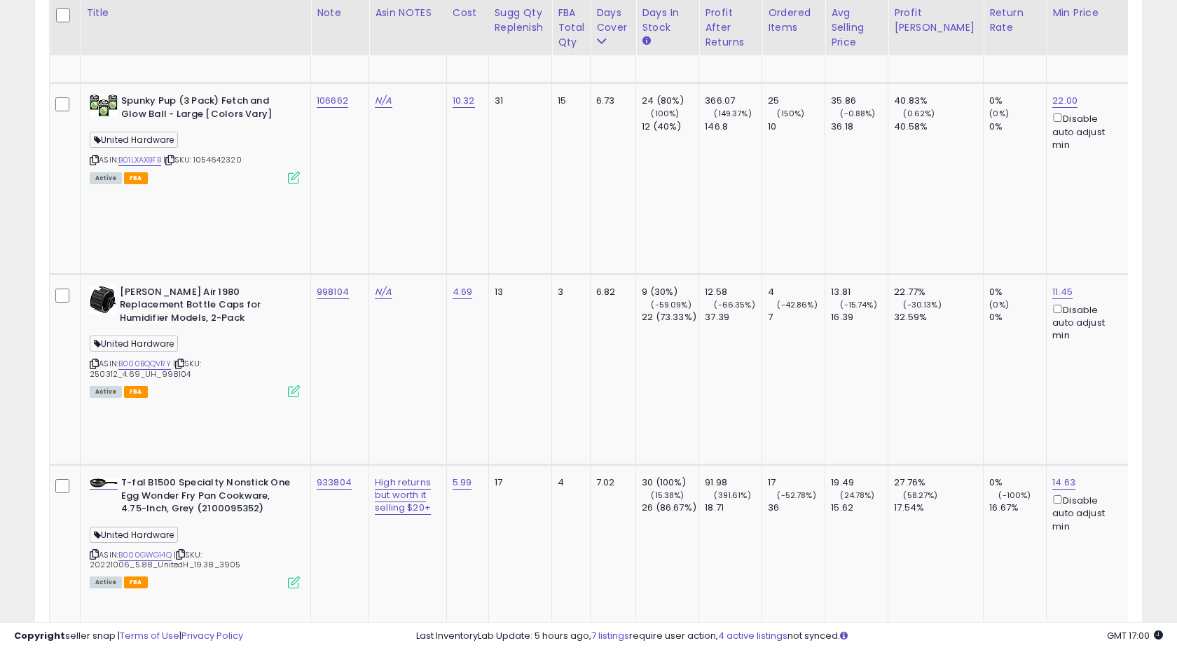
copy tr "123311"
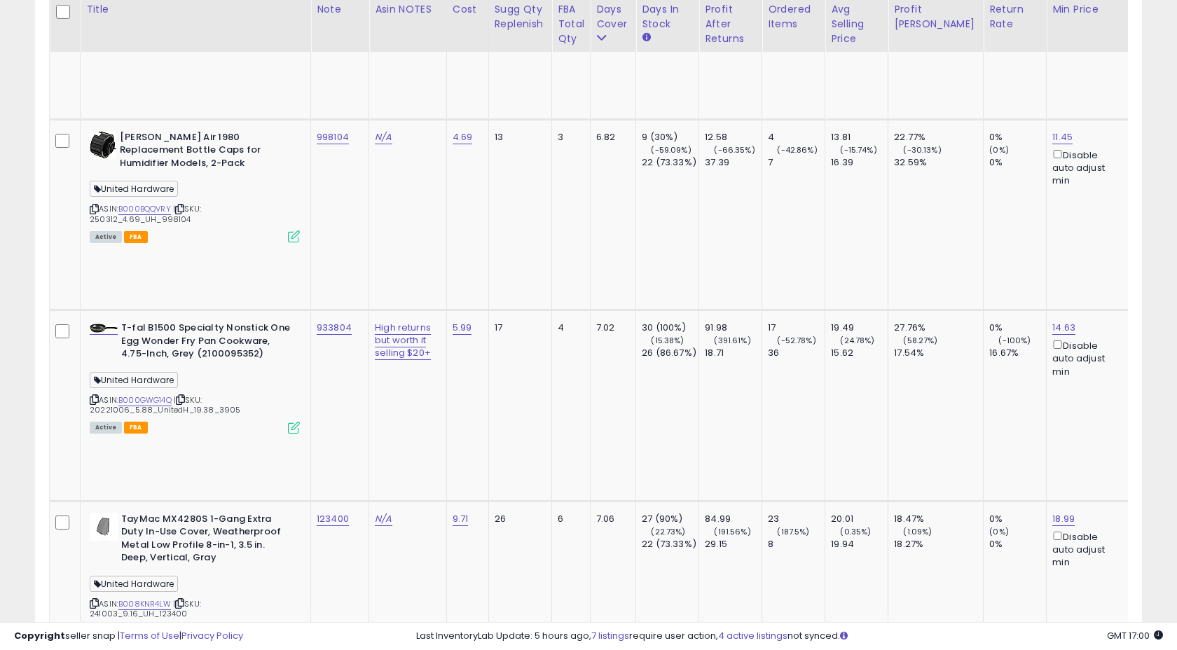
scroll to position [3473, 0]
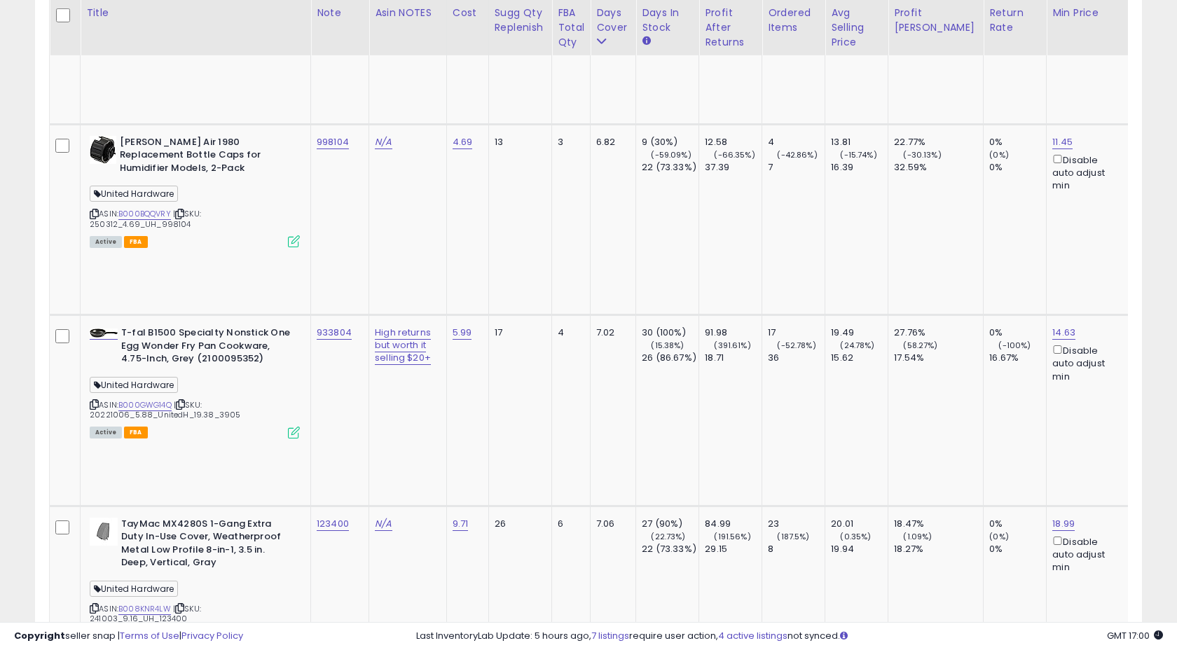
drag, startPoint x: 163, startPoint y: 147, endPoint x: 198, endPoint y: 148, distance: 35.0
copy span "306563"
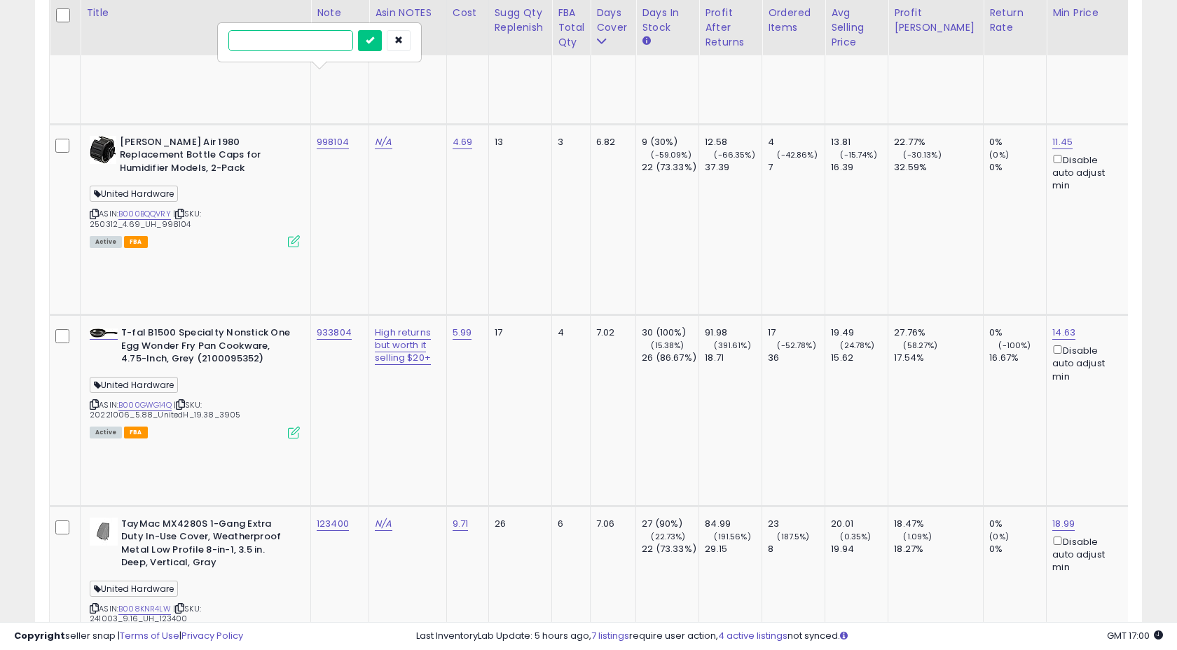
paste input "******"
type input "******"
click at [374, 37] on icon "submit" at bounding box center [370, 40] width 8 height 8
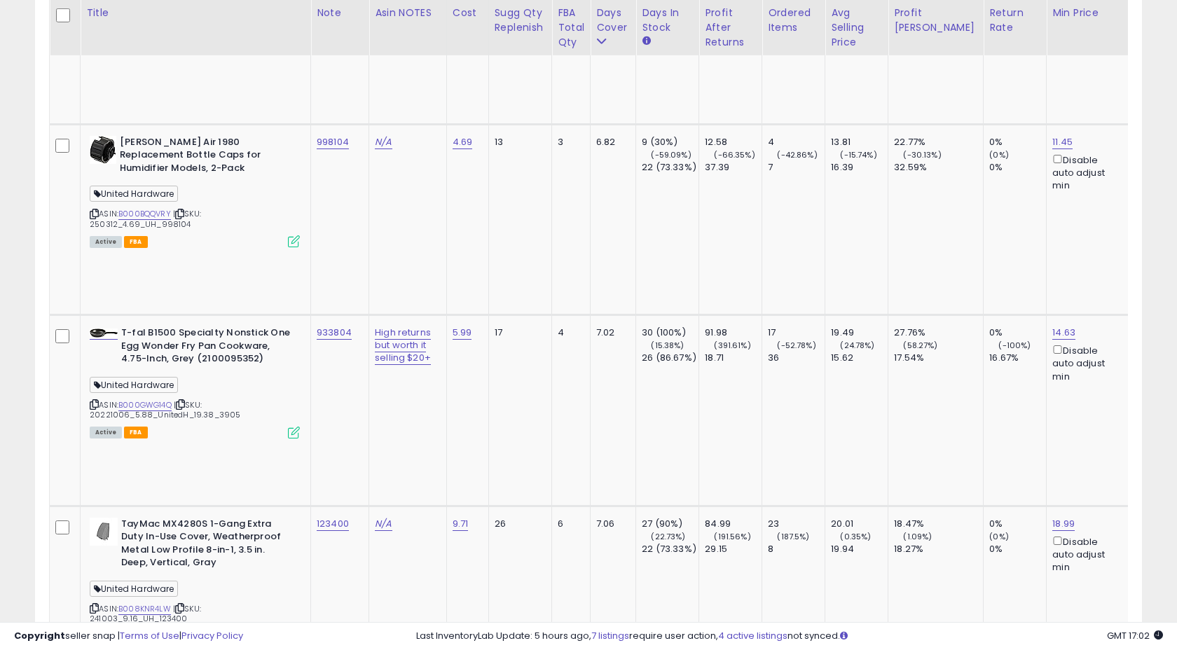
copy tr "306563"
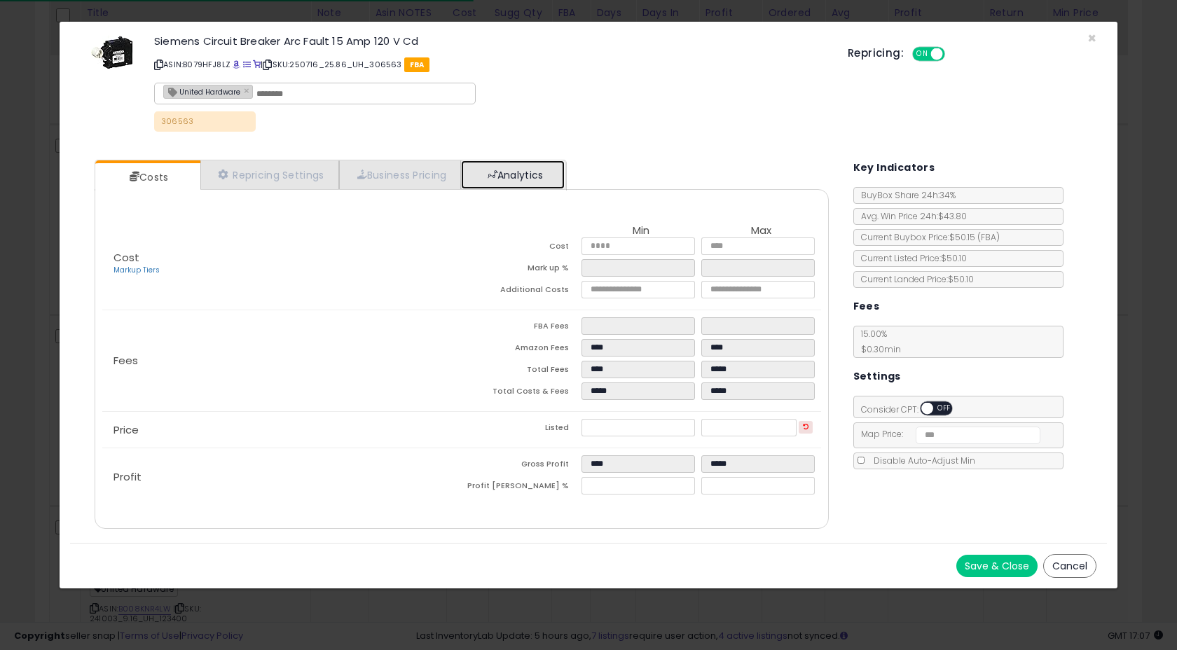
click at [509, 167] on link "Analytics" at bounding box center [513, 174] width 104 height 29
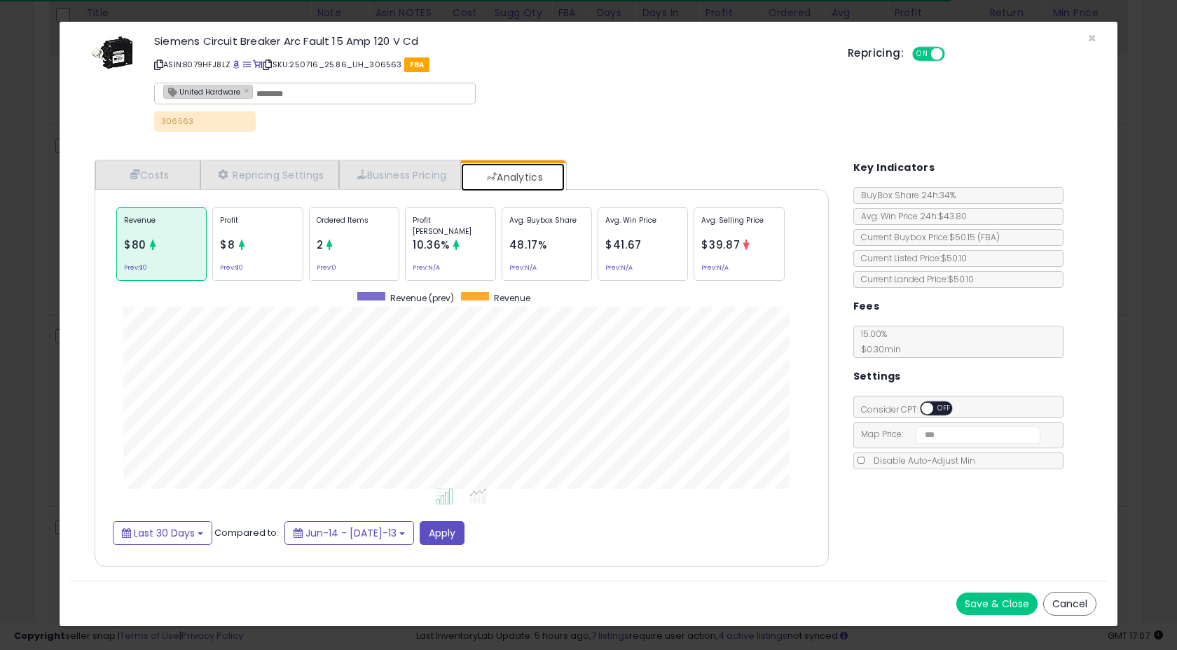
scroll to position [431, 761]
click at [1093, 39] on span "×" at bounding box center [1091, 38] width 9 height 20
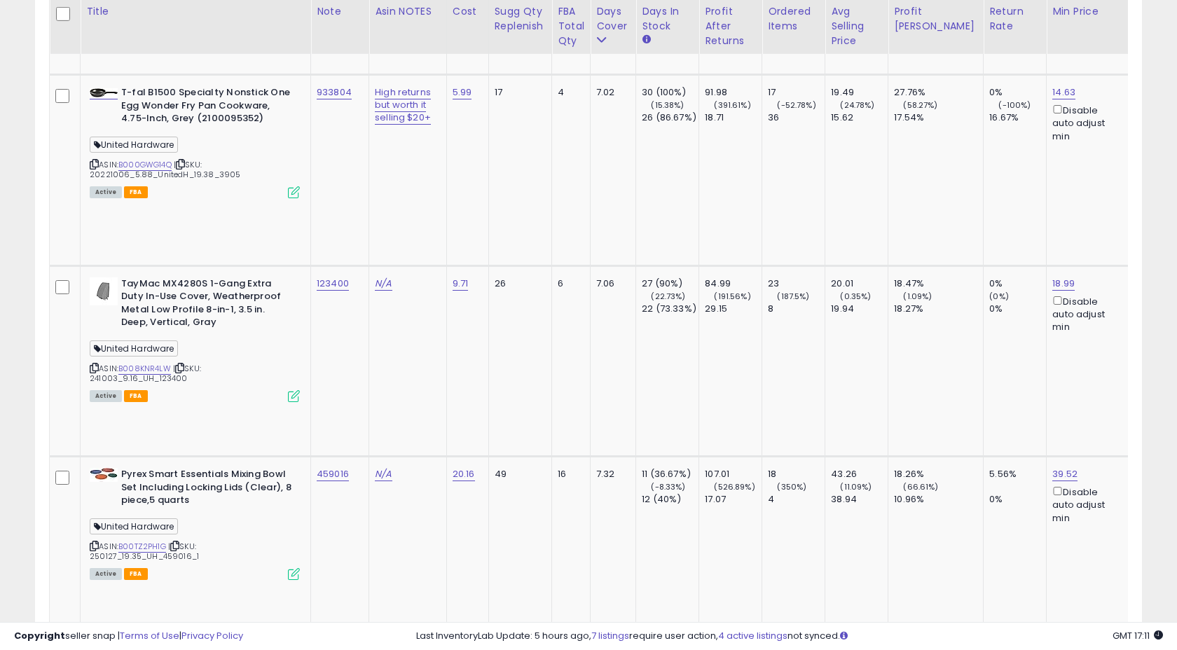
scroll to position [3712, 0]
